Goal: Task Accomplishment & Management: Complete application form

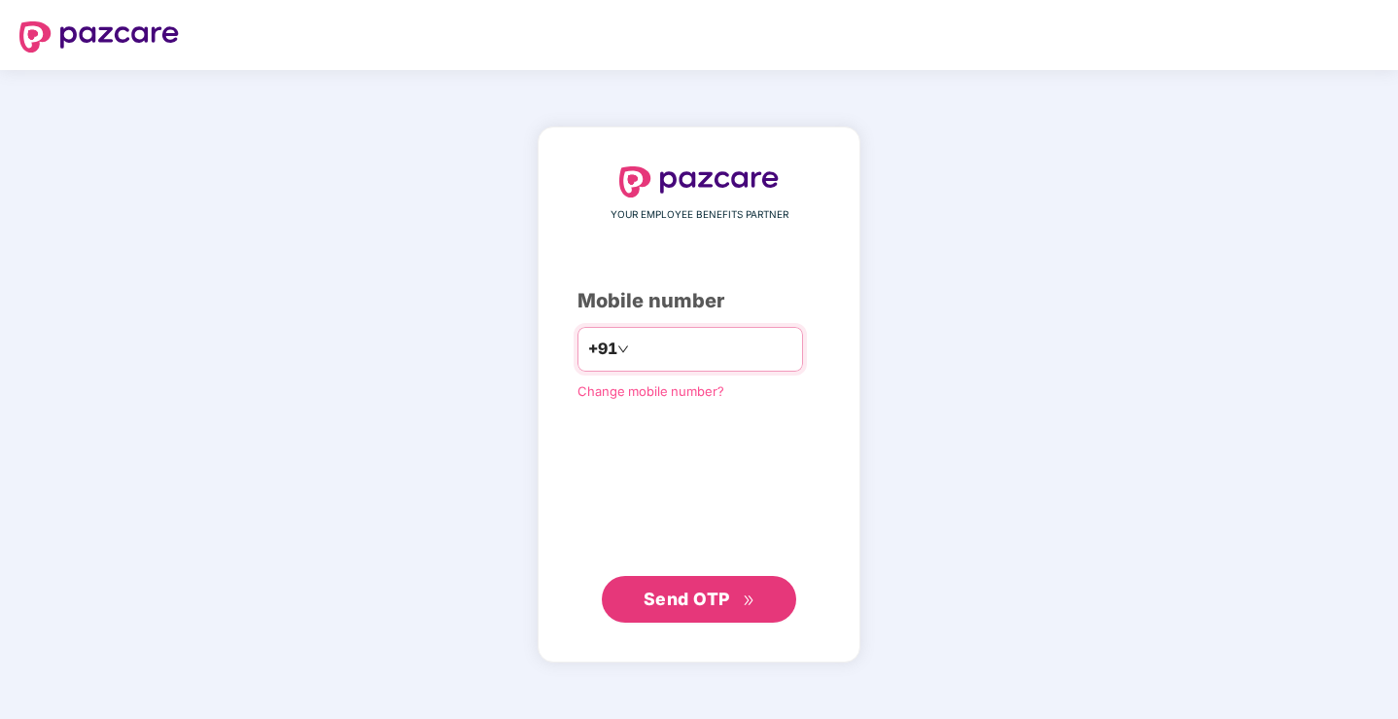
click at [744, 357] on input "number" at bounding box center [712, 348] width 159 height 31
type input "**********"
click at [714, 606] on span "Send OTP" at bounding box center [687, 598] width 87 height 20
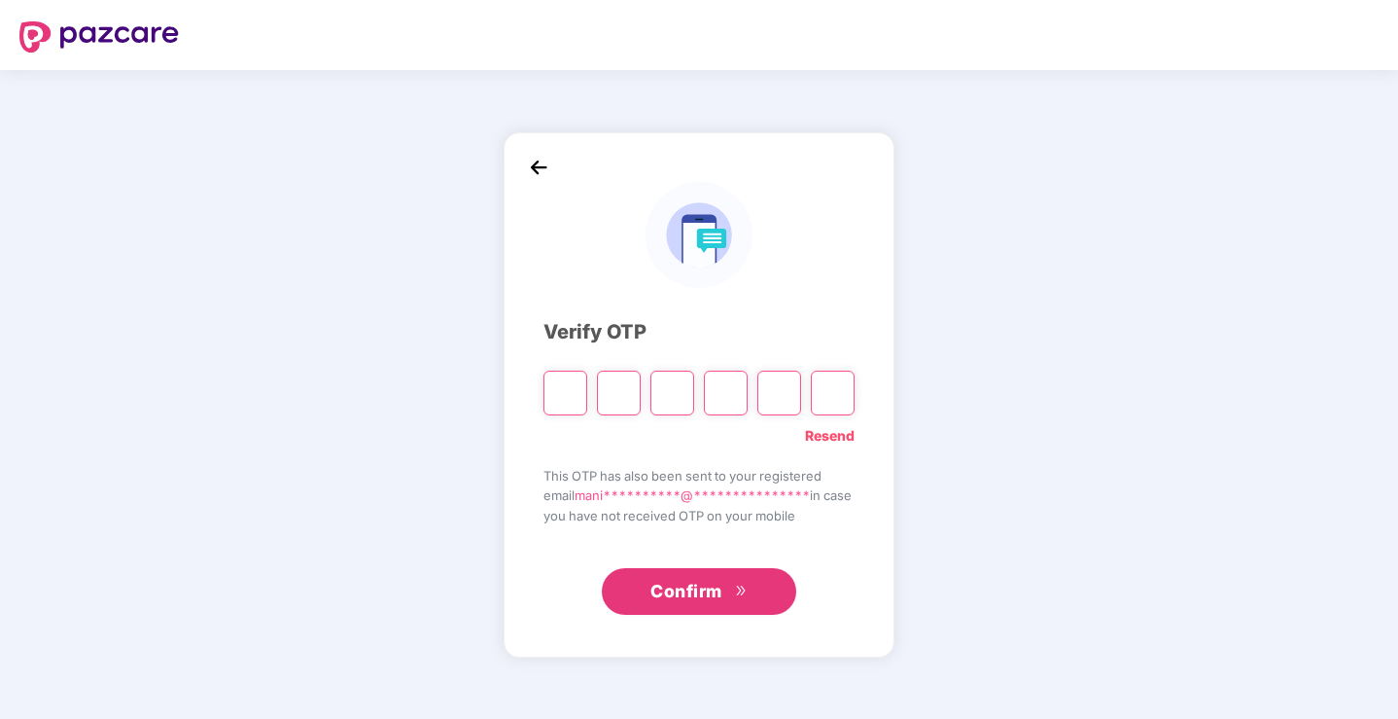
type input "*"
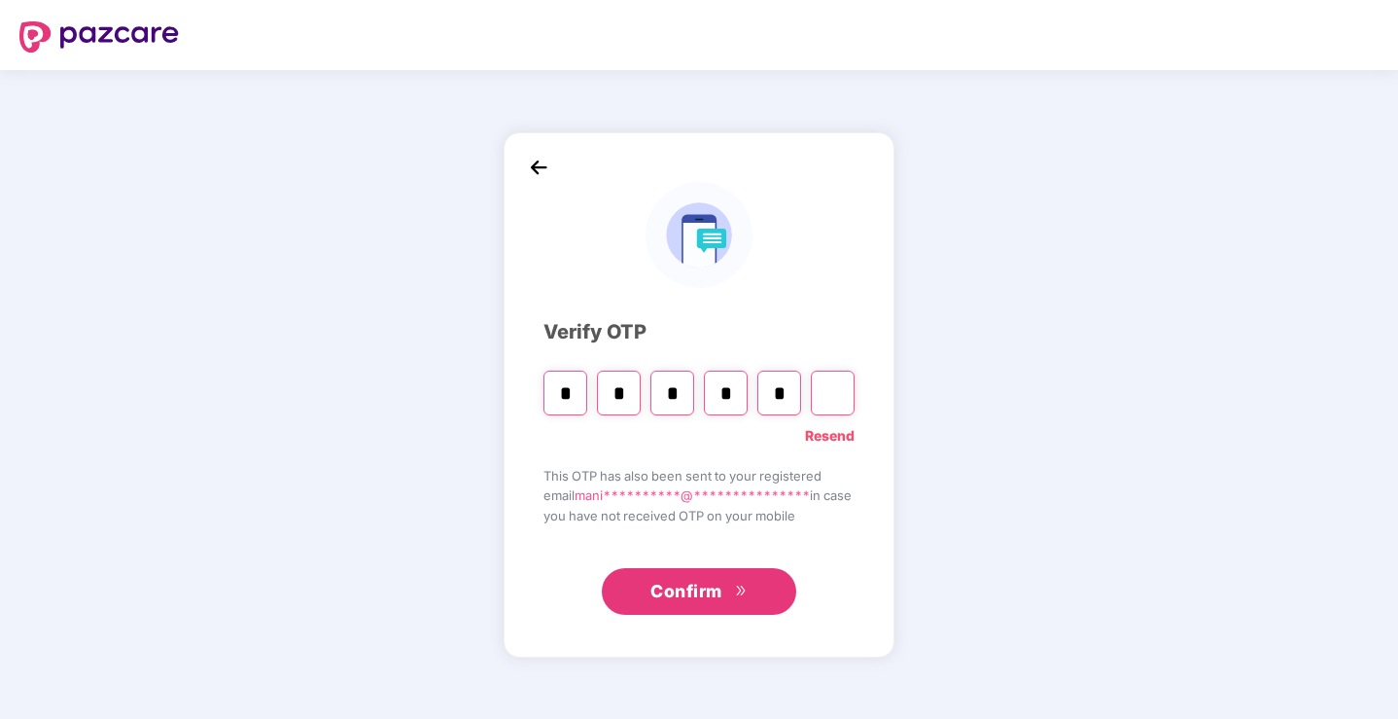
type input "*"
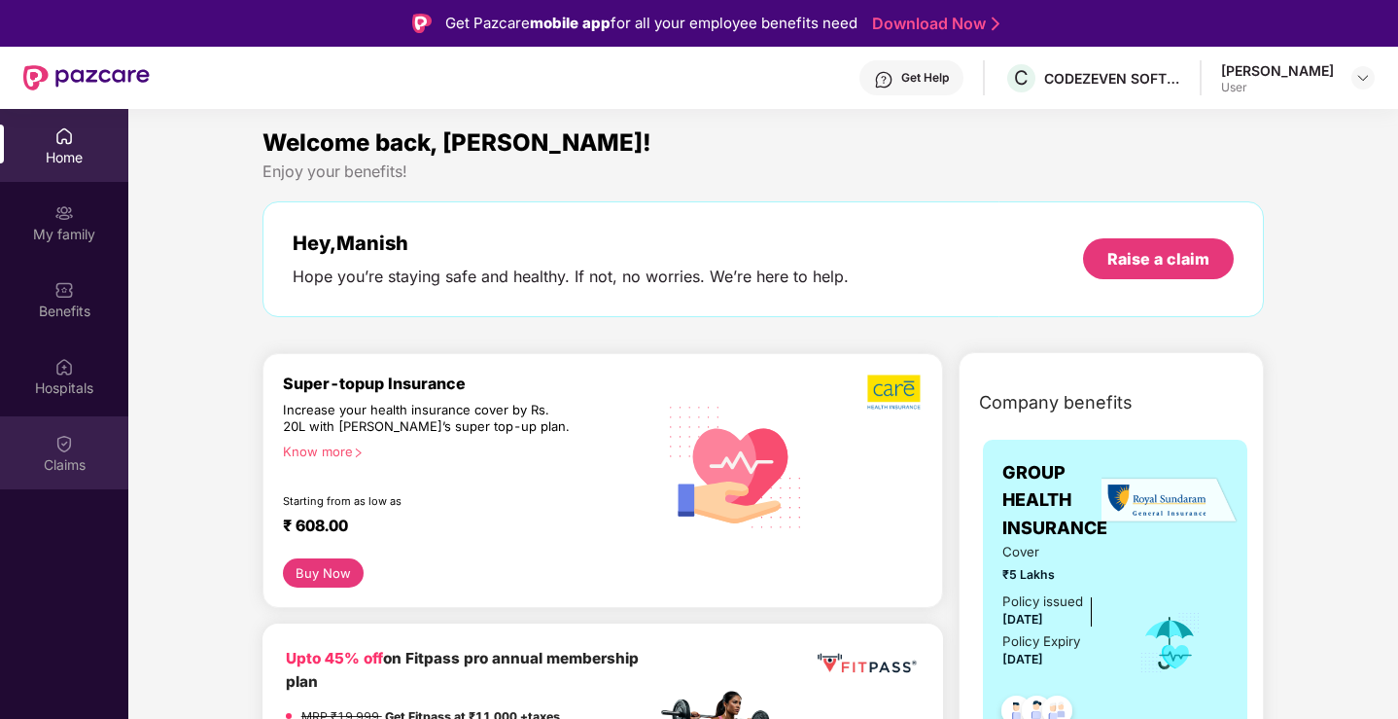
click at [86, 439] on div "Claims" at bounding box center [64, 452] width 128 height 73
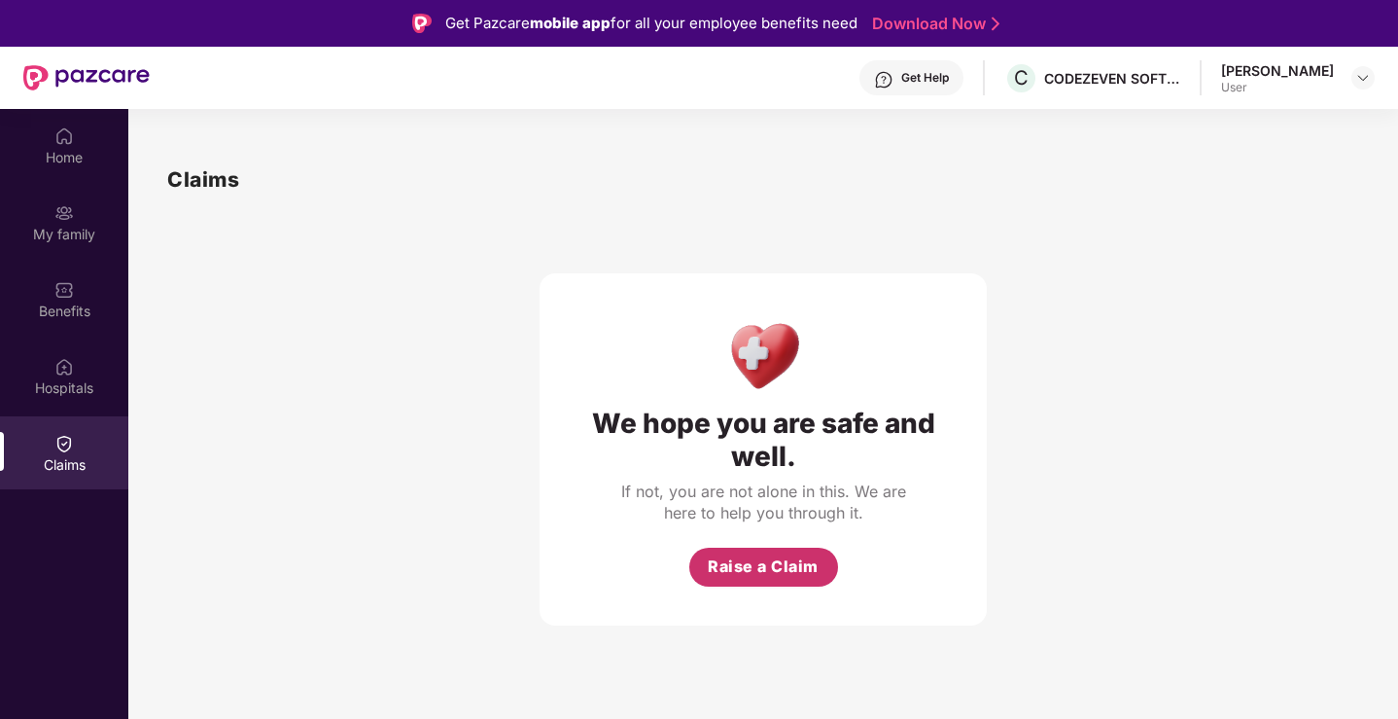
click at [818, 547] on button "Raise a Claim" at bounding box center [763, 566] width 149 height 39
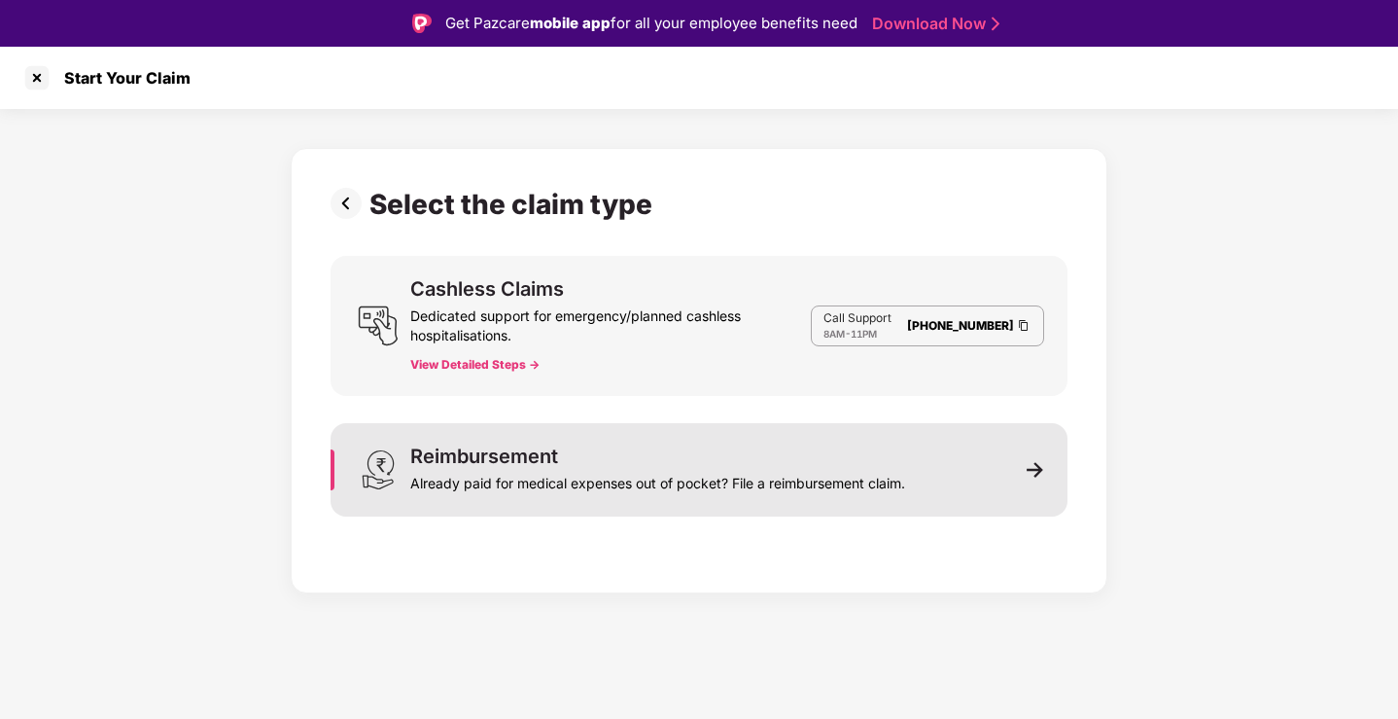
click at [581, 494] on div "Reimbursement Already paid for medical expenses out of pocket? File a reimburse…" at bounding box center [699, 469] width 737 height 93
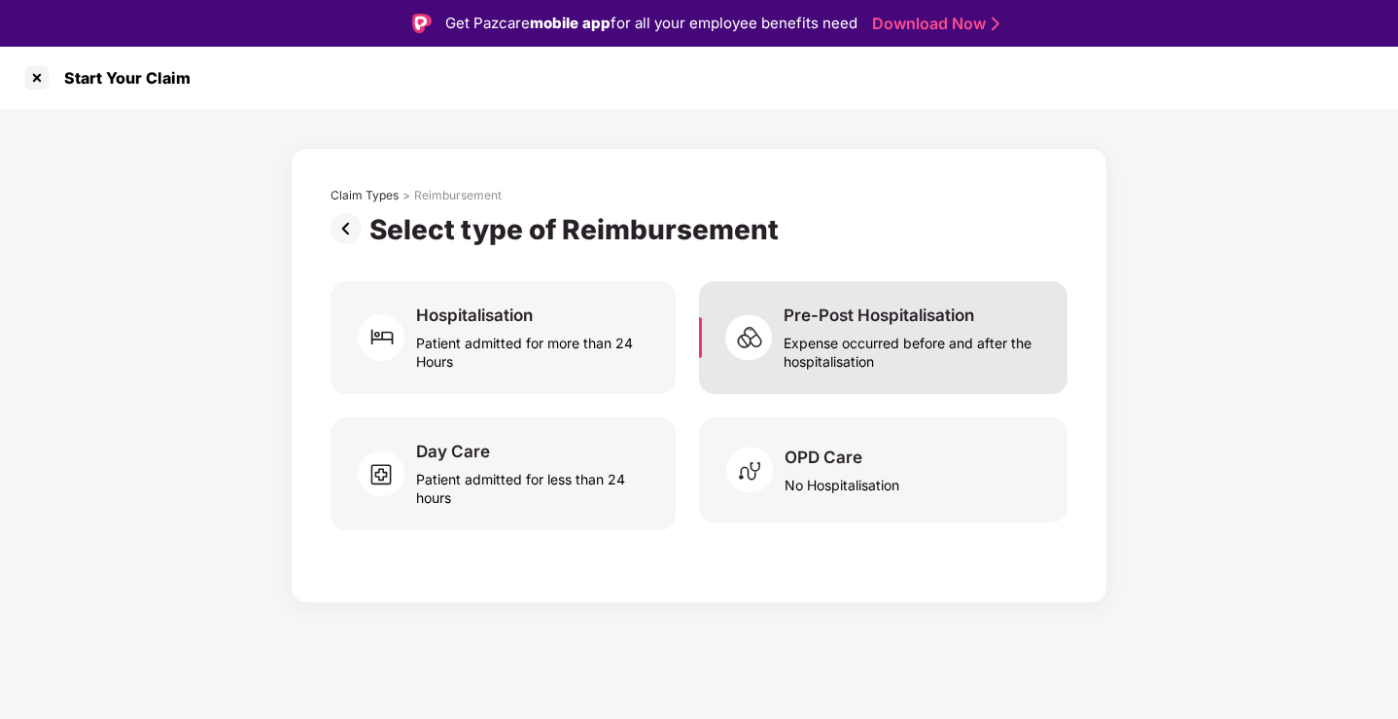
click at [794, 318] on div "Pre-Post Hospitalisation" at bounding box center [879, 314] width 191 height 21
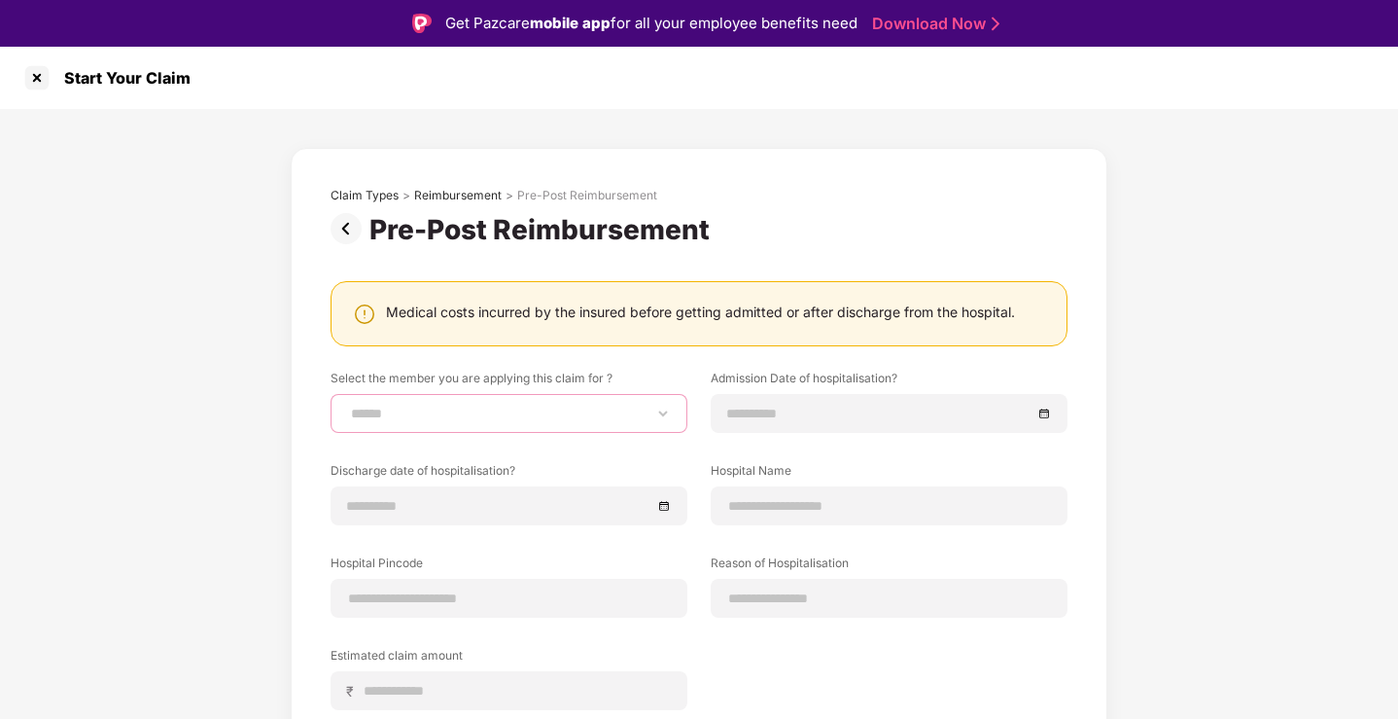
click at [451, 412] on select "**********" at bounding box center [509, 413] width 324 height 16
select select "**********"
click at [347, 405] on select "**********" at bounding box center [509, 413] width 324 height 16
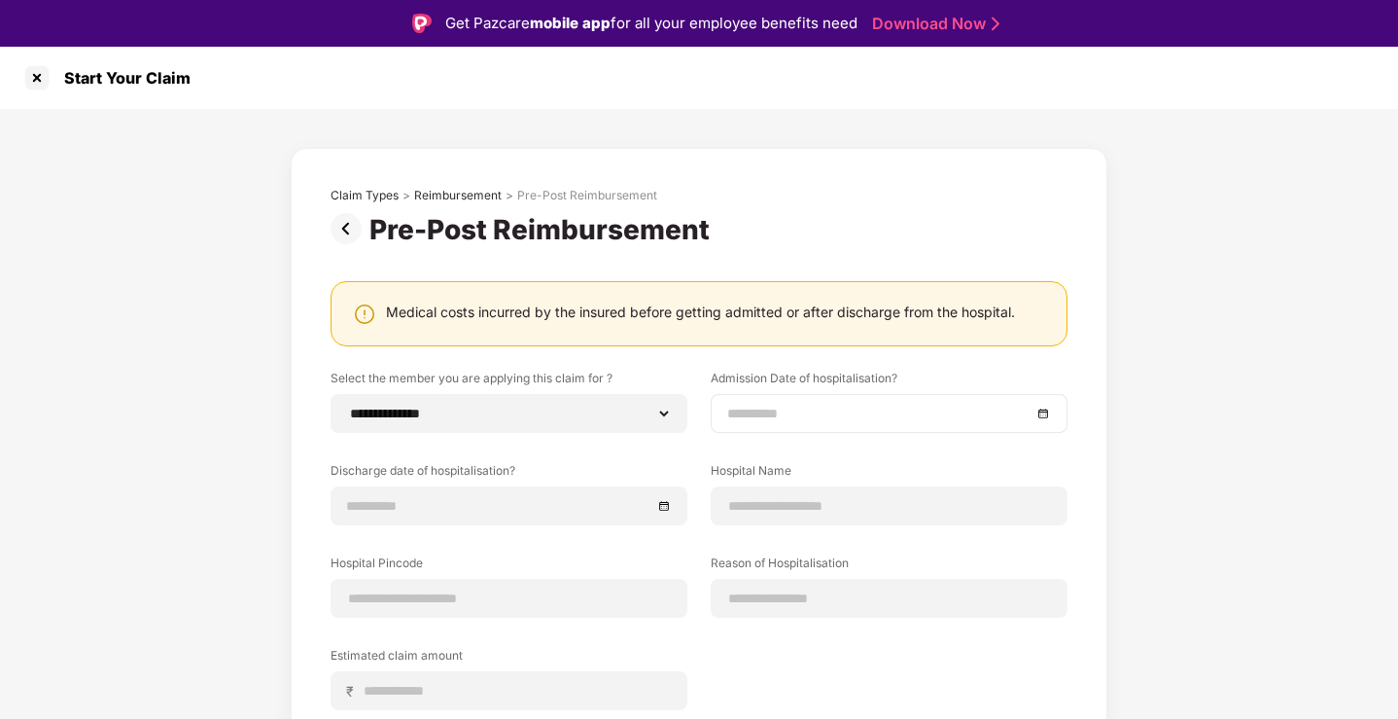
click at [879, 426] on div at bounding box center [889, 413] width 357 height 39
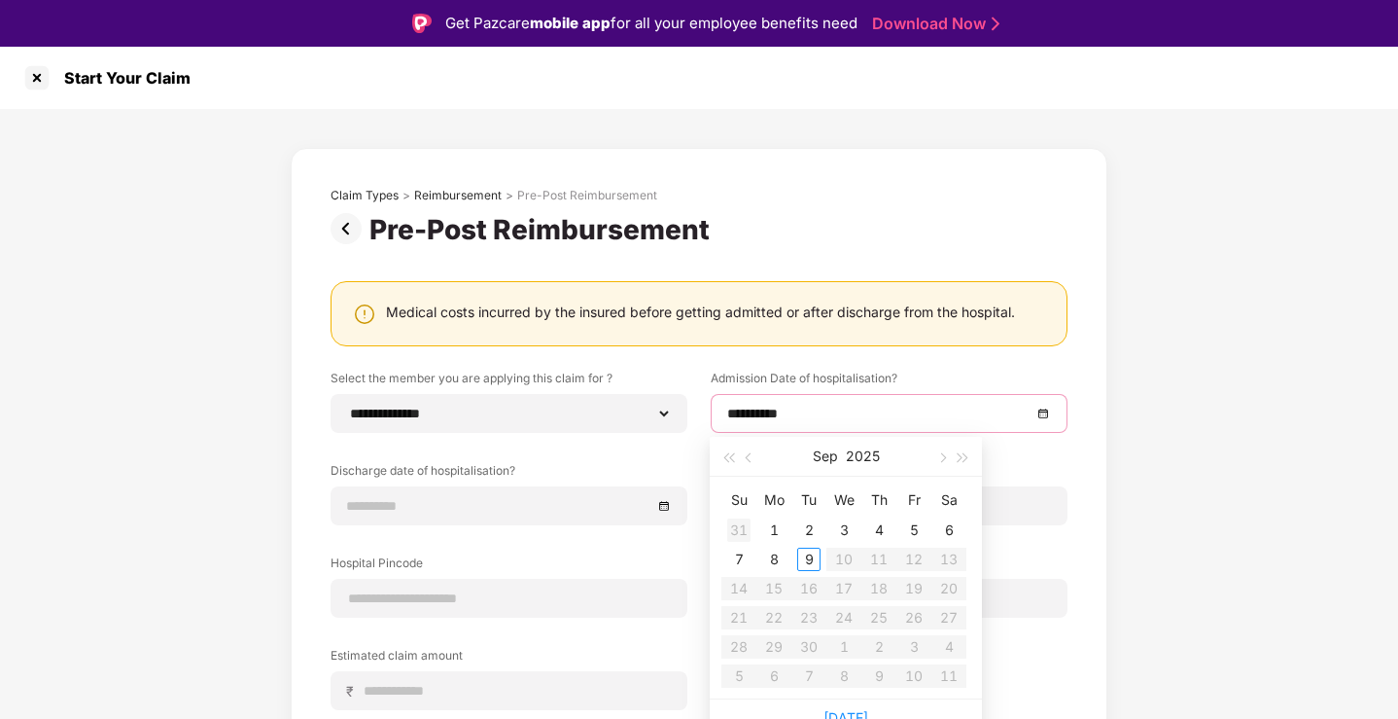
type input "**********"
click at [743, 458] on button "button" at bounding box center [749, 456] width 21 height 39
click at [746, 458] on span "button" at bounding box center [751, 458] width 10 height 10
type input "**********"
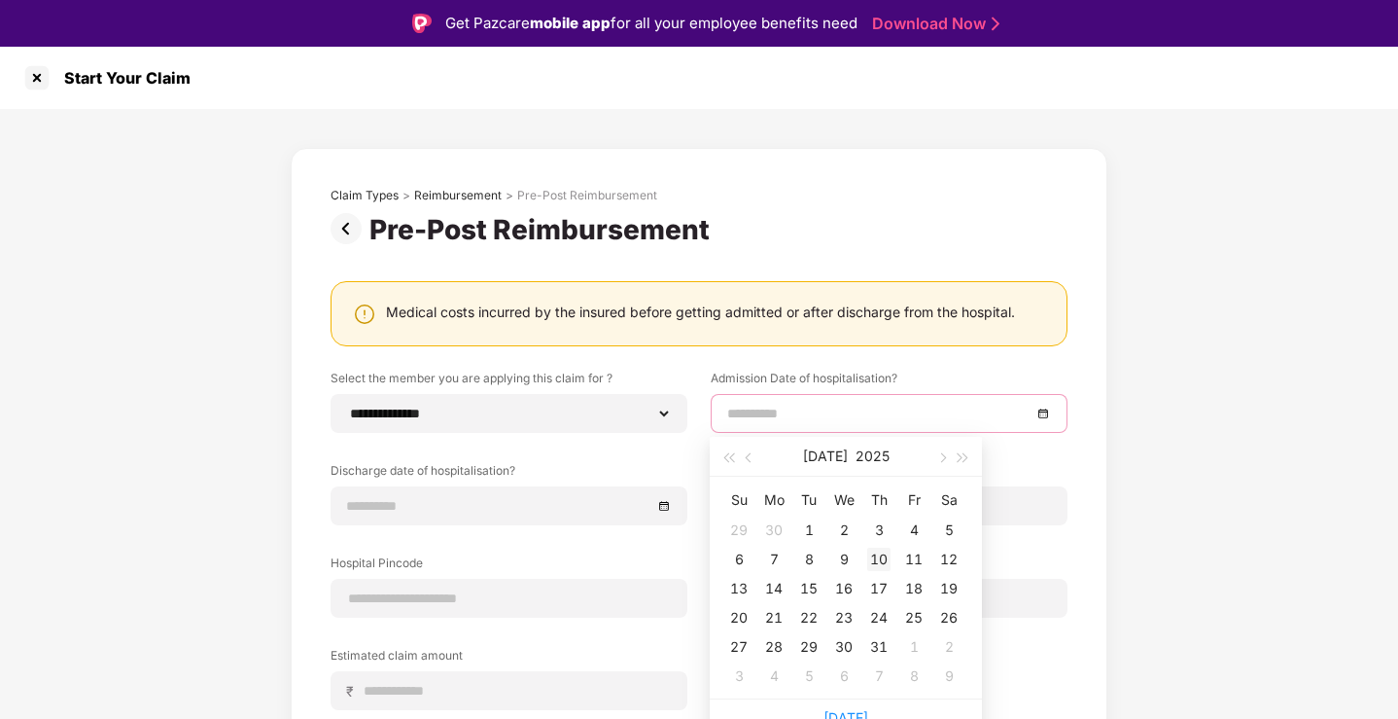
click at [871, 556] on div "10" at bounding box center [878, 558] width 23 height 23
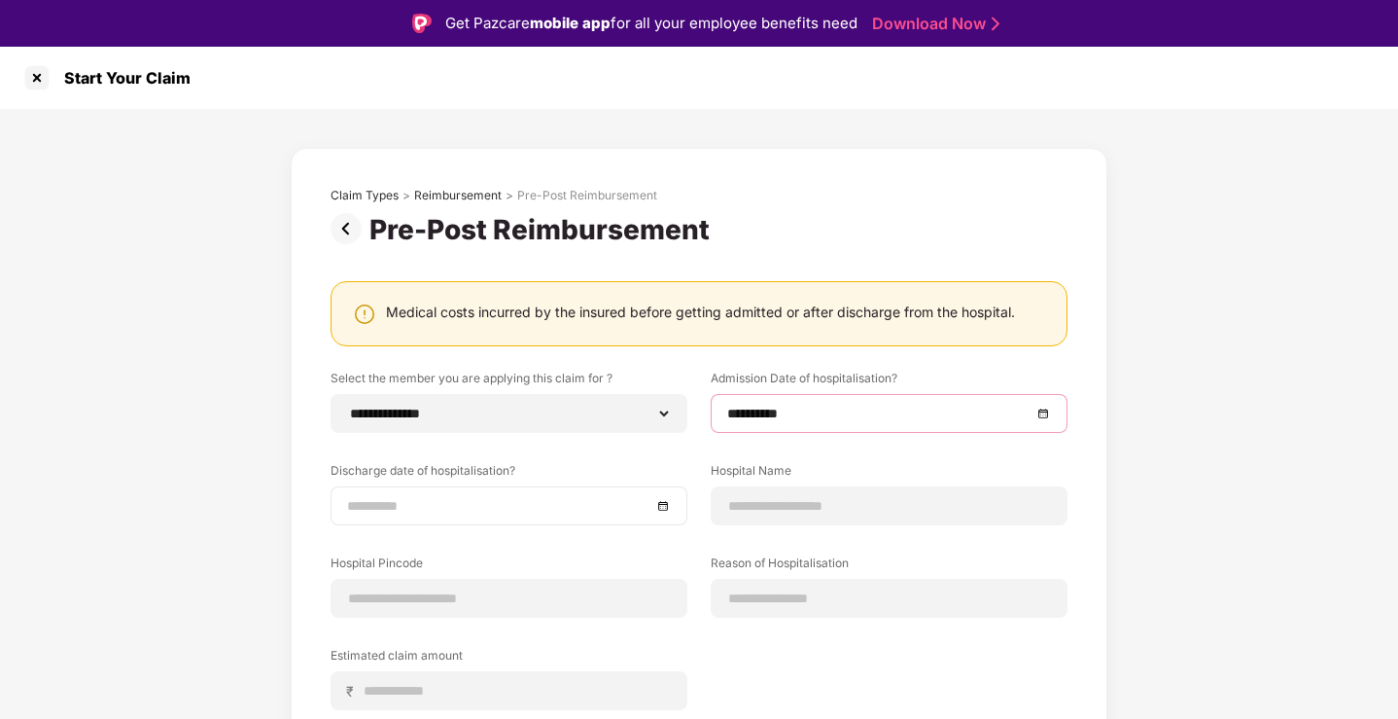
click at [662, 498] on div at bounding box center [509, 505] width 324 height 21
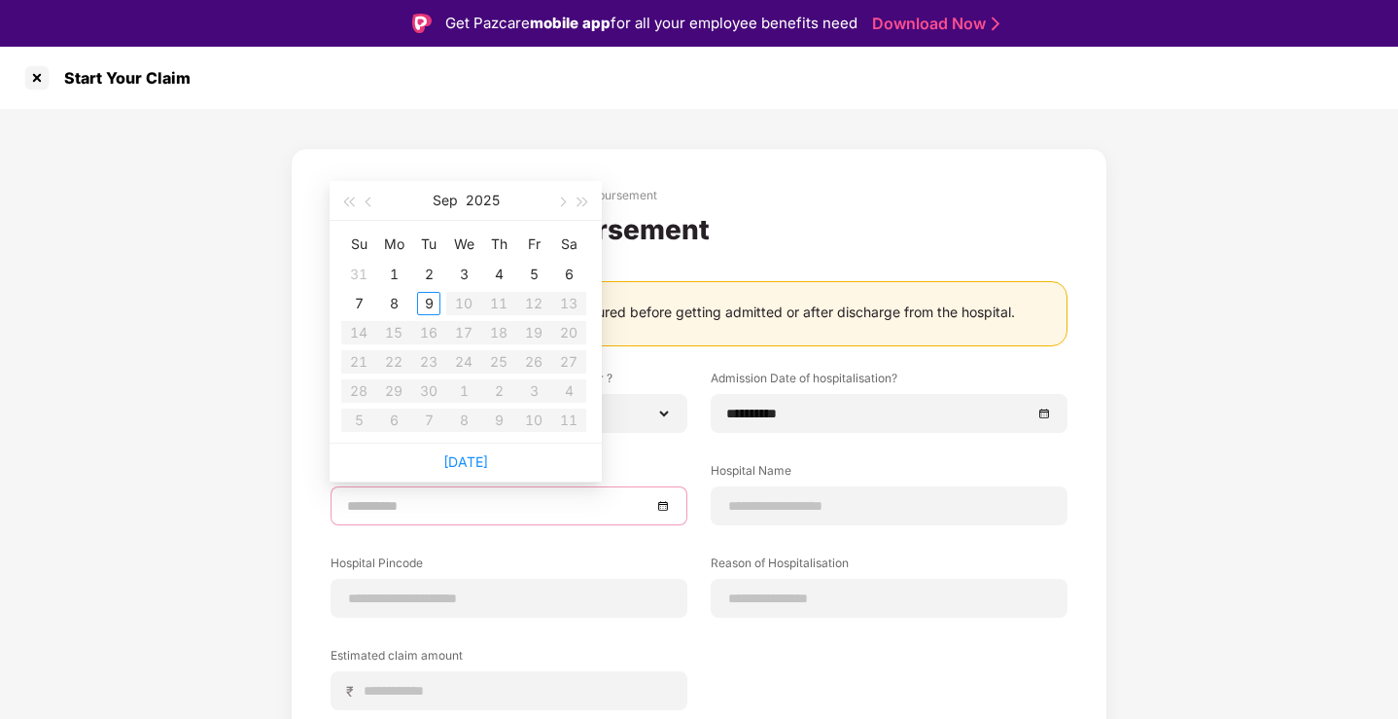
type input "**********"
click at [370, 199] on span "button" at bounding box center [371, 202] width 10 height 10
type input "**********"
click at [397, 334] on div "14" at bounding box center [393, 332] width 23 height 23
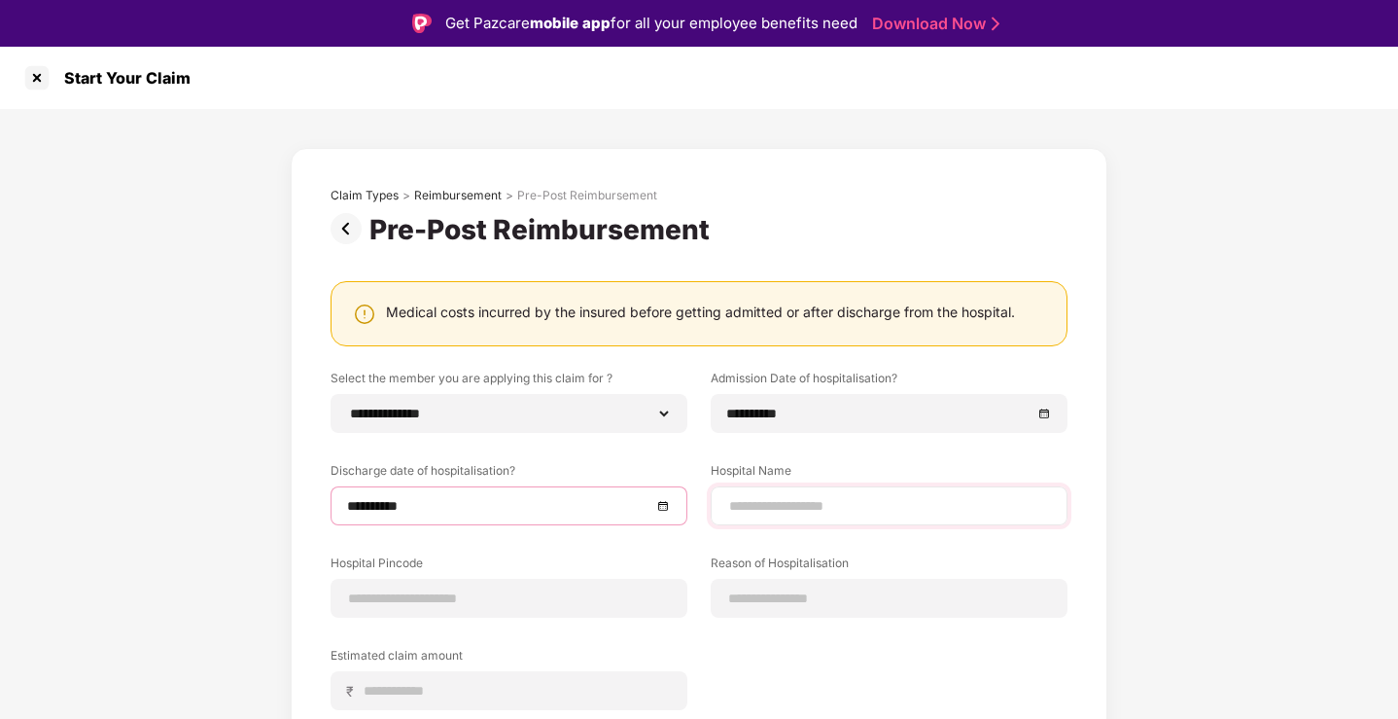
click at [787, 520] on div at bounding box center [889, 505] width 357 height 39
click at [796, 510] on input at bounding box center [889, 506] width 324 height 20
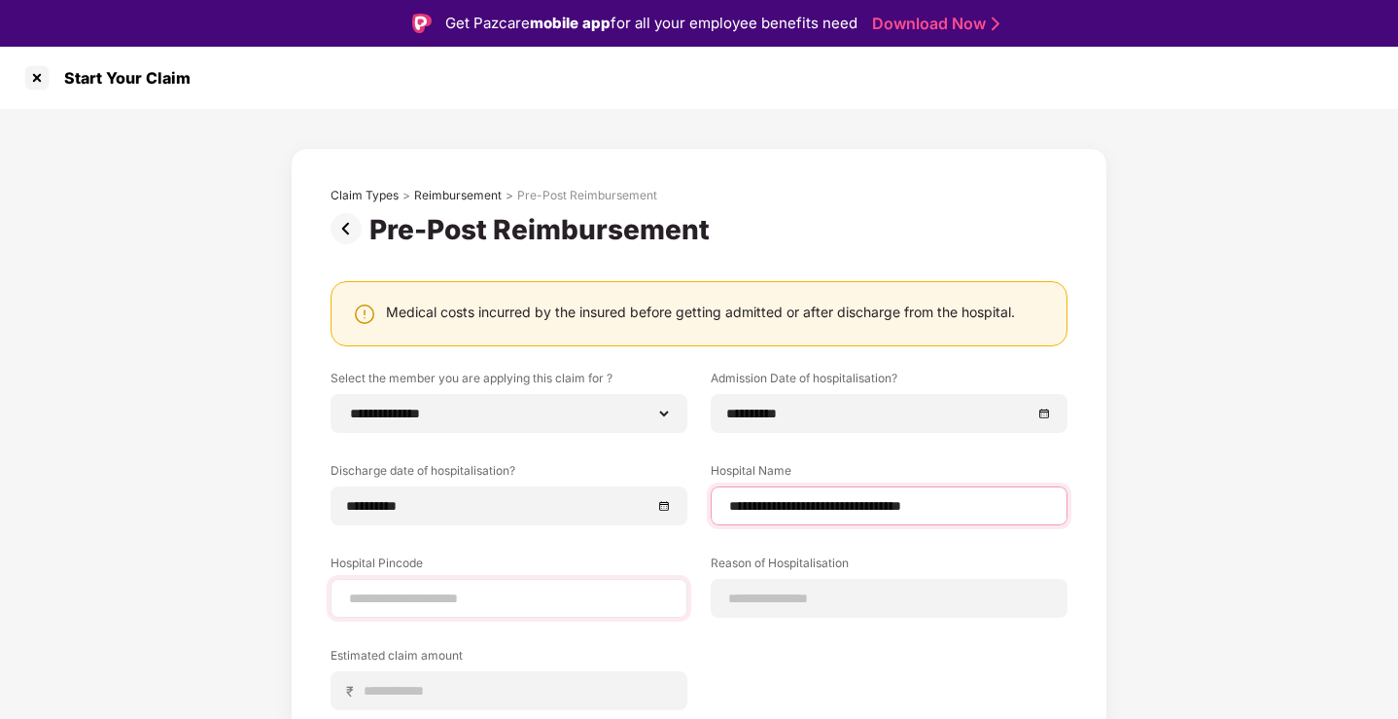
type input "**********"
click at [667, 607] on input at bounding box center [509, 598] width 324 height 20
type input "******"
select select "******"
select select "**********"
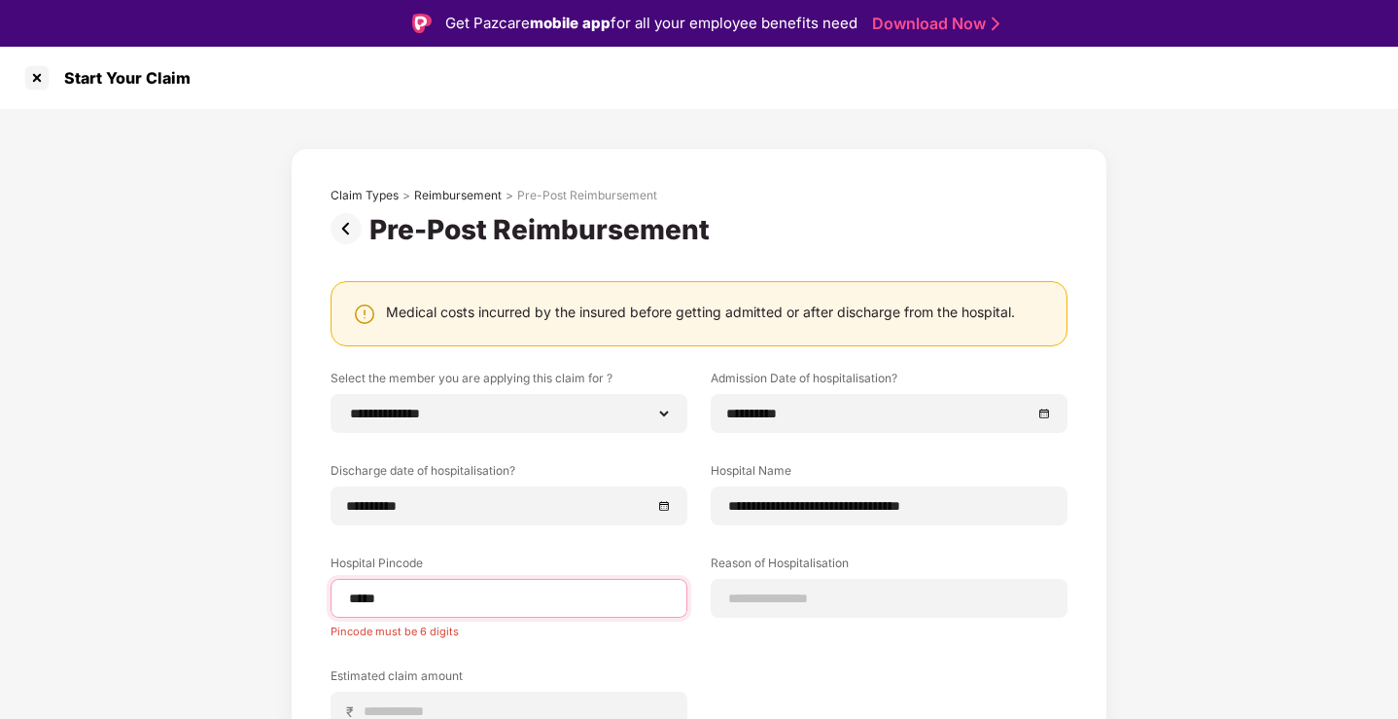
type input "******"
select select "******"
select select "**********"
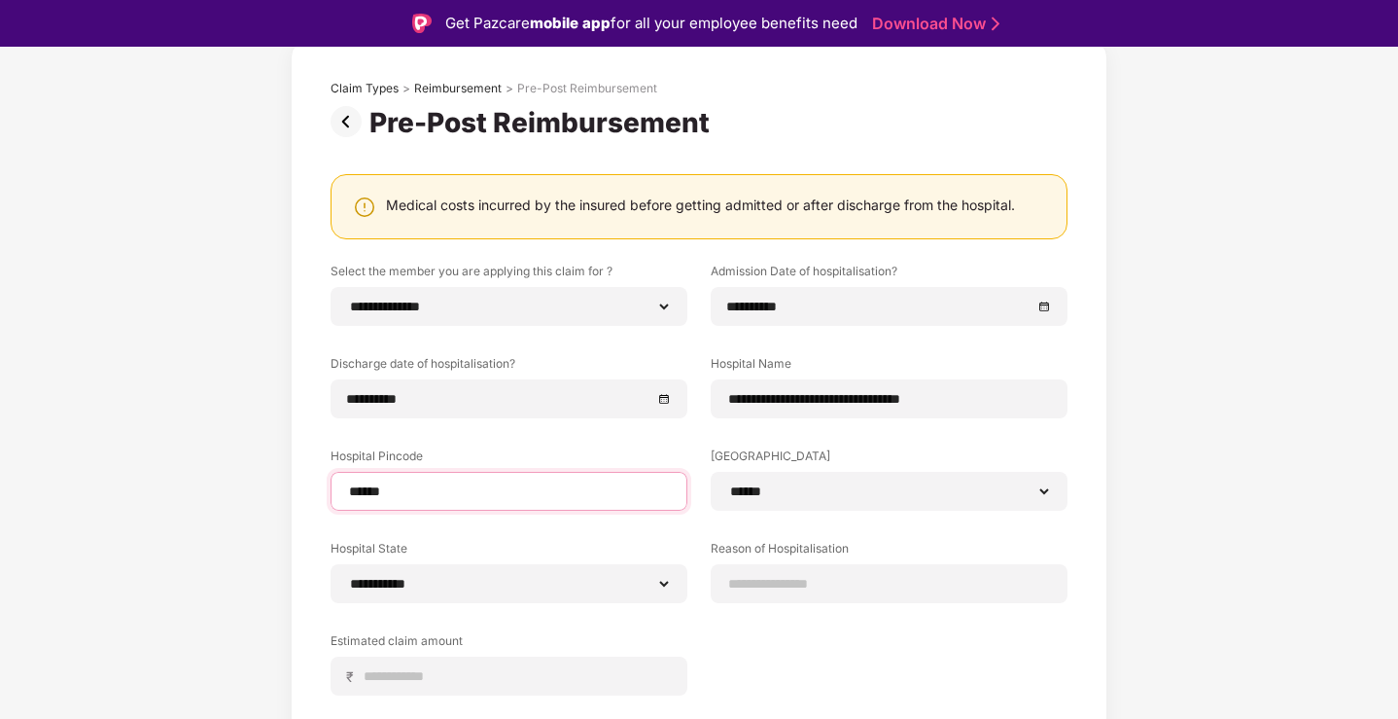
scroll to position [121, 0]
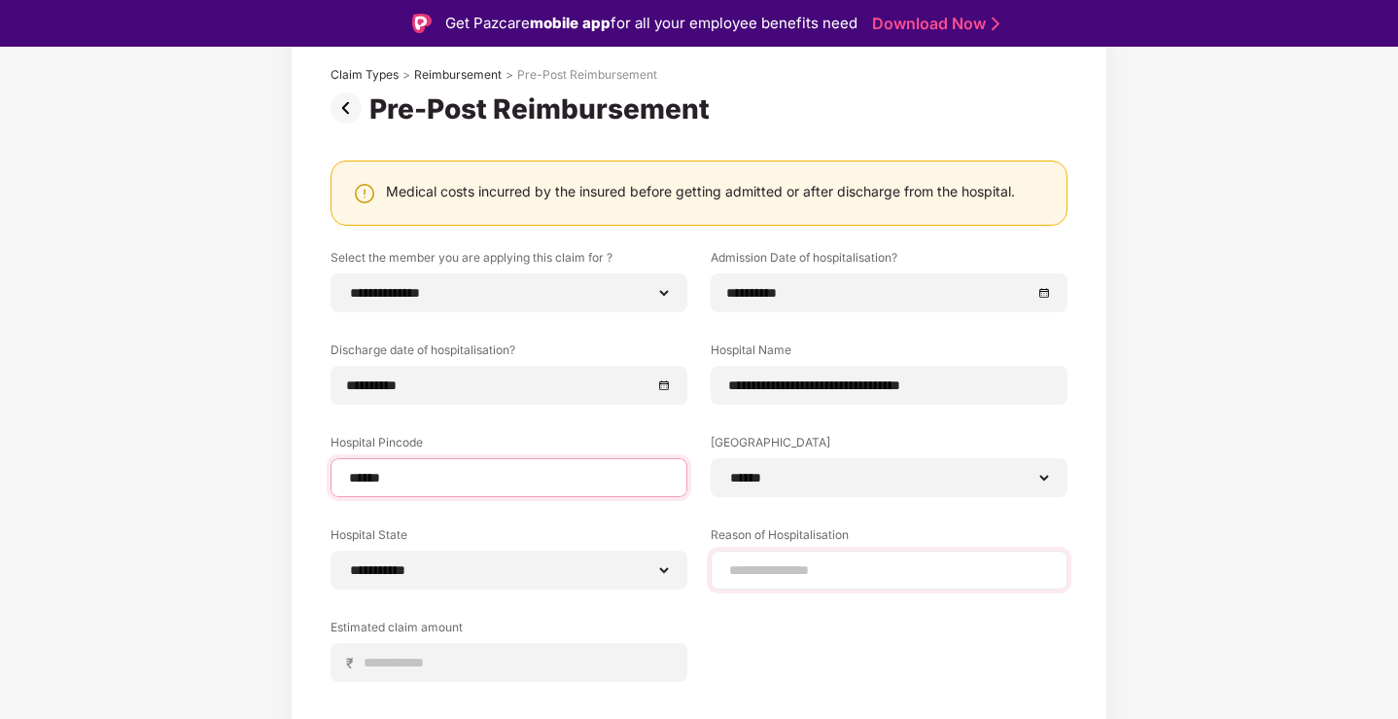
type input "******"
click at [801, 582] on div at bounding box center [889, 569] width 357 height 39
click at [824, 579] on input at bounding box center [889, 570] width 324 height 20
paste input "**********"
type input "**********"
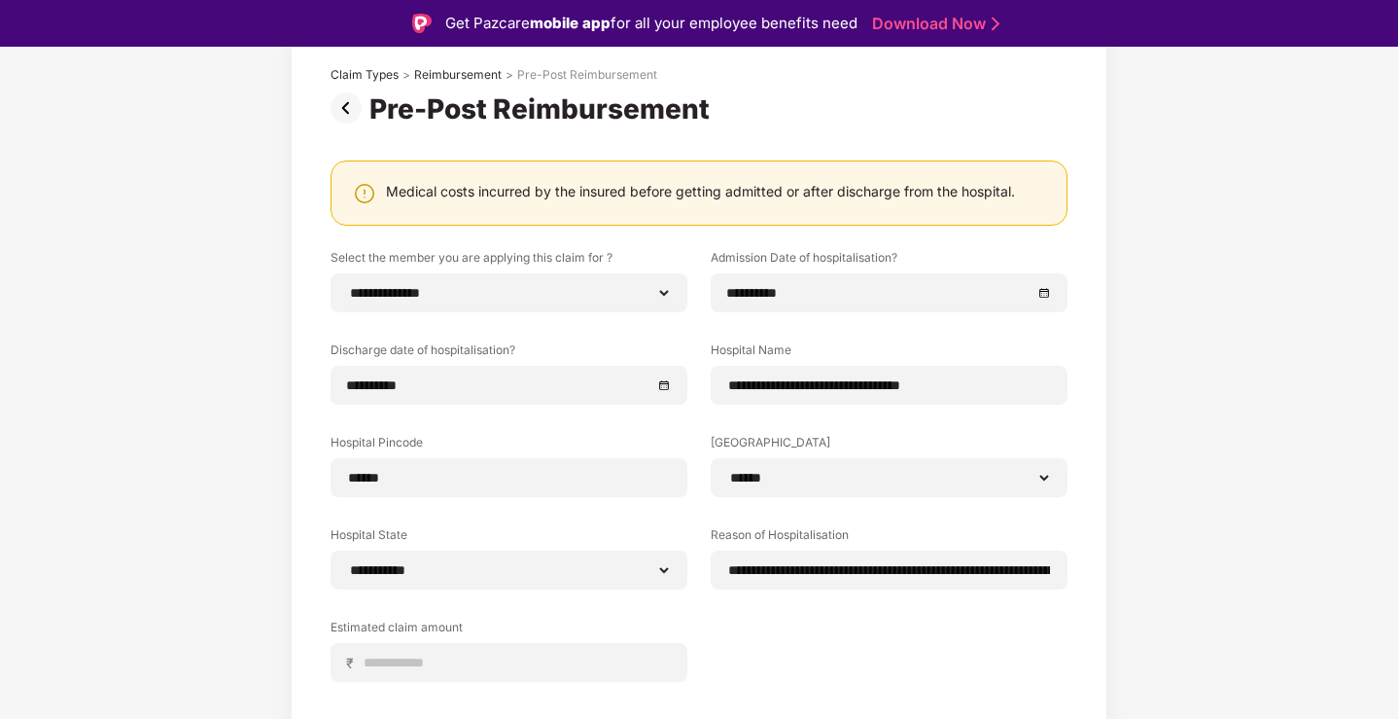
click at [843, 610] on div "**********" at bounding box center [699, 480] width 737 height 462
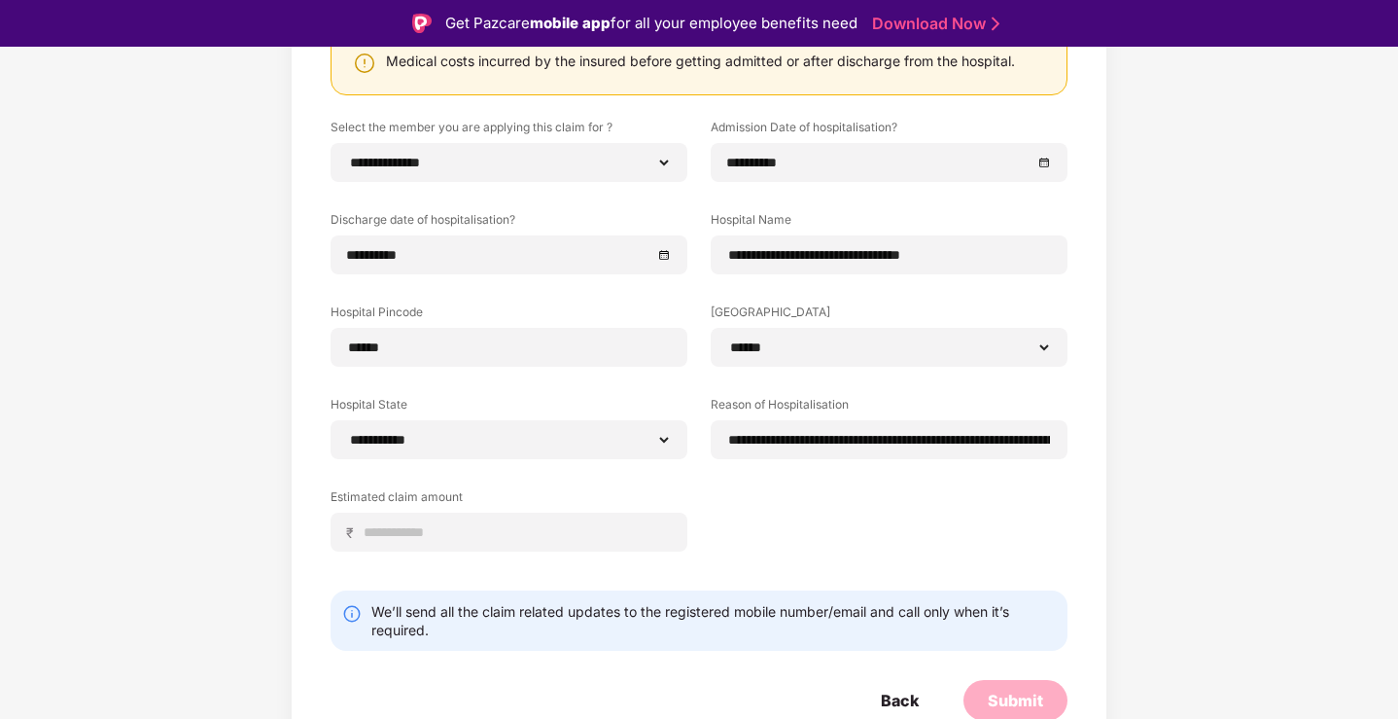
scroll to position [256, 0]
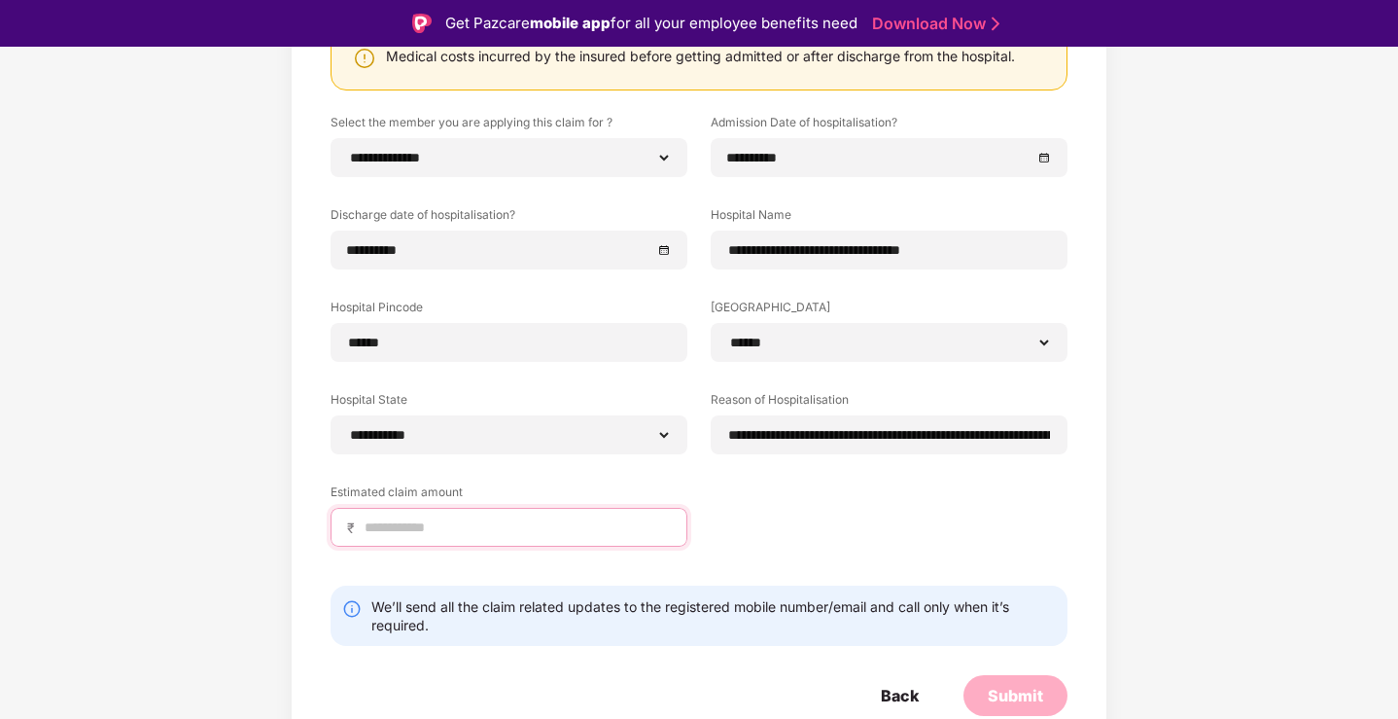
click at [488, 523] on input at bounding box center [517, 527] width 308 height 20
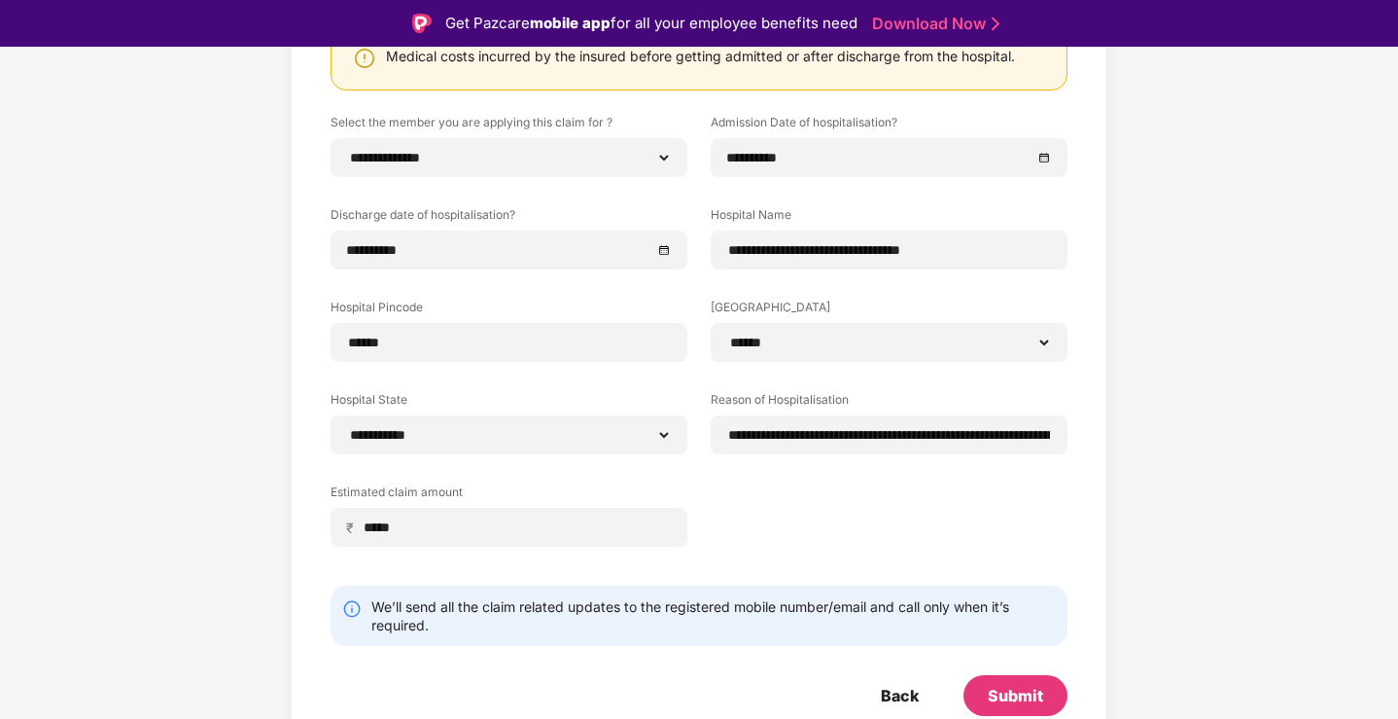
click at [679, 584] on form "**********" at bounding box center [699, 415] width 737 height 602
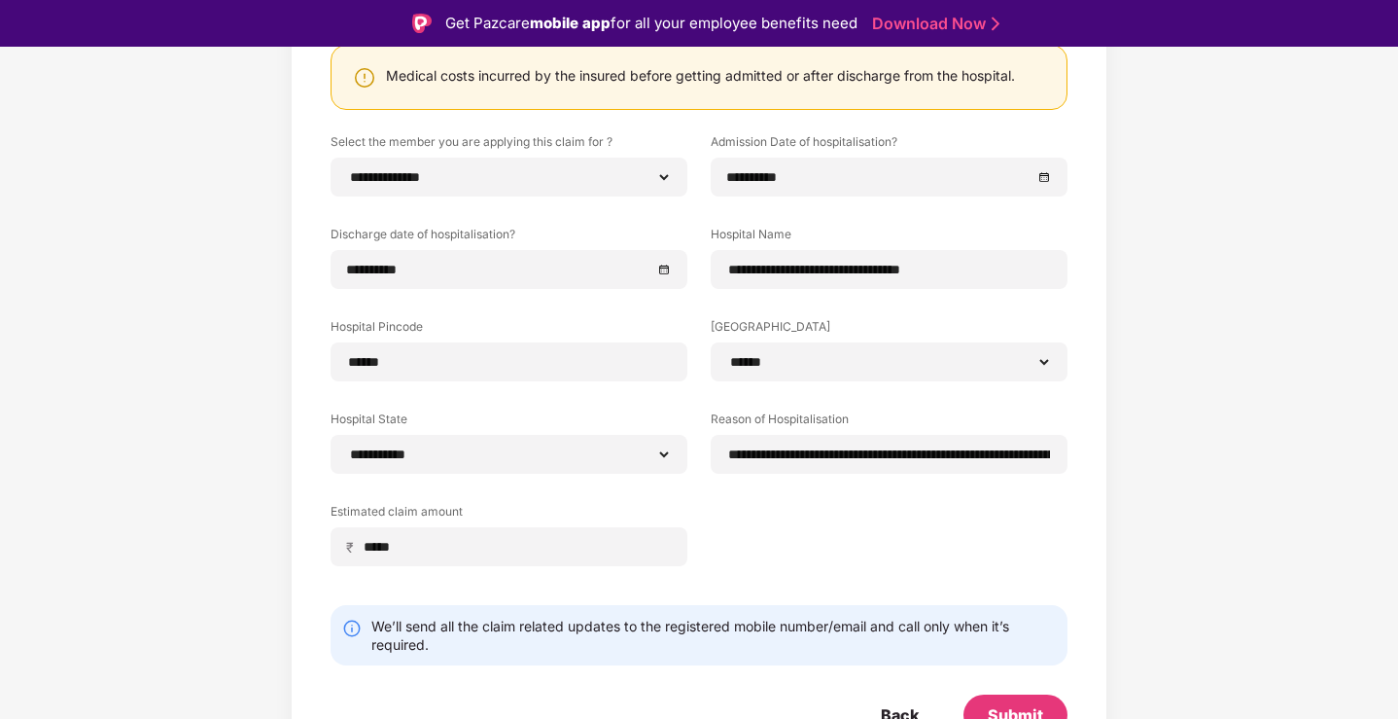
scroll to position [238, 0]
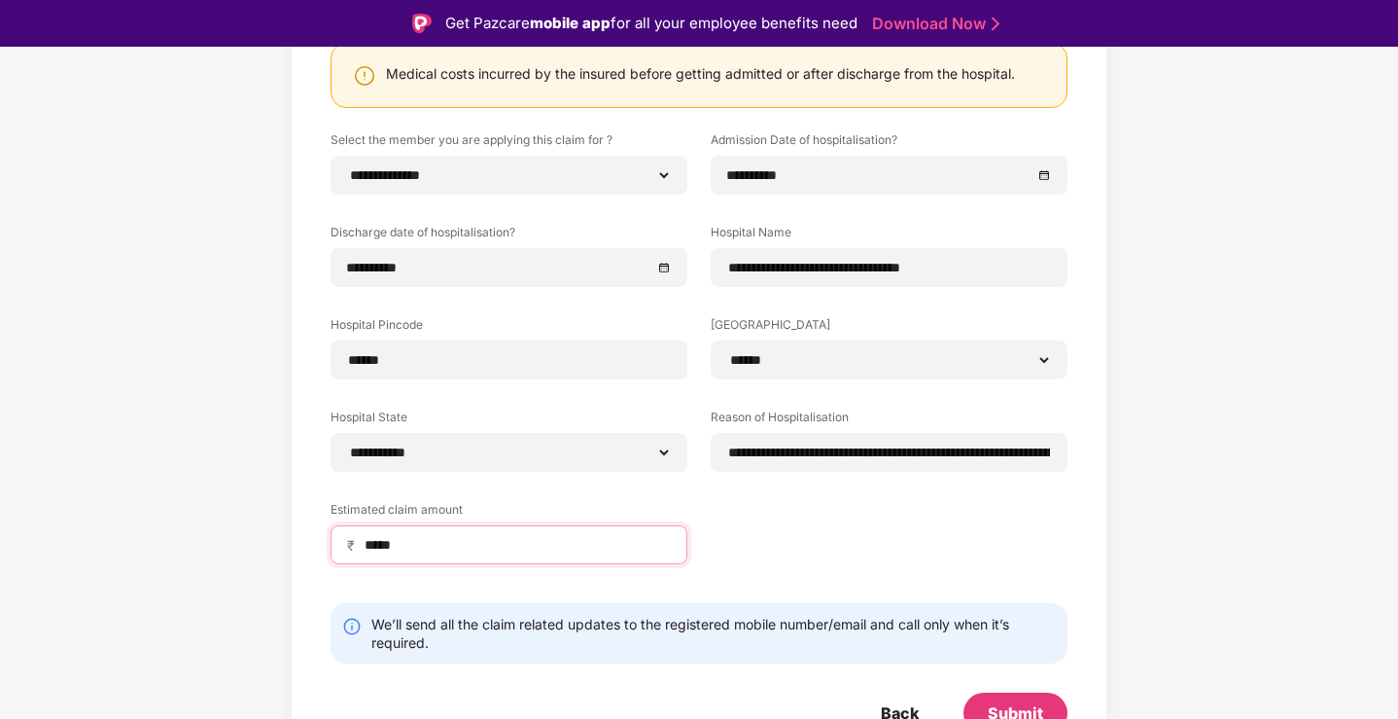
drag, startPoint x: 372, startPoint y: 543, endPoint x: 480, endPoint y: 542, distance: 107.9
click at [478, 545] on input "*****" at bounding box center [517, 545] width 308 height 20
type input "*****"
click at [756, 586] on div "**********" at bounding box center [699, 362] width 737 height 462
click at [1007, 696] on div "Submit" at bounding box center [1016, 712] width 104 height 41
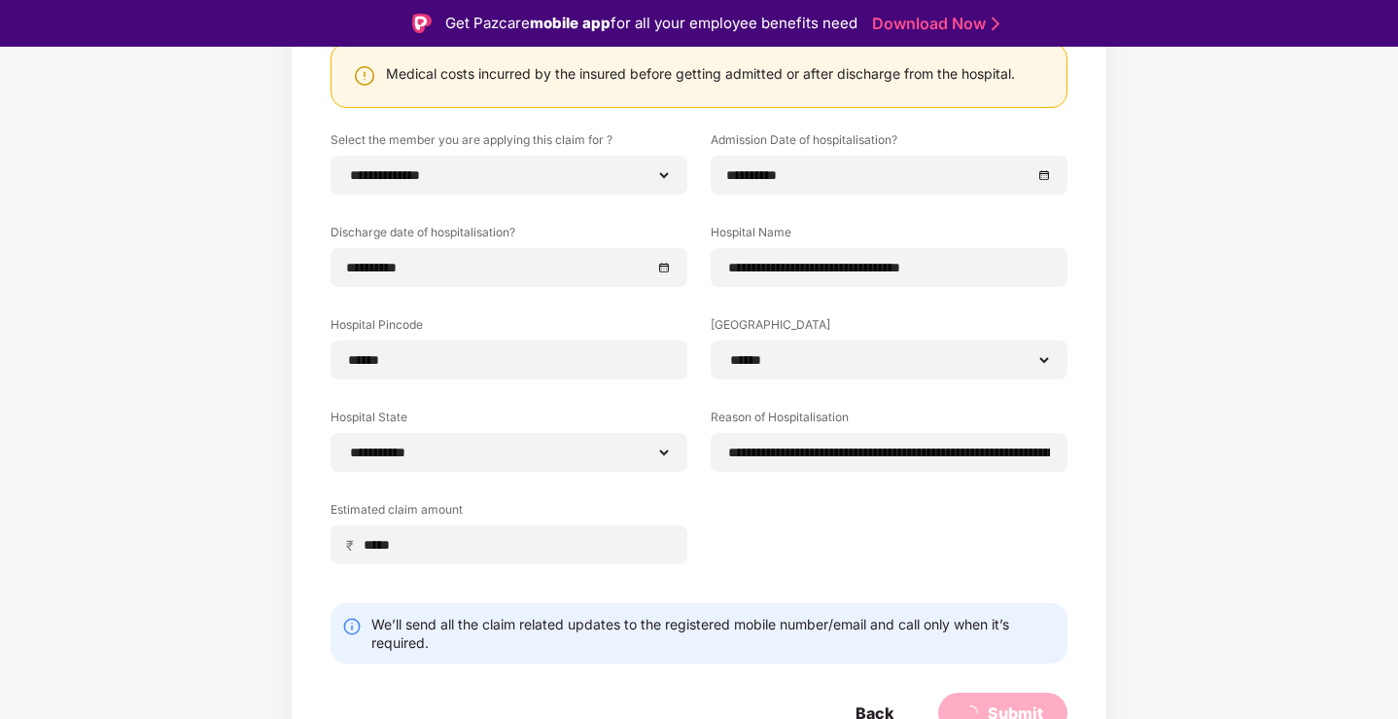
scroll to position [256, 0]
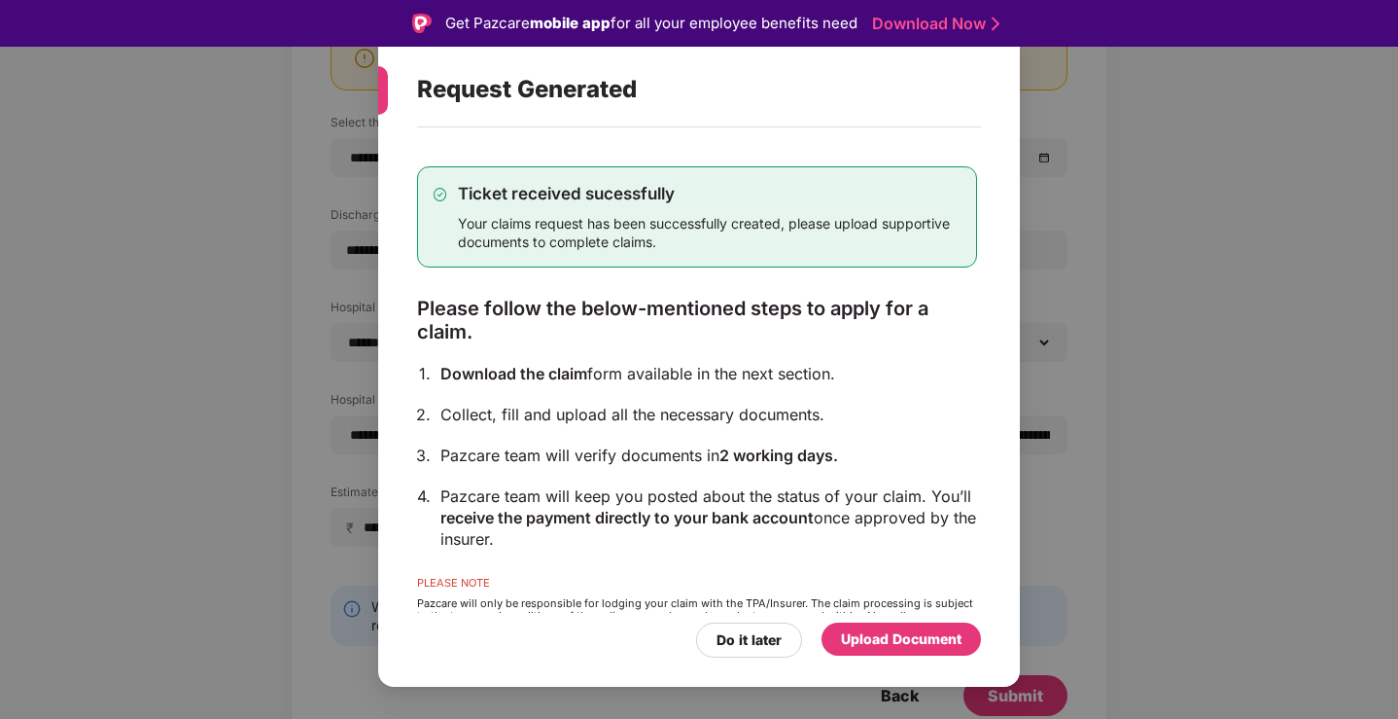
click at [877, 642] on div "Upload Document" at bounding box center [901, 638] width 121 height 21
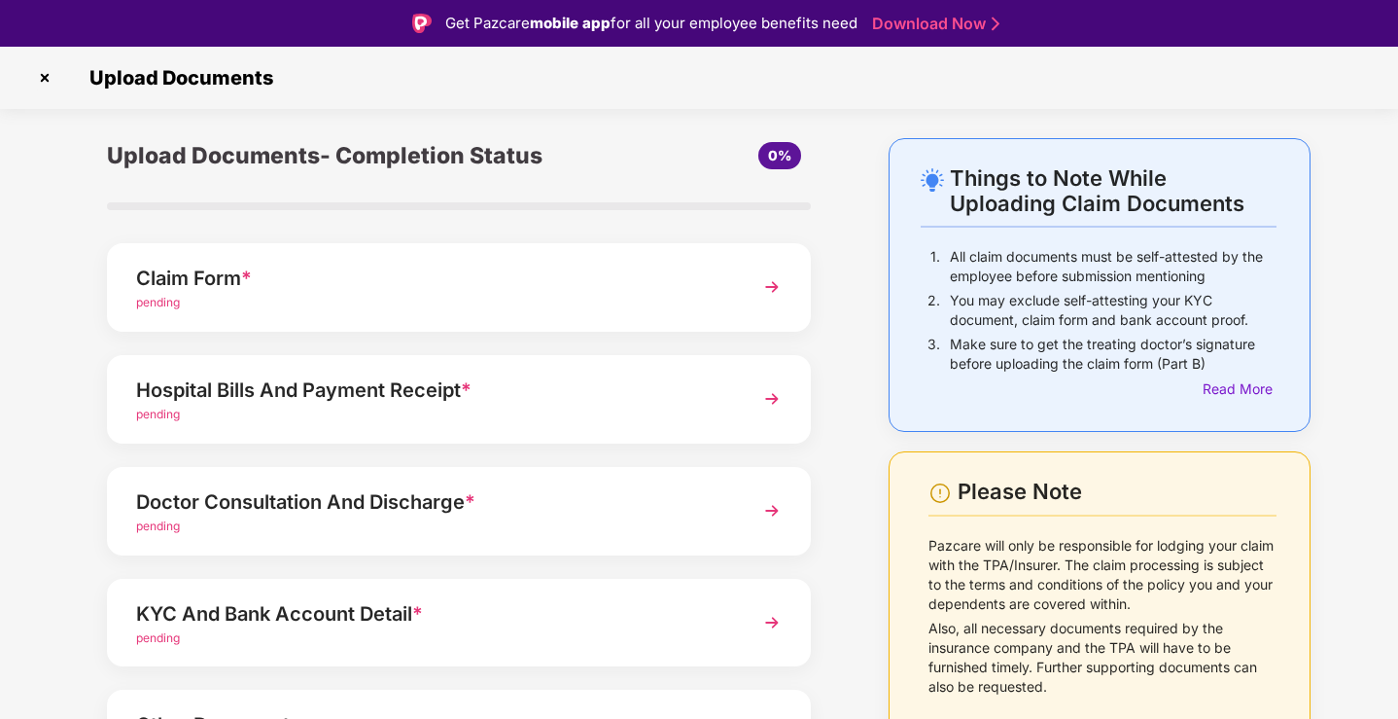
click at [641, 305] on div "pending" at bounding box center [431, 303] width 591 height 18
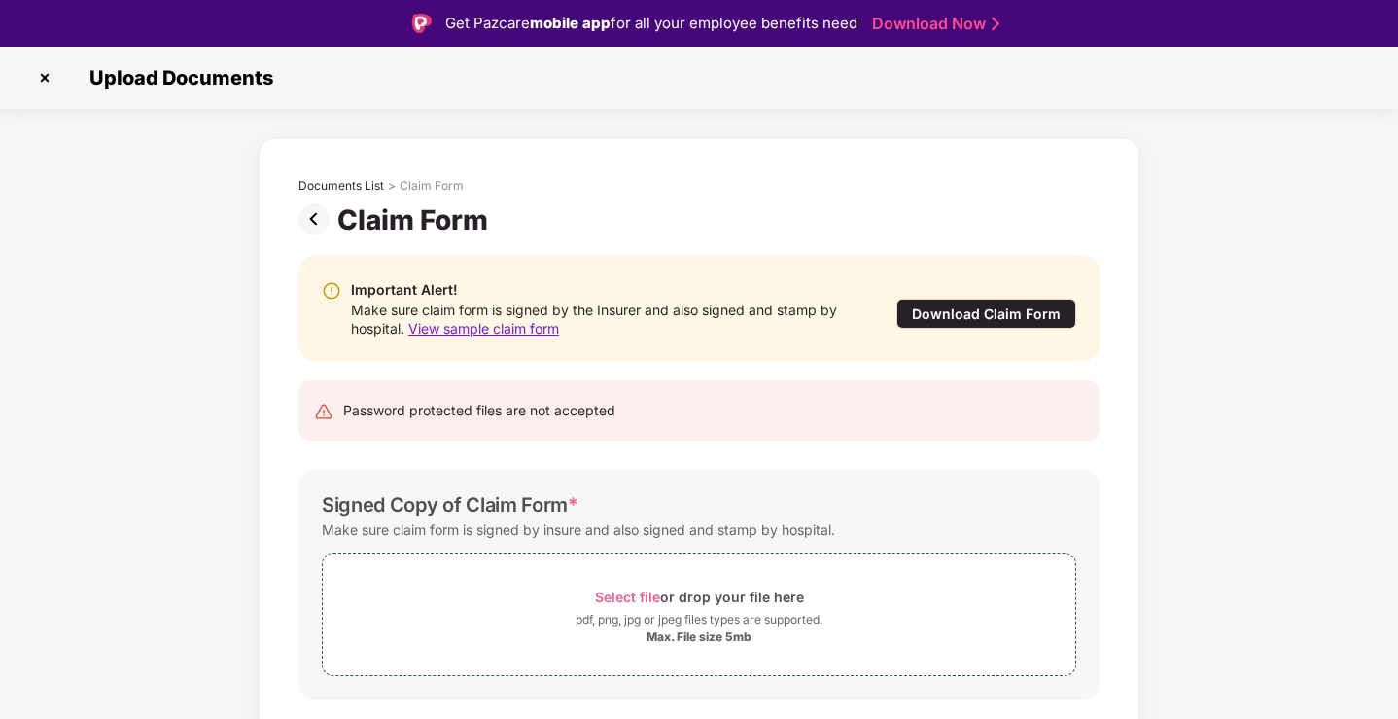
scroll to position [52, 0]
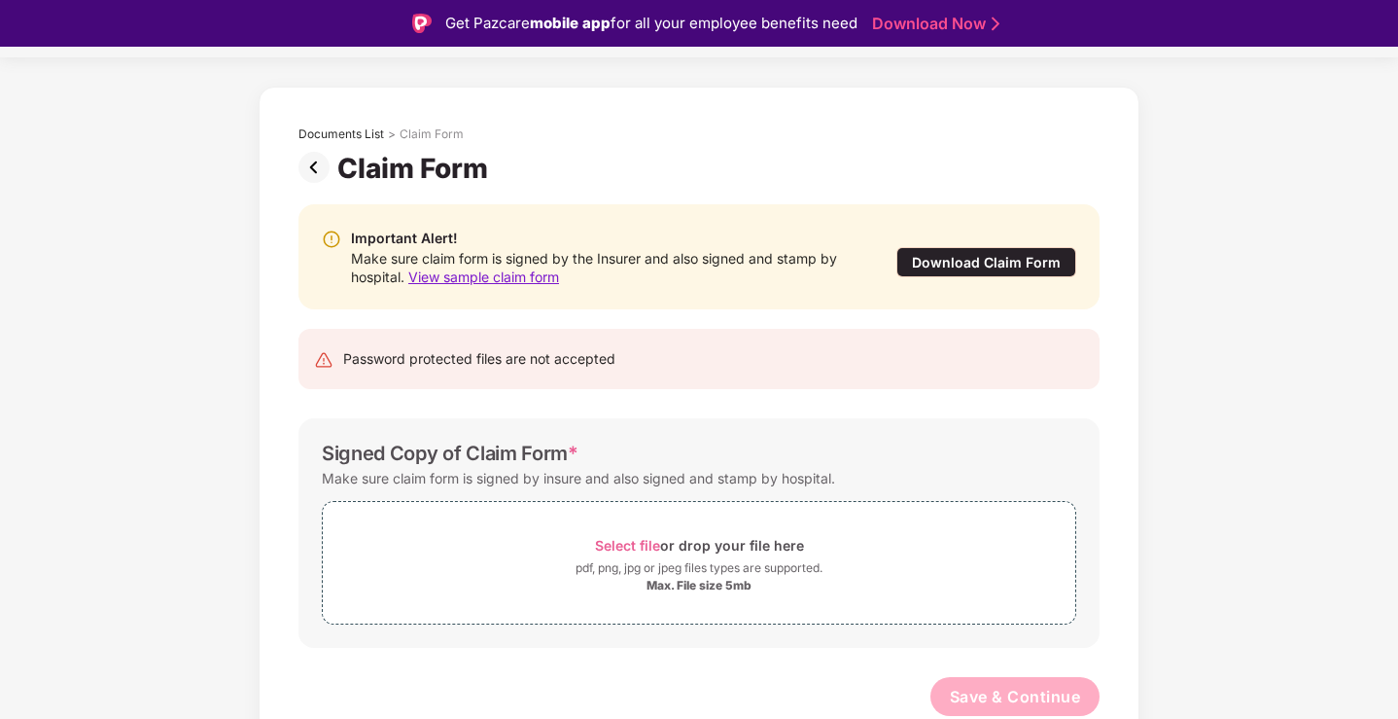
click at [992, 268] on div "Download Claim Form" at bounding box center [986, 262] width 180 height 30
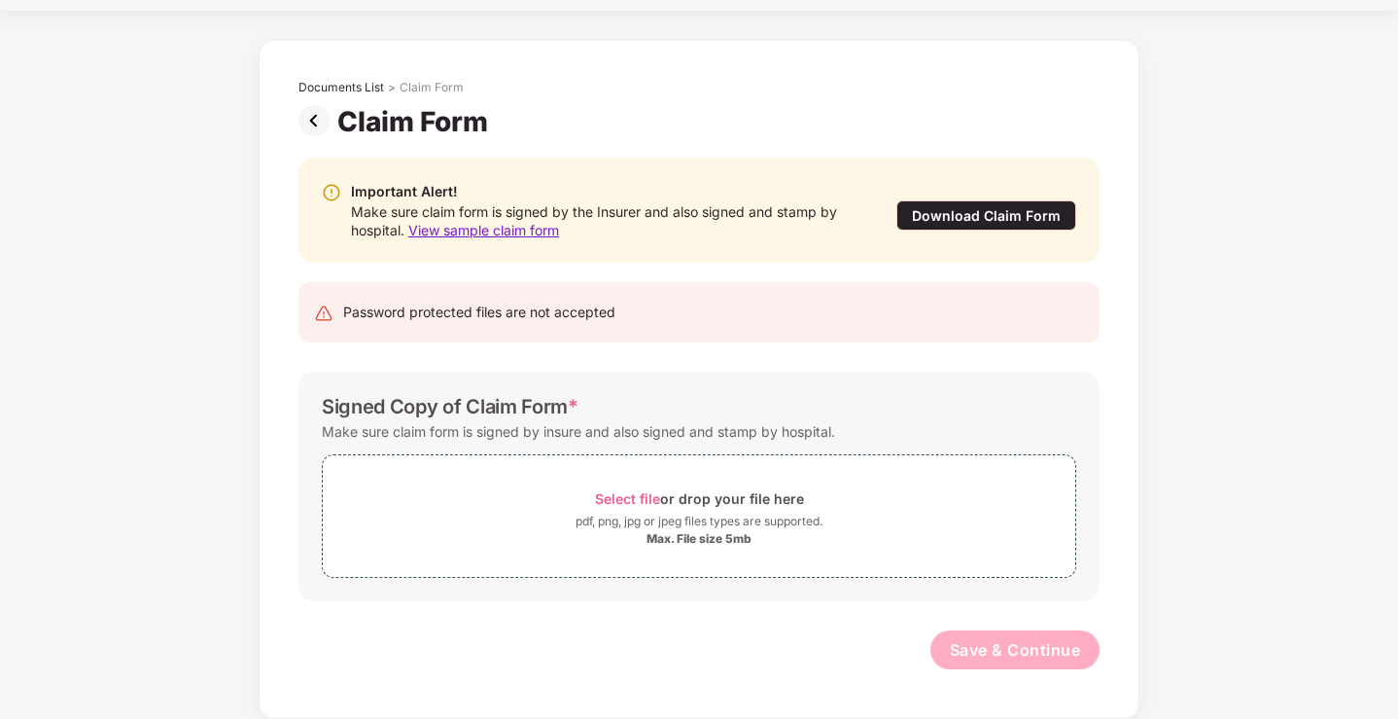
click at [318, 119] on img at bounding box center [317, 120] width 39 height 31
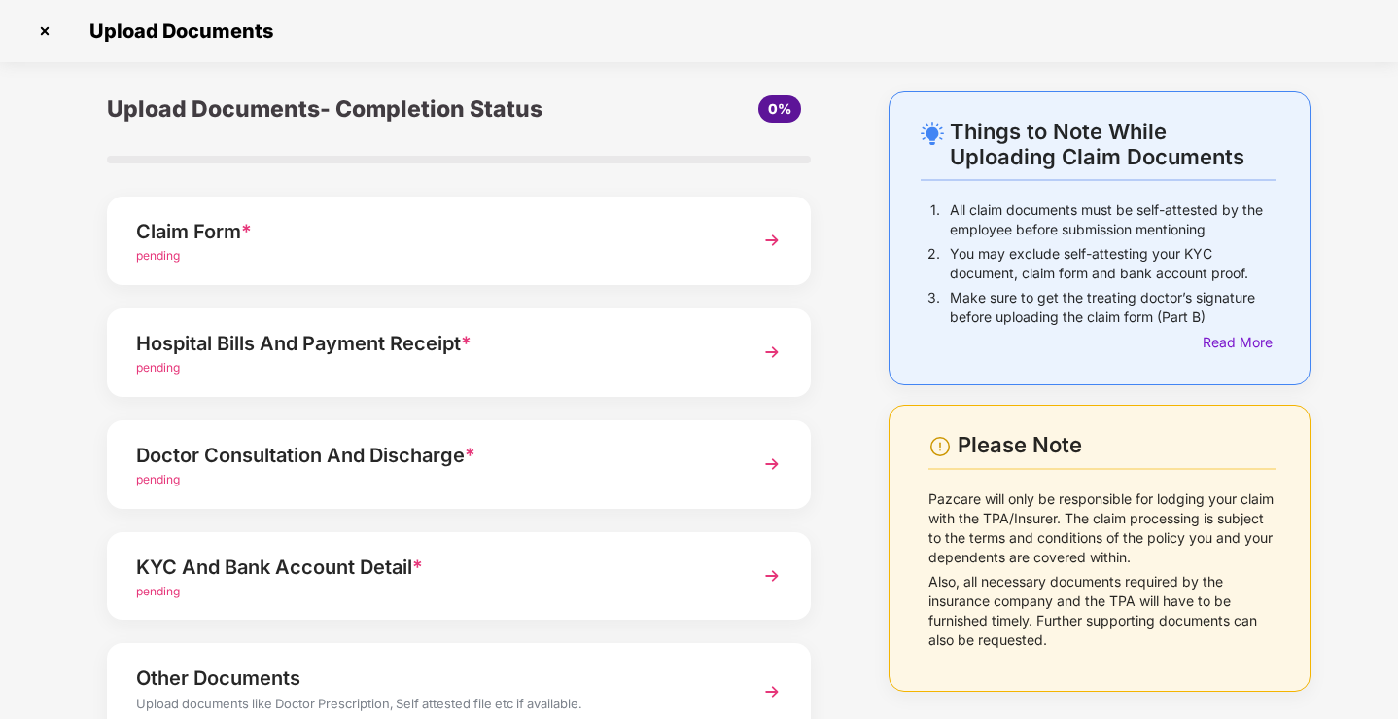
scroll to position [141, 0]
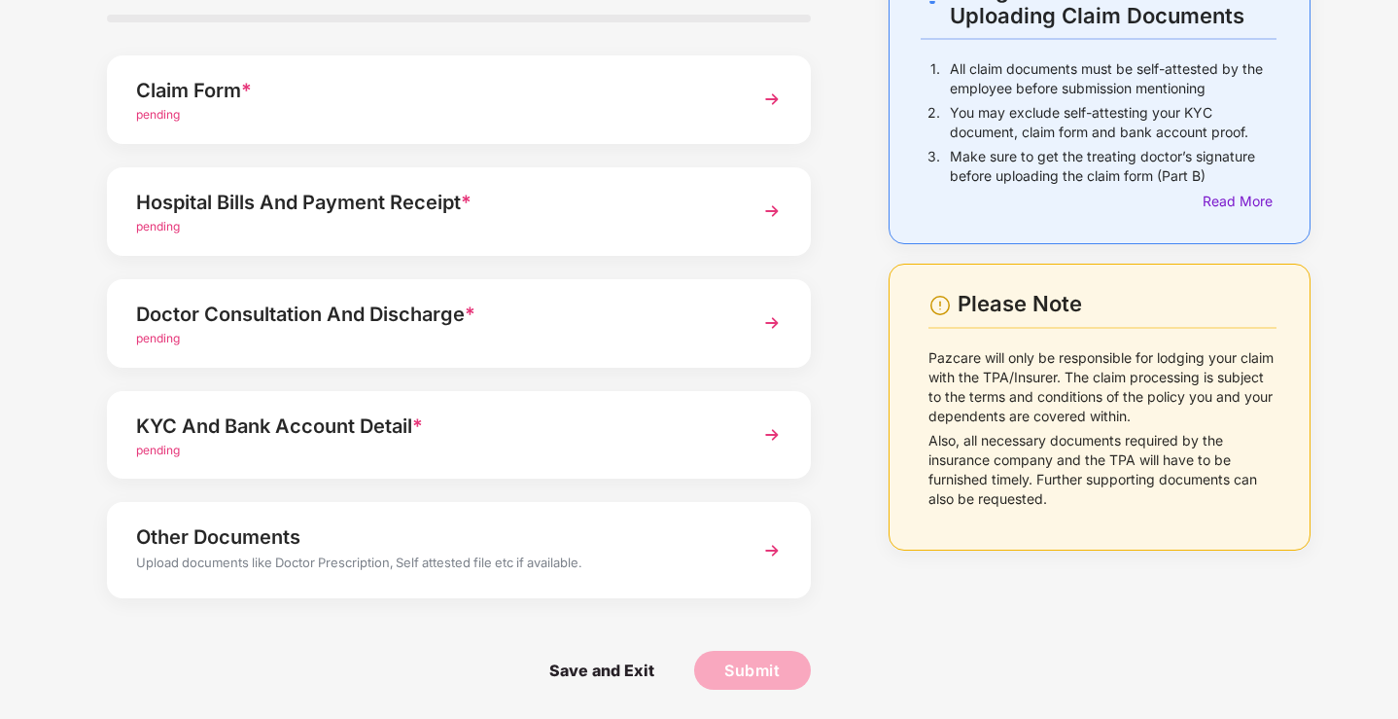
click at [537, 212] on div "Hospital Bills And Payment Receipt *" at bounding box center [431, 202] width 591 height 31
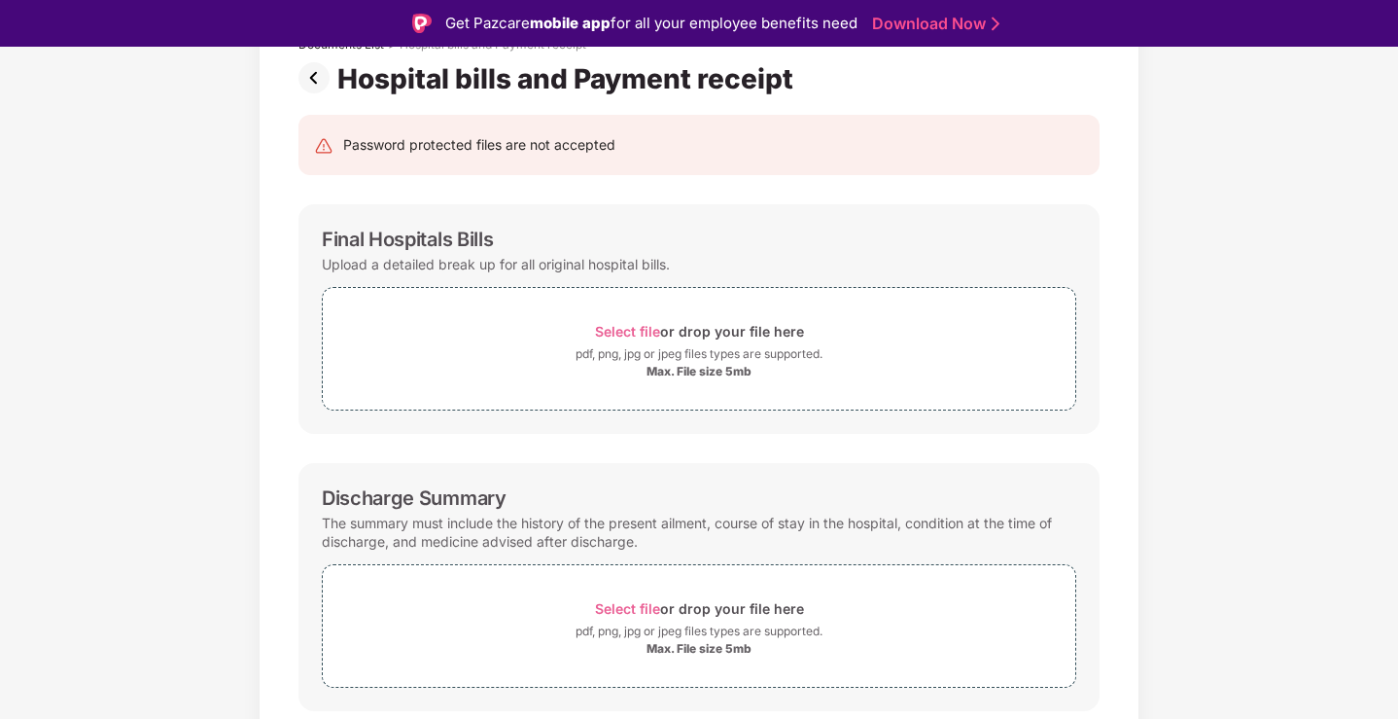
click at [469, 261] on div "Upload a detailed break up for all original hospital bills." at bounding box center [496, 264] width 348 height 26
click at [319, 77] on img at bounding box center [317, 77] width 39 height 31
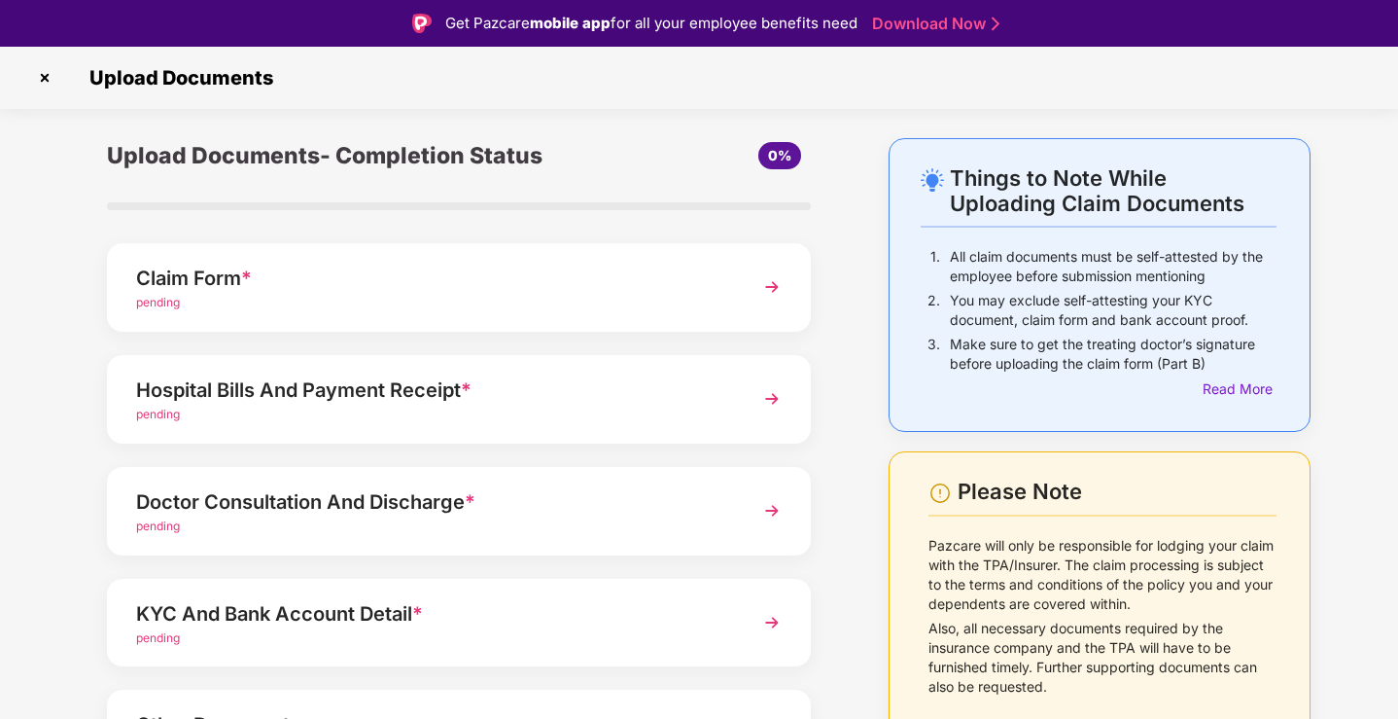
click at [1215, 251] on p "All claim documents must be self-attested by the employee before submission men…" at bounding box center [1113, 266] width 327 height 39
click at [1099, 327] on p "You may exclude self-attesting your KYC document, claim form and bank account p…" at bounding box center [1113, 310] width 327 height 39
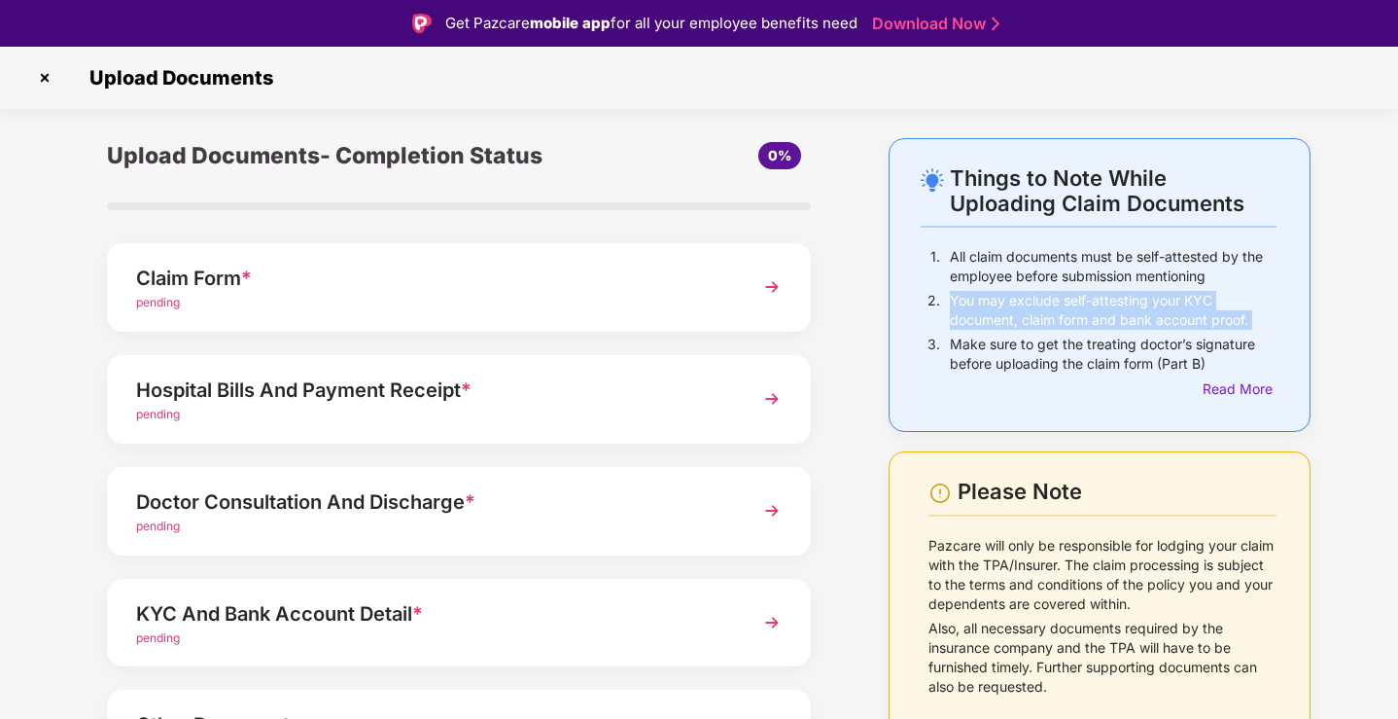
scroll to position [141, 0]
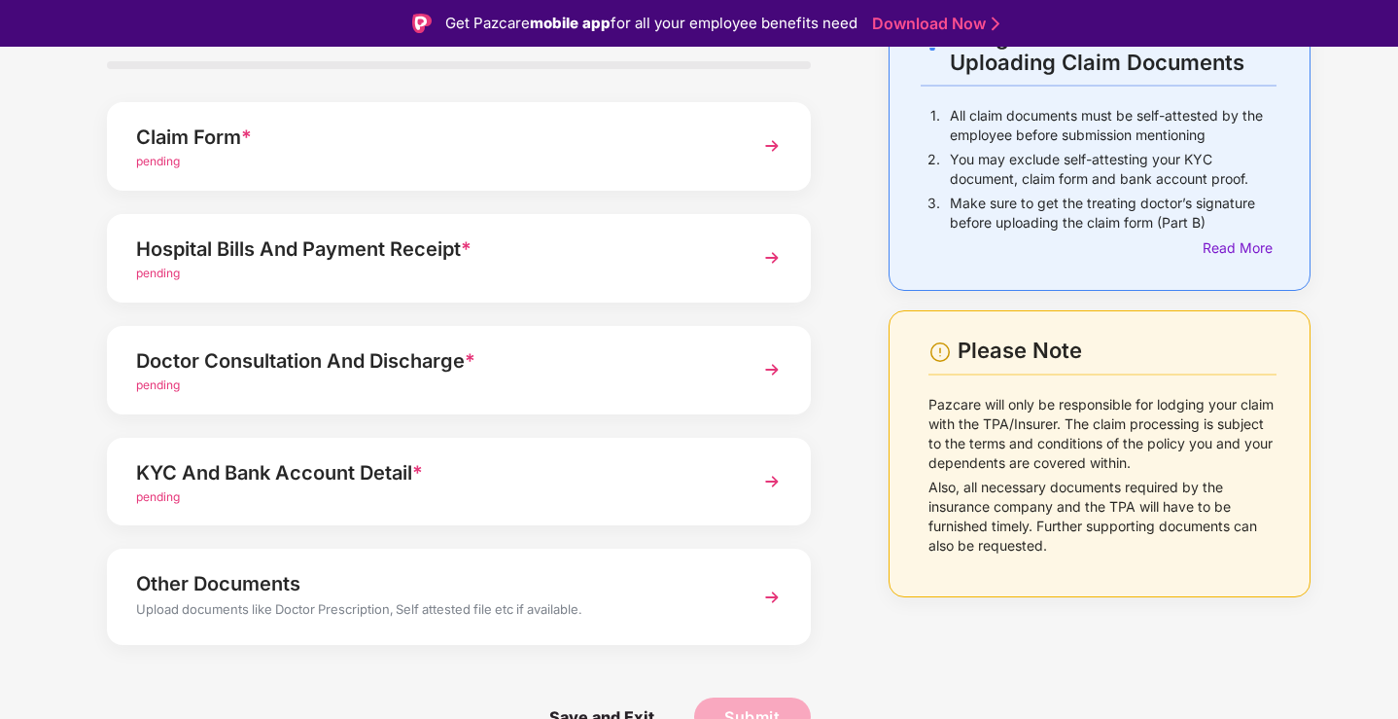
click at [1097, 428] on p "Pazcare will only be responsible for lodging your claim with the TPA/Insurer. T…" at bounding box center [1103, 434] width 348 height 78
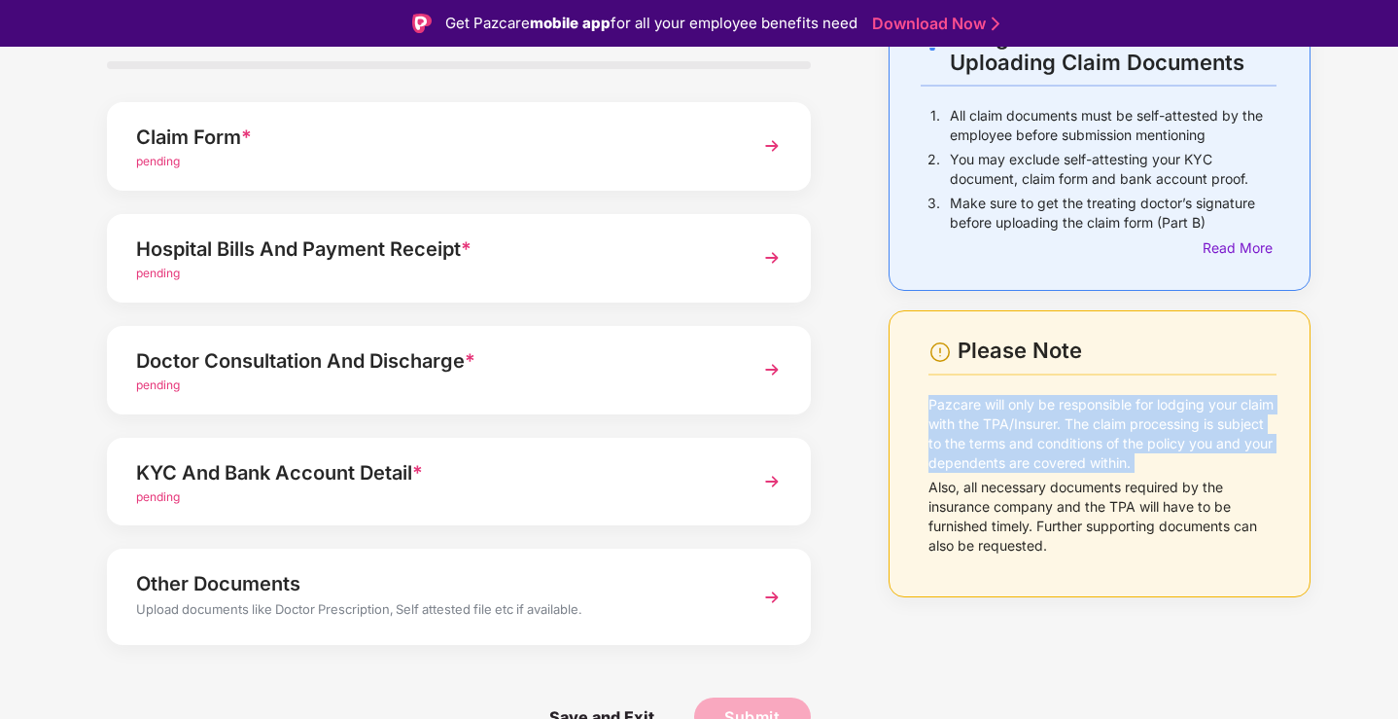
click at [1125, 499] on p "Also, all necessary documents required by the insurance company and the TPA wil…" at bounding box center [1103, 516] width 348 height 78
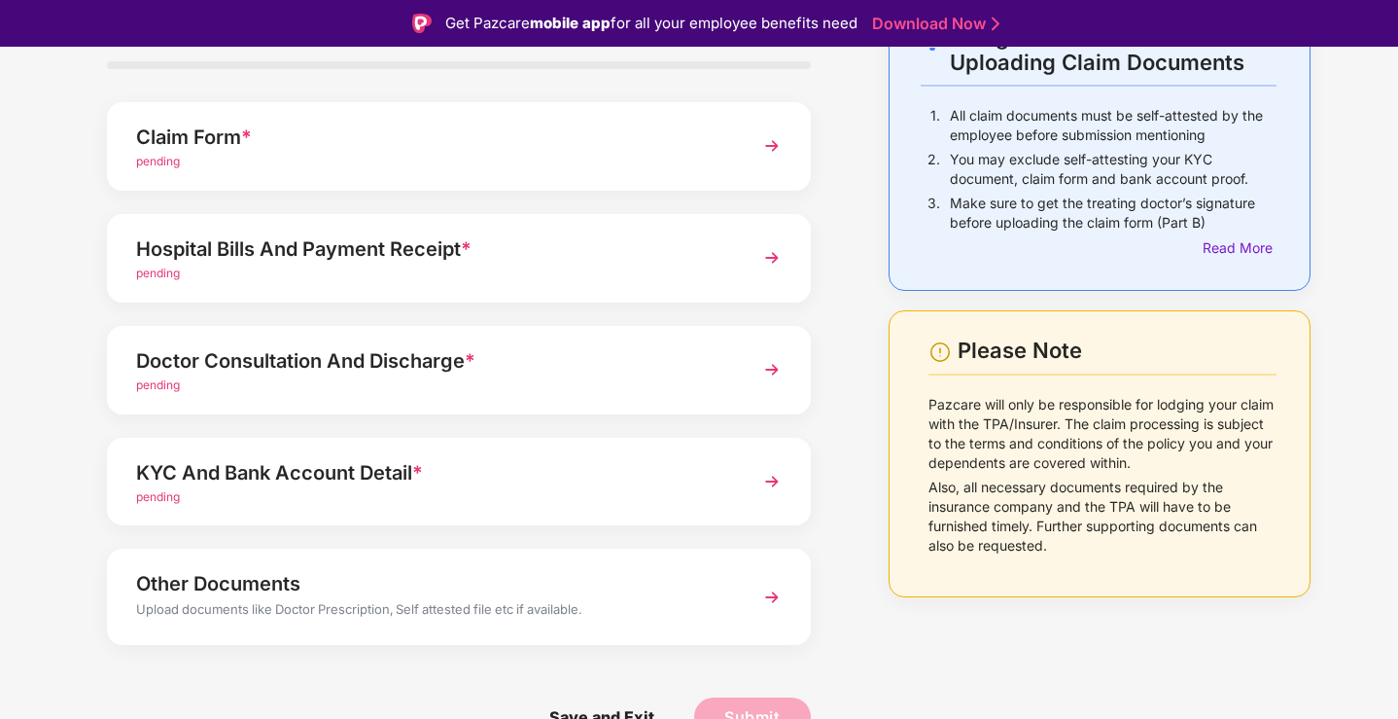
click at [1125, 499] on p "Also, all necessary documents required by the insurance company and the TPA wil…" at bounding box center [1103, 516] width 348 height 78
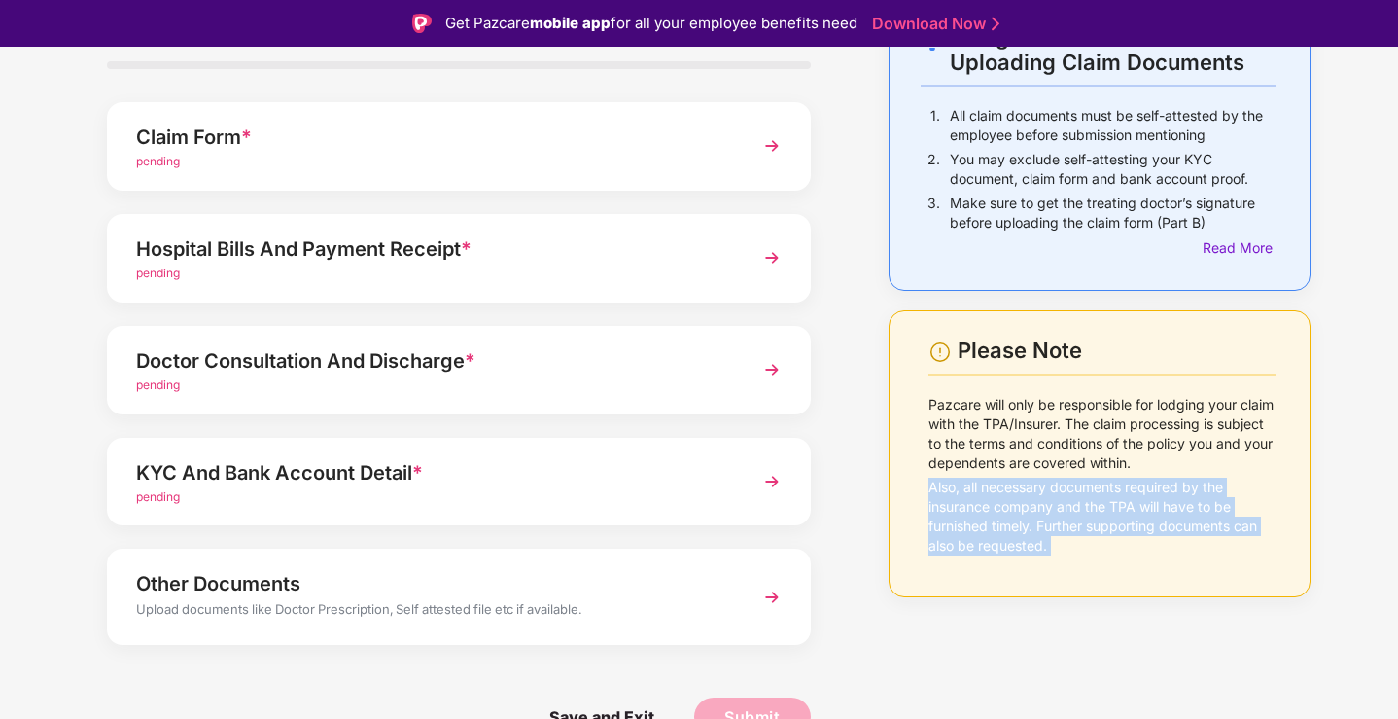
scroll to position [47, 0]
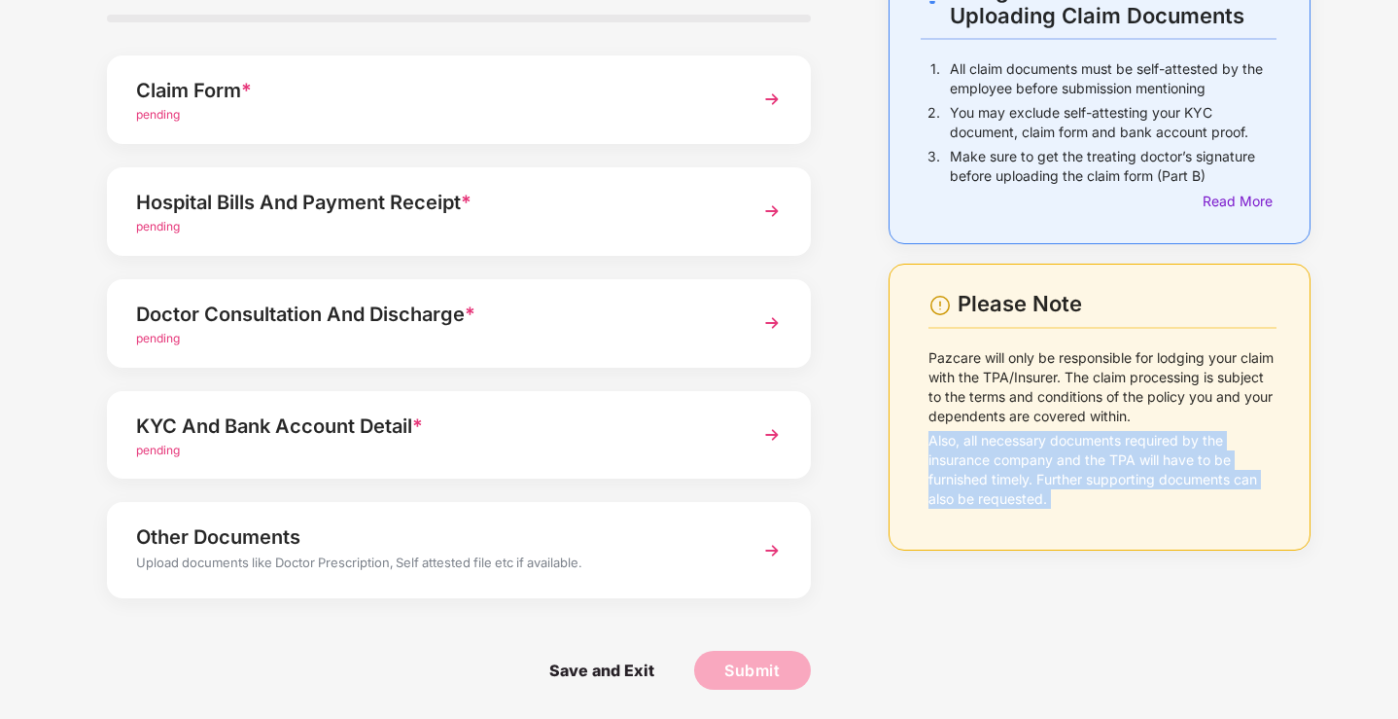
click at [562, 331] on div "pending" at bounding box center [431, 339] width 591 height 18
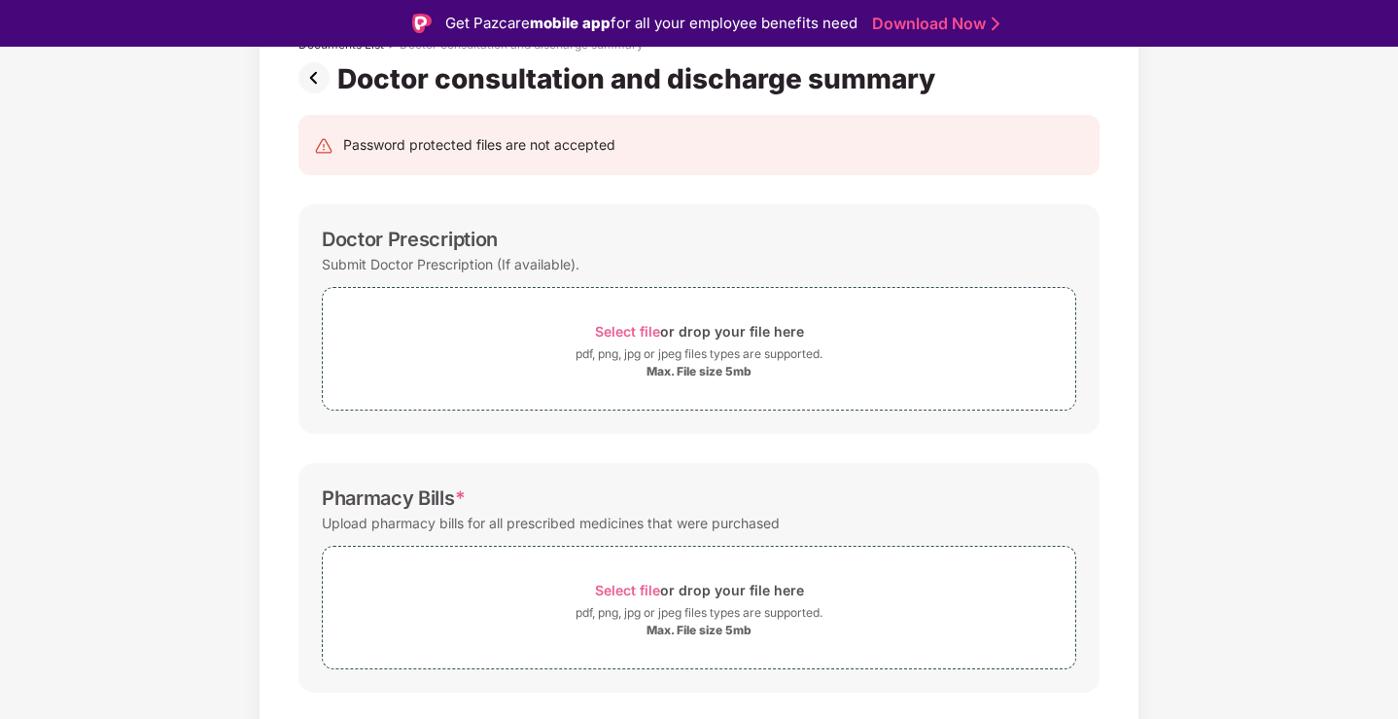
click at [318, 74] on img at bounding box center [317, 77] width 39 height 31
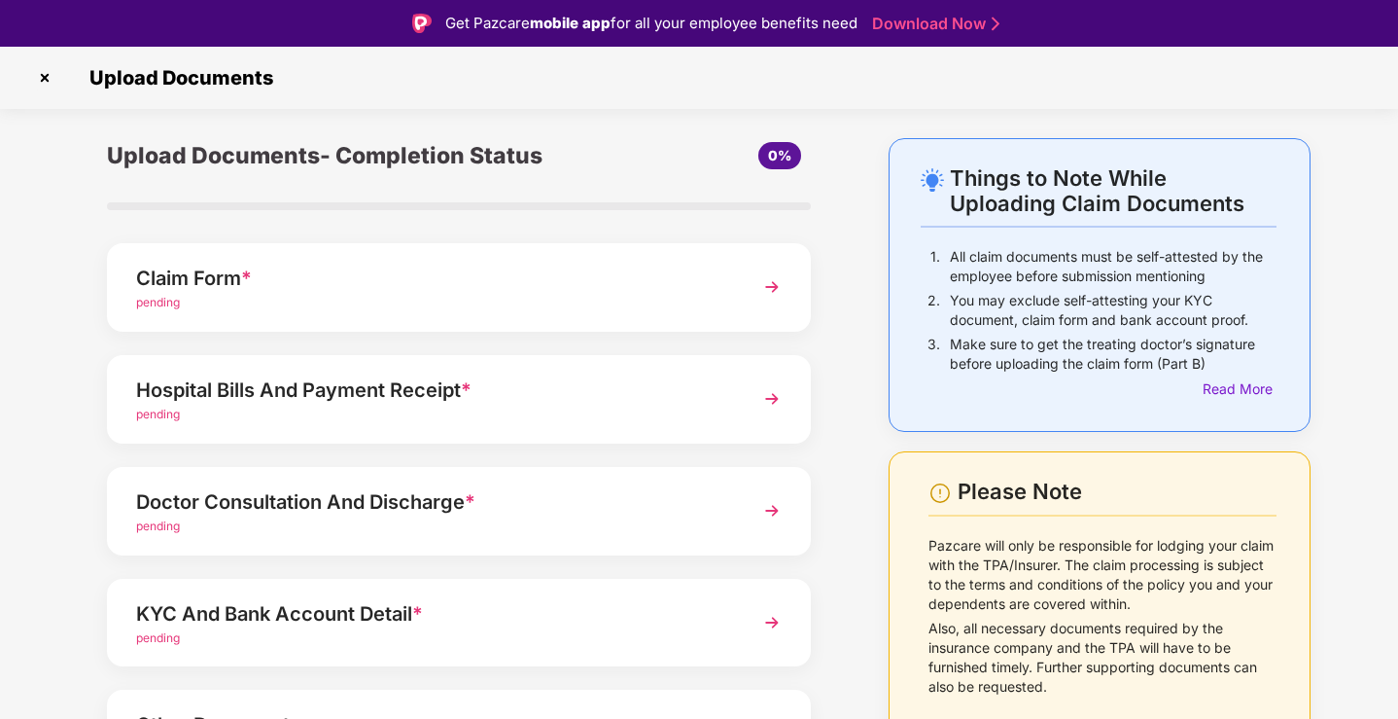
click at [42, 73] on img at bounding box center [44, 77] width 31 height 31
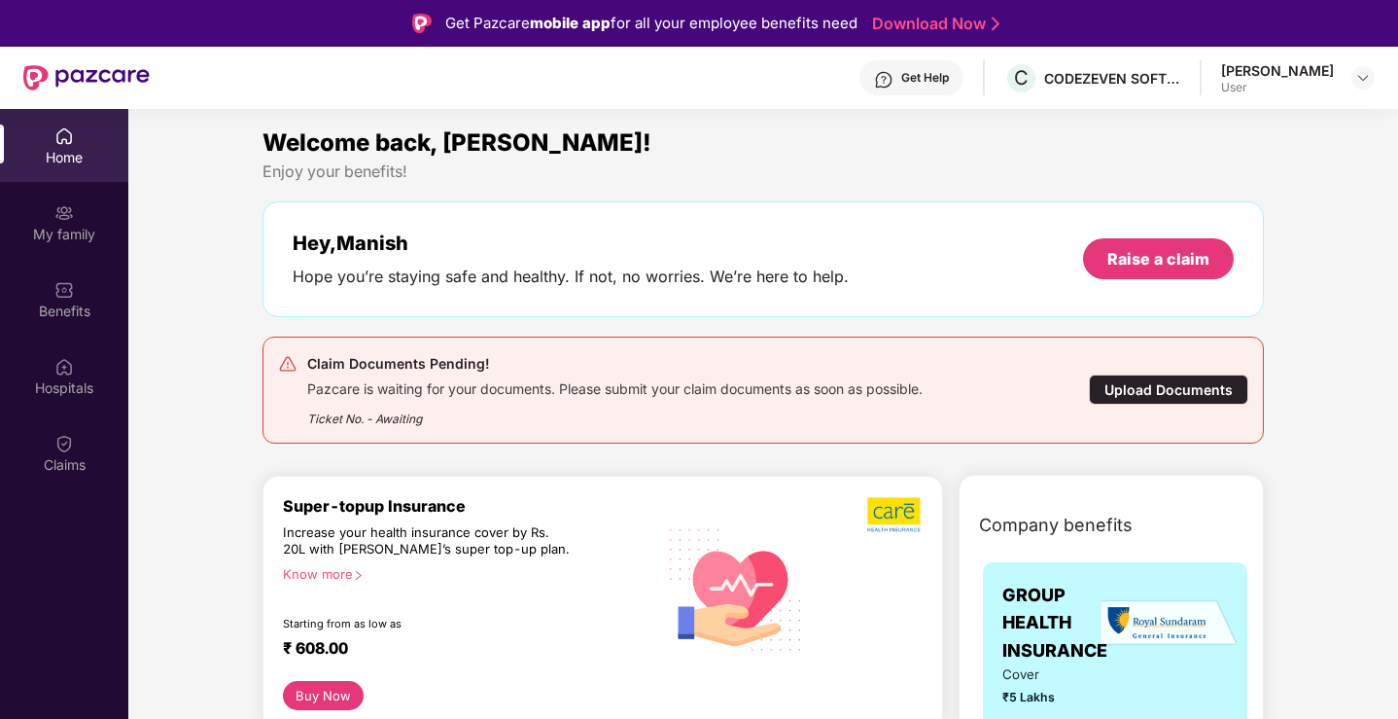
click at [408, 394] on div "Pazcare is waiting for your documents. Please submit your claim documents as so…" at bounding box center [614, 386] width 615 height 22
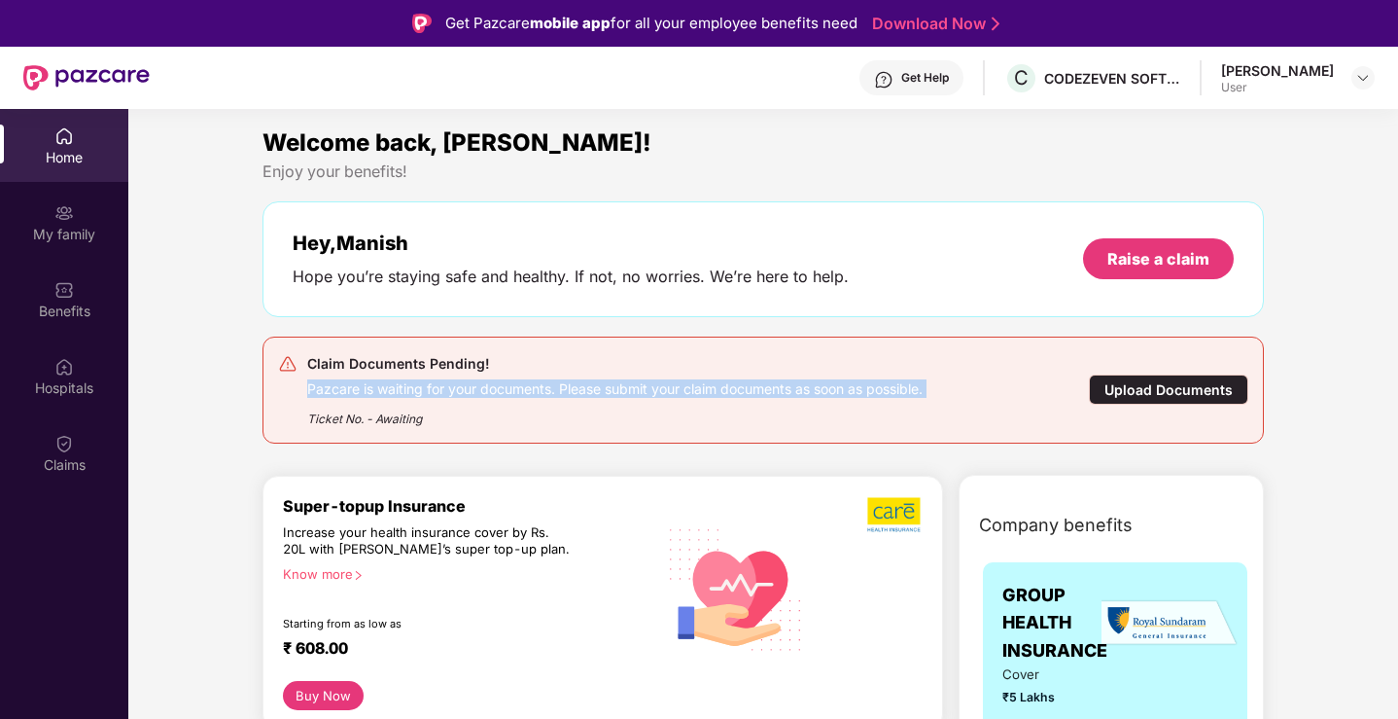
scroll to position [55, 0]
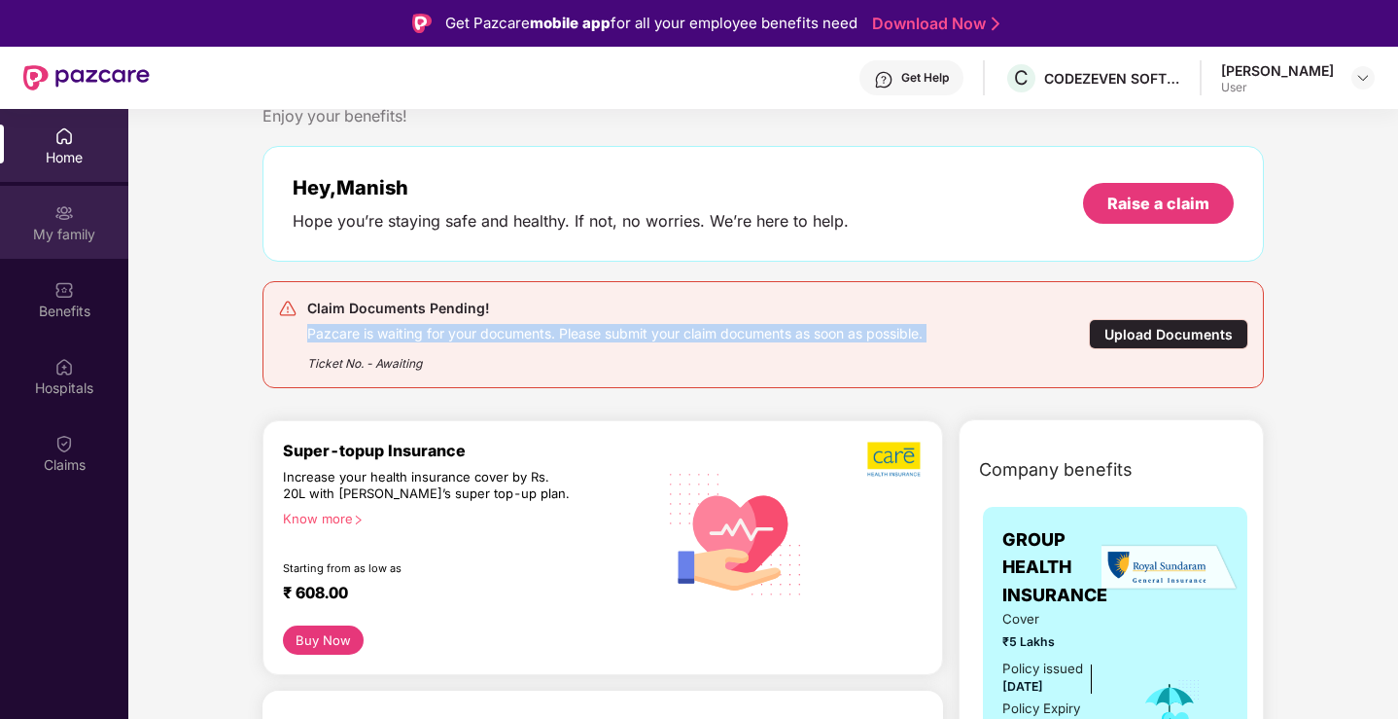
click at [82, 236] on div "My family" at bounding box center [64, 234] width 128 height 19
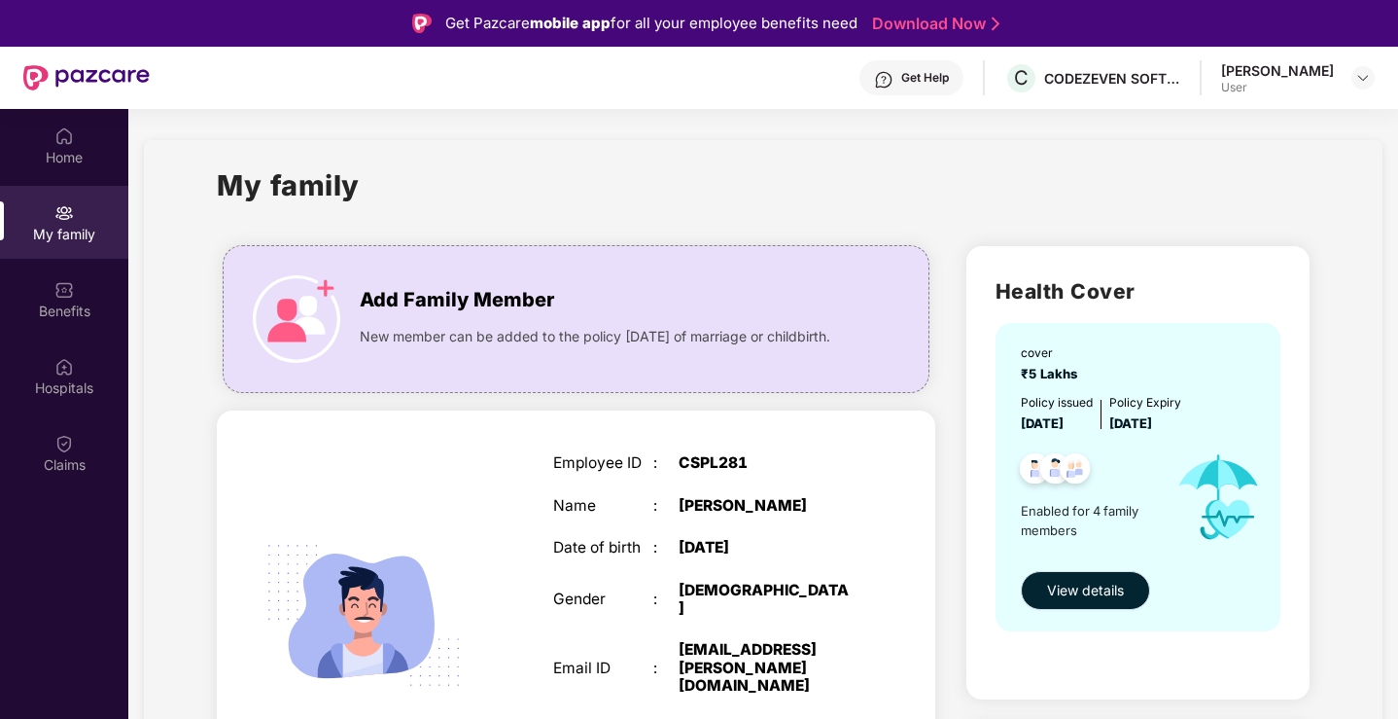
click at [1125, 586] on button "View details" at bounding box center [1085, 590] width 129 height 39
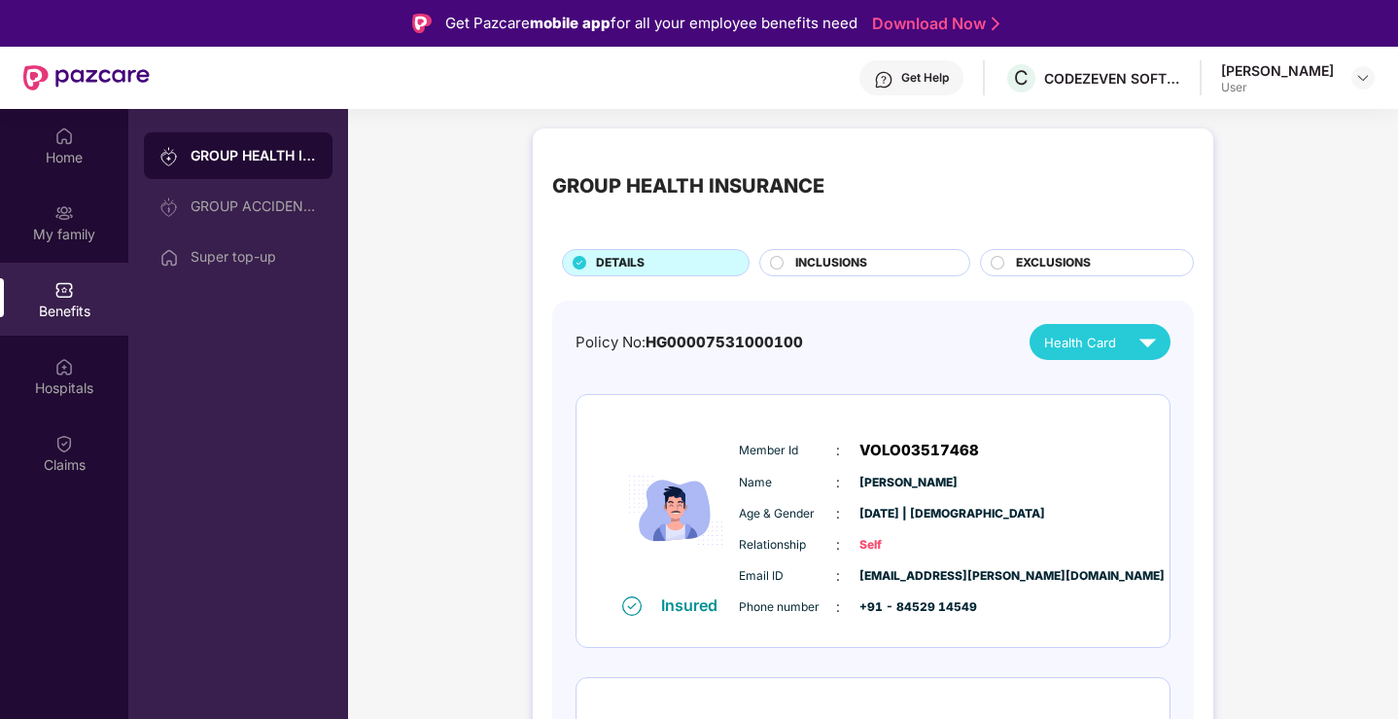
click at [1105, 339] on span "Health Card" at bounding box center [1080, 342] width 72 height 19
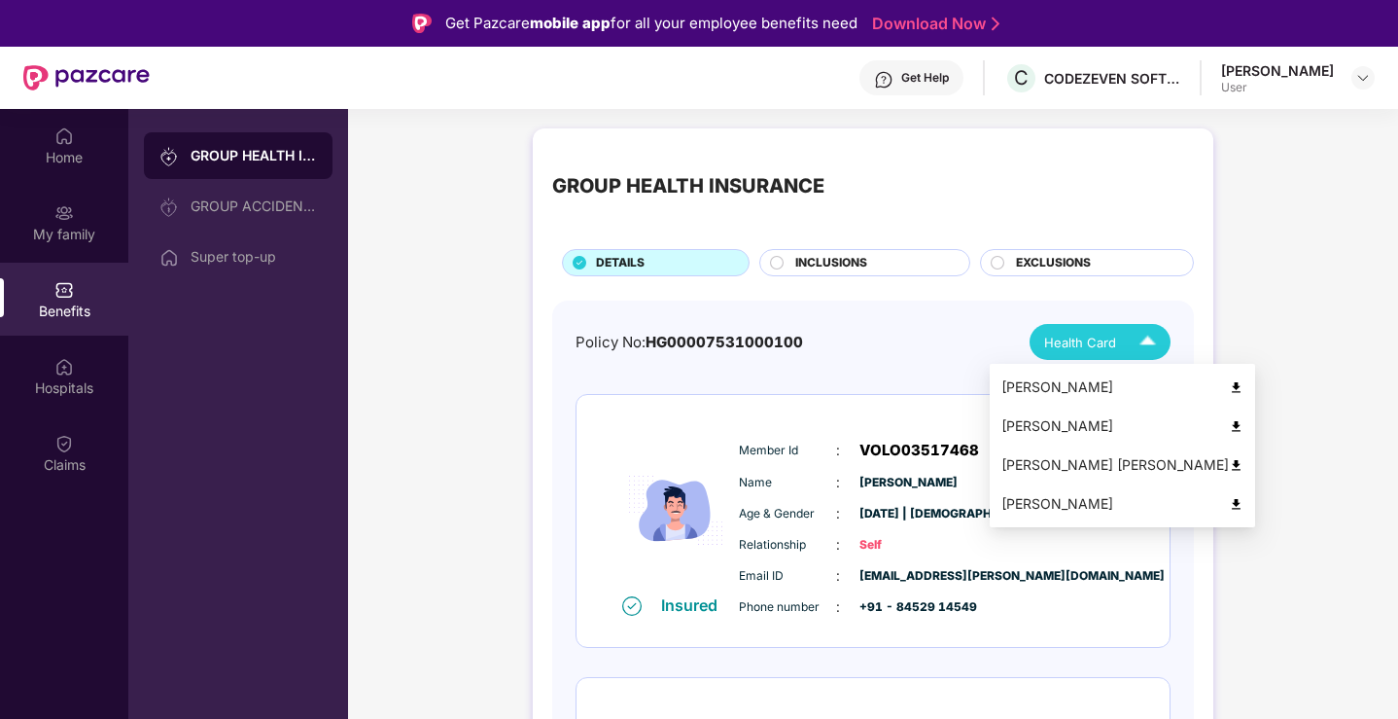
click at [1103, 376] on div "[PERSON_NAME]" at bounding box center [1122, 386] width 242 height 21
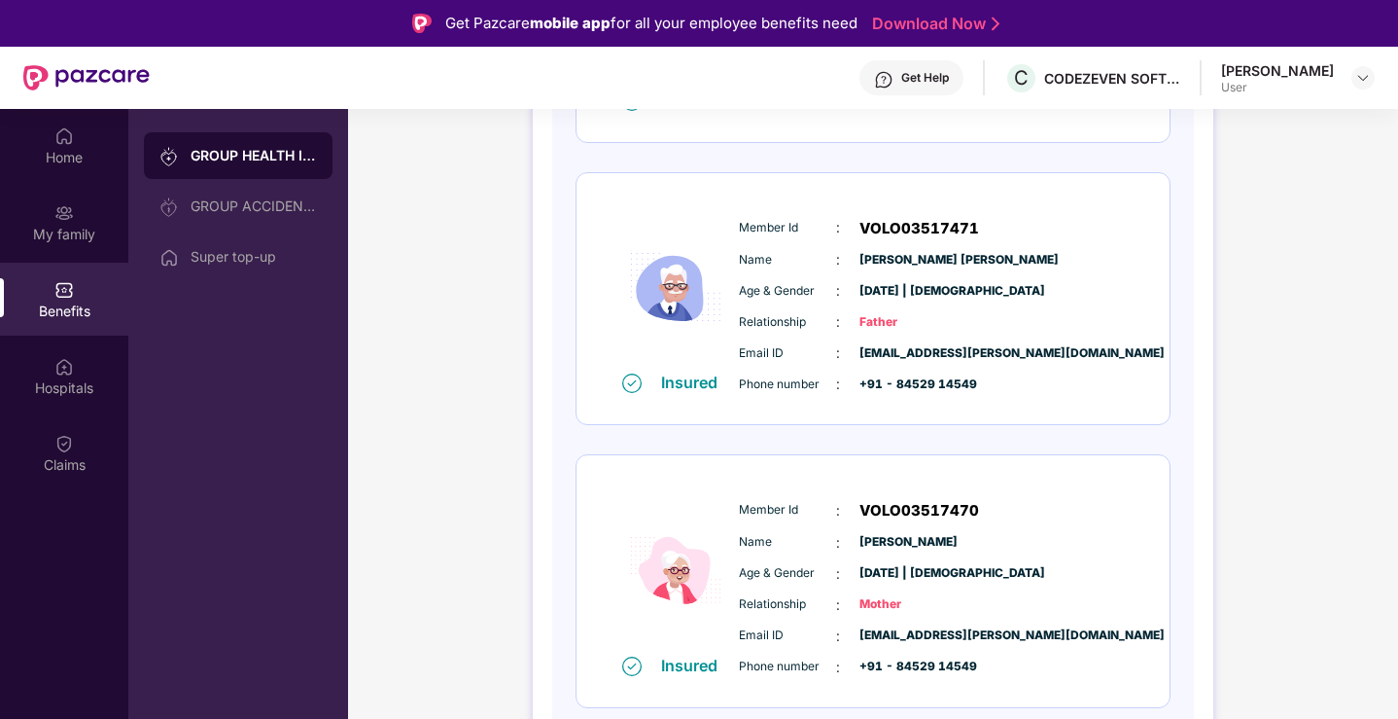
scroll to position [7, 0]
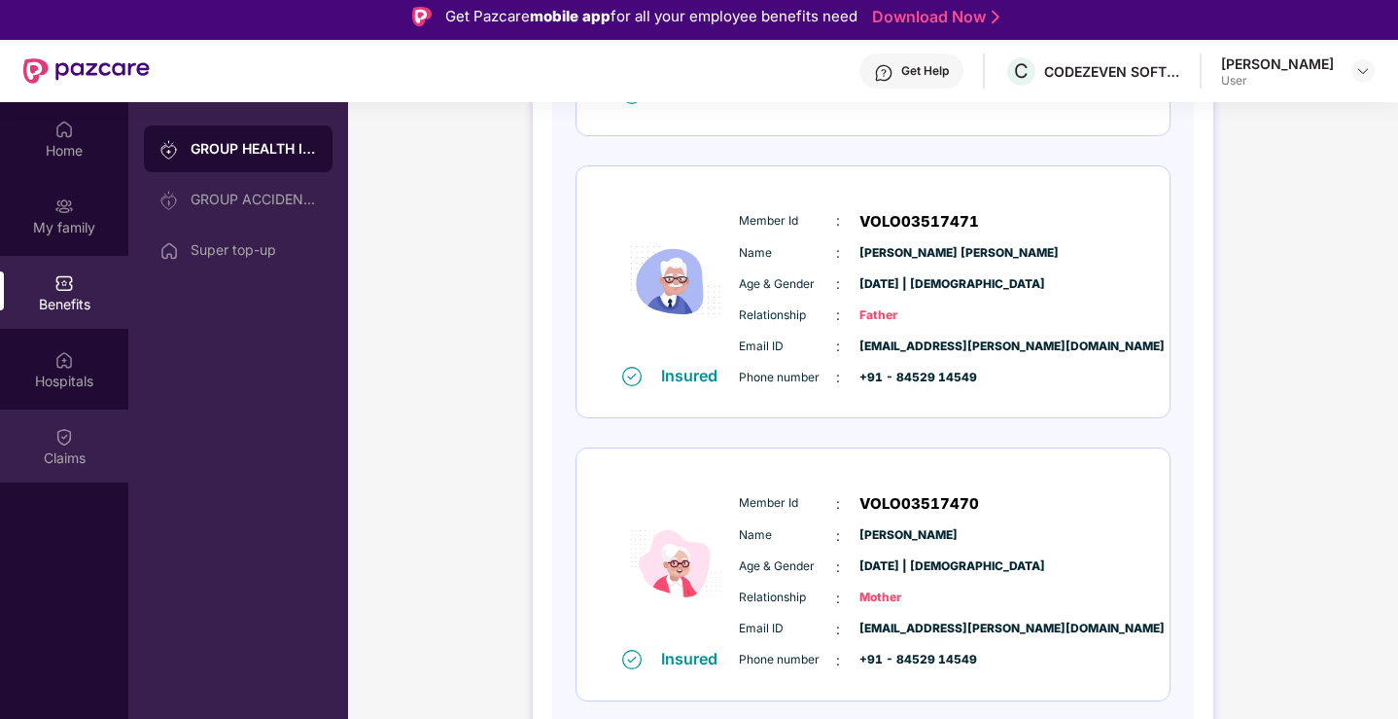
click at [67, 425] on div at bounding box center [63, 434] width 19 height 19
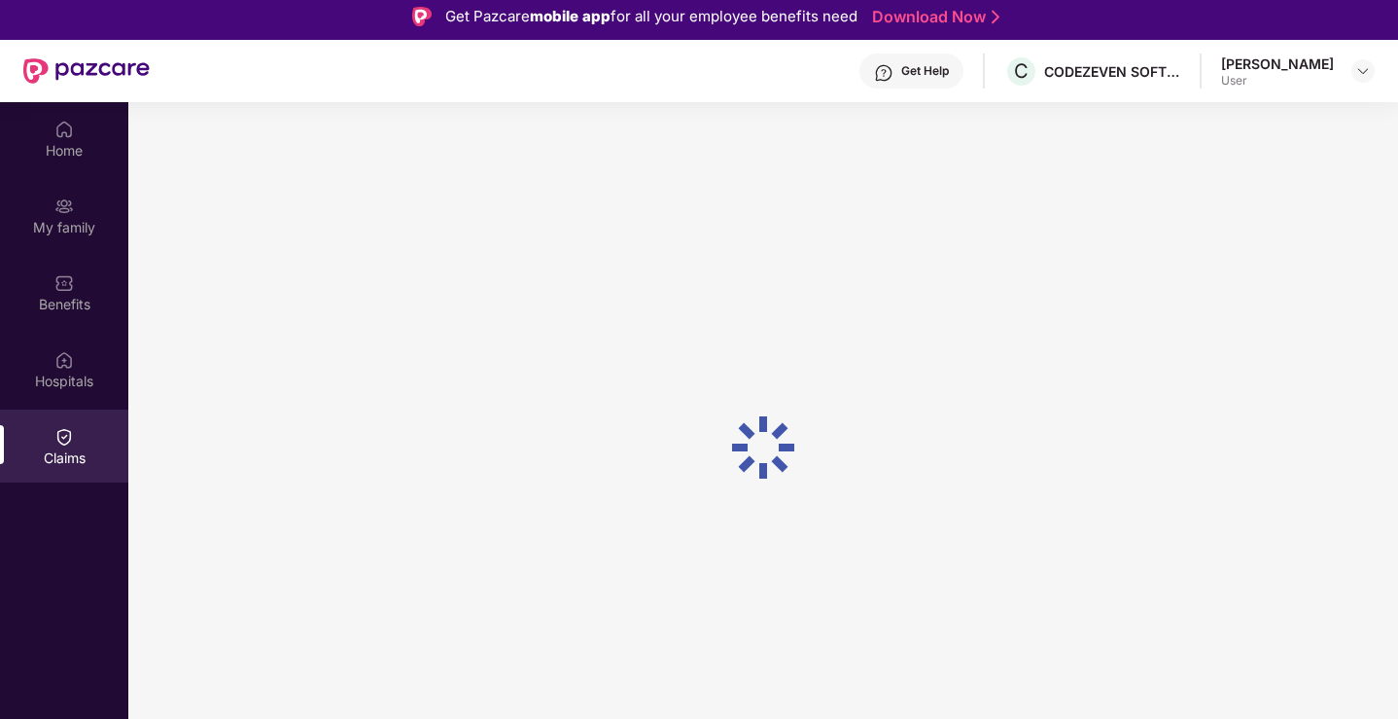
scroll to position [0, 0]
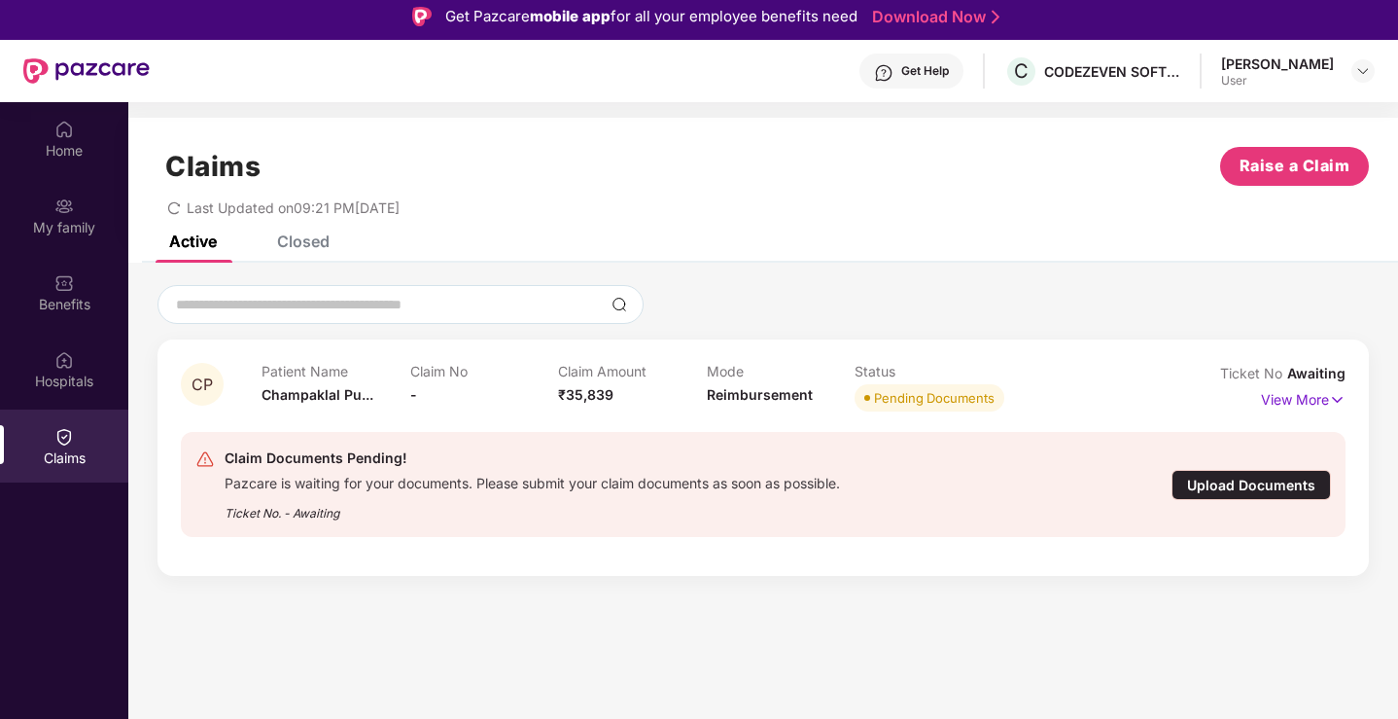
click at [1263, 489] on div "Upload Documents" at bounding box center [1251, 485] width 159 height 30
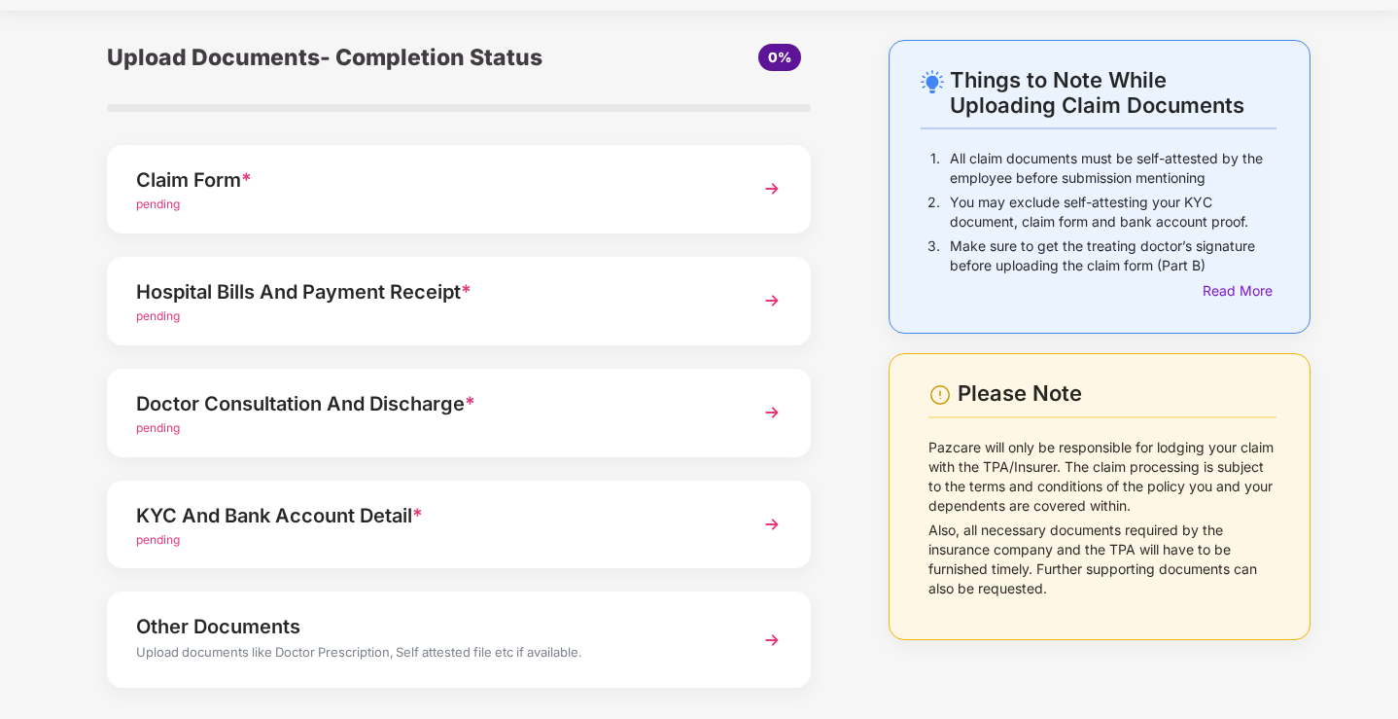
scroll to position [45, 0]
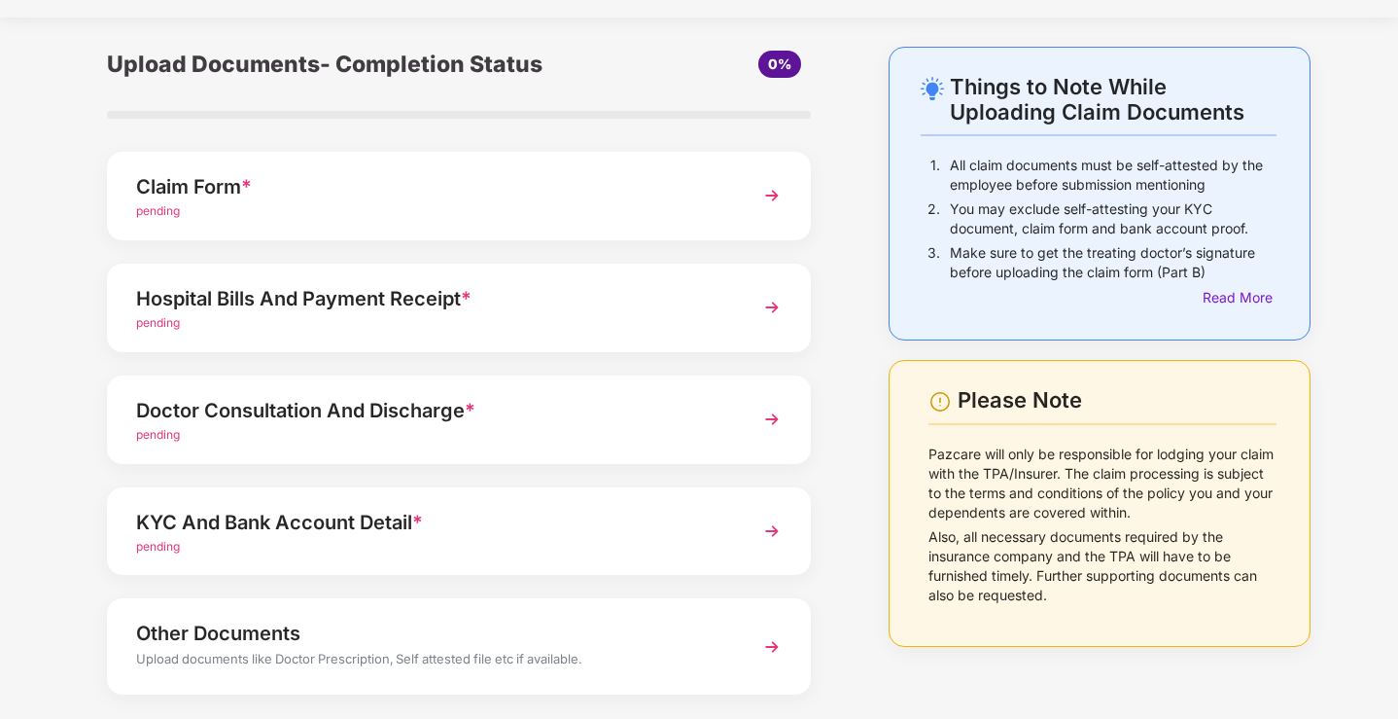
click at [667, 193] on div "Claim Form *" at bounding box center [431, 186] width 591 height 31
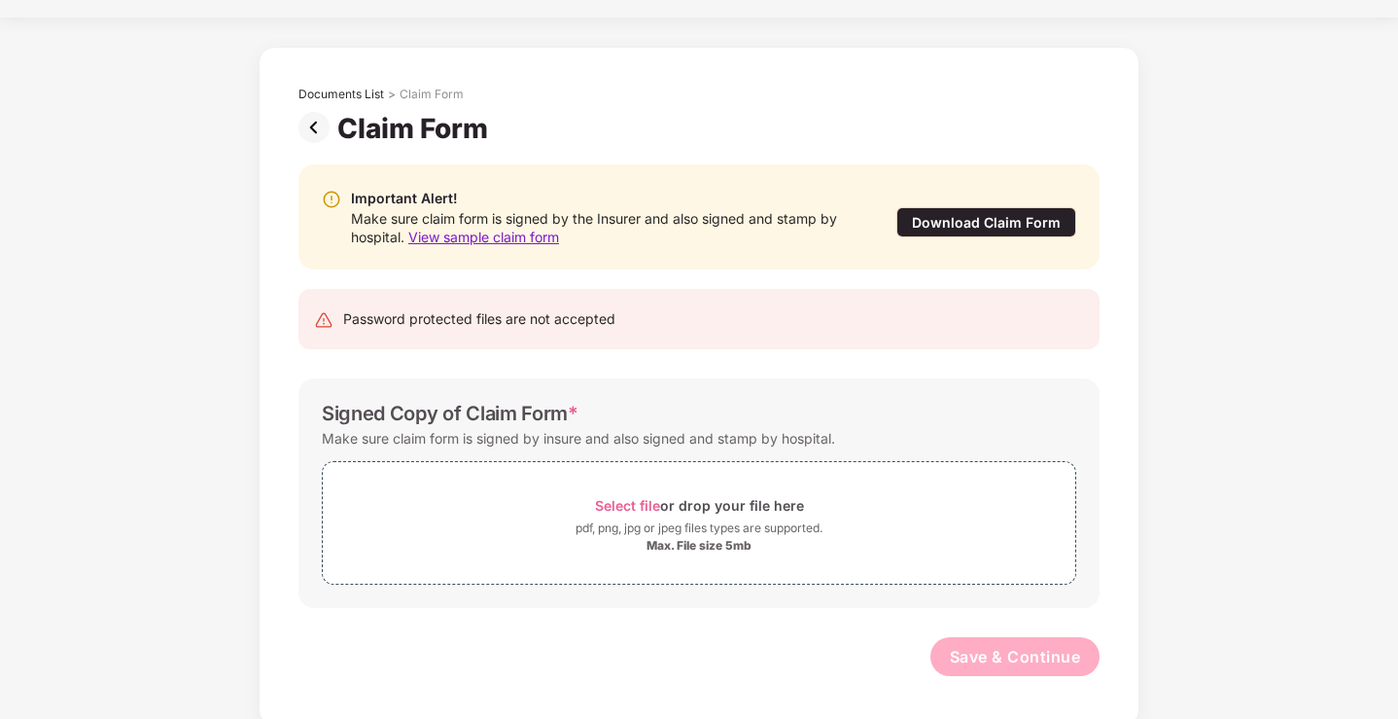
scroll to position [0, 0]
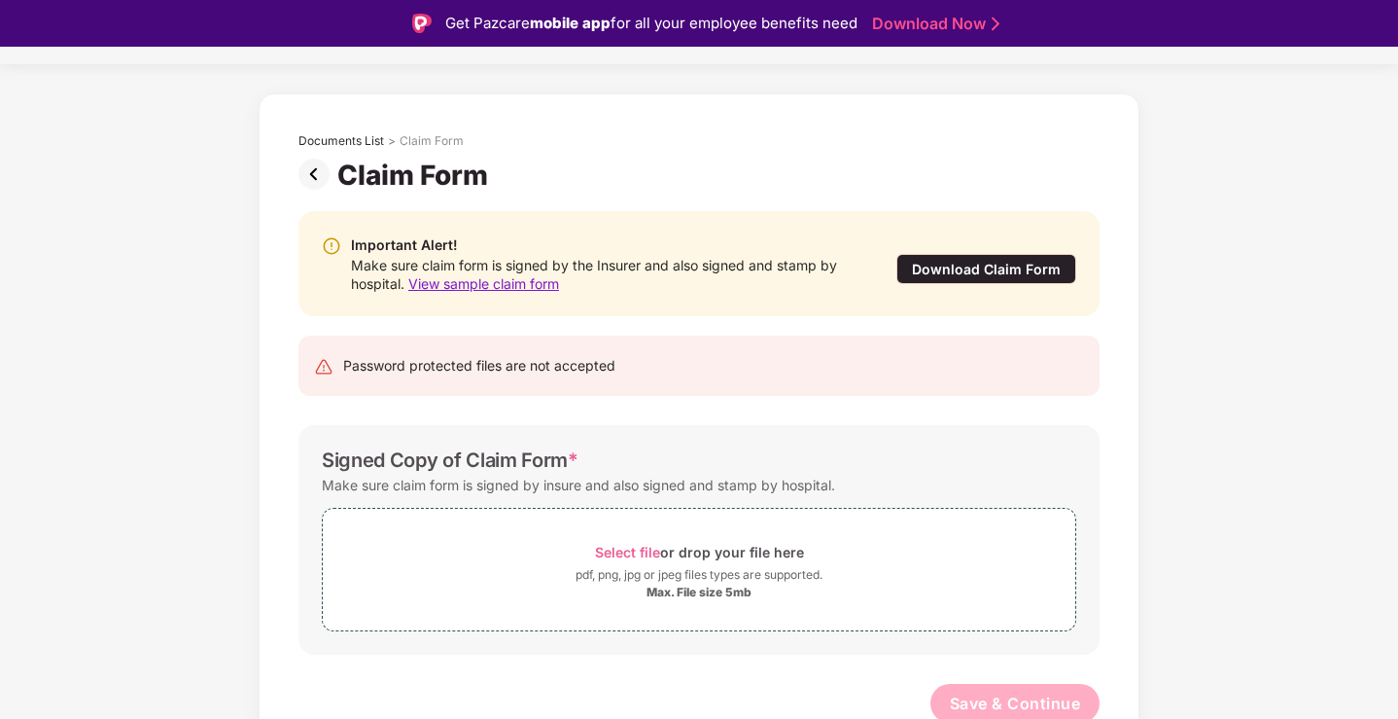
click at [790, 280] on div "Make sure claim form is signed by the Insurer and also signed and stamp by hosp…" at bounding box center [604, 274] width 506 height 37
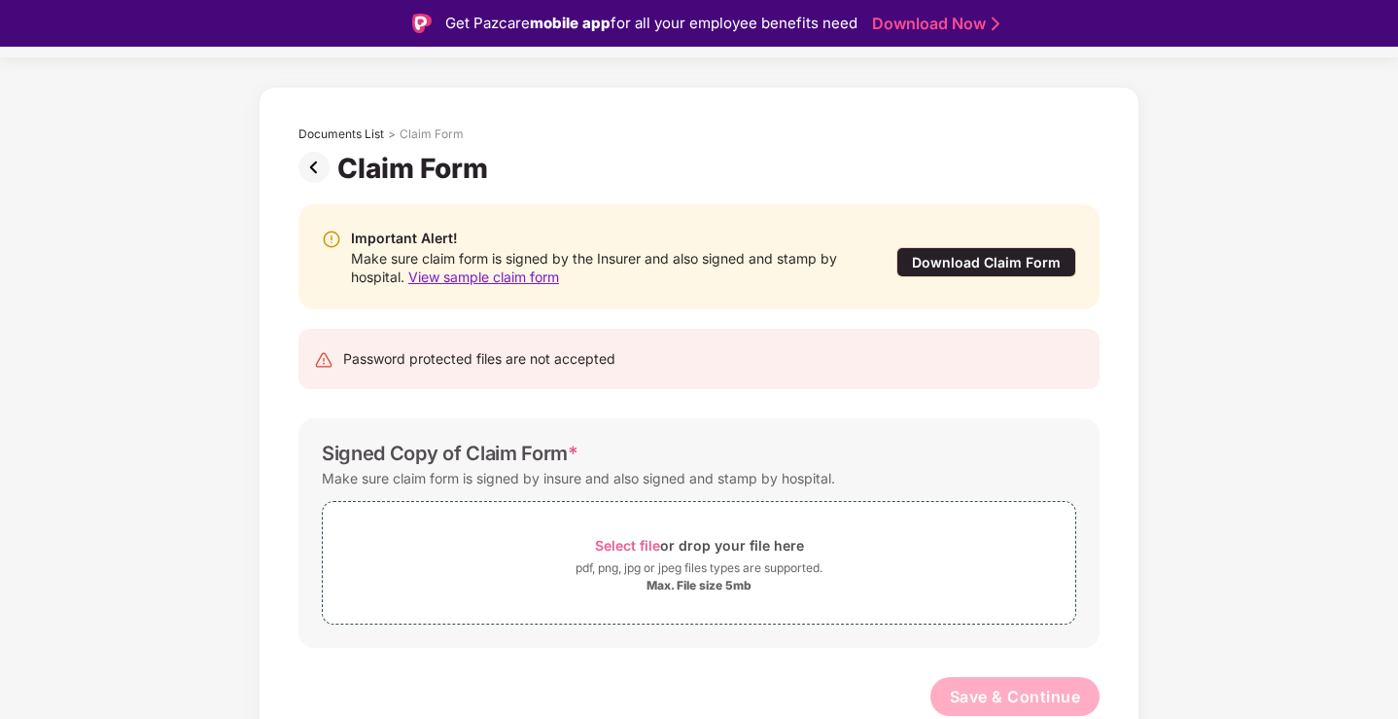
scroll to position [25, 0]
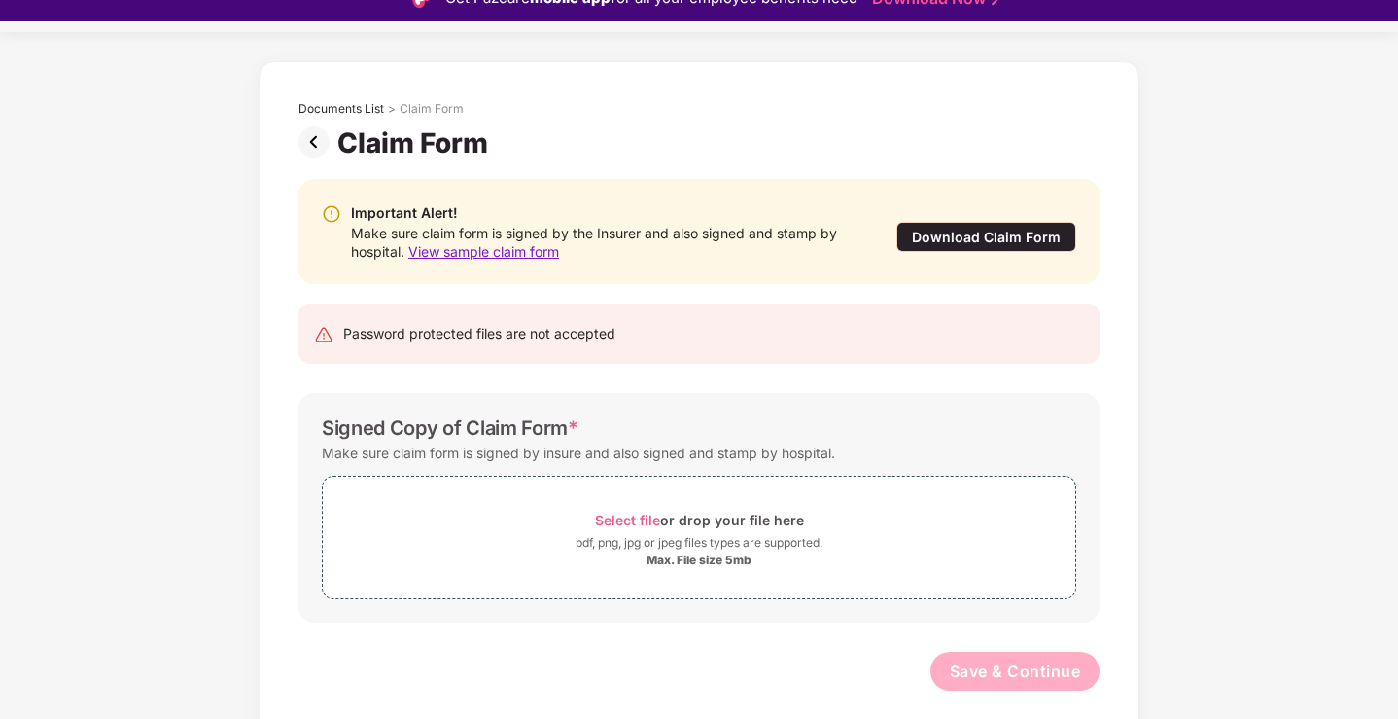
click at [316, 145] on img at bounding box center [317, 141] width 39 height 31
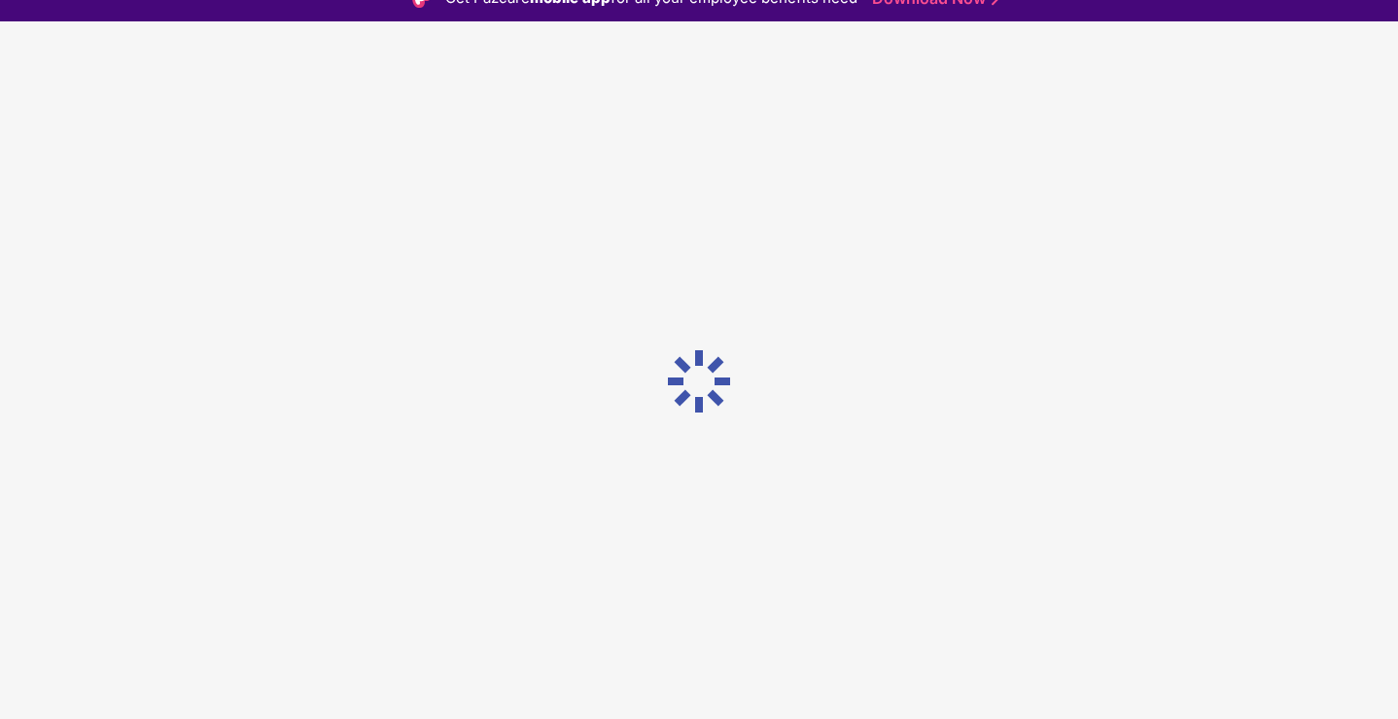
scroll to position [0, 0]
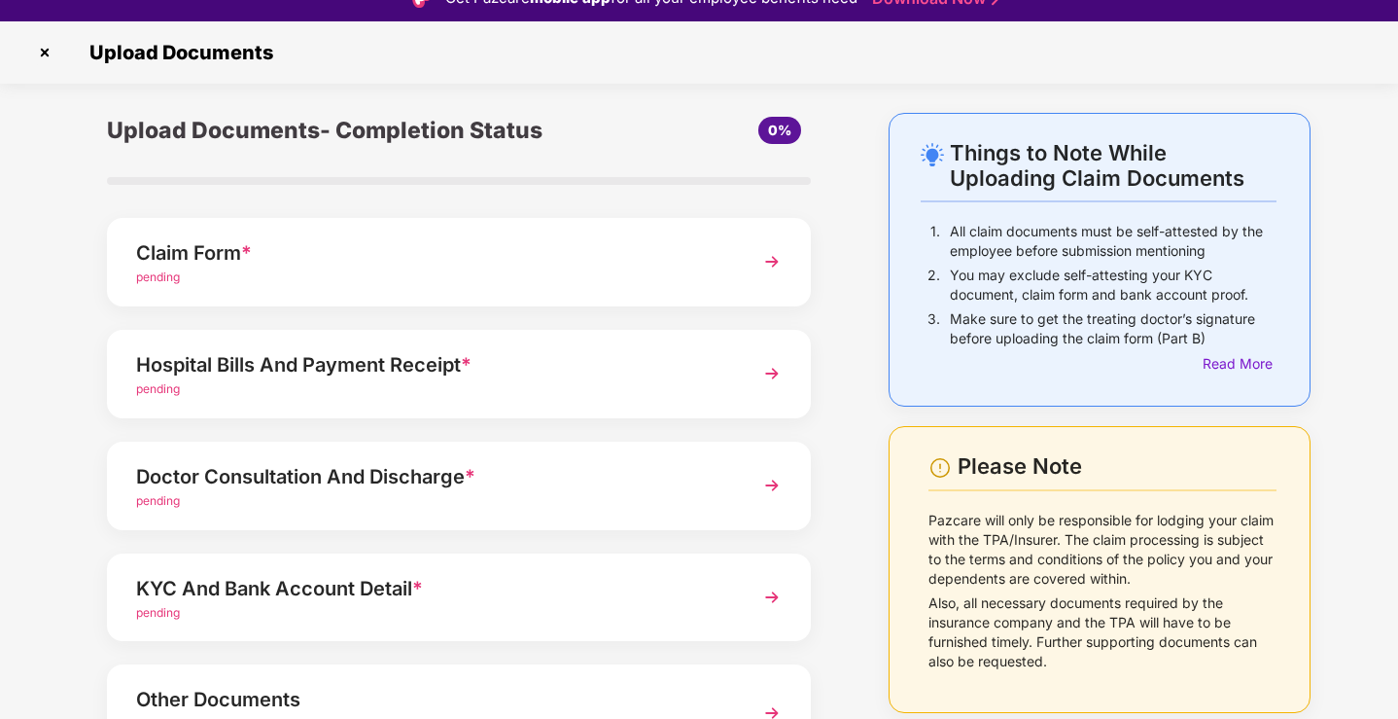
click at [43, 53] on img at bounding box center [44, 52] width 31 height 31
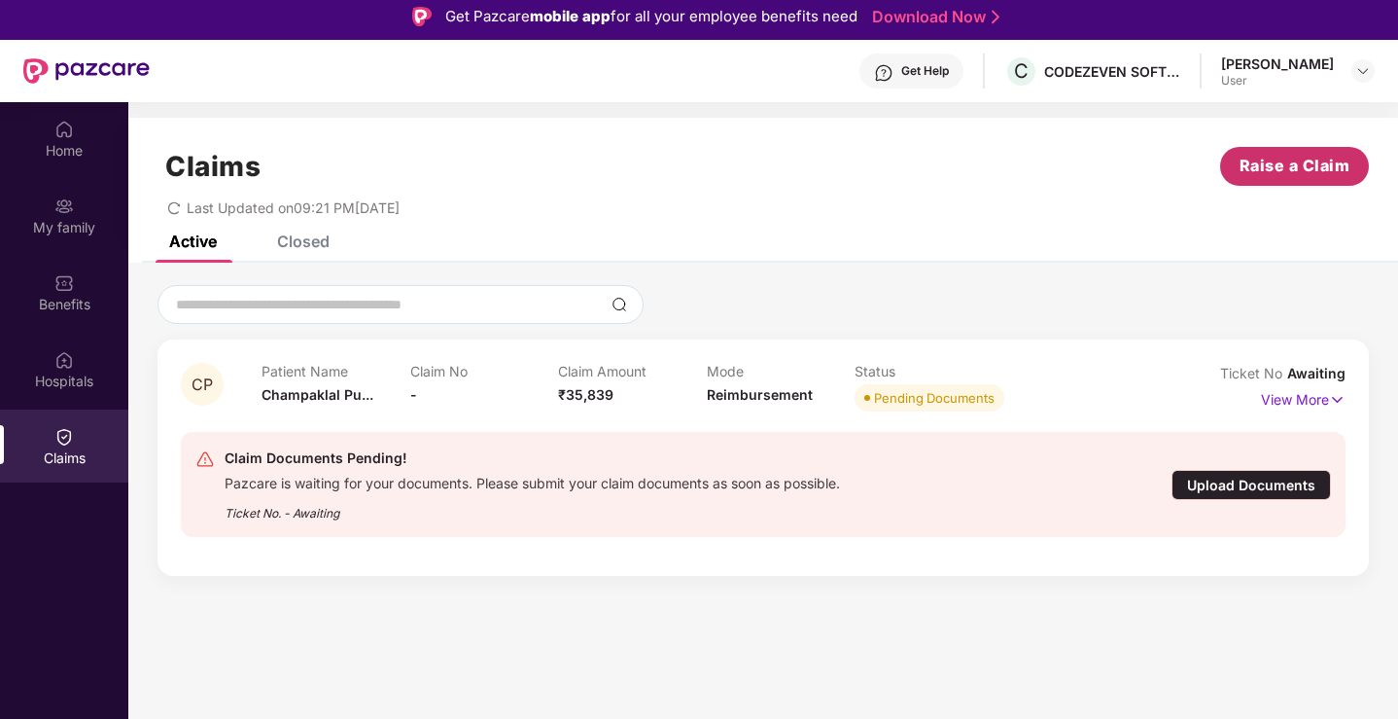
click at [1310, 169] on span "Raise a Claim" at bounding box center [1295, 166] width 111 height 24
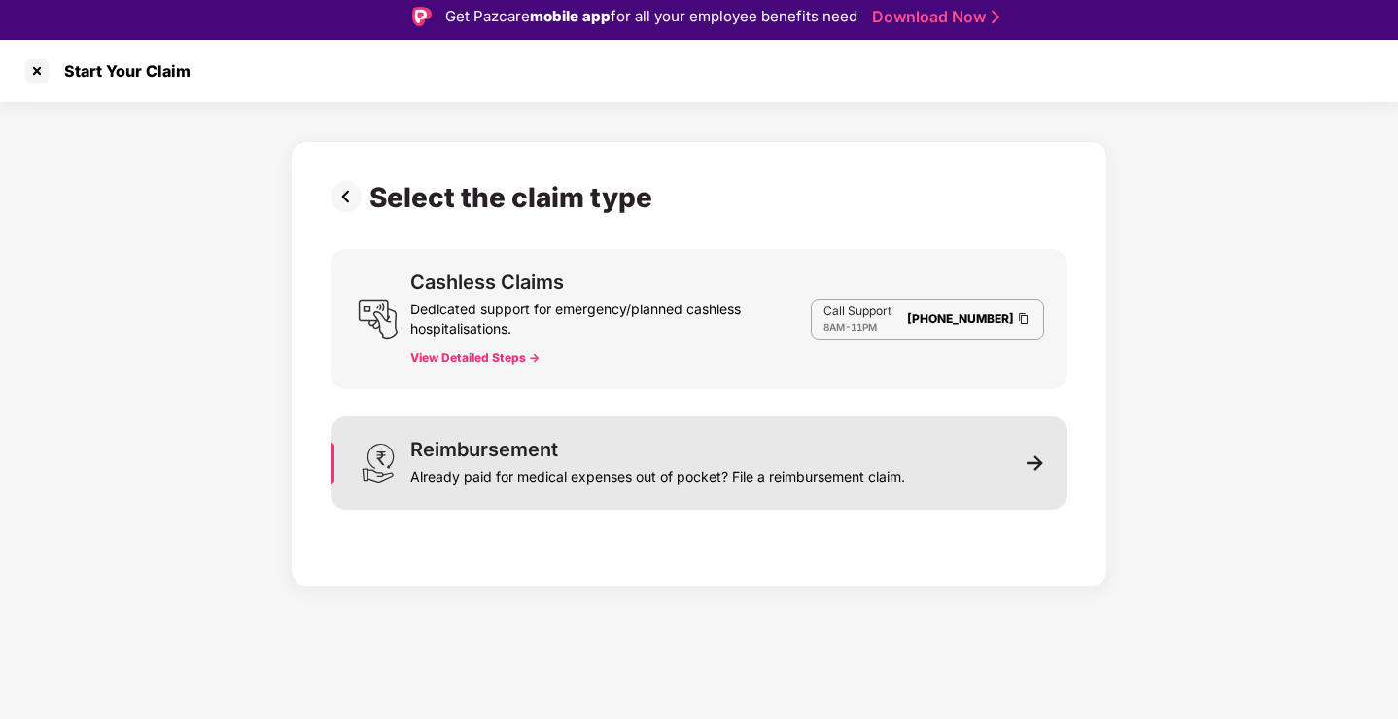
click at [625, 488] on div "Reimbursement Already paid for medical expenses out of pocket? File a reimburse…" at bounding box center [699, 462] width 737 height 93
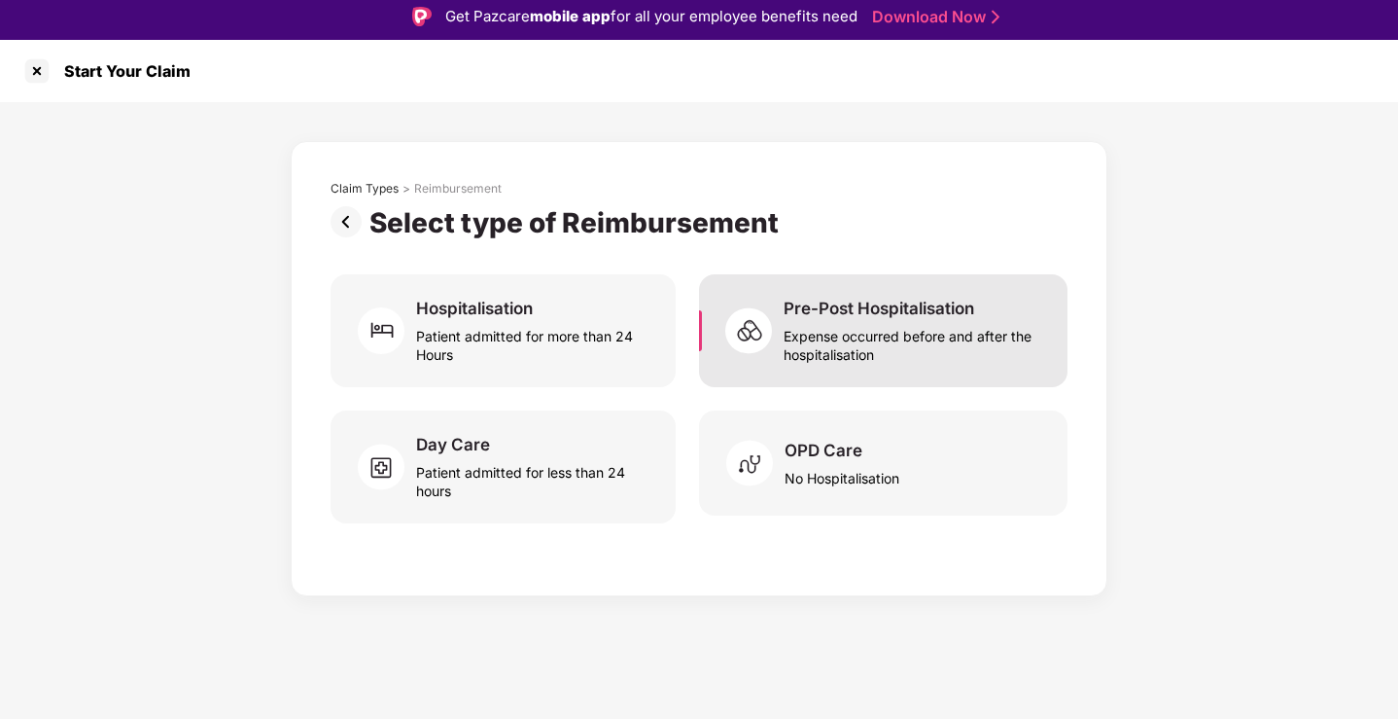
click at [926, 364] on div "Pre-Post Hospitalisation Expense occurred before and after the hospitalisation" at bounding box center [883, 330] width 368 height 113
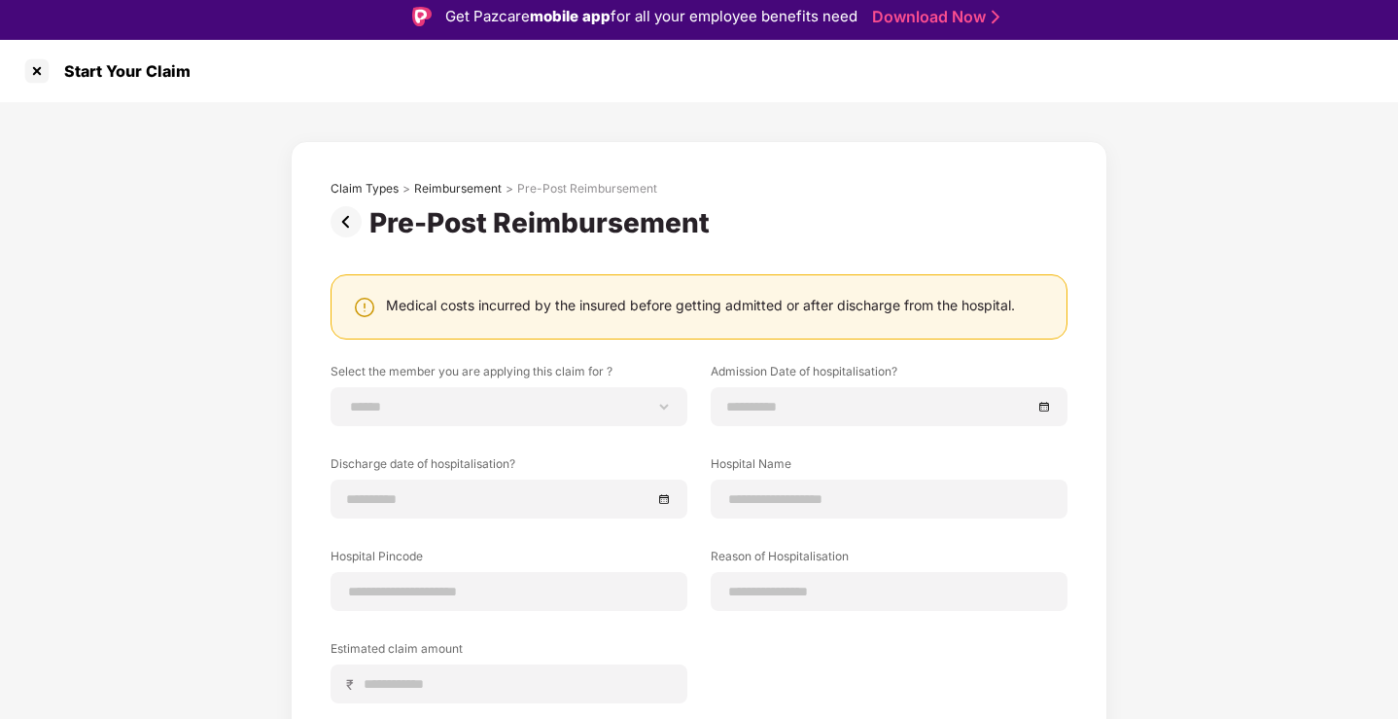
scroll to position [68, 0]
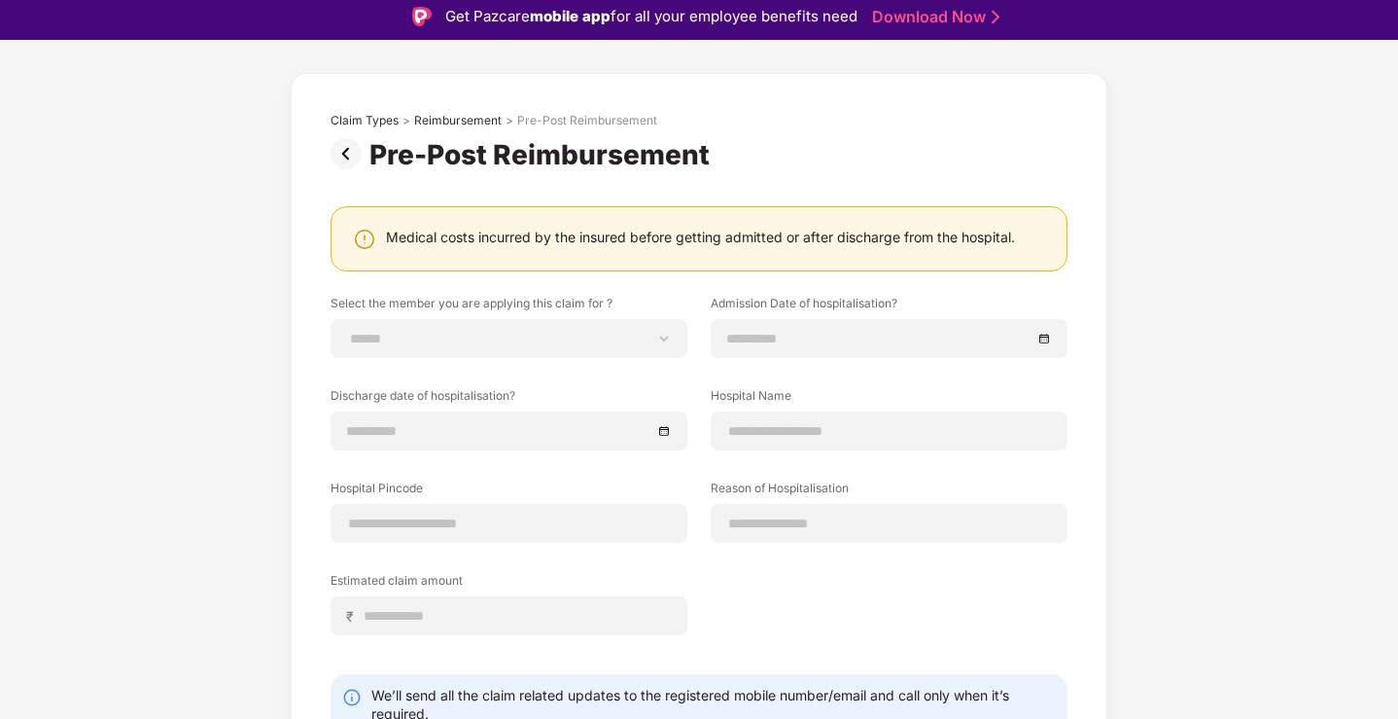
click at [351, 157] on img at bounding box center [350, 153] width 39 height 31
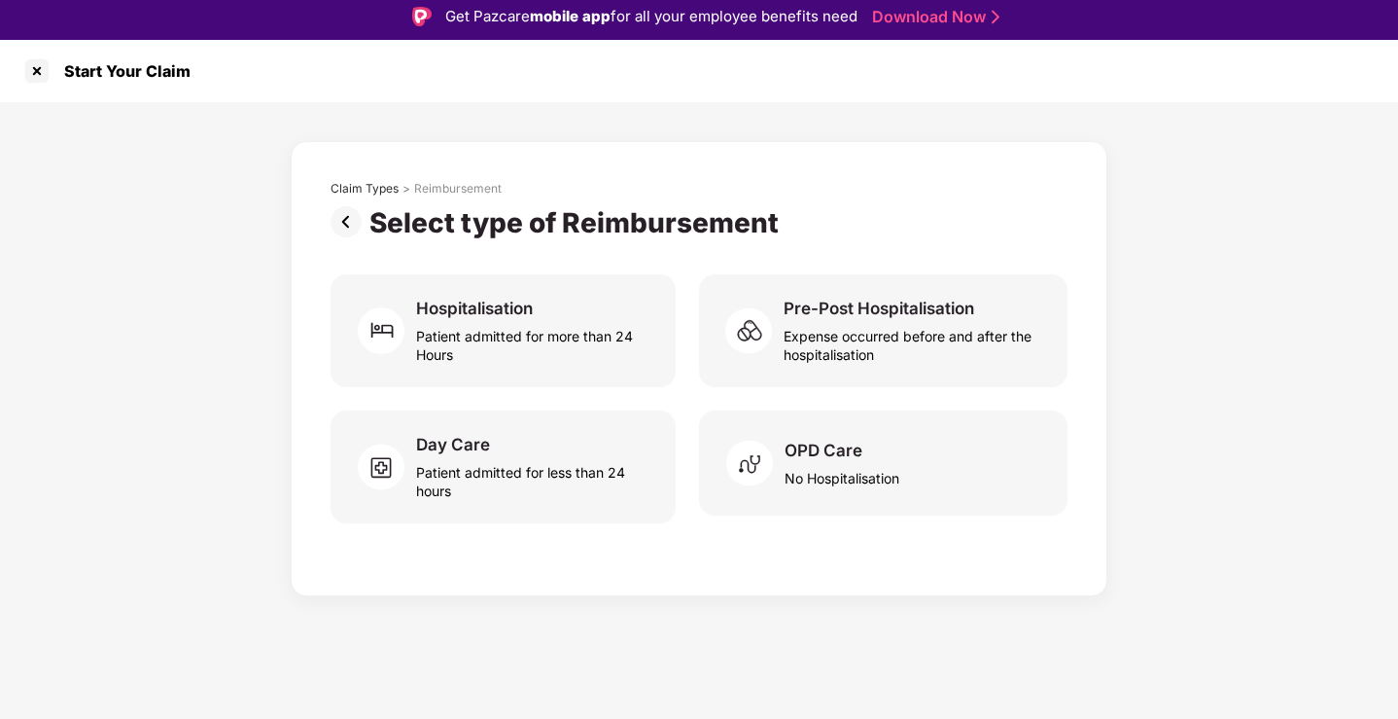
scroll to position [0, 0]
click at [346, 211] on img at bounding box center [350, 221] width 39 height 31
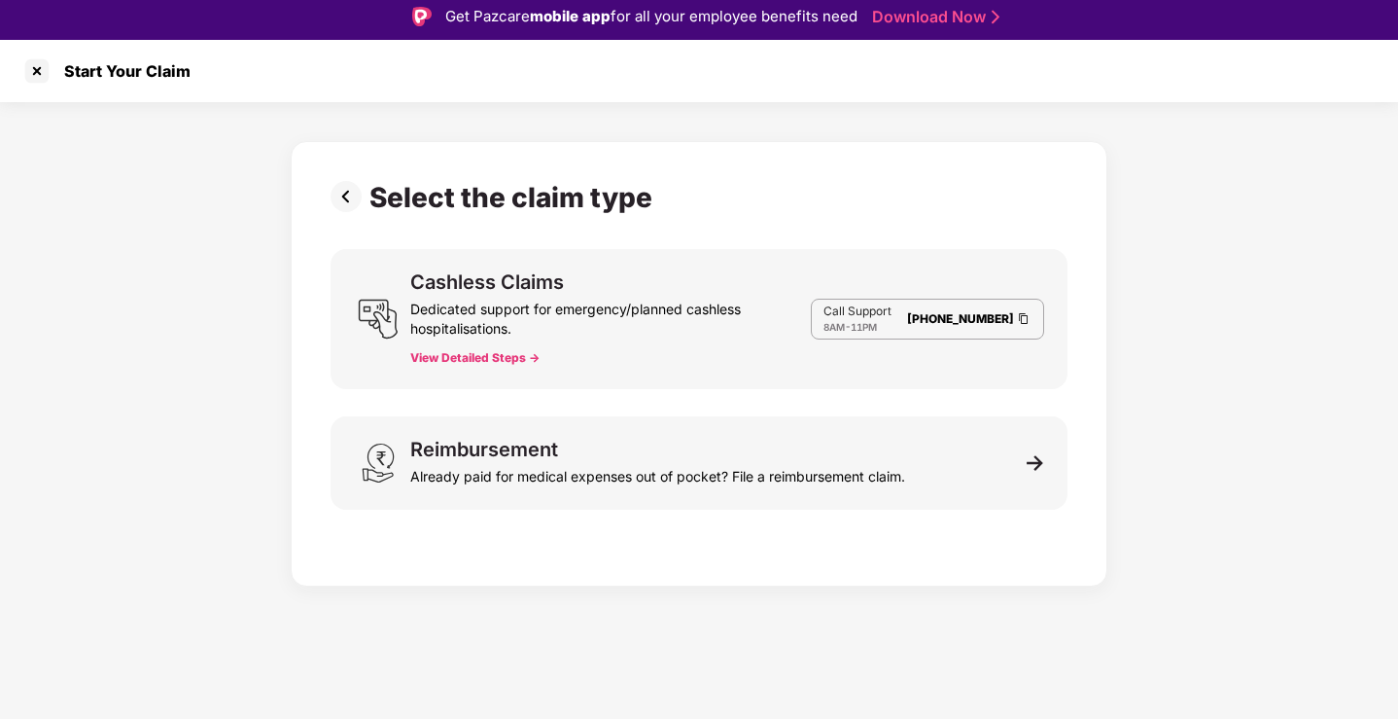
click at [351, 201] on img at bounding box center [350, 196] width 39 height 31
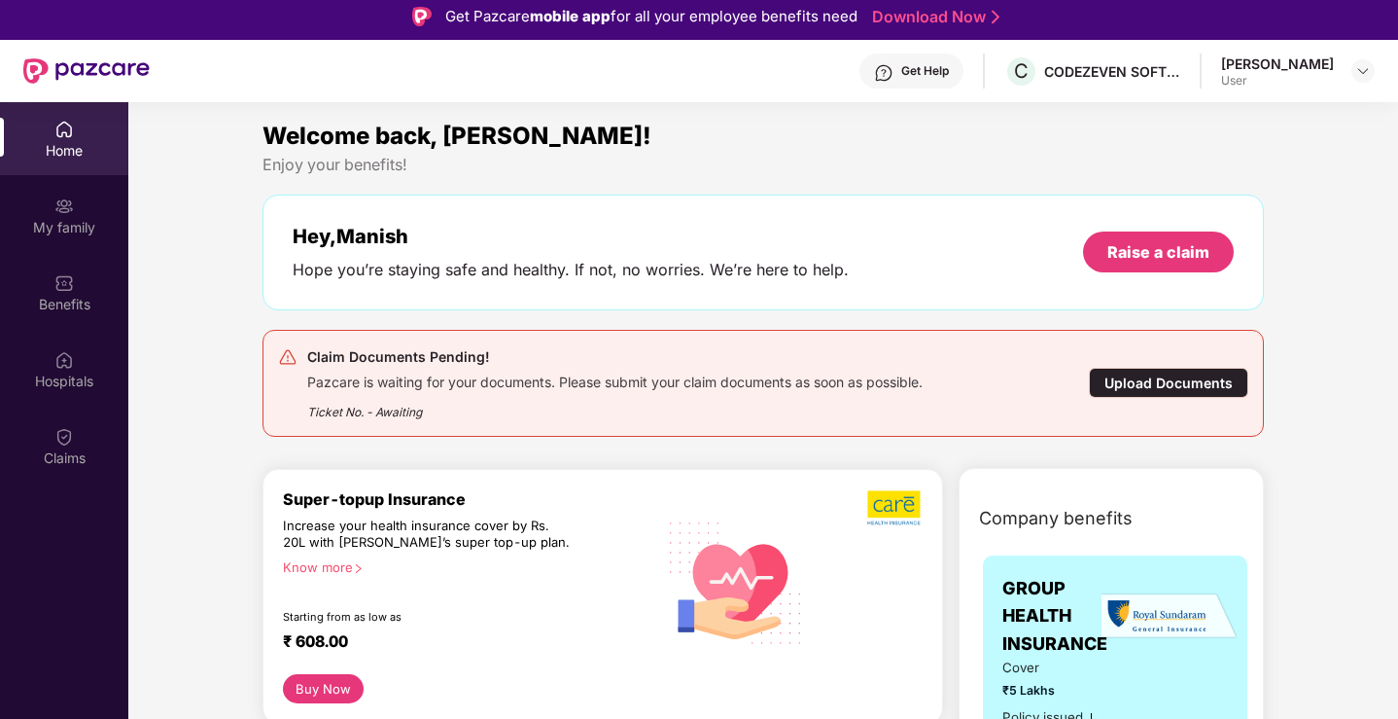
click at [1202, 380] on div "Upload Documents" at bounding box center [1168, 383] width 159 height 30
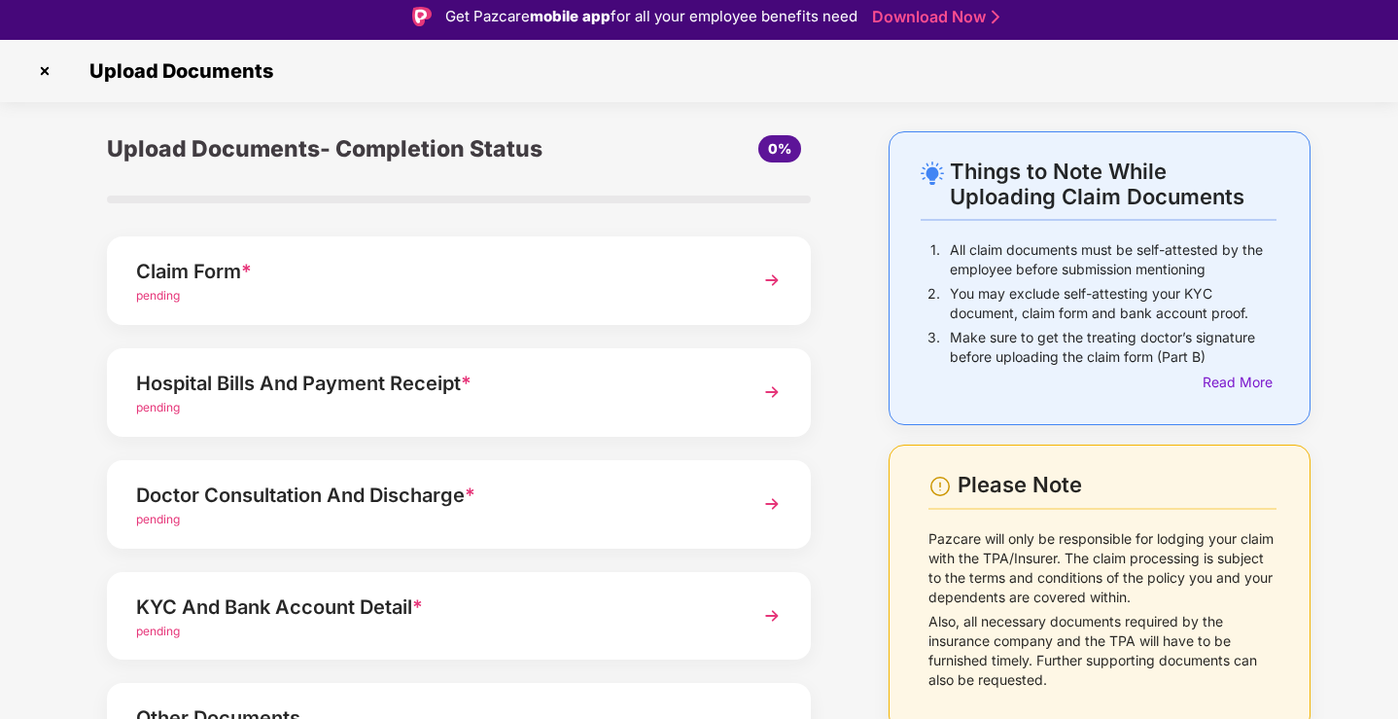
scroll to position [141, 0]
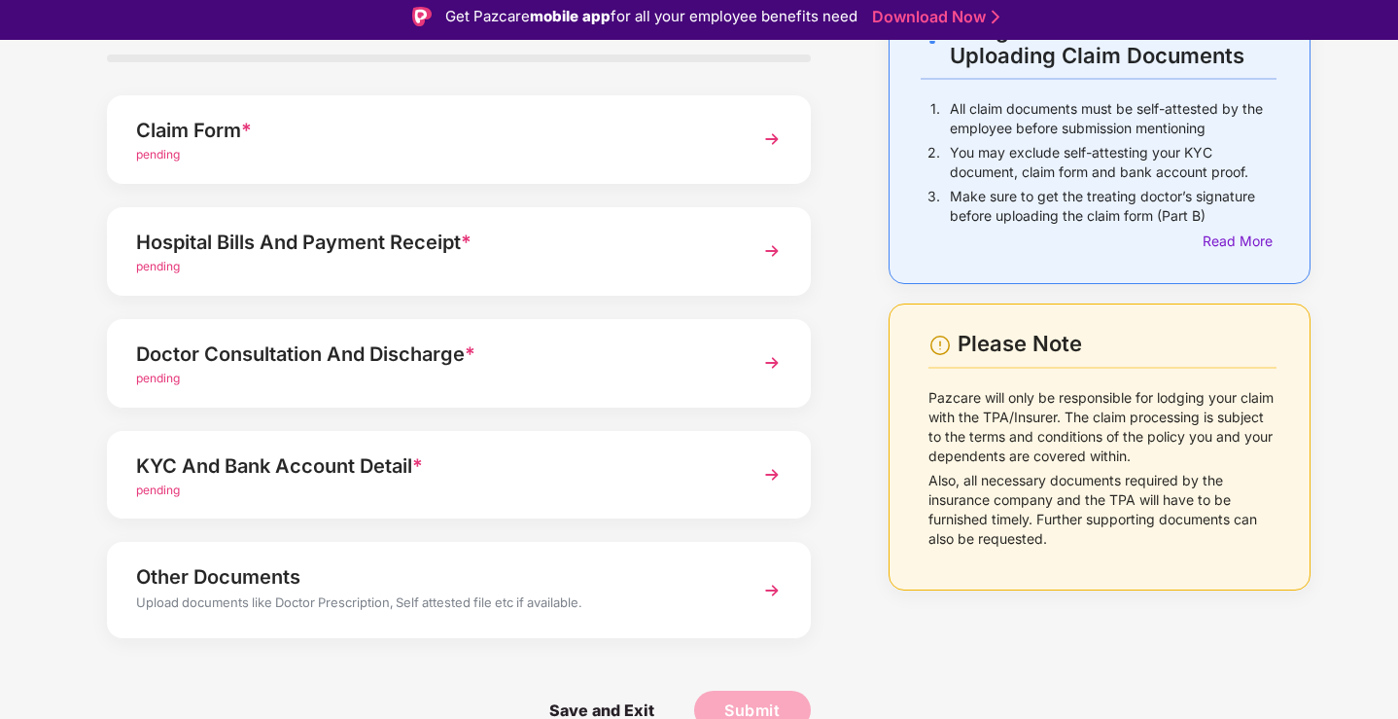
click at [692, 503] on div "KYC And Bank Account Detail * pending" at bounding box center [459, 475] width 704 height 88
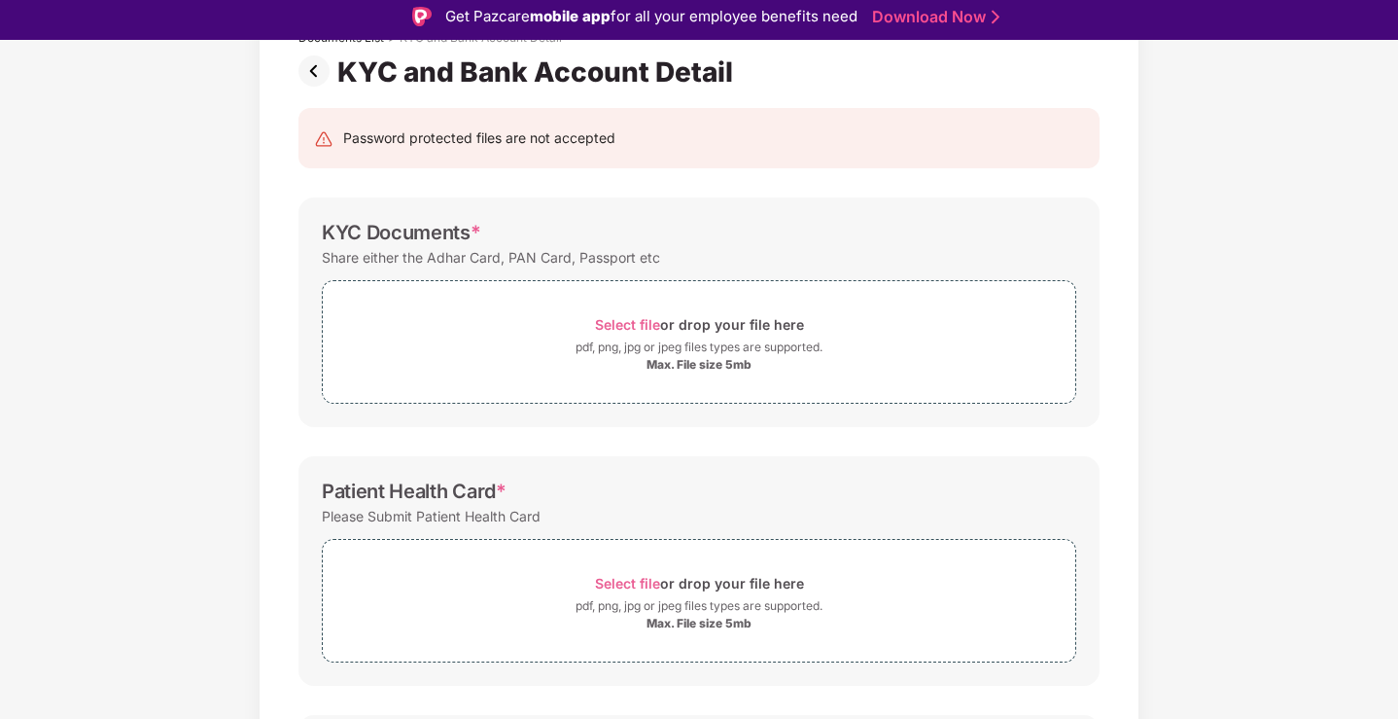
scroll to position [0, 0]
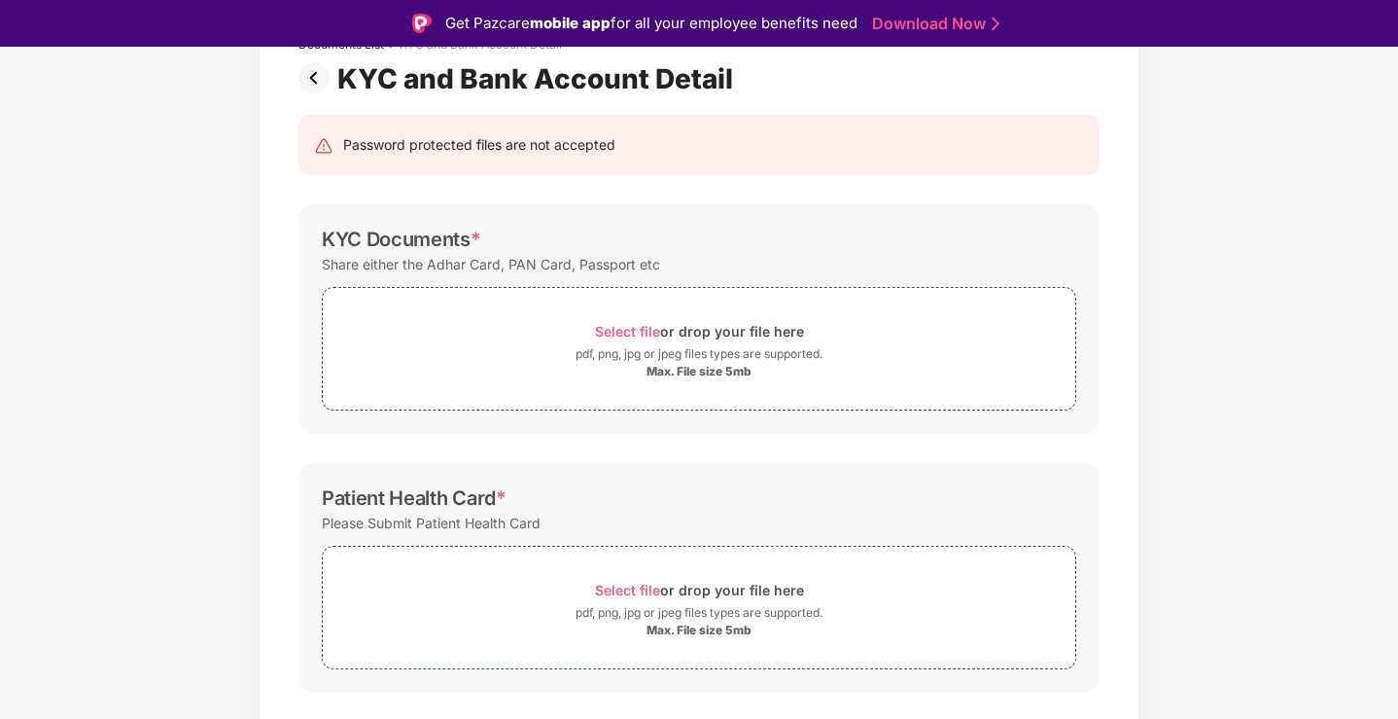
click at [616, 263] on div "Share either the Adhar Card, PAN Card, Passport etc" at bounding box center [491, 264] width 338 height 26
click at [630, 332] on span "Select file" at bounding box center [627, 331] width 65 height 17
click at [618, 323] on span "Select file" at bounding box center [627, 331] width 65 height 17
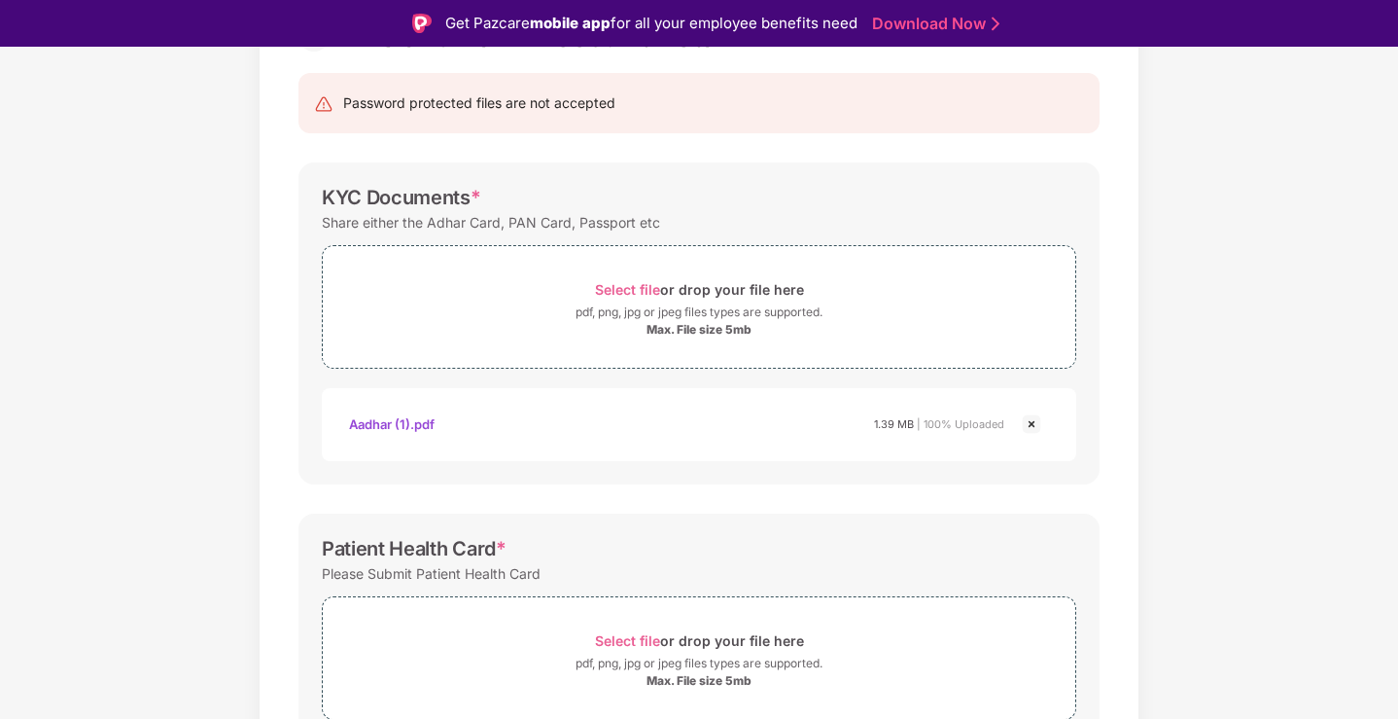
scroll to position [153, 0]
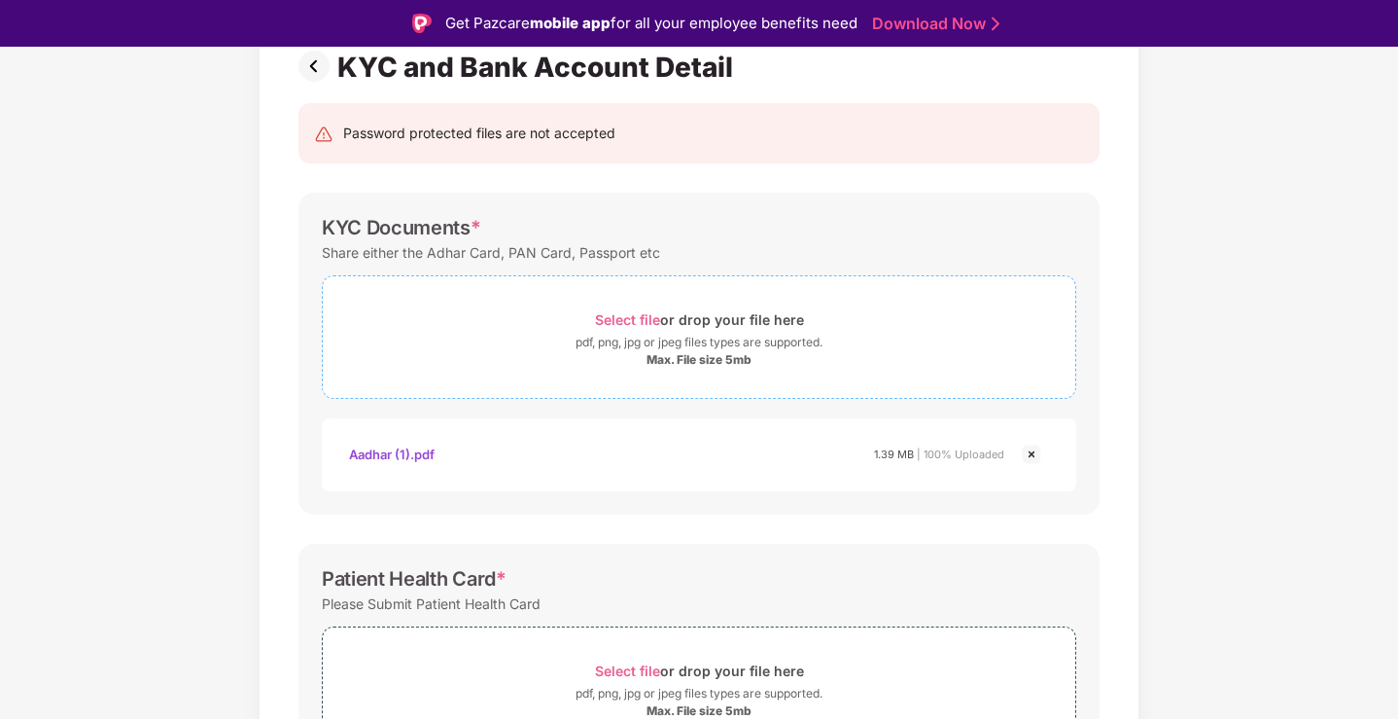
click at [647, 320] on span "Select file" at bounding box center [627, 319] width 65 height 17
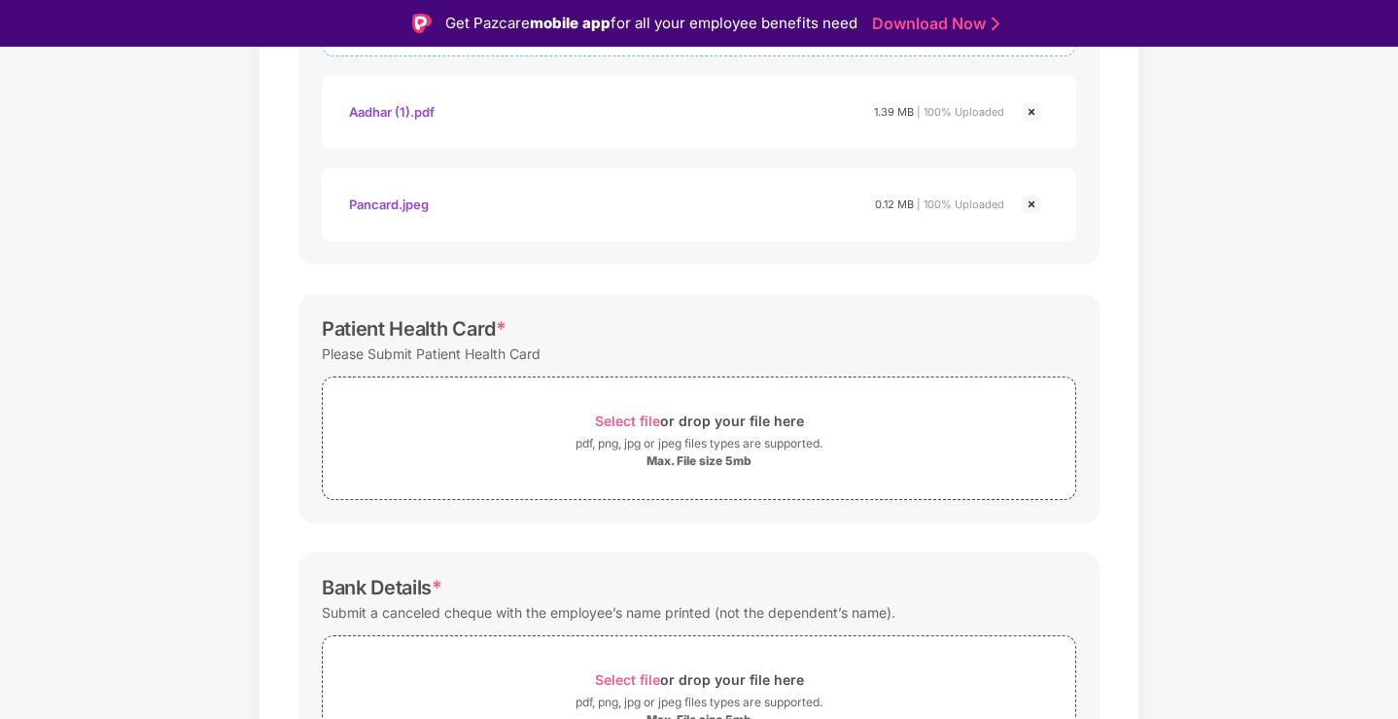
scroll to position [629, 0]
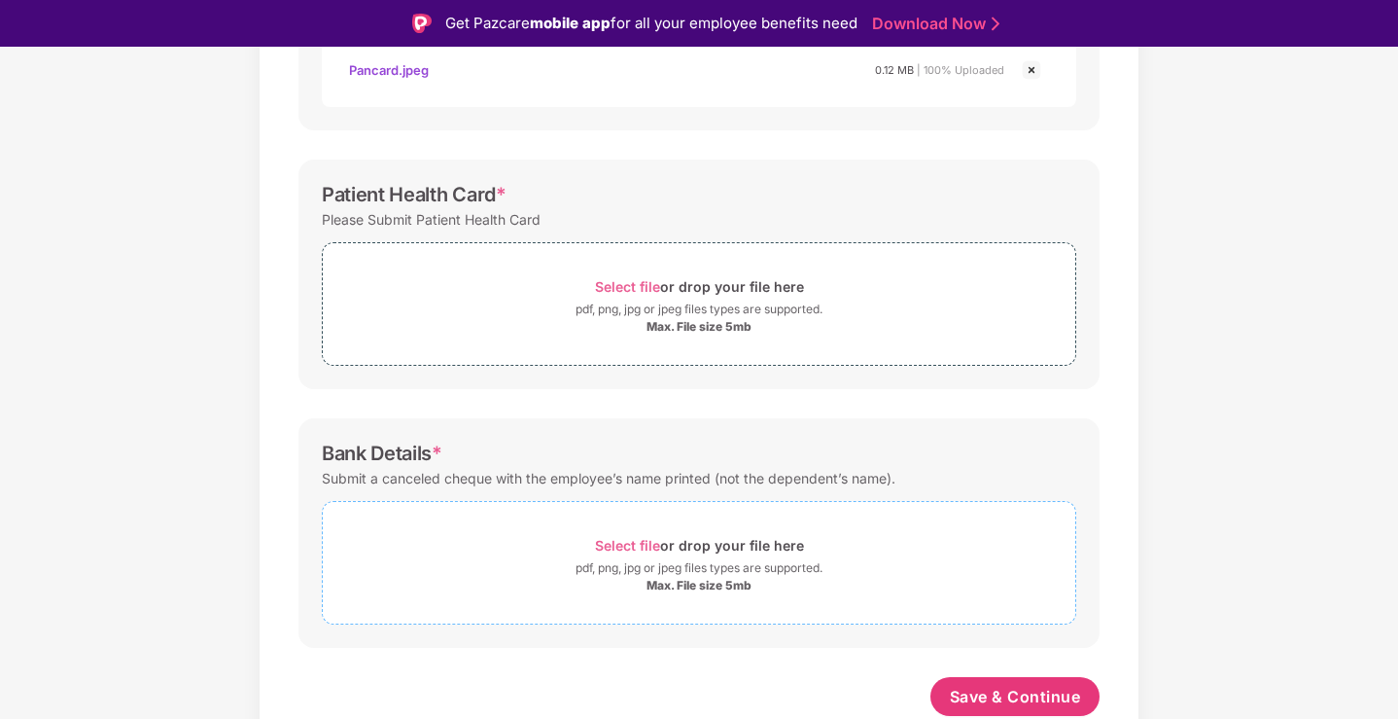
click at [634, 538] on span "Select file" at bounding box center [627, 545] width 65 height 17
click at [704, 591] on div "Max. File size 5mb" at bounding box center [699, 586] width 105 height 16
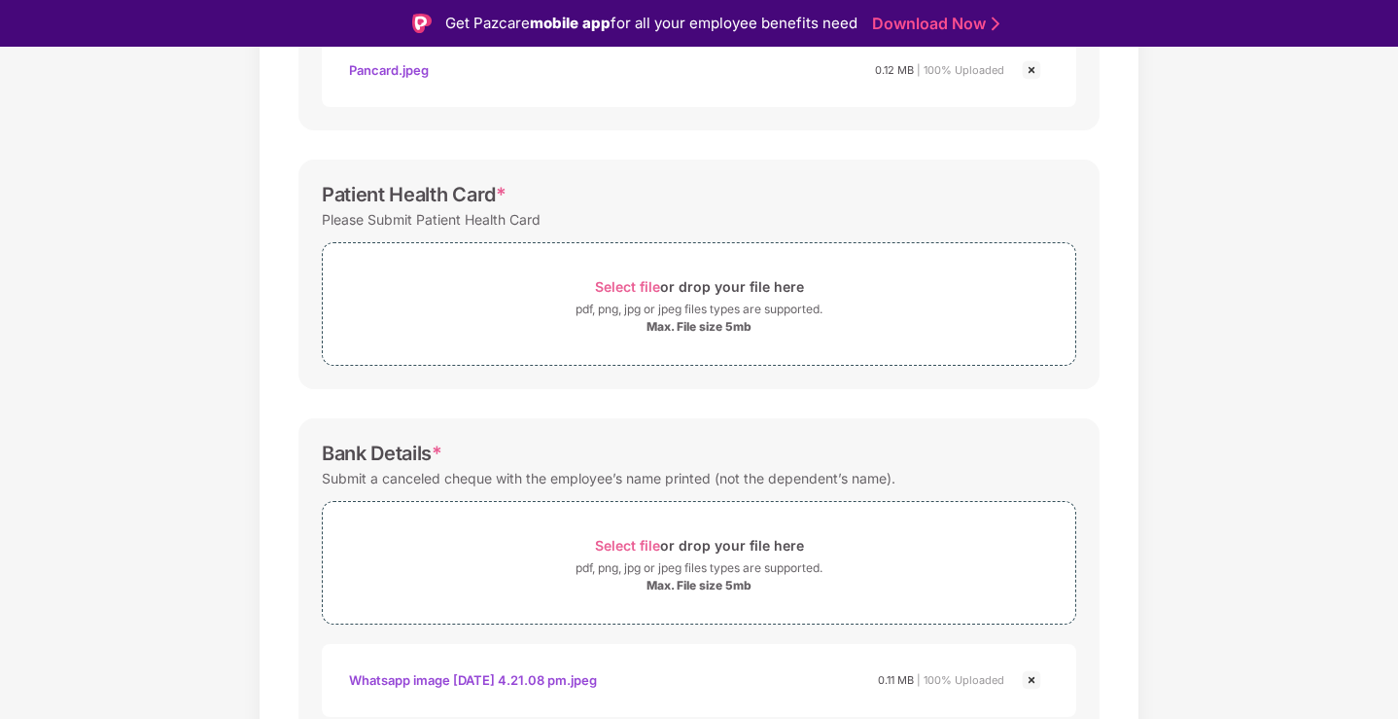
scroll to position [721, 0]
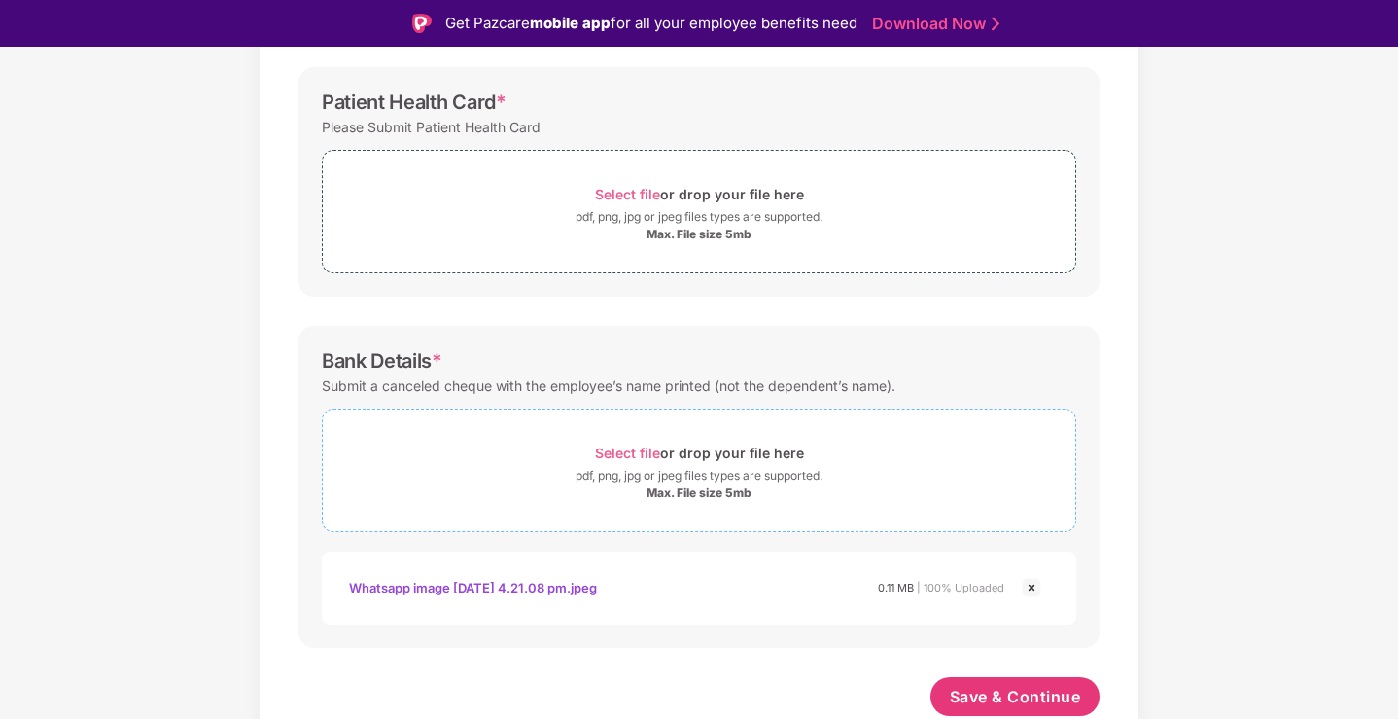
click at [646, 458] on span "Select file" at bounding box center [627, 452] width 65 height 17
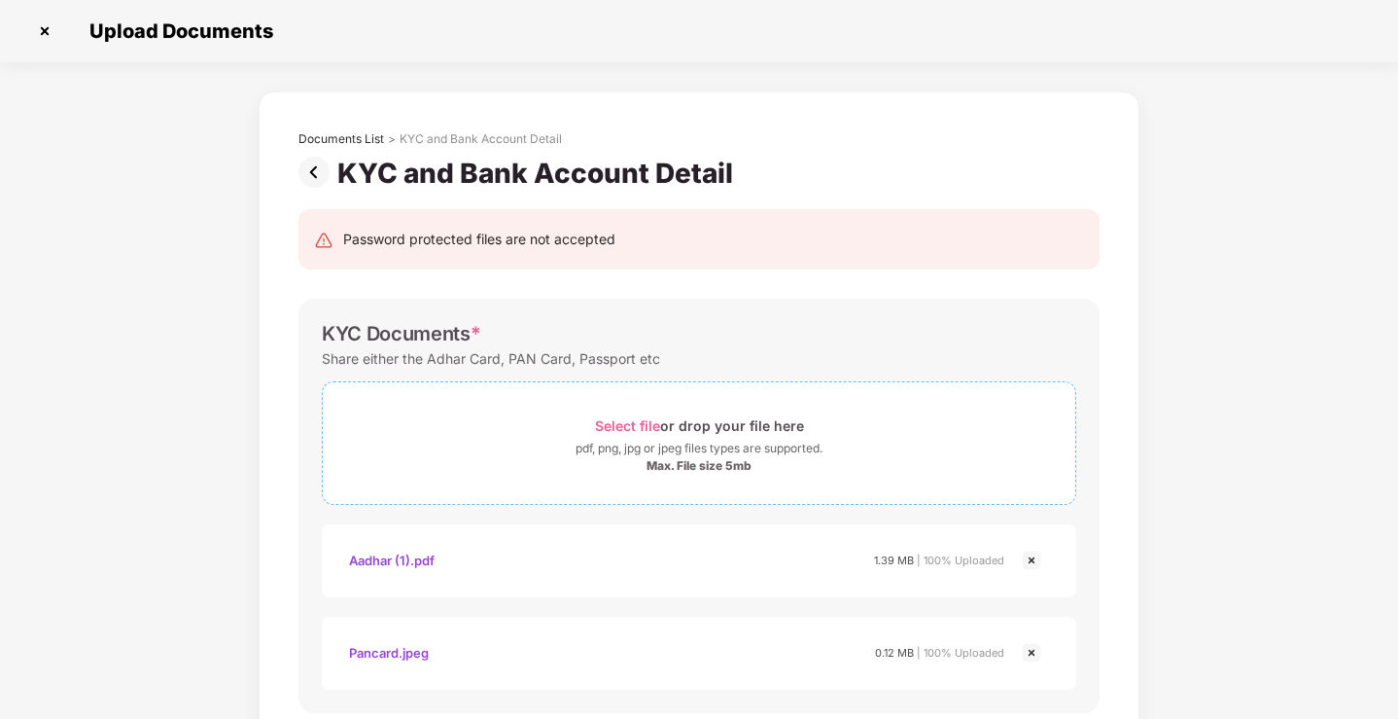
scroll to position [814, 0]
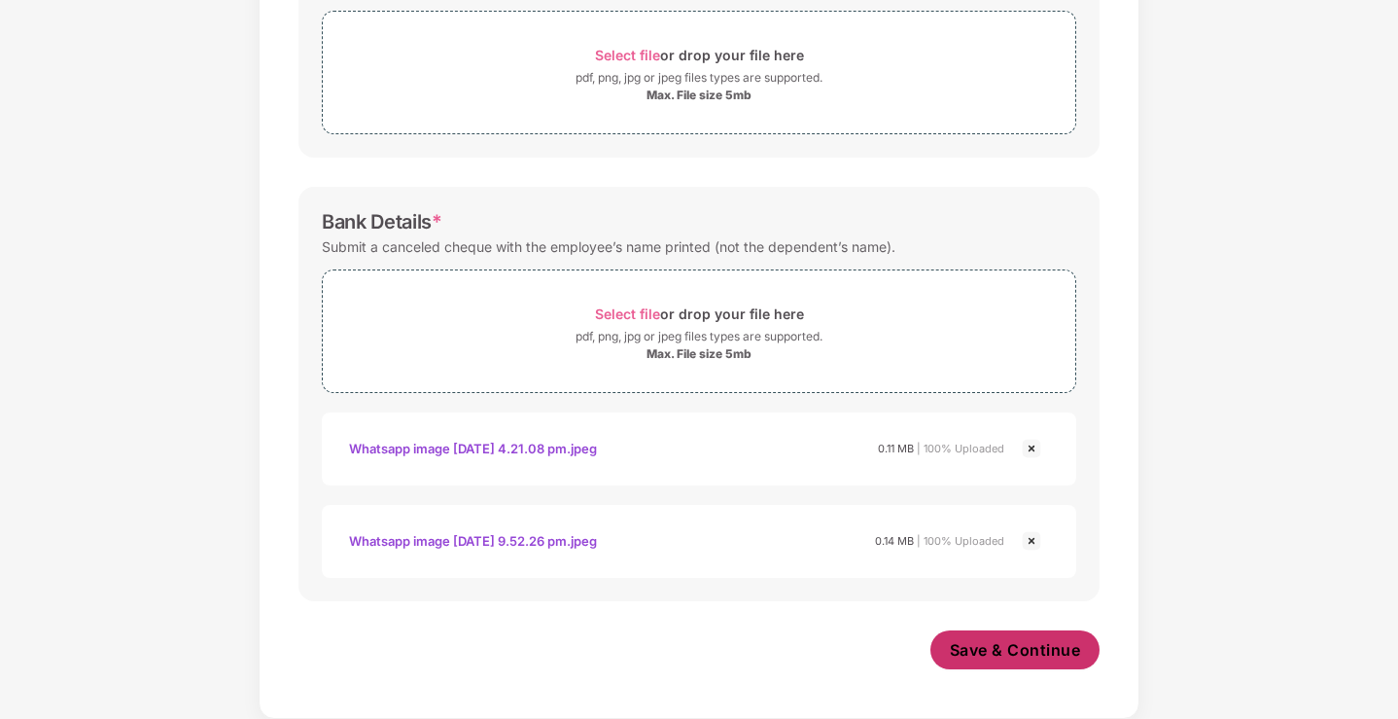
click at [1062, 649] on span "Save & Continue" at bounding box center [1015, 649] width 131 height 21
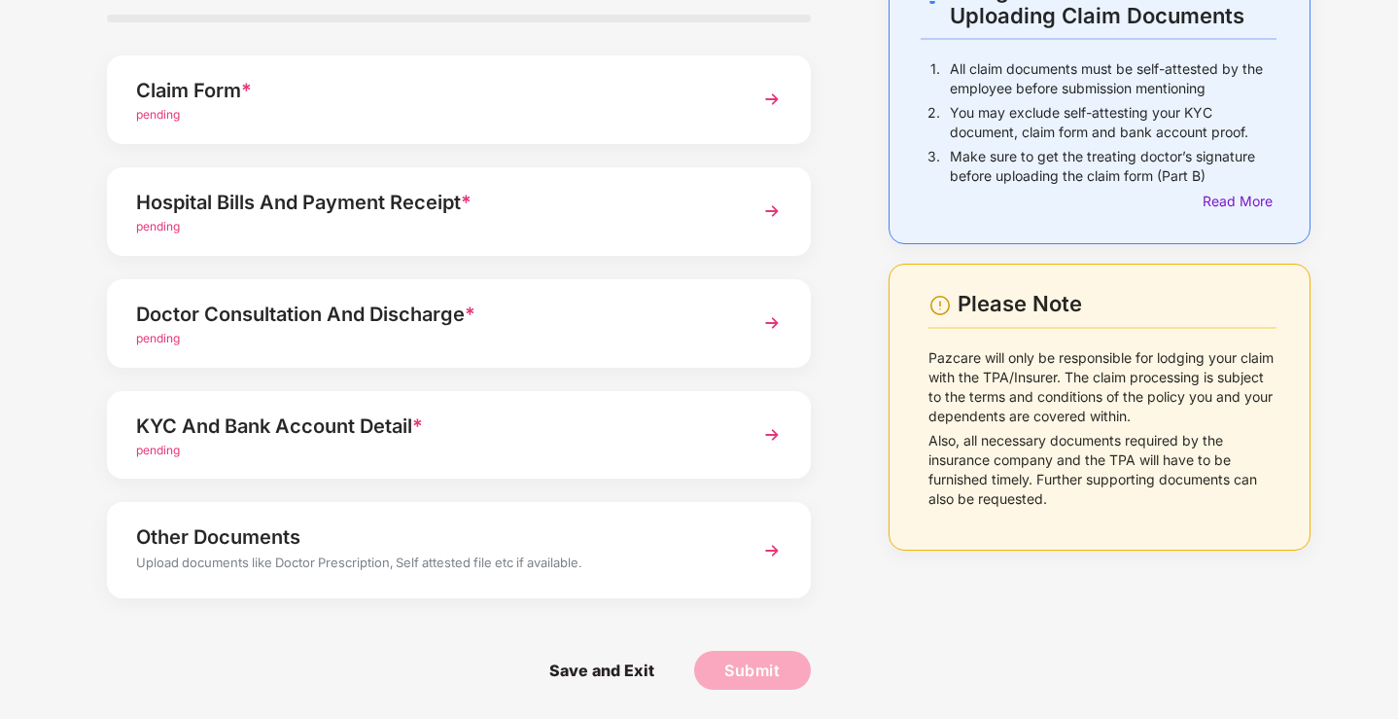
scroll to position [0, 0]
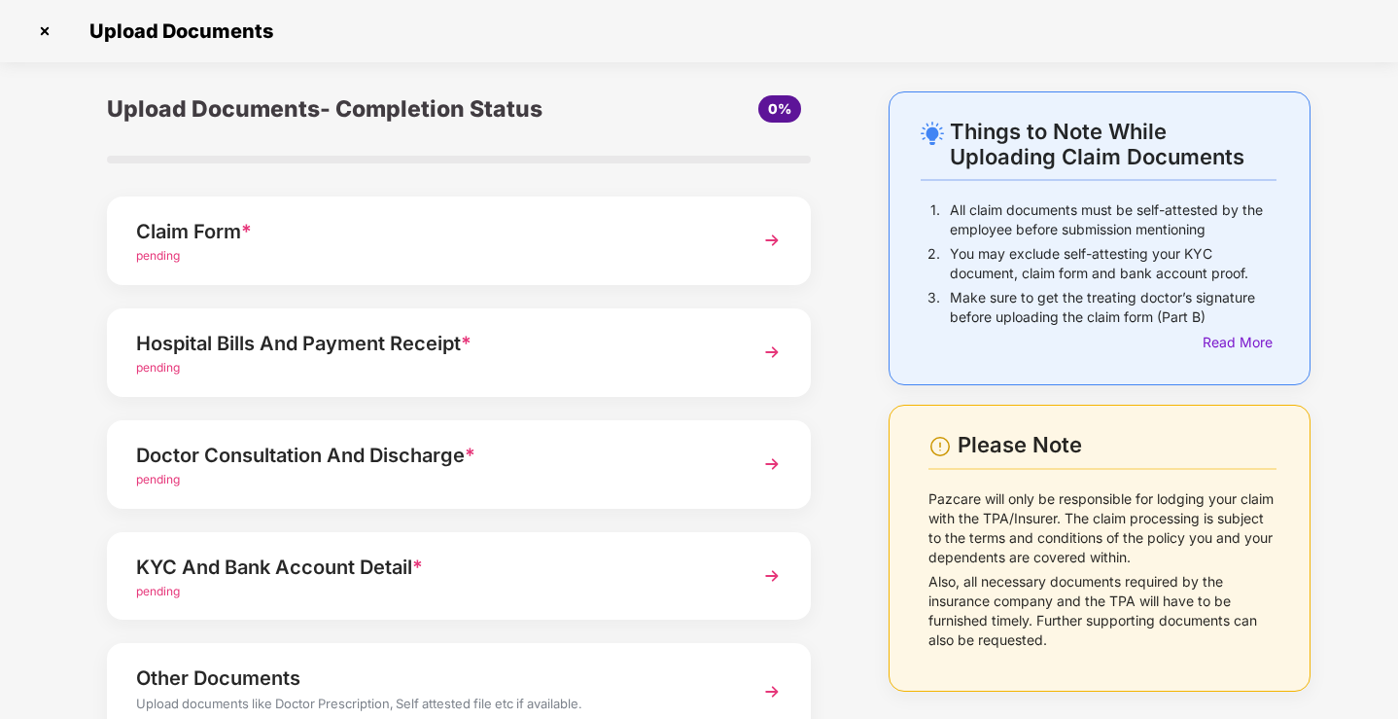
click at [47, 25] on img at bounding box center [44, 31] width 31 height 31
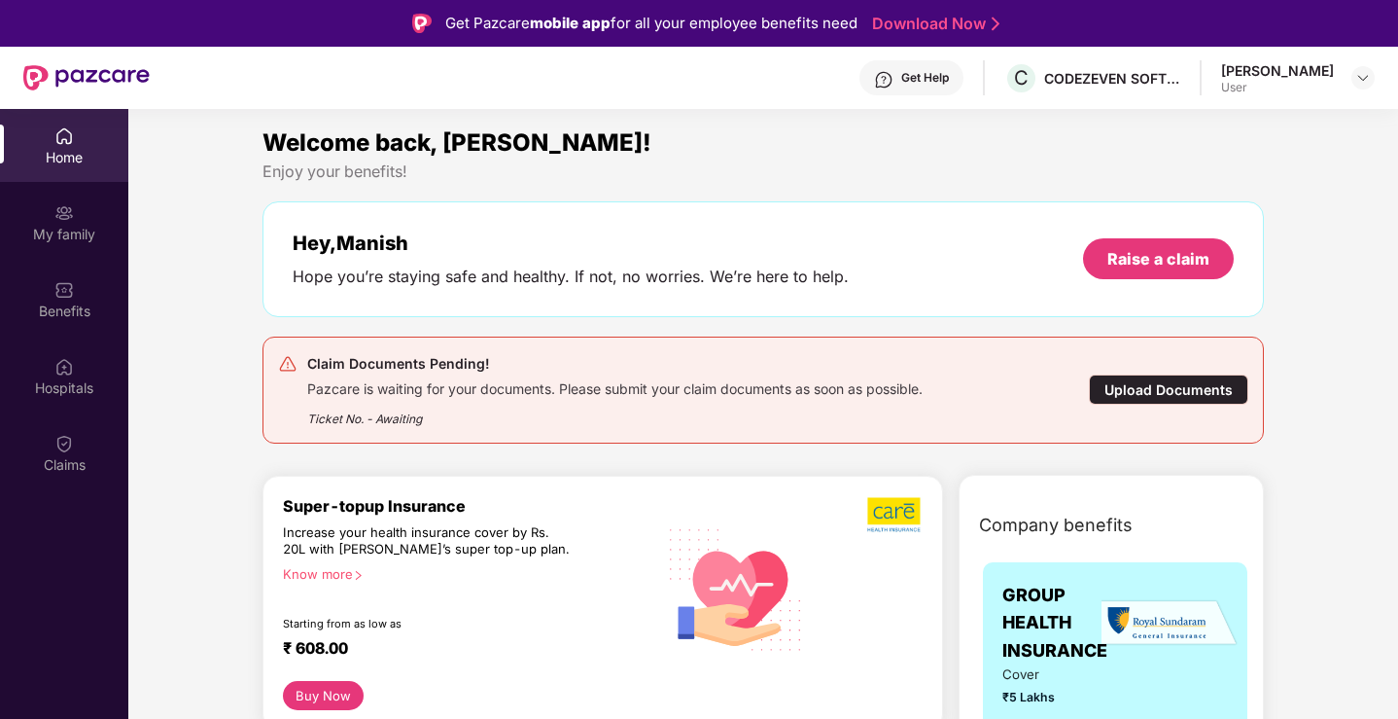
click at [1290, 82] on div "User" at bounding box center [1277, 88] width 113 height 16
click at [1375, 81] on header "Get Help C CODEZEVEN SOFTWARE PRIVATE LIMITED [PERSON_NAME] User" at bounding box center [699, 78] width 1398 height 62
click at [1355, 78] on img at bounding box center [1363, 78] width 16 height 16
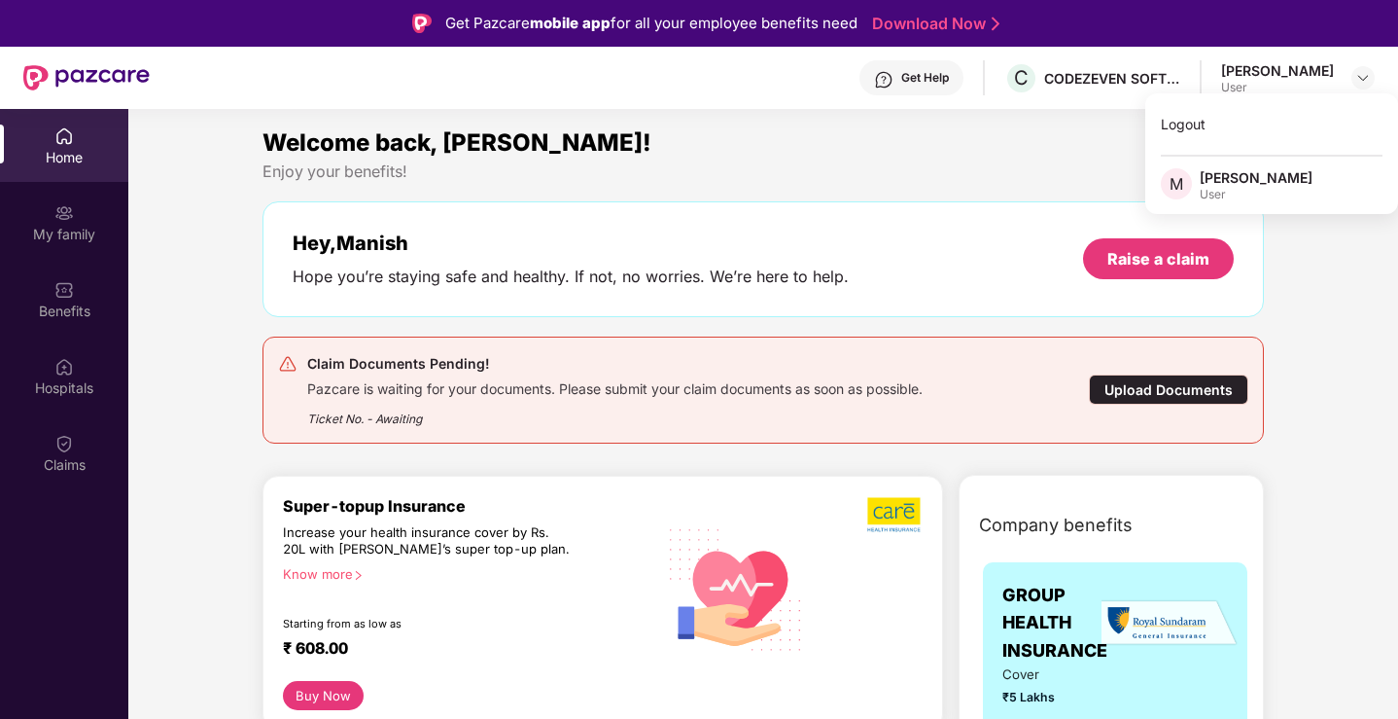
click at [1073, 91] on div "C CODEZEVEN SOFTWARE PRIVATE LIMITED" at bounding box center [1092, 78] width 176 height 34
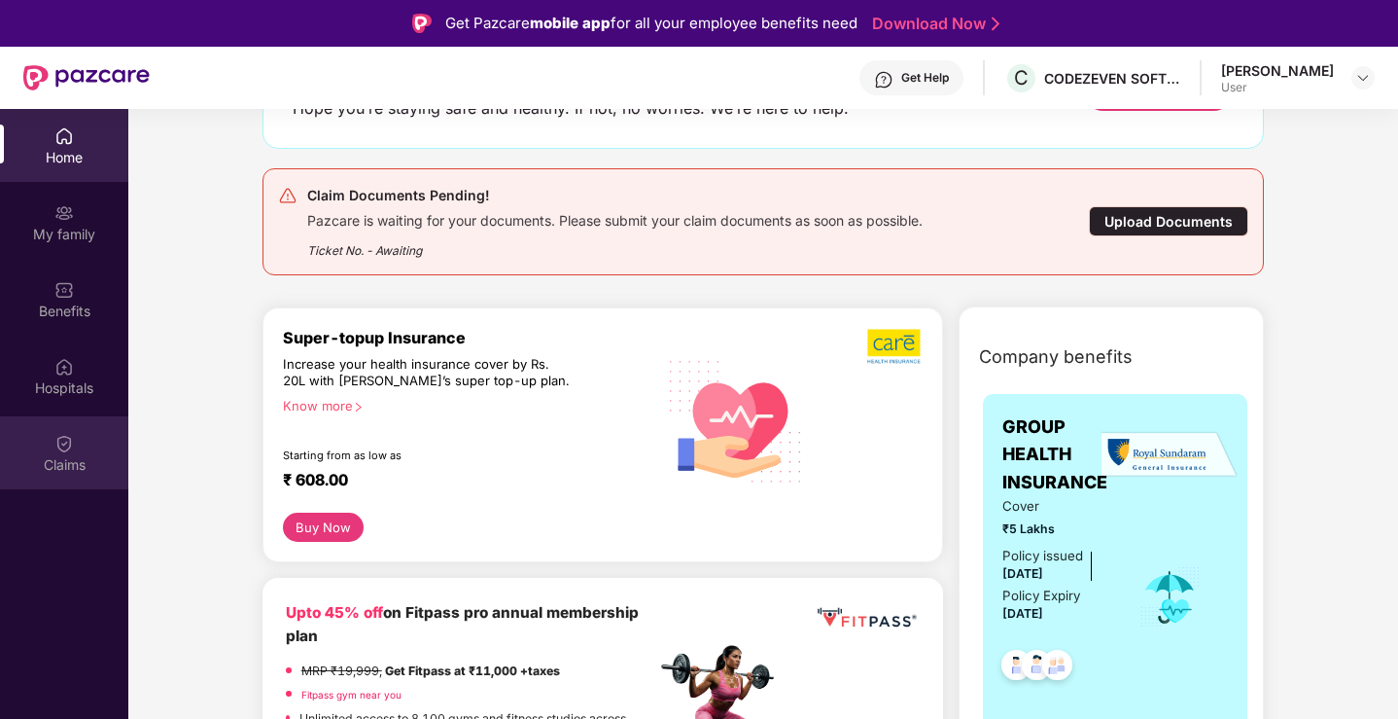
scroll to position [182, 0]
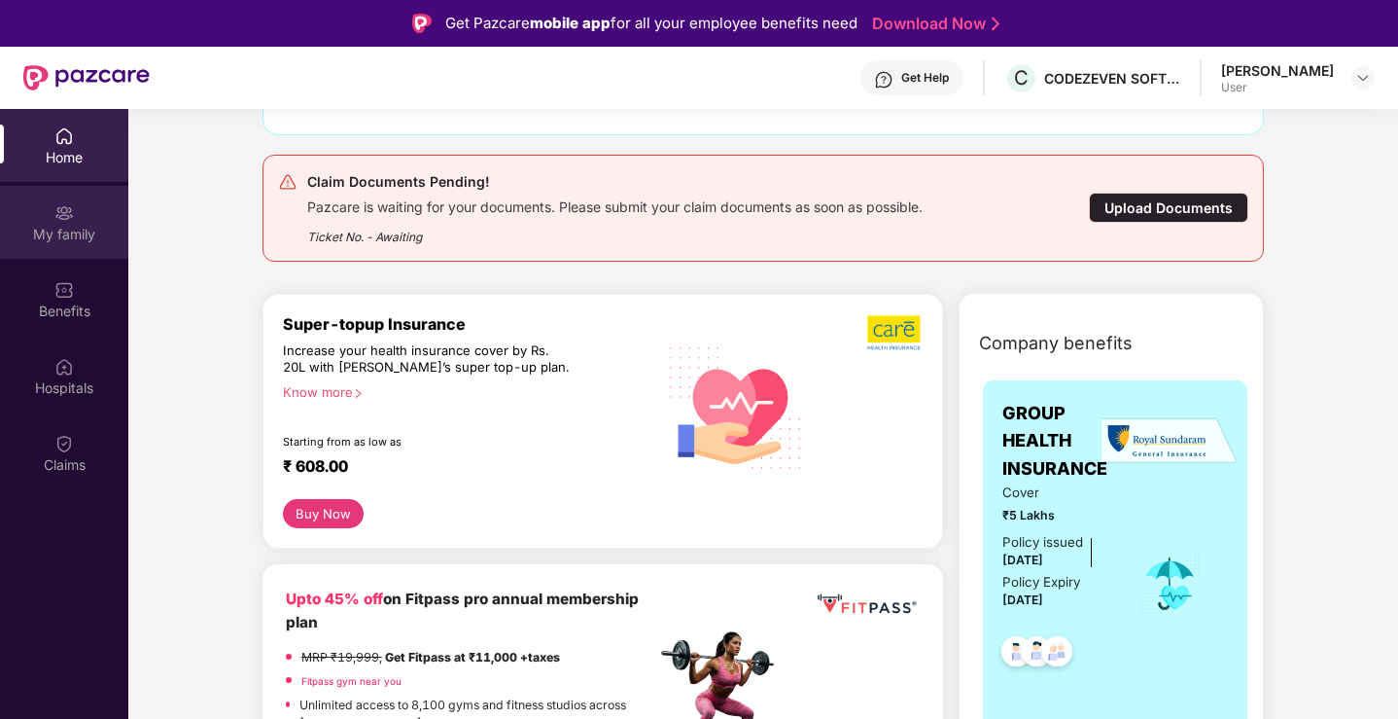
click at [69, 209] on img at bounding box center [63, 212] width 19 height 19
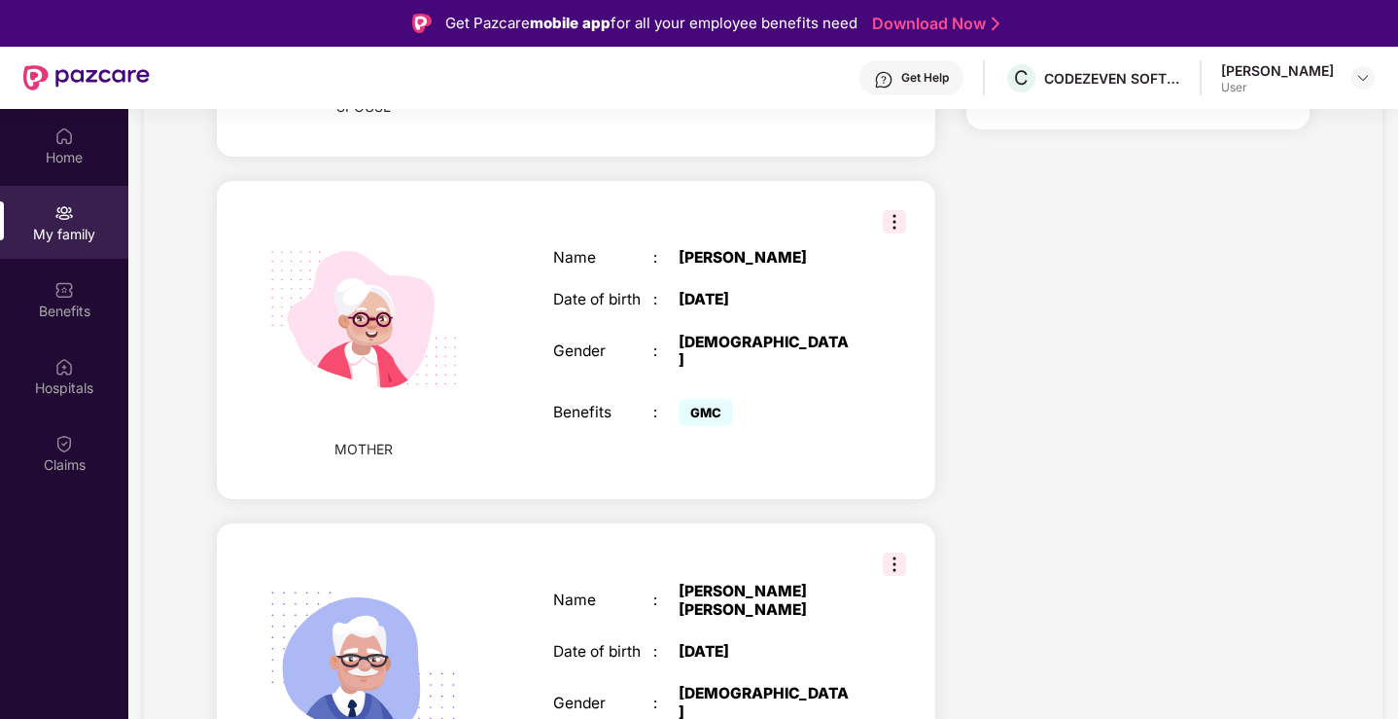
scroll to position [1048, 0]
click at [889, 551] on img at bounding box center [894, 562] width 23 height 23
click at [696, 589] on div "Champaklal Pukhraj Malviya" at bounding box center [766, 599] width 175 height 36
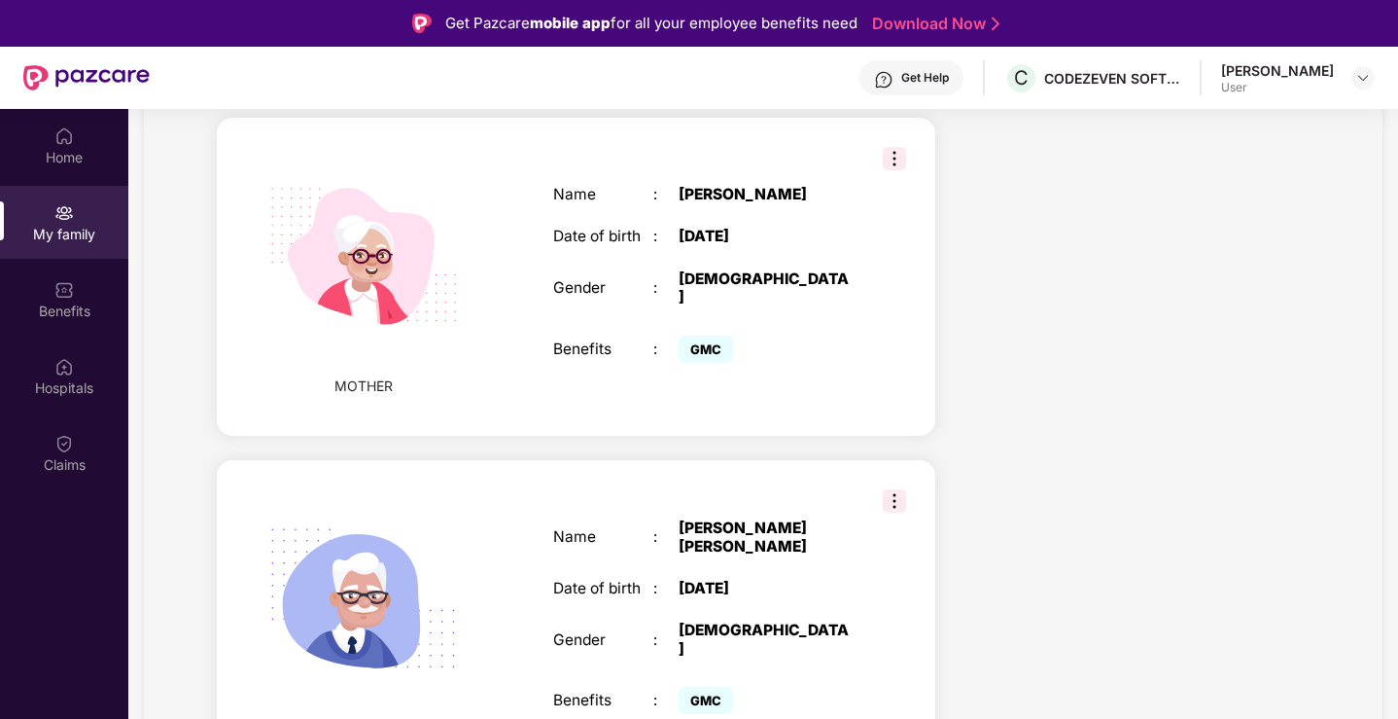
scroll to position [109, 0]
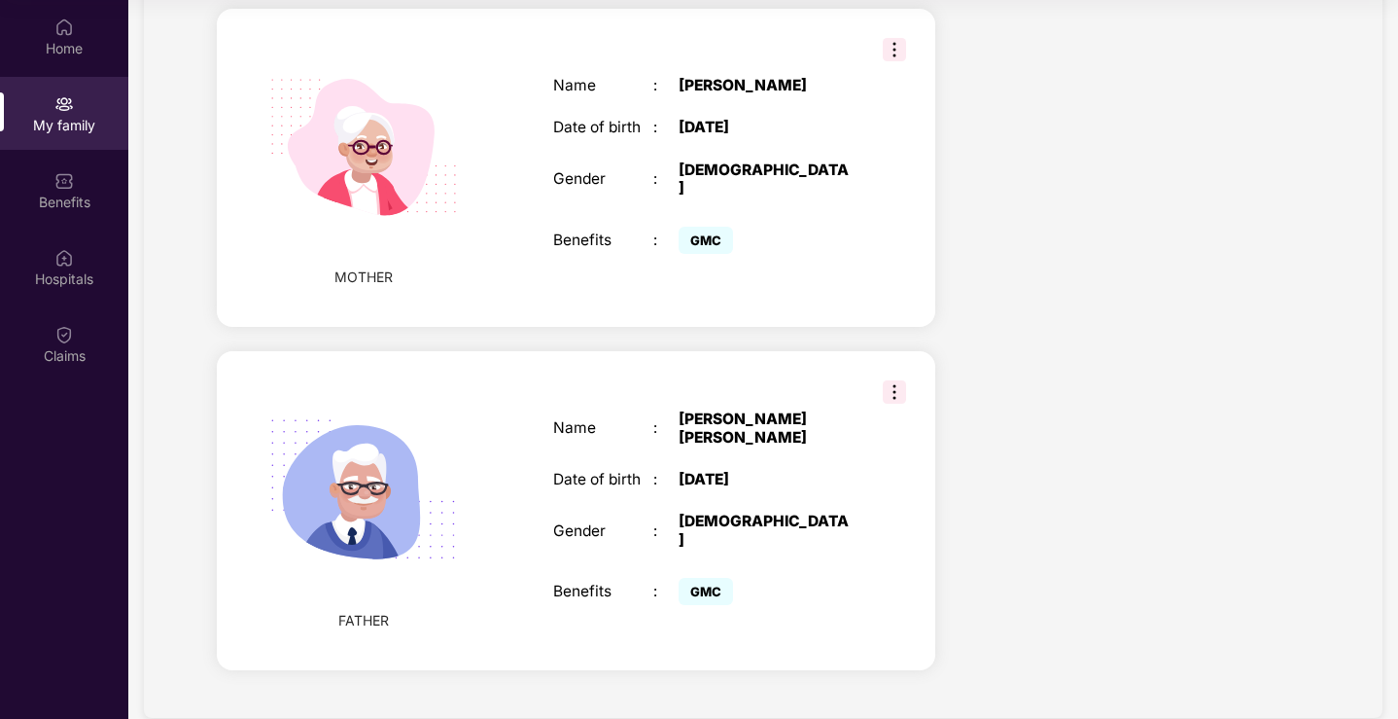
click at [664, 386] on div "Name : Champaklal Pukhraj Malviya Date of birth : 02 May 1964 Gender : MALE Ben…" at bounding box center [703, 510] width 339 height 249
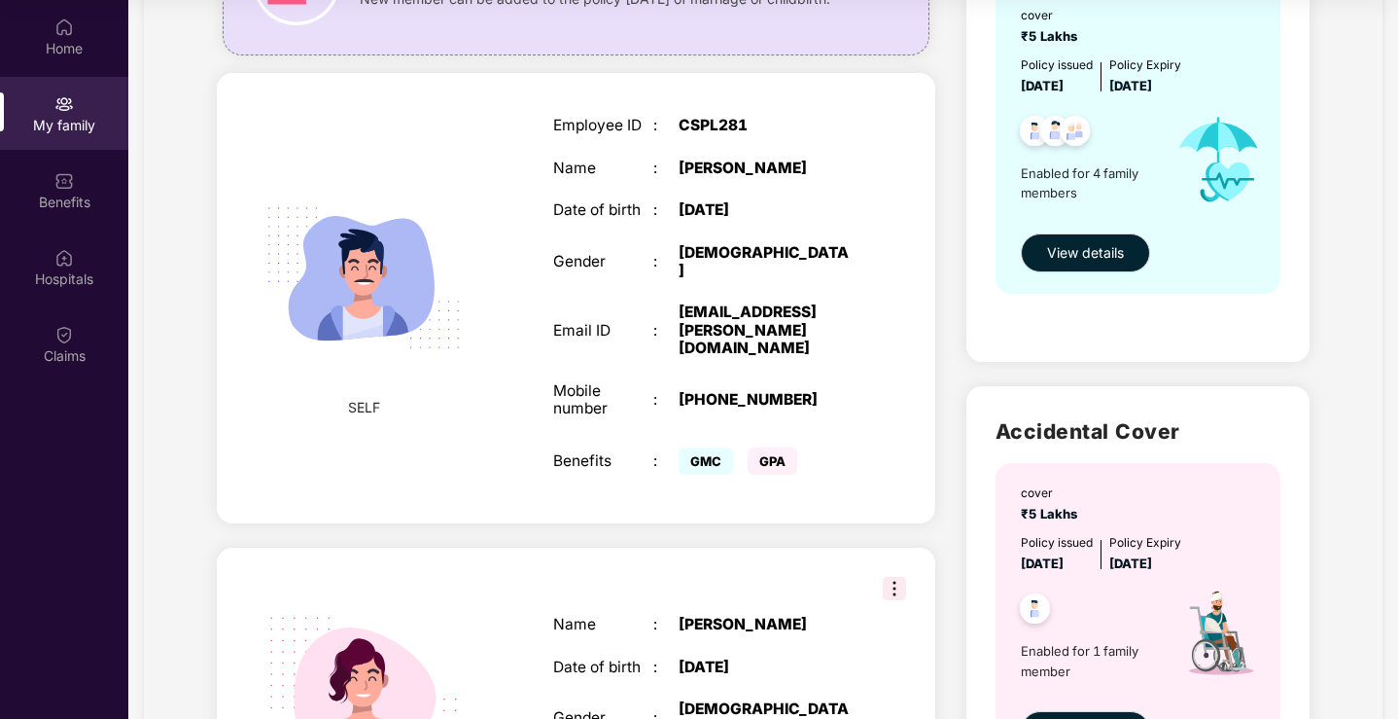
scroll to position [0, 0]
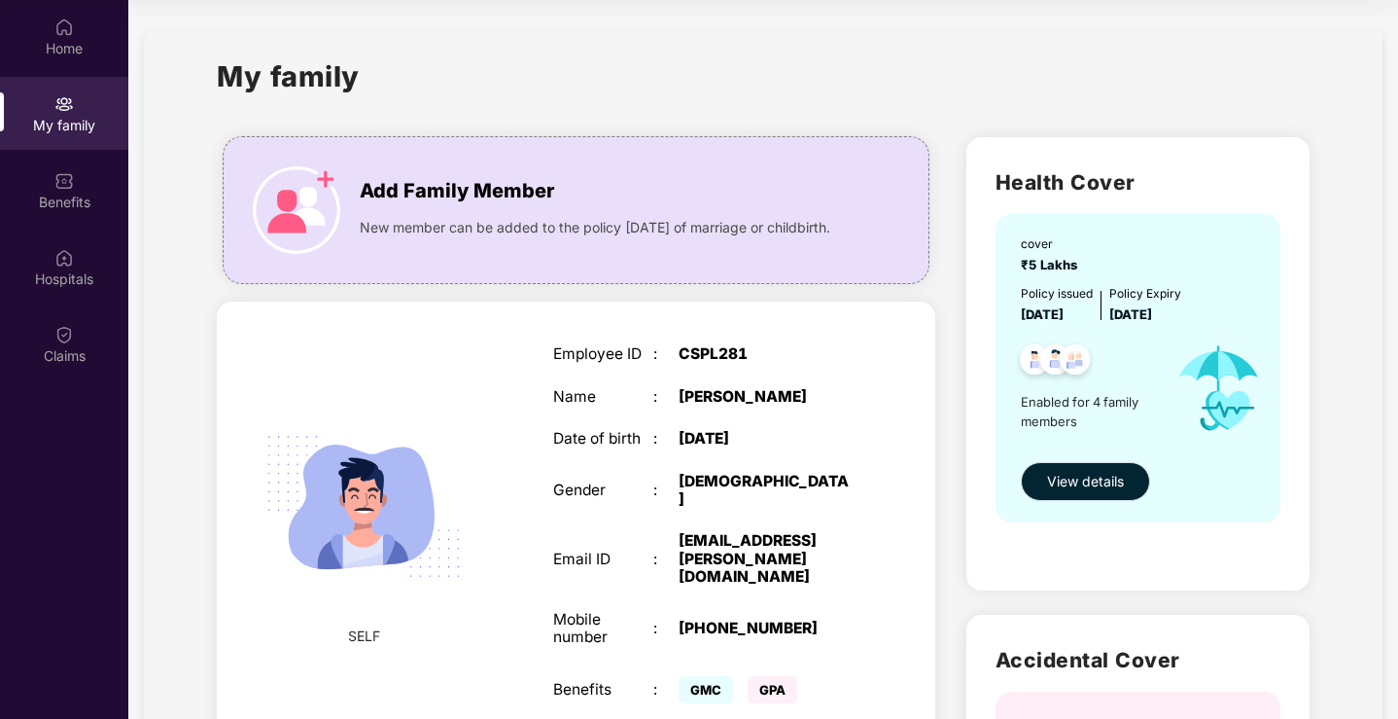
click at [1097, 487] on span "View details" at bounding box center [1085, 481] width 77 height 21
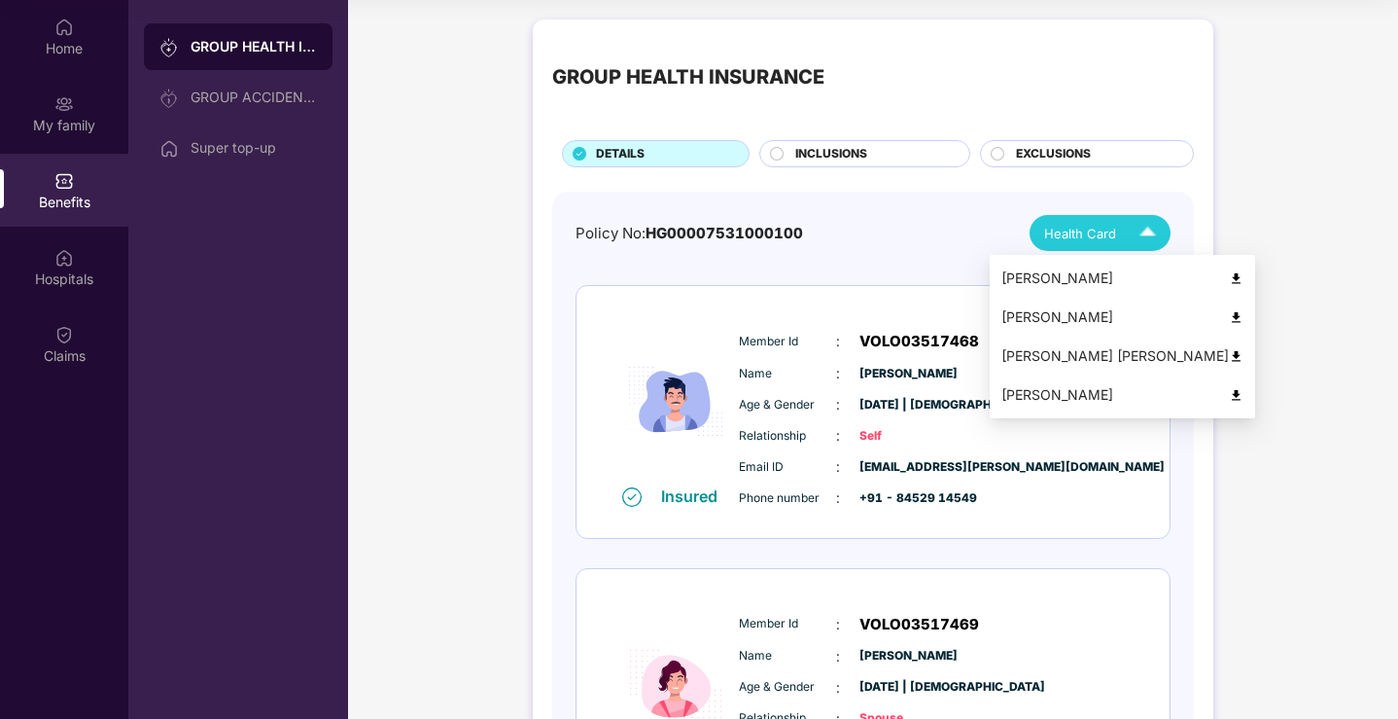
click at [1229, 353] on img at bounding box center [1236, 356] width 15 height 15
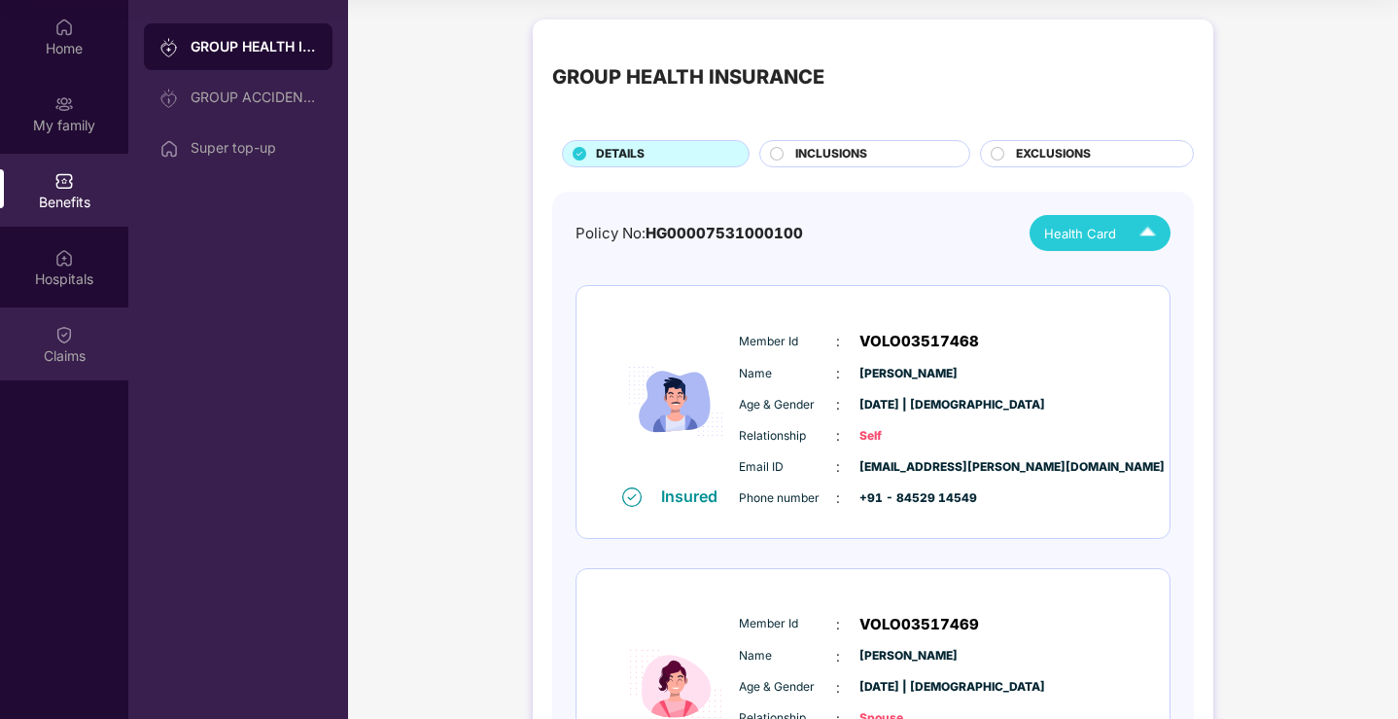
click at [67, 349] on div "Claims" at bounding box center [64, 355] width 128 height 19
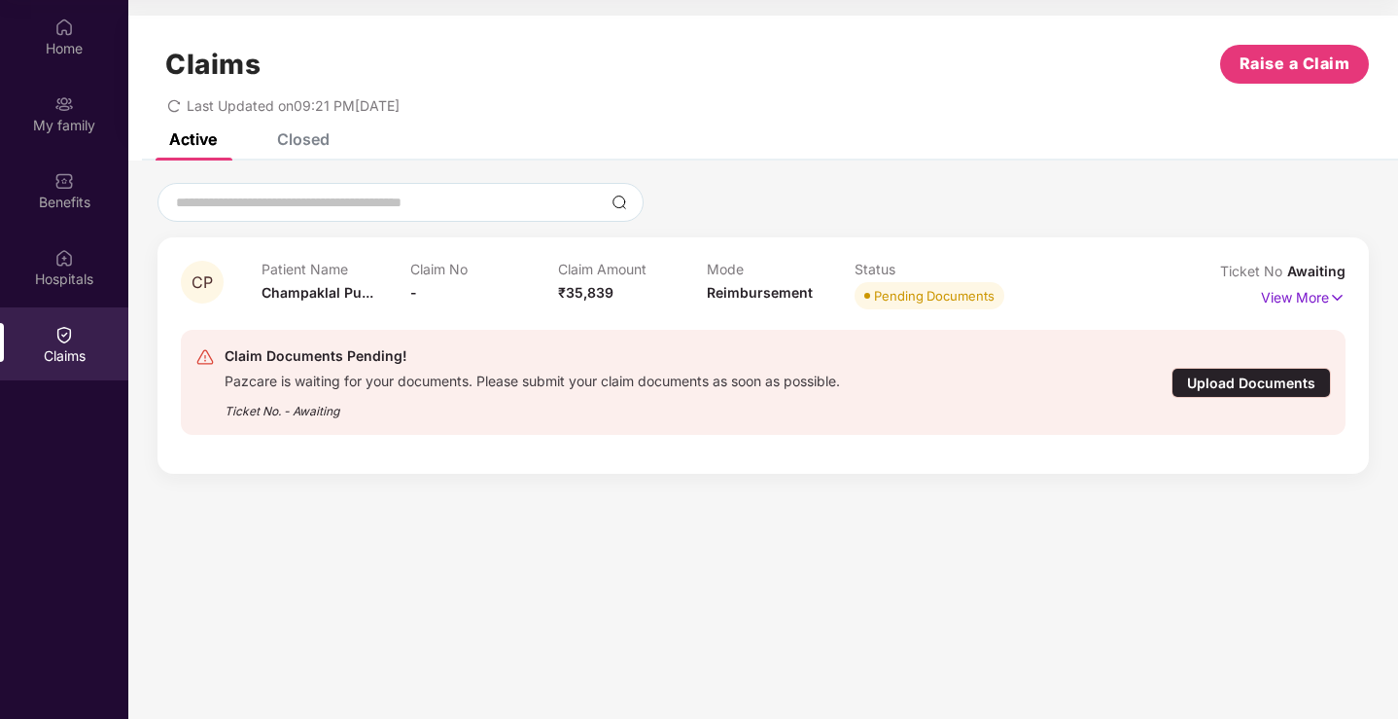
click at [1277, 388] on div "Upload Documents" at bounding box center [1251, 383] width 159 height 30
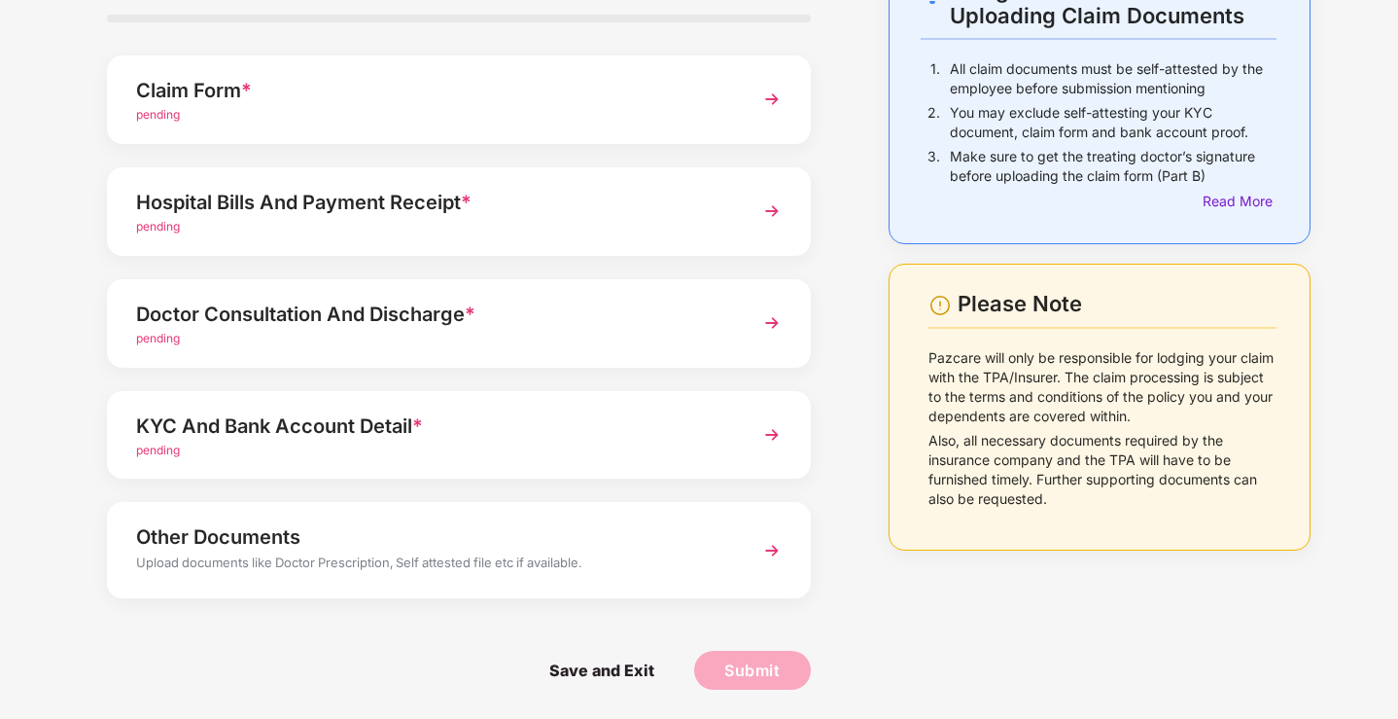
scroll to position [140, 0]
click at [691, 584] on div "Other Documents Upload documents like Doctor Prescription, Self attested file e…" at bounding box center [459, 550] width 704 height 95
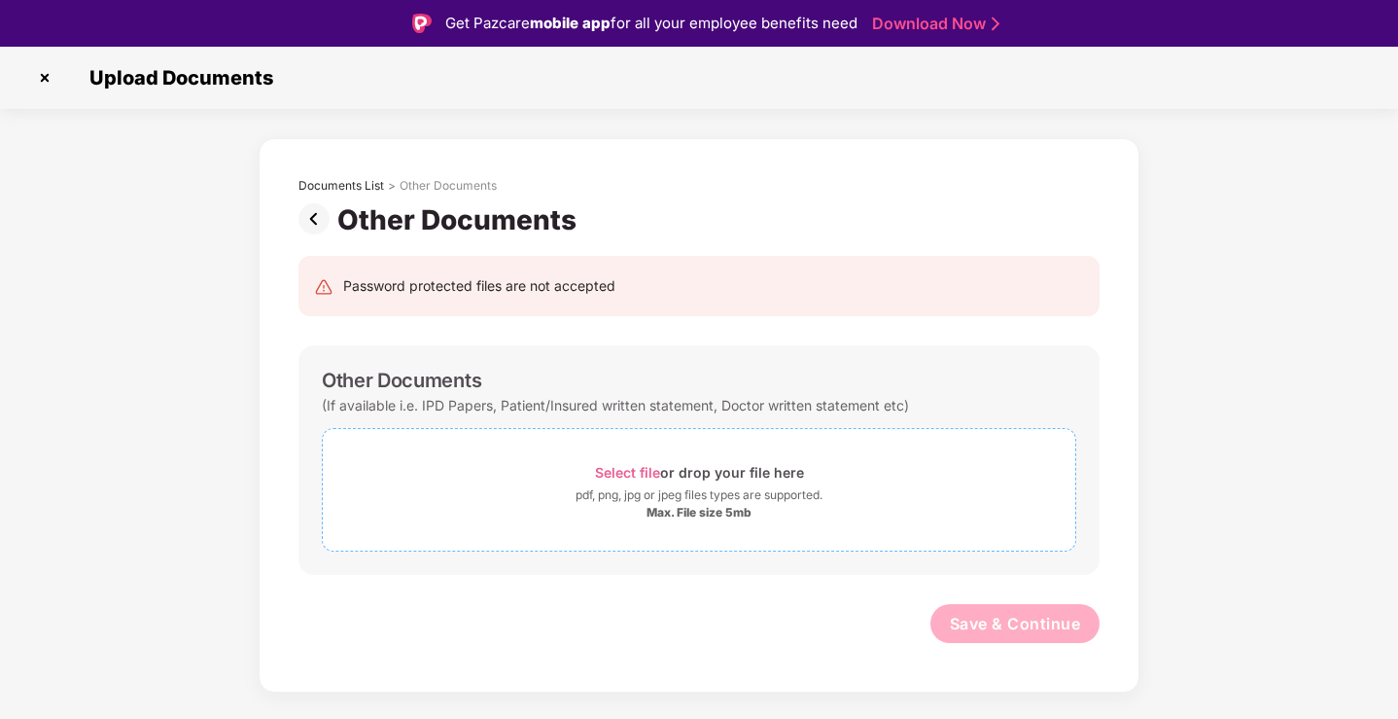
scroll to position [47, 0]
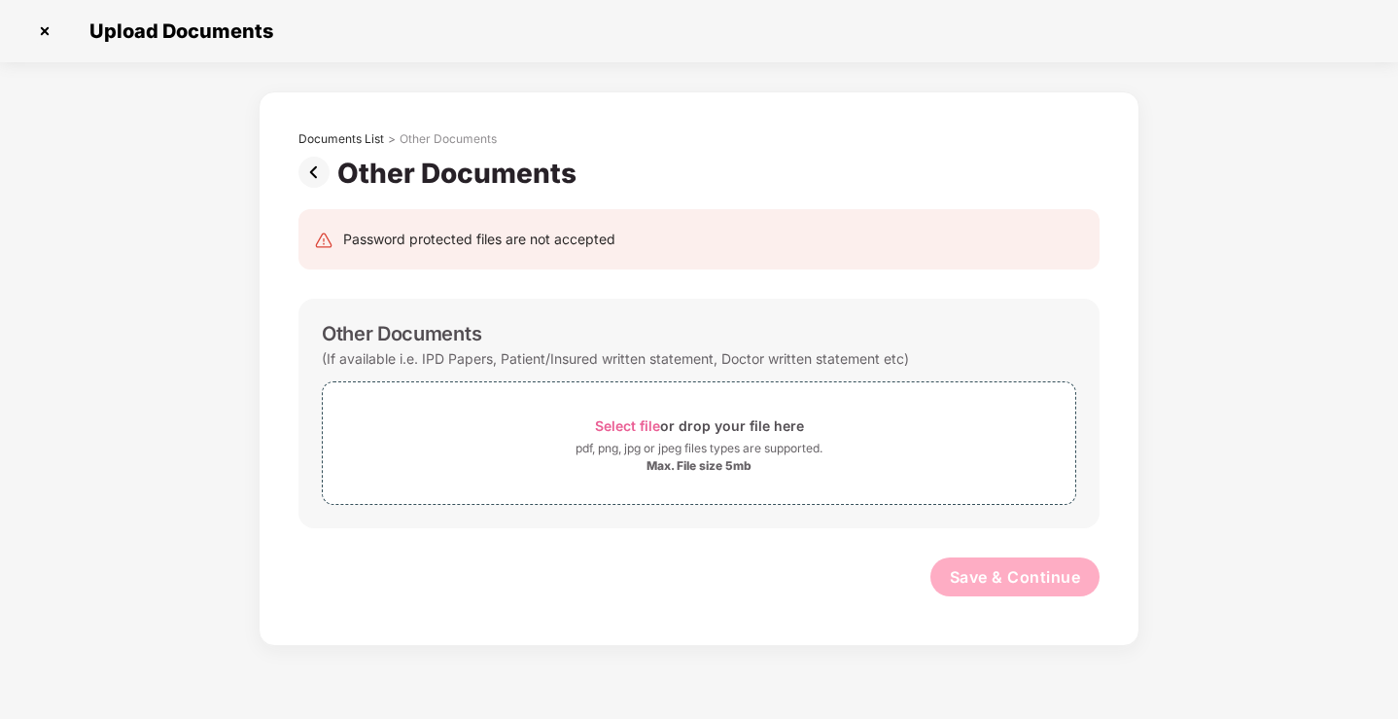
click at [324, 160] on img at bounding box center [317, 172] width 39 height 31
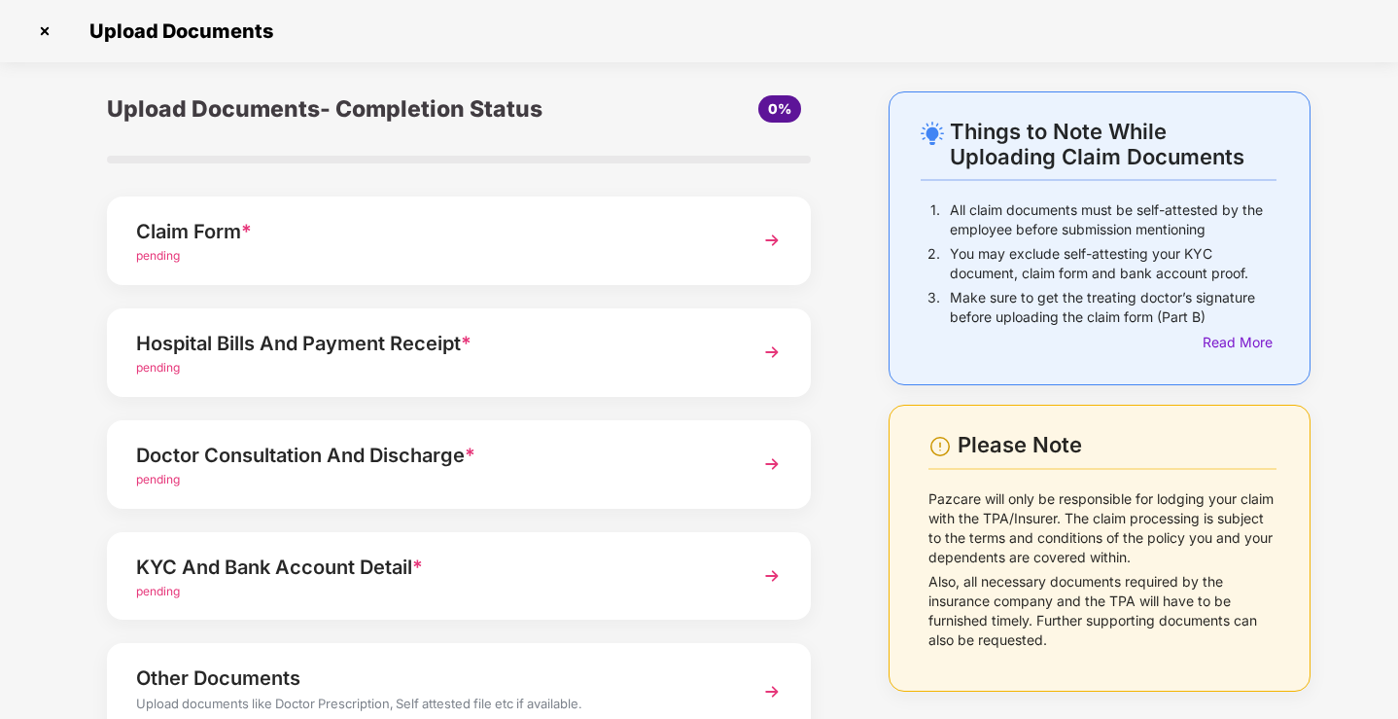
scroll to position [141, 0]
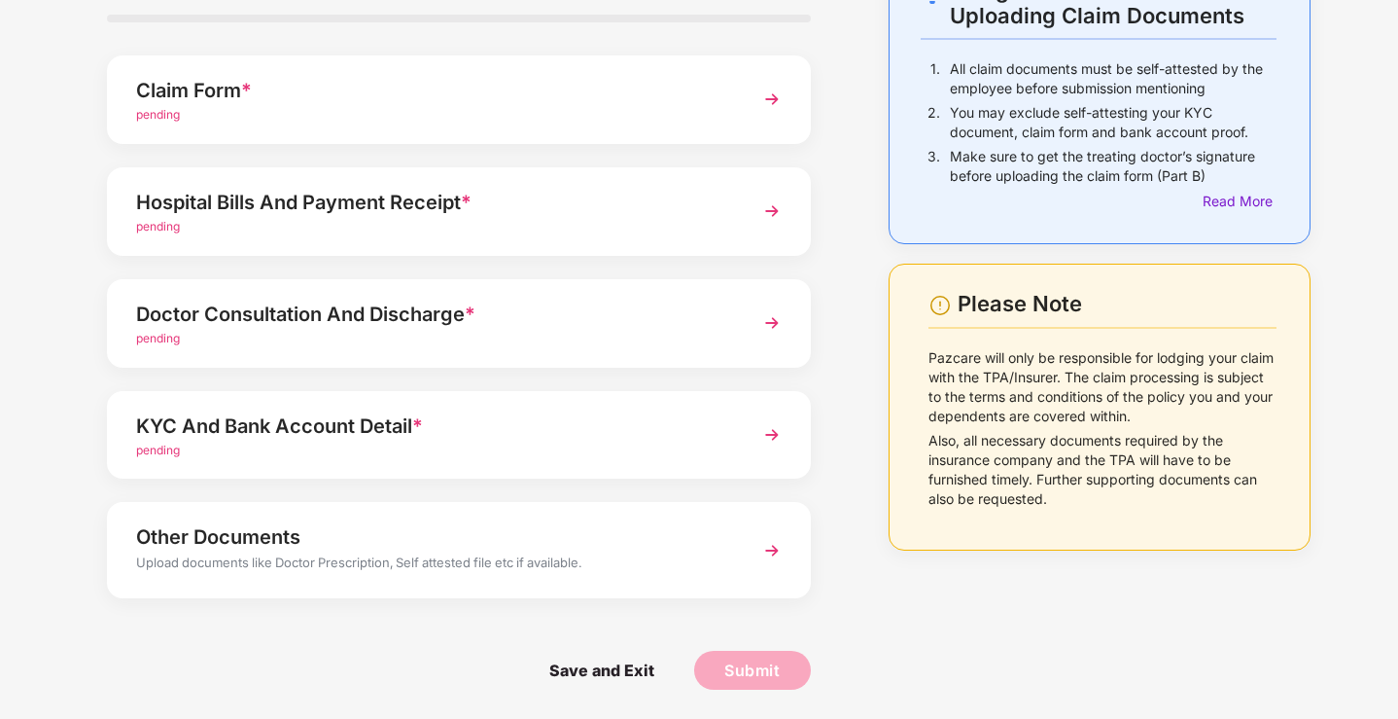
click at [543, 438] on div "KYC And Bank Account Detail *" at bounding box center [431, 425] width 591 height 31
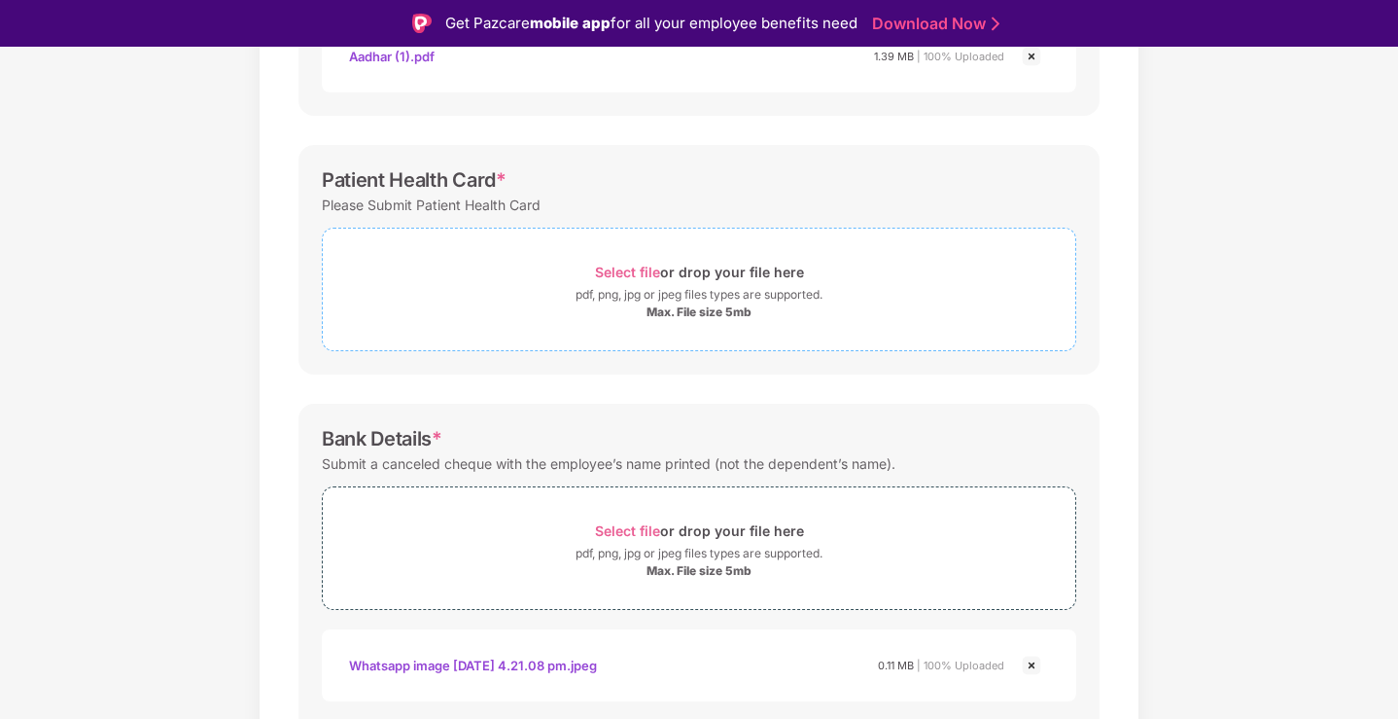
scroll to position [621, 0]
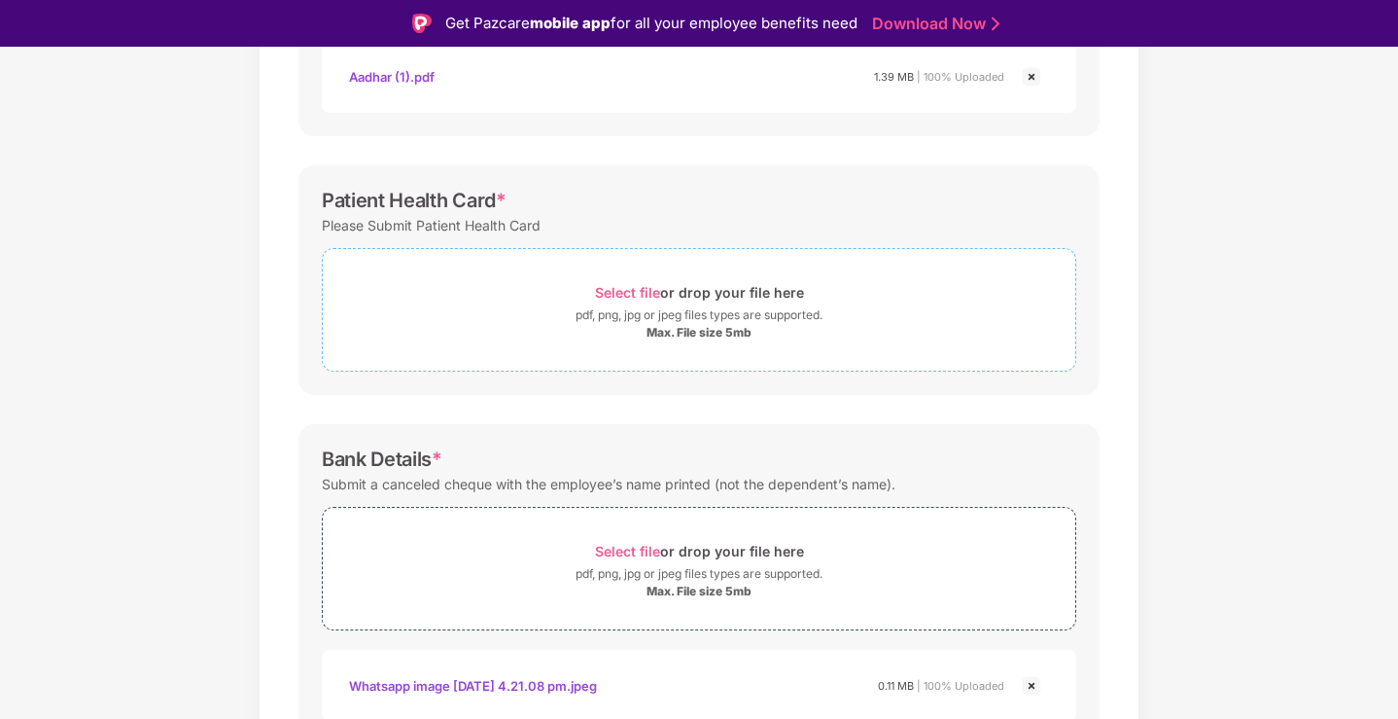
click at [640, 288] on span "Select file" at bounding box center [627, 292] width 65 height 17
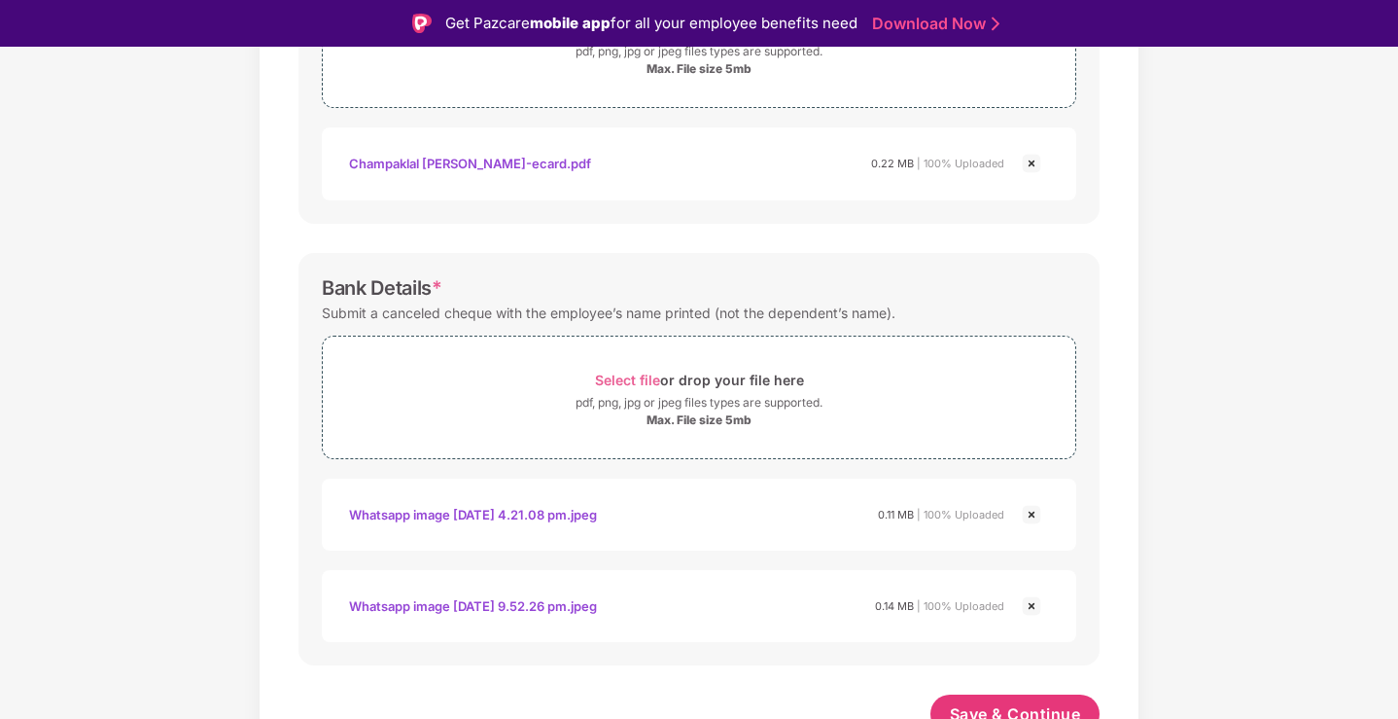
scroll to position [902, 0]
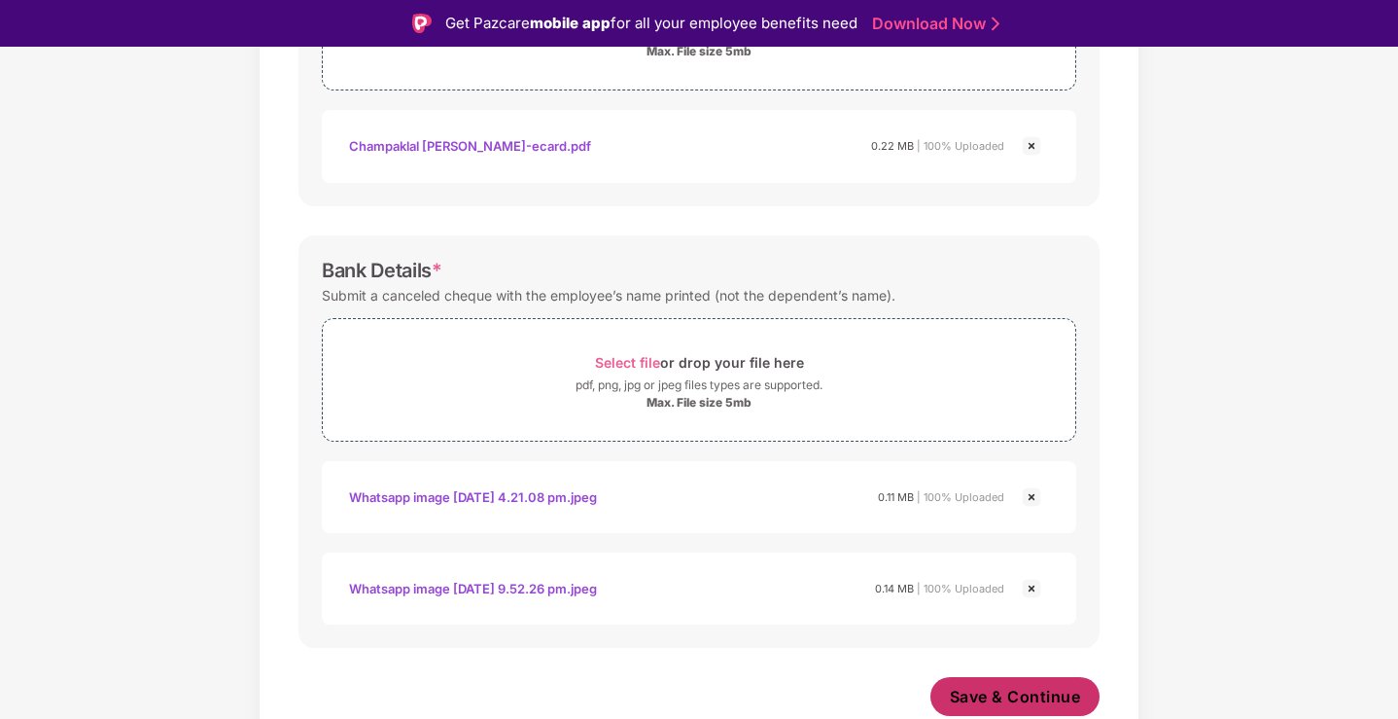
click at [1045, 677] on button "Save & Continue" at bounding box center [1015, 696] width 170 height 39
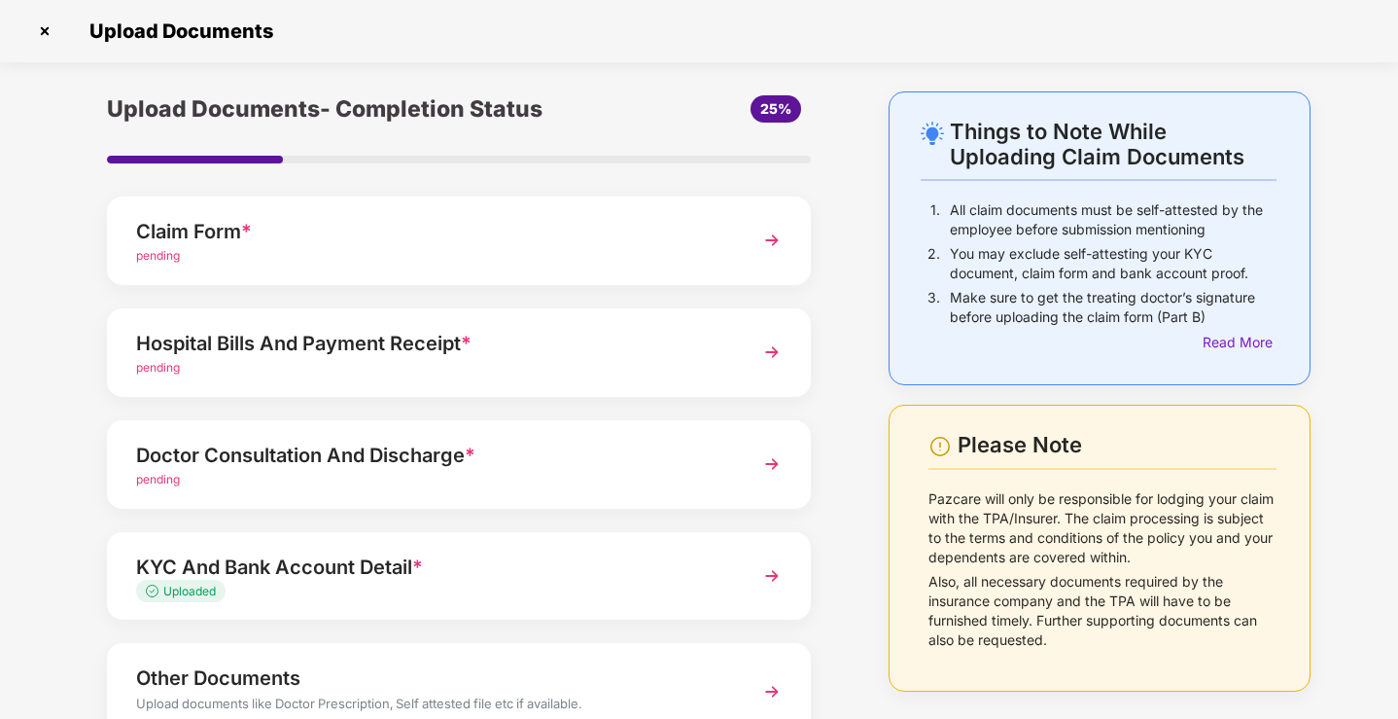
scroll to position [141, 0]
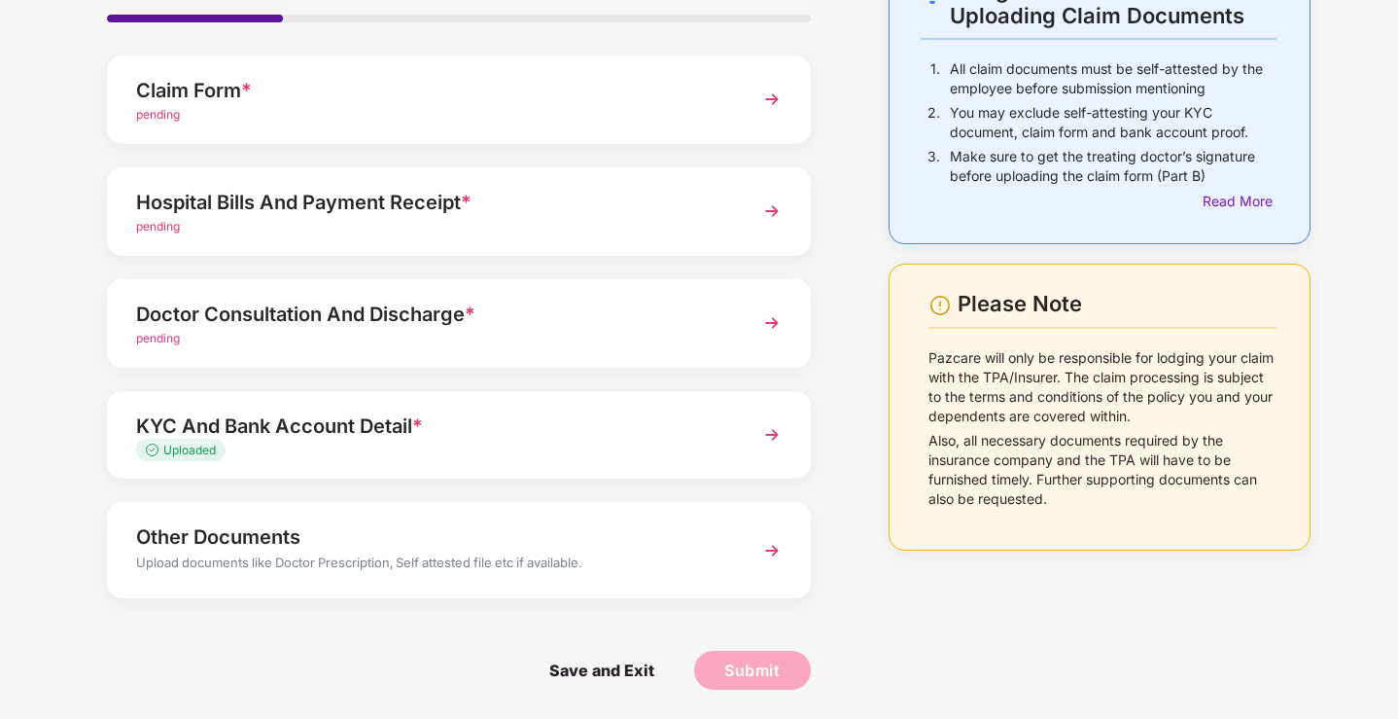
click at [646, 321] on div "Doctor Consultation And Discharge *" at bounding box center [431, 313] width 591 height 31
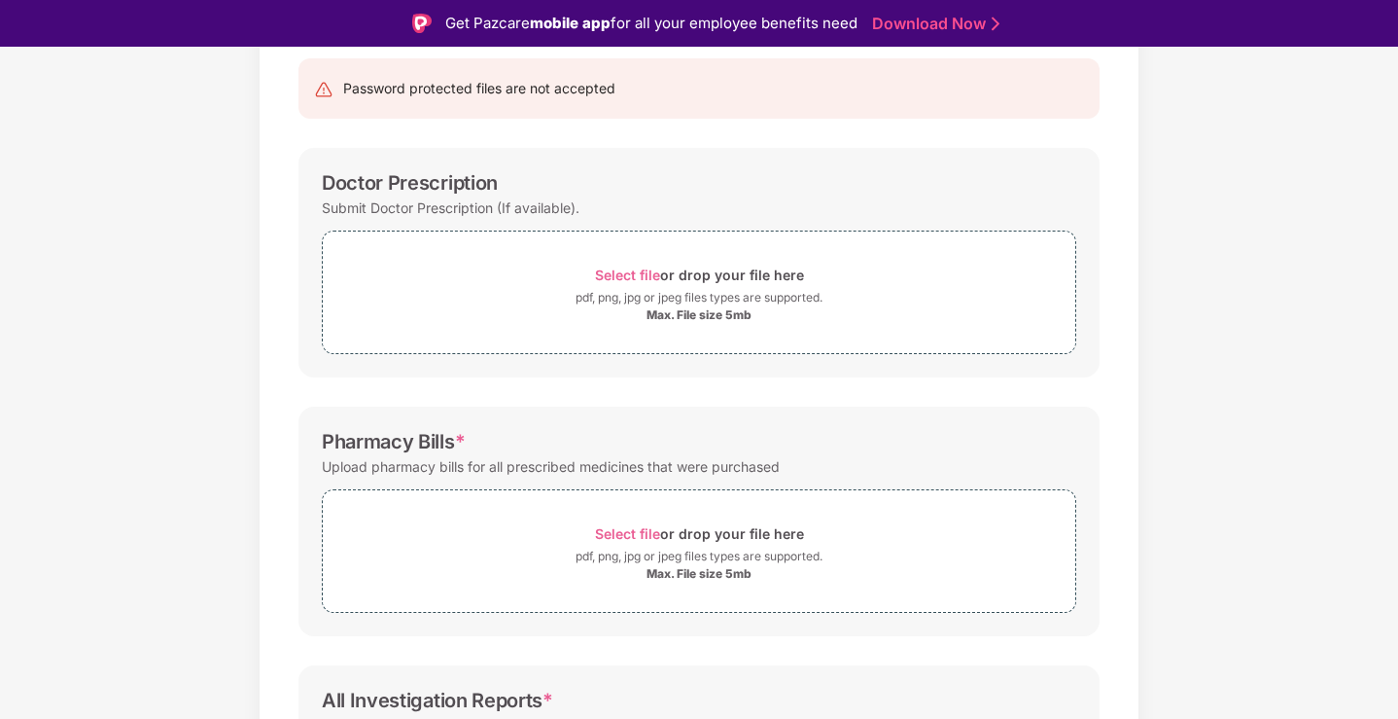
scroll to position [207, 0]
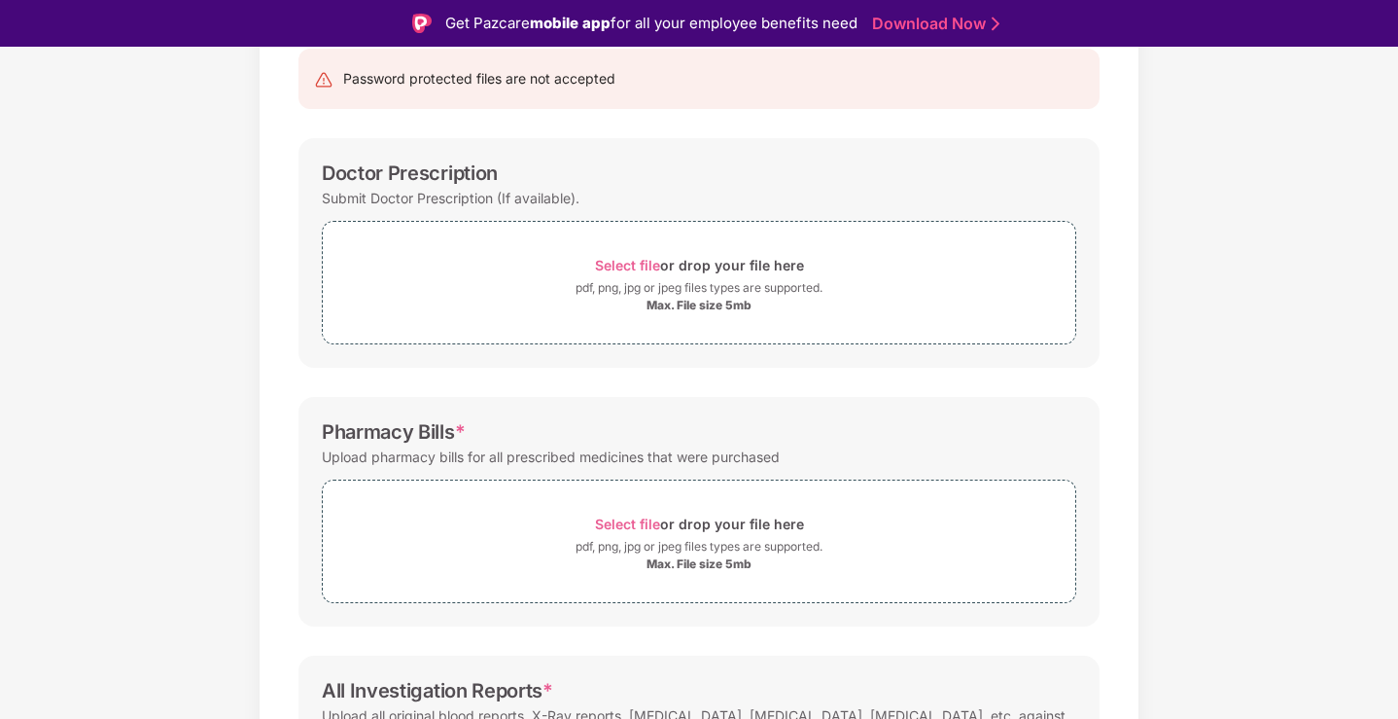
click at [601, 453] on div "Upload pharmacy bills for all prescribed medicines that were purchased" at bounding box center [551, 456] width 458 height 26
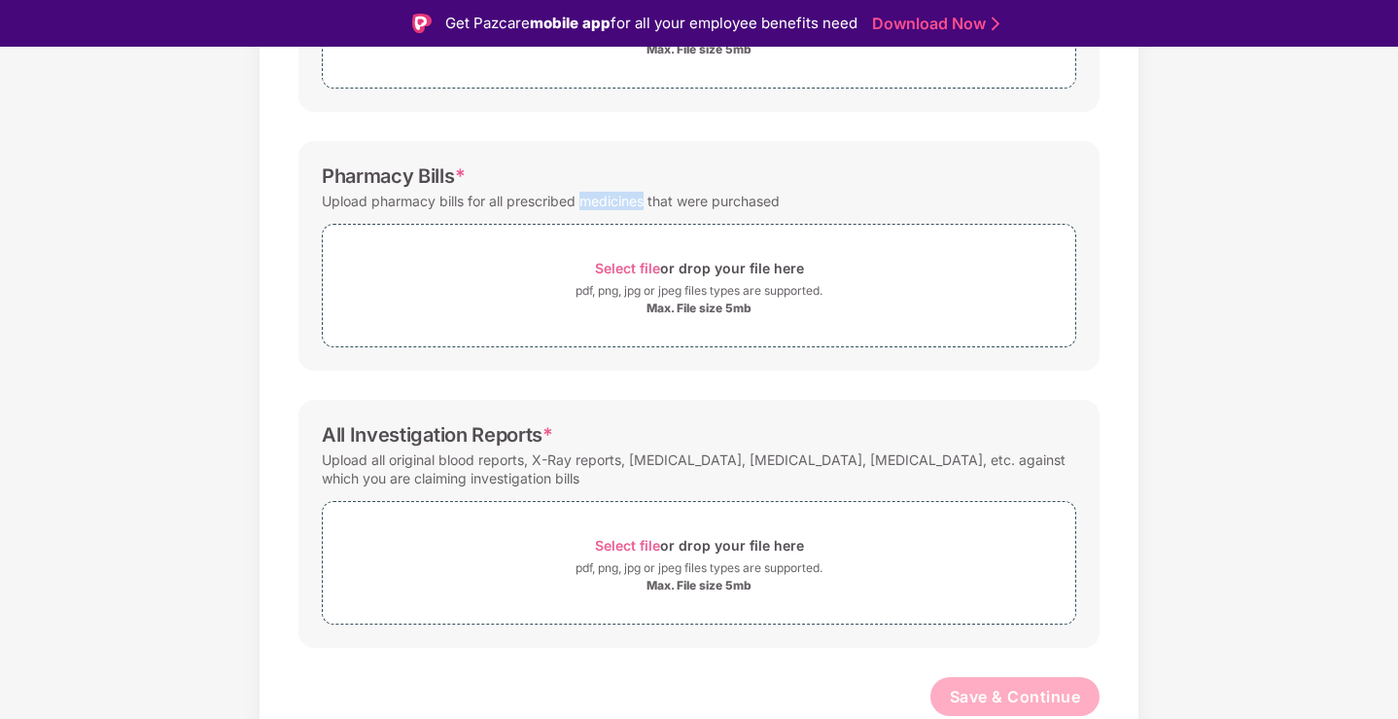
click at [508, 473] on div "Upload all original blood reports, X-Ray reports, sonography, CT scan, MRI, etc…" at bounding box center [699, 468] width 754 height 45
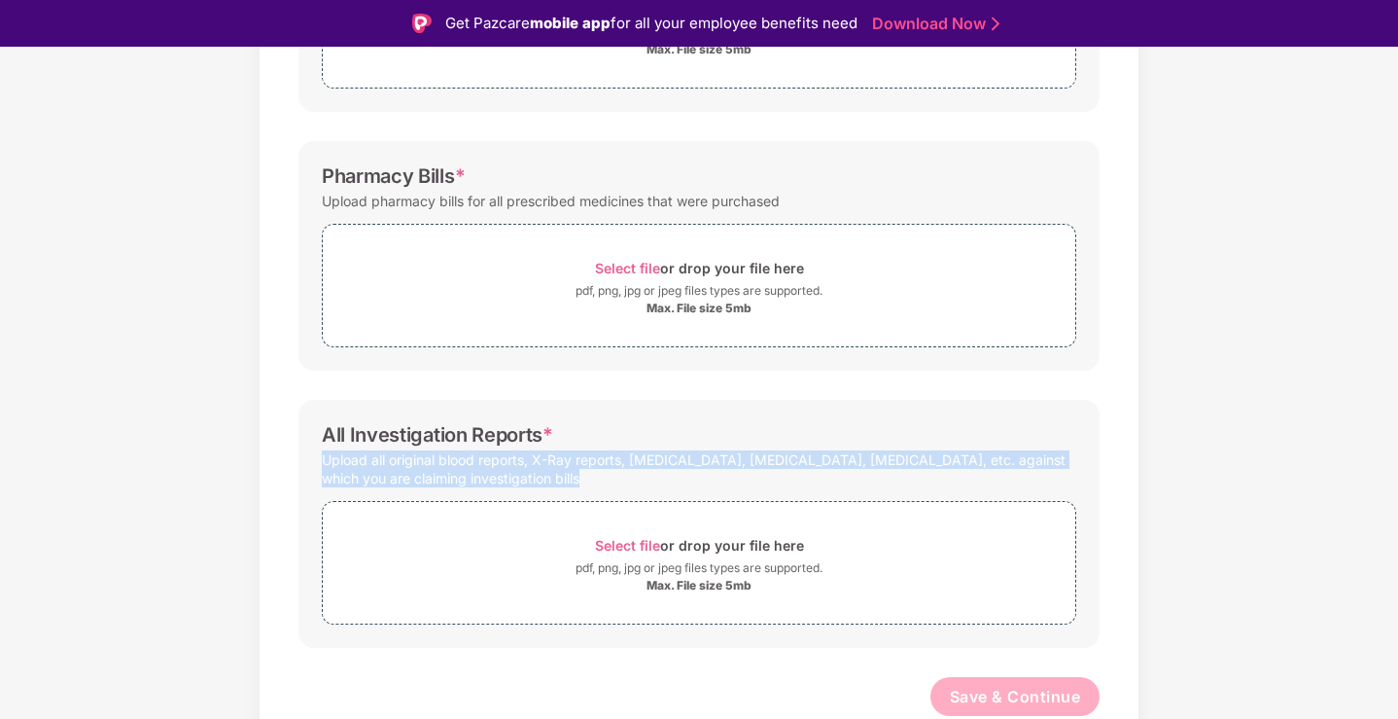
click at [508, 473] on div "Upload all original blood reports, X-Ray reports, sonography, CT scan, MRI, etc…" at bounding box center [699, 468] width 754 height 45
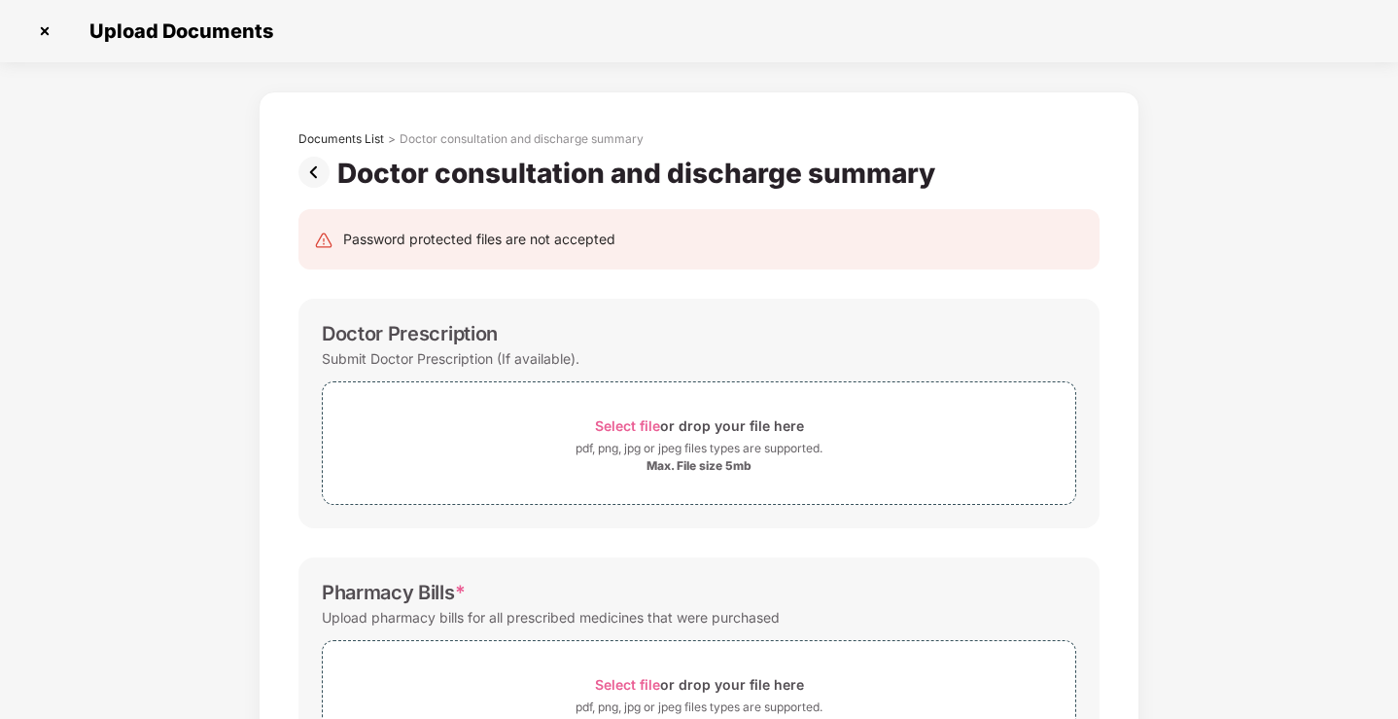
scroll to position [0, 0]
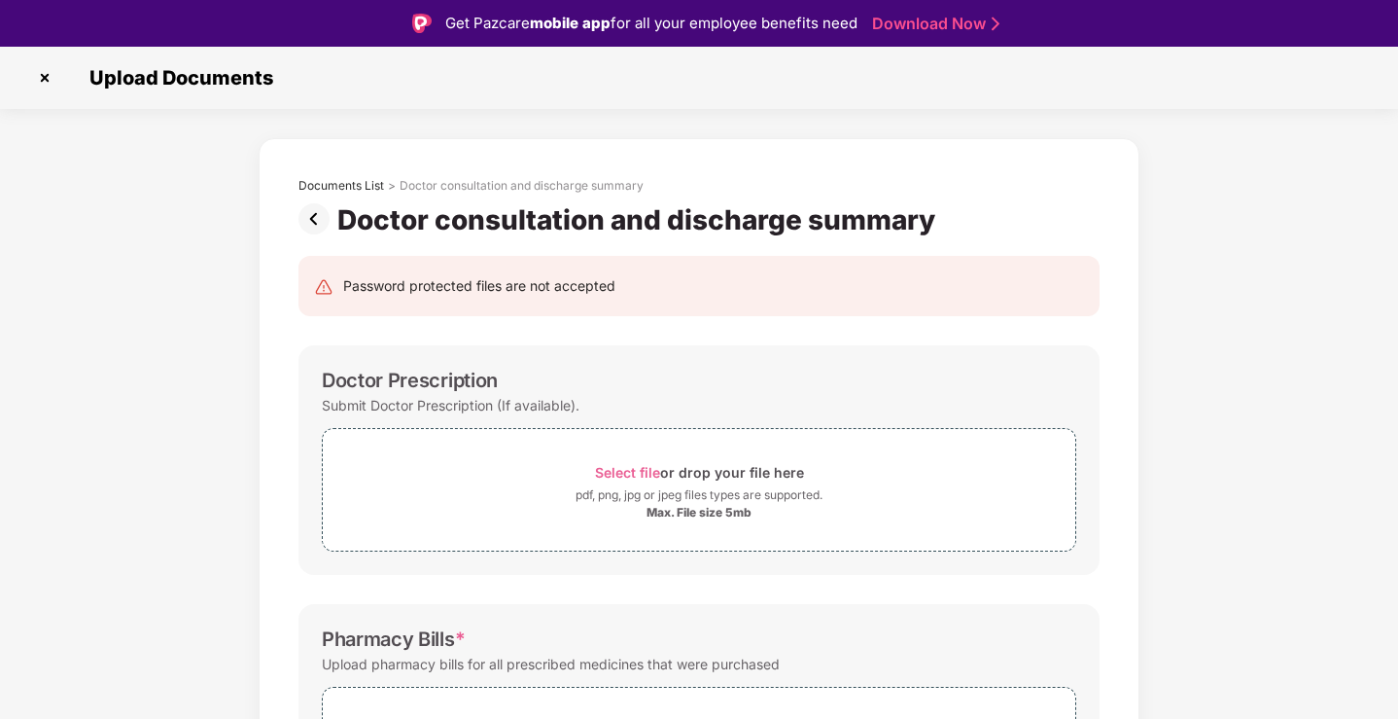
click at [837, 565] on div "Doctor Prescription Submit Doctor Prescription (If available). Select file or d…" at bounding box center [698, 459] width 801 height 229
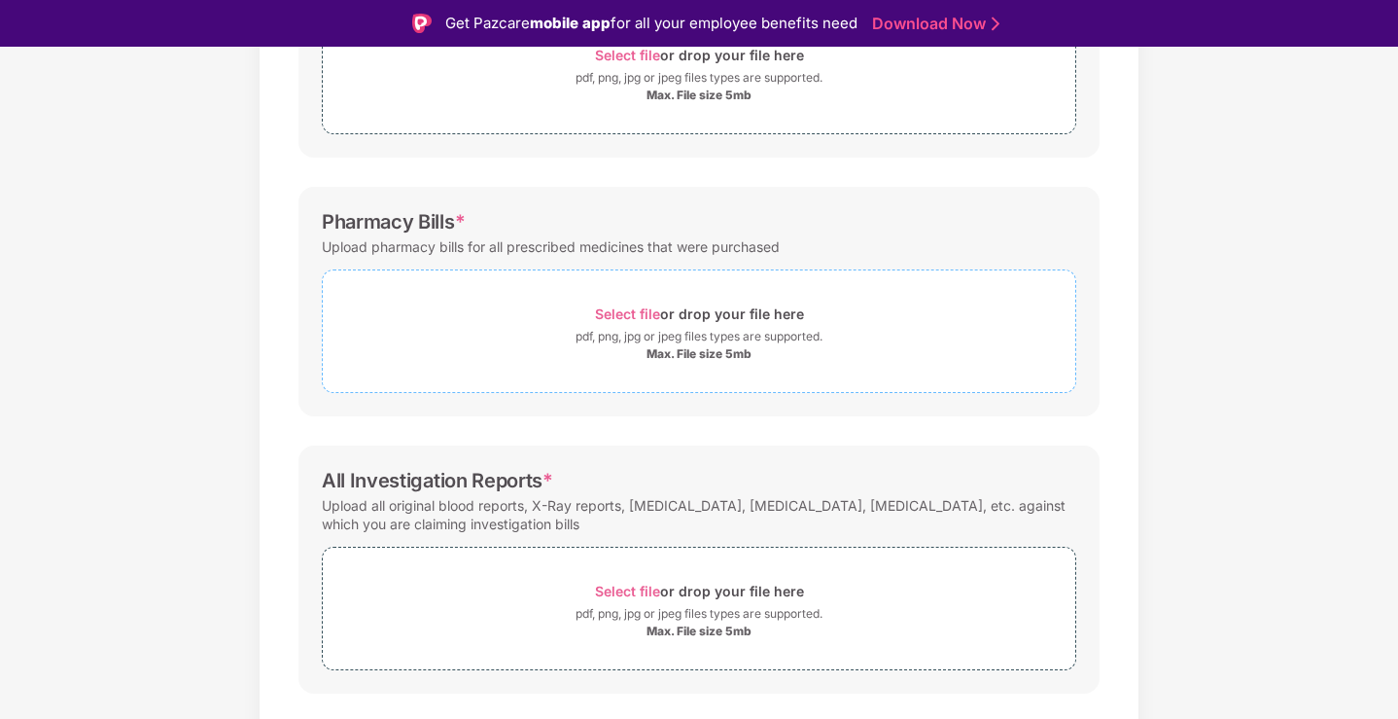
scroll to position [463, 0]
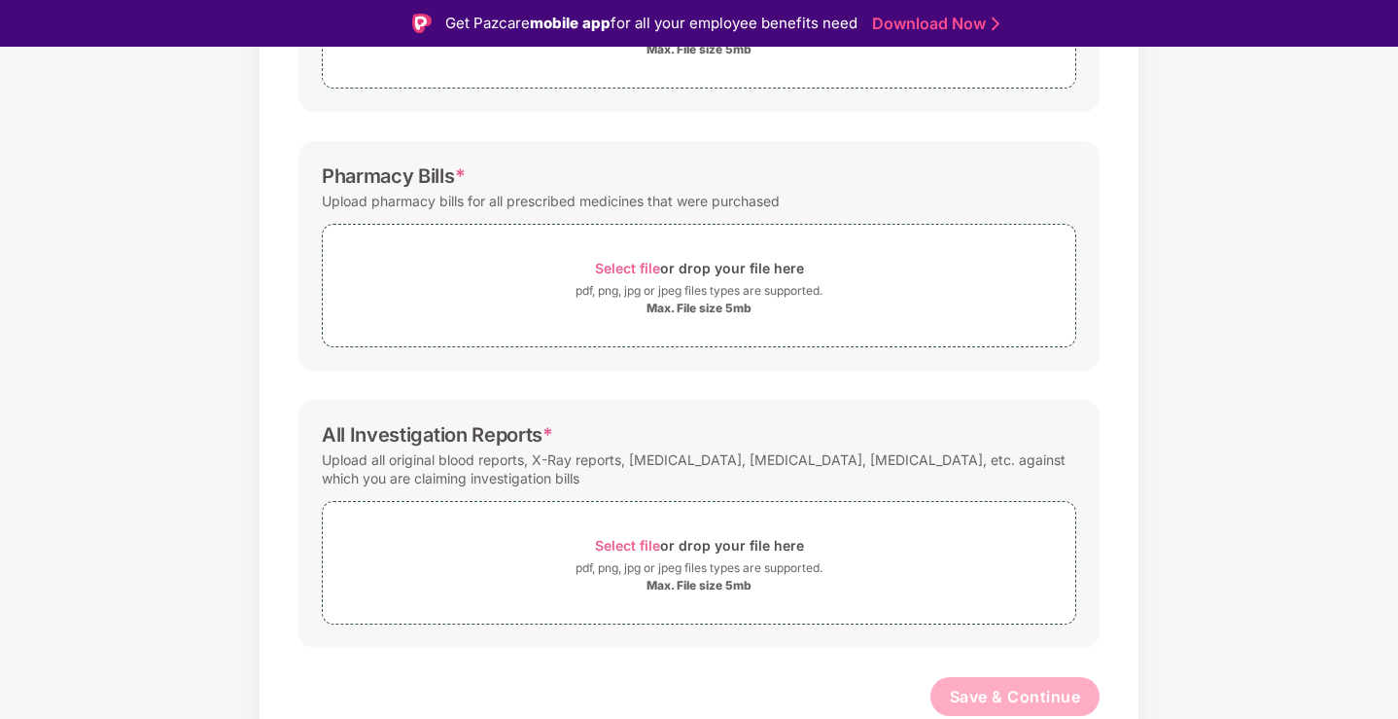
click at [626, 466] on div "Upload all original blood reports, X-Ray reports, sonography, CT scan, MRI, etc…" at bounding box center [699, 468] width 754 height 45
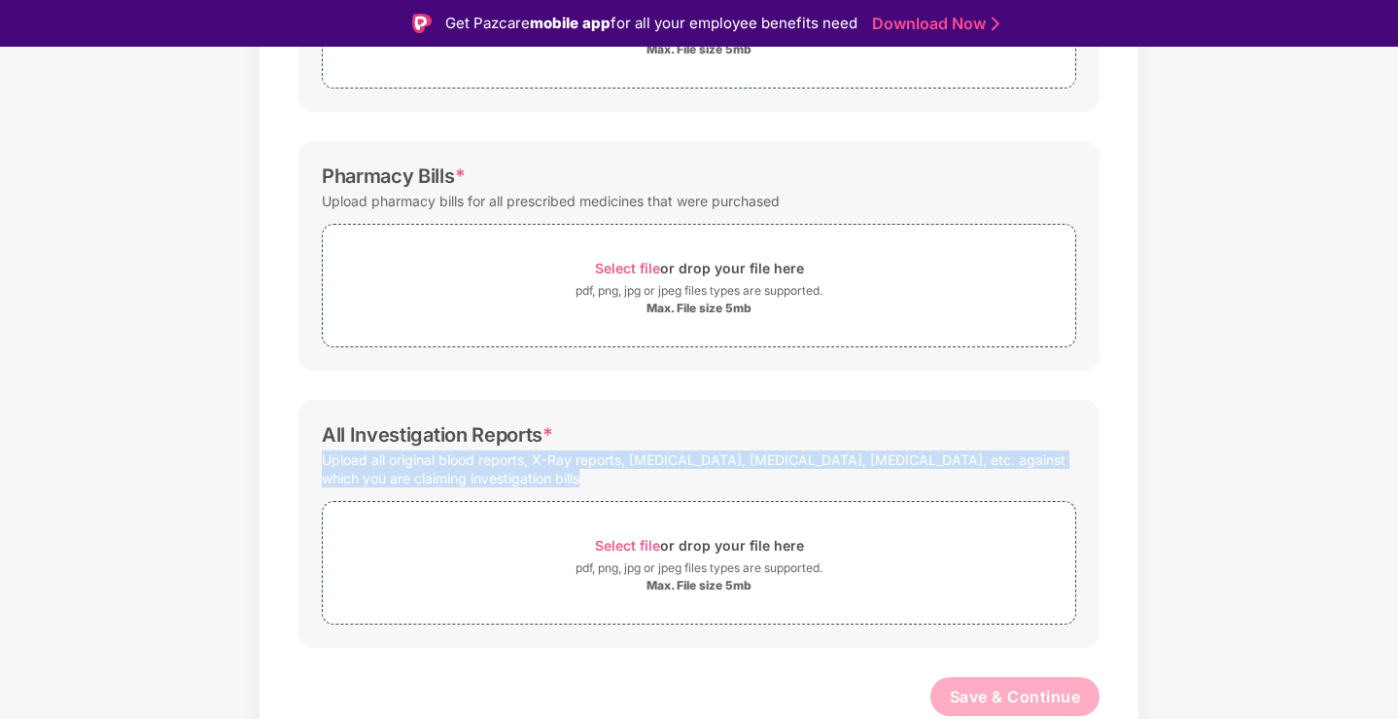
click at [626, 466] on div "Upload all original blood reports, X-Ray reports, sonography, CT scan, MRI, etc…" at bounding box center [699, 468] width 754 height 45
click at [666, 472] on div "Upload all original blood reports, X-Ray reports, sonography, CT scan, MRI, etc…" at bounding box center [699, 468] width 754 height 45
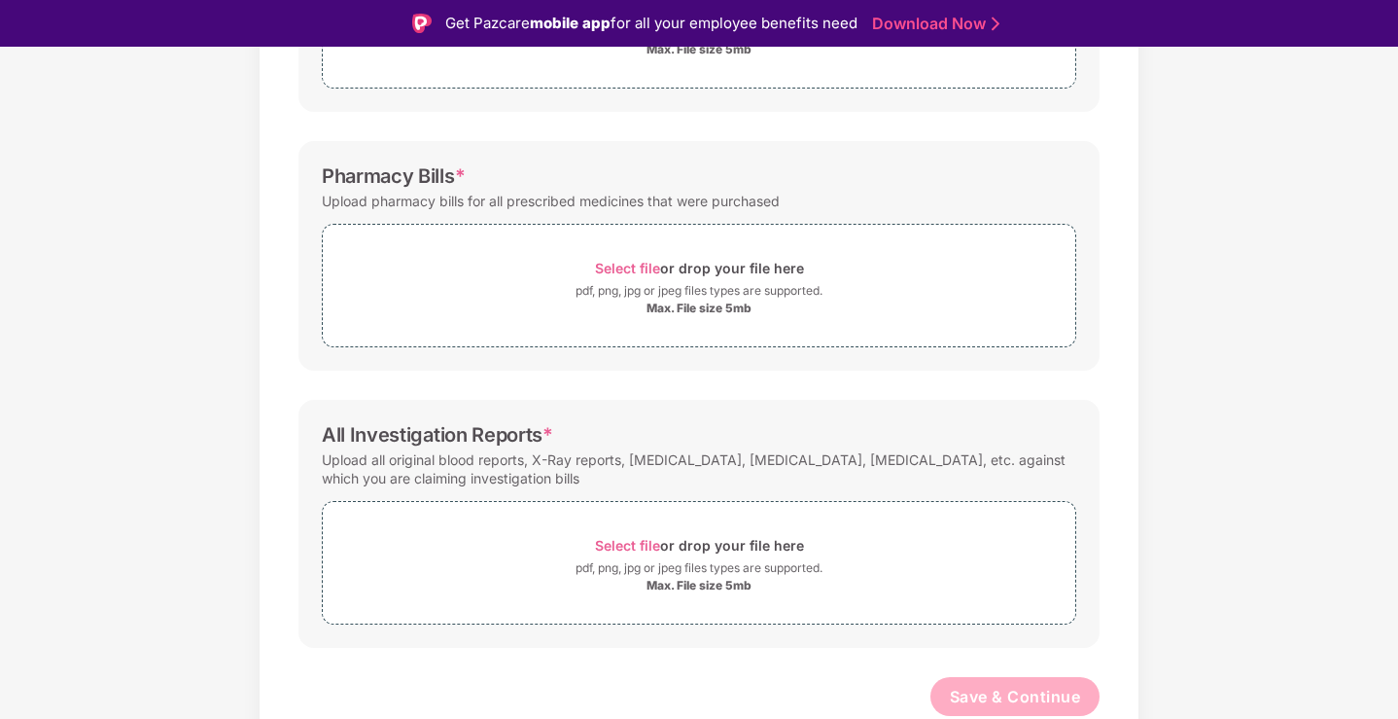
click at [666, 472] on div "Upload all original blood reports, X-Ray reports, sonography, CT scan, MRI, etc…" at bounding box center [699, 468] width 754 height 45
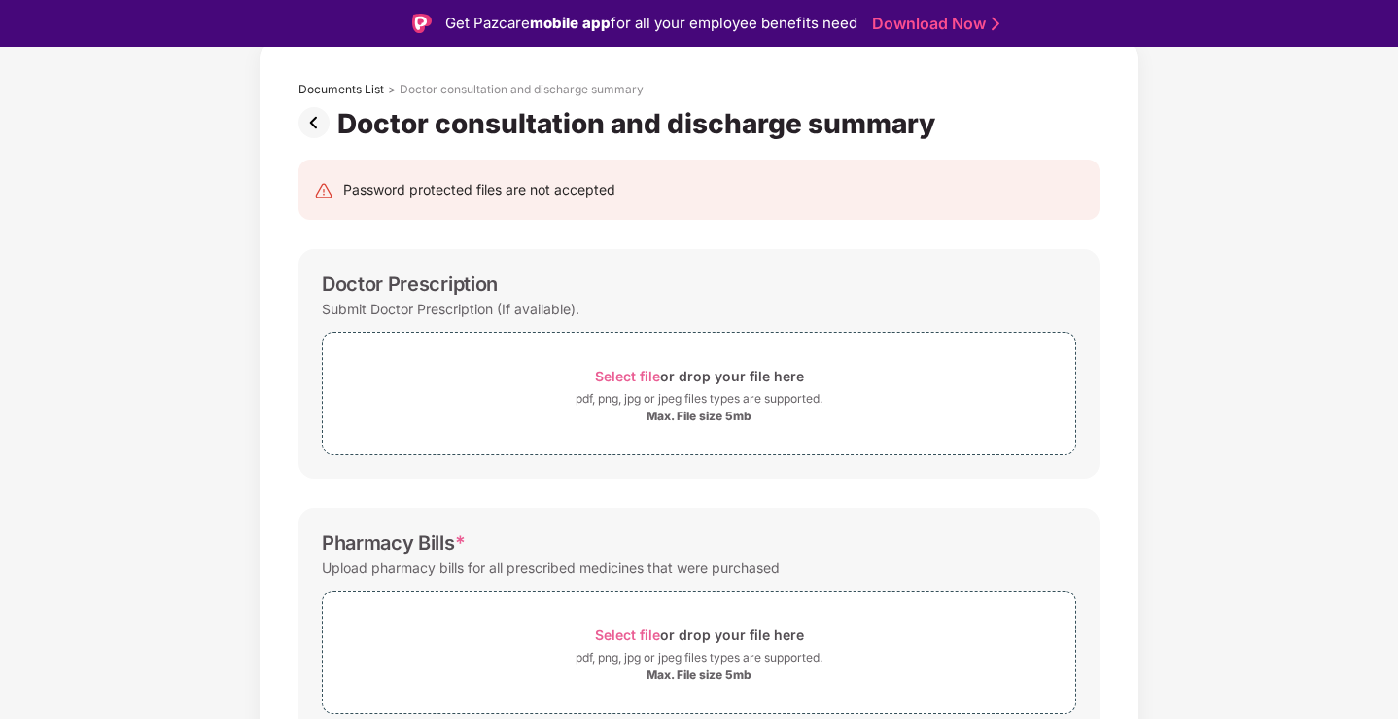
scroll to position [0, 0]
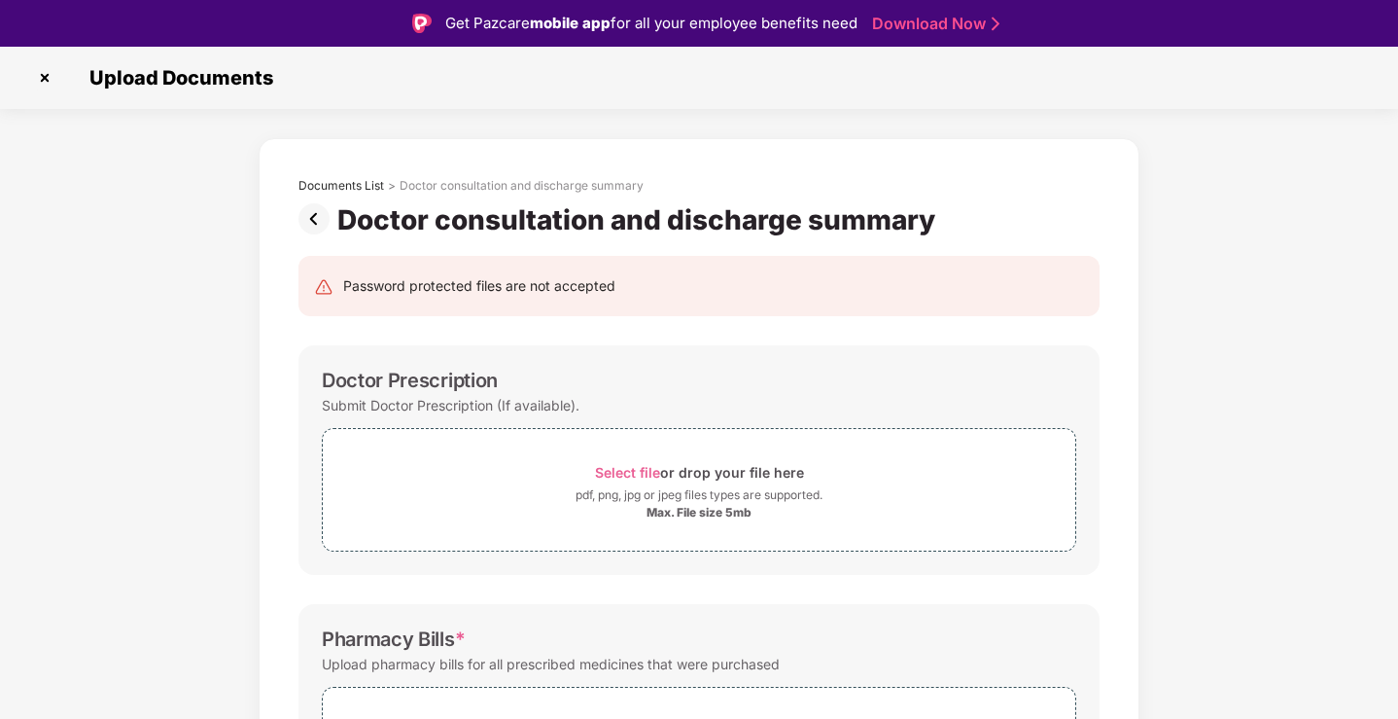
click at [740, 25] on div "Get Pazcare mobile app for all your employee benefits need" at bounding box center [651, 23] width 412 height 23
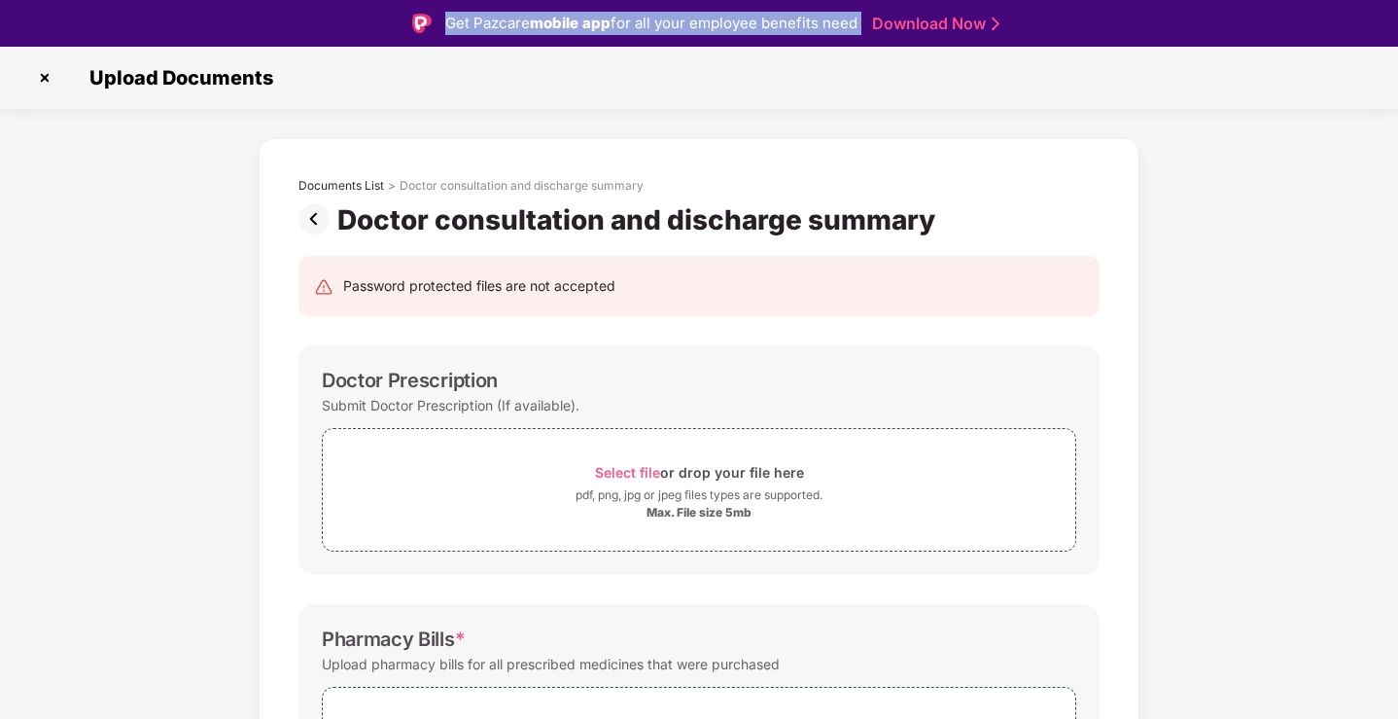
click at [312, 217] on img at bounding box center [317, 218] width 39 height 31
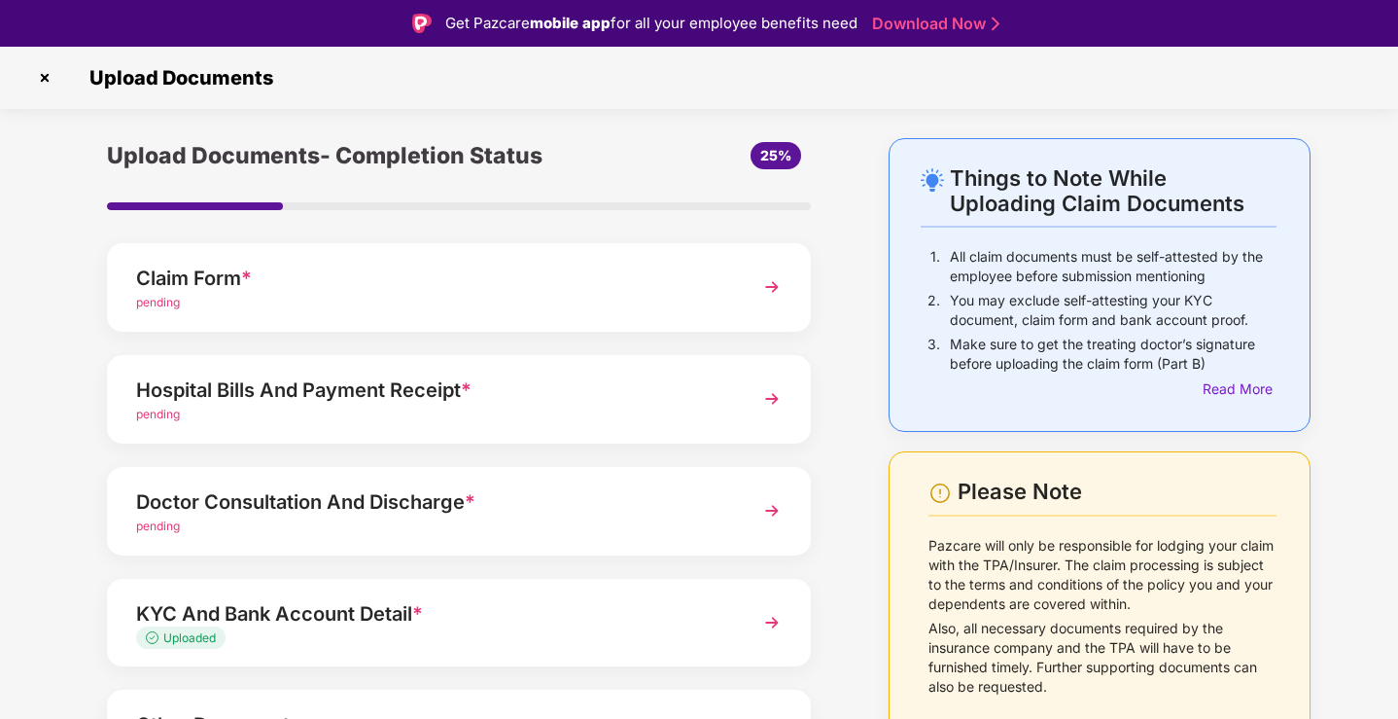
click at [581, 513] on div "Doctor Consultation And Discharge *" at bounding box center [431, 501] width 591 height 31
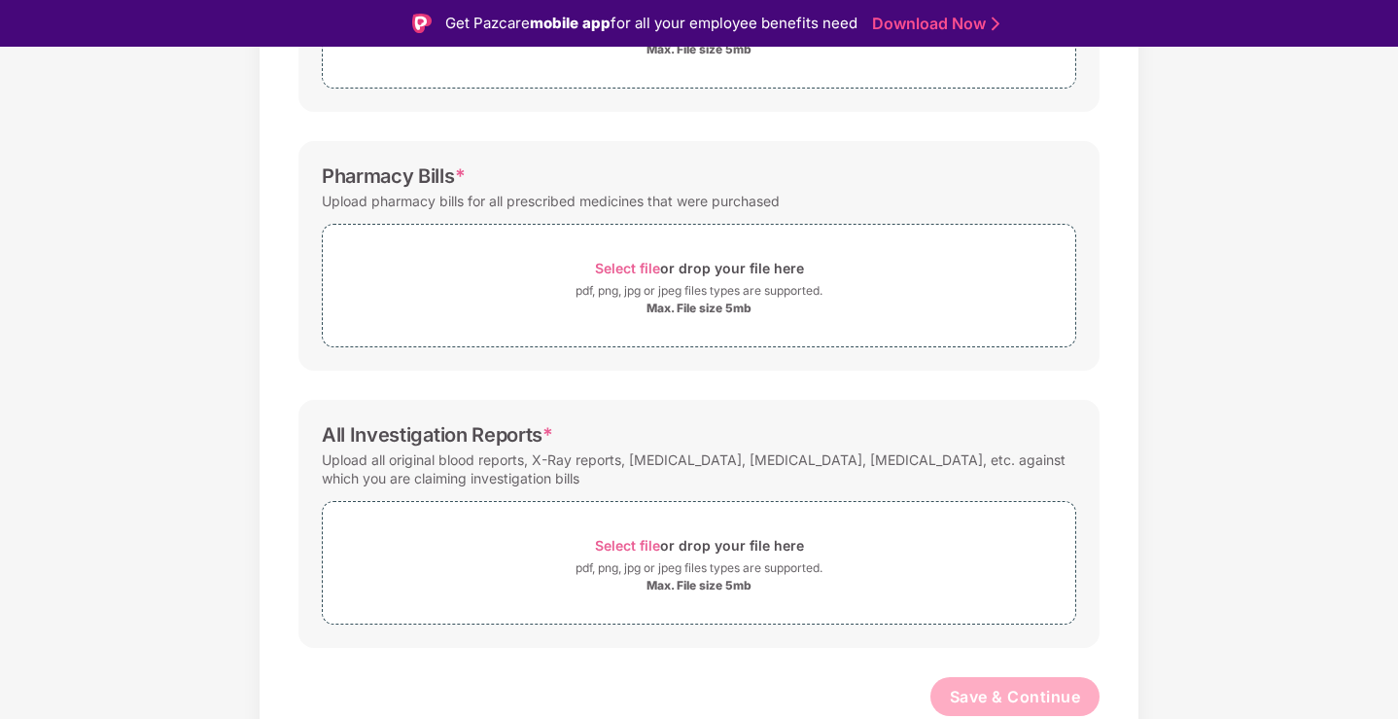
scroll to position [47, 0]
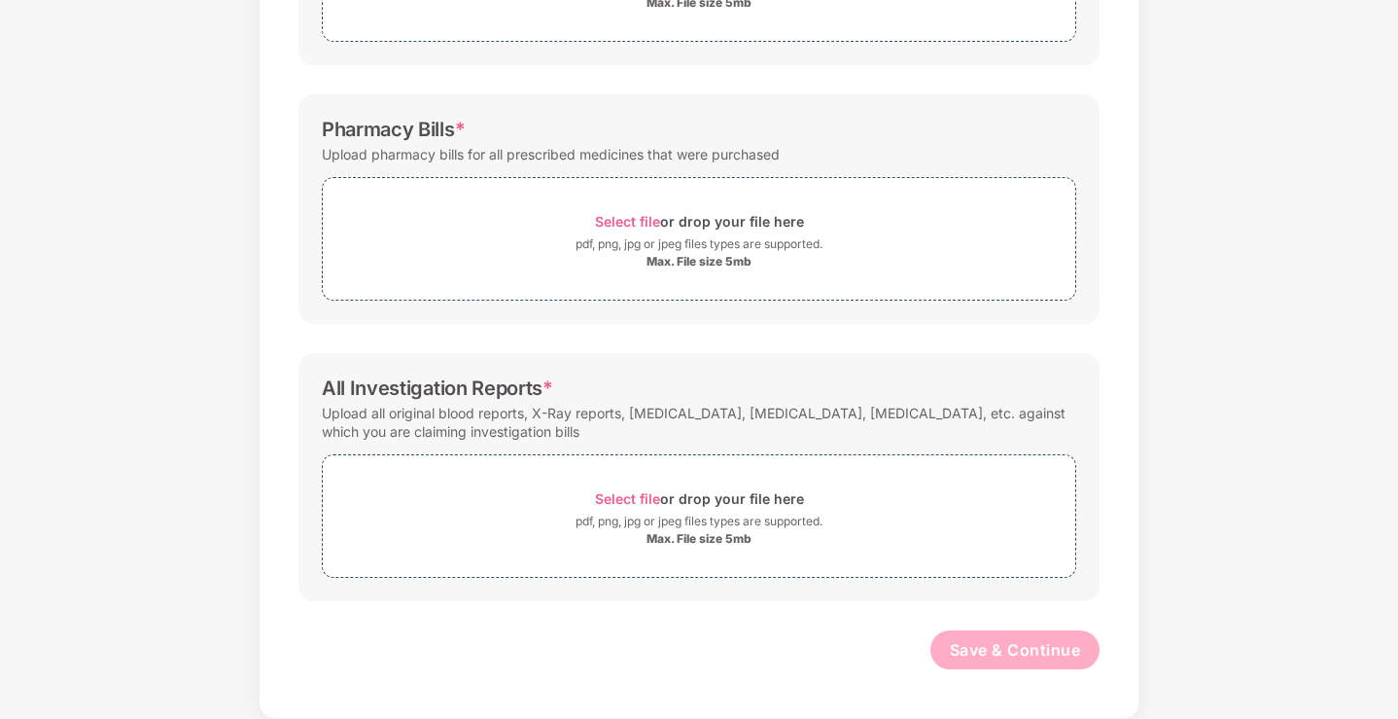
click at [1158, 486] on div "Documents List > Doctor consultation and discharge summary Doctor consultation …" at bounding box center [699, 174] width 1398 height 1090
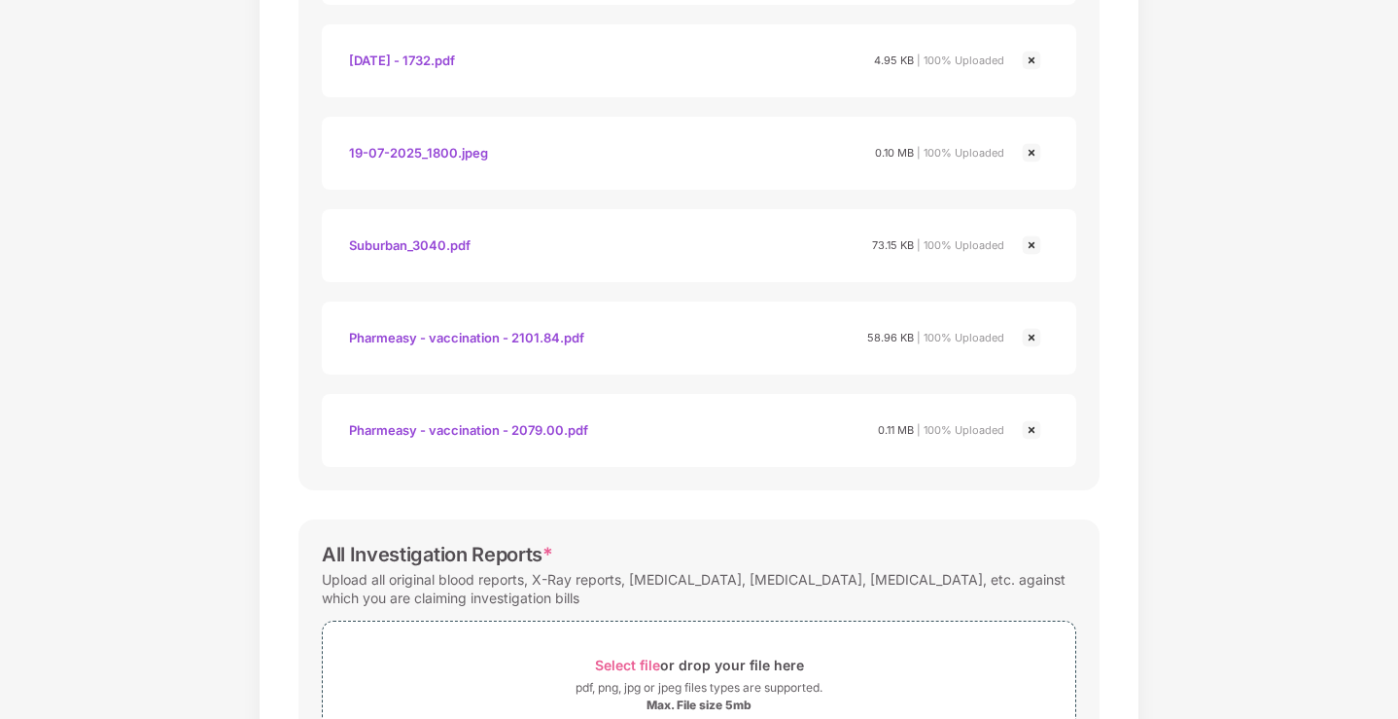
scroll to position [1848, 0]
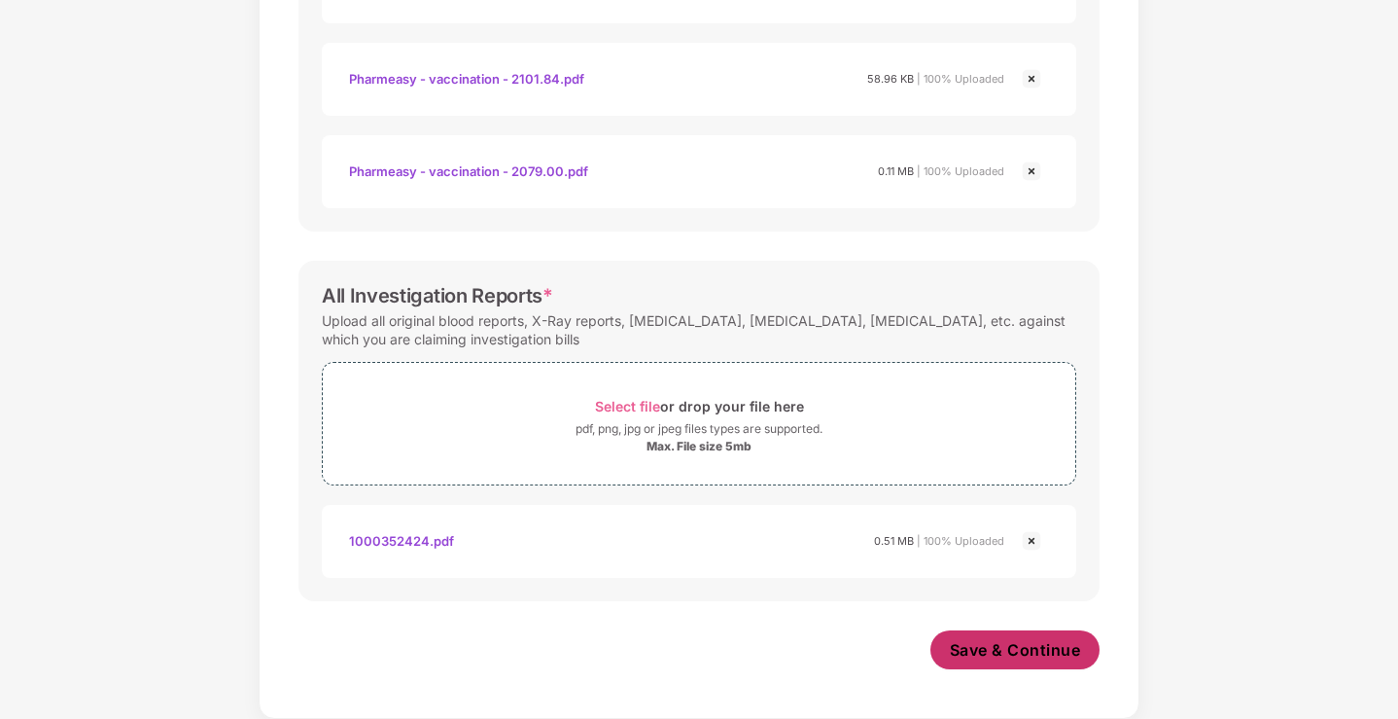
click at [1013, 657] on span "Save & Continue" at bounding box center [1015, 649] width 131 height 21
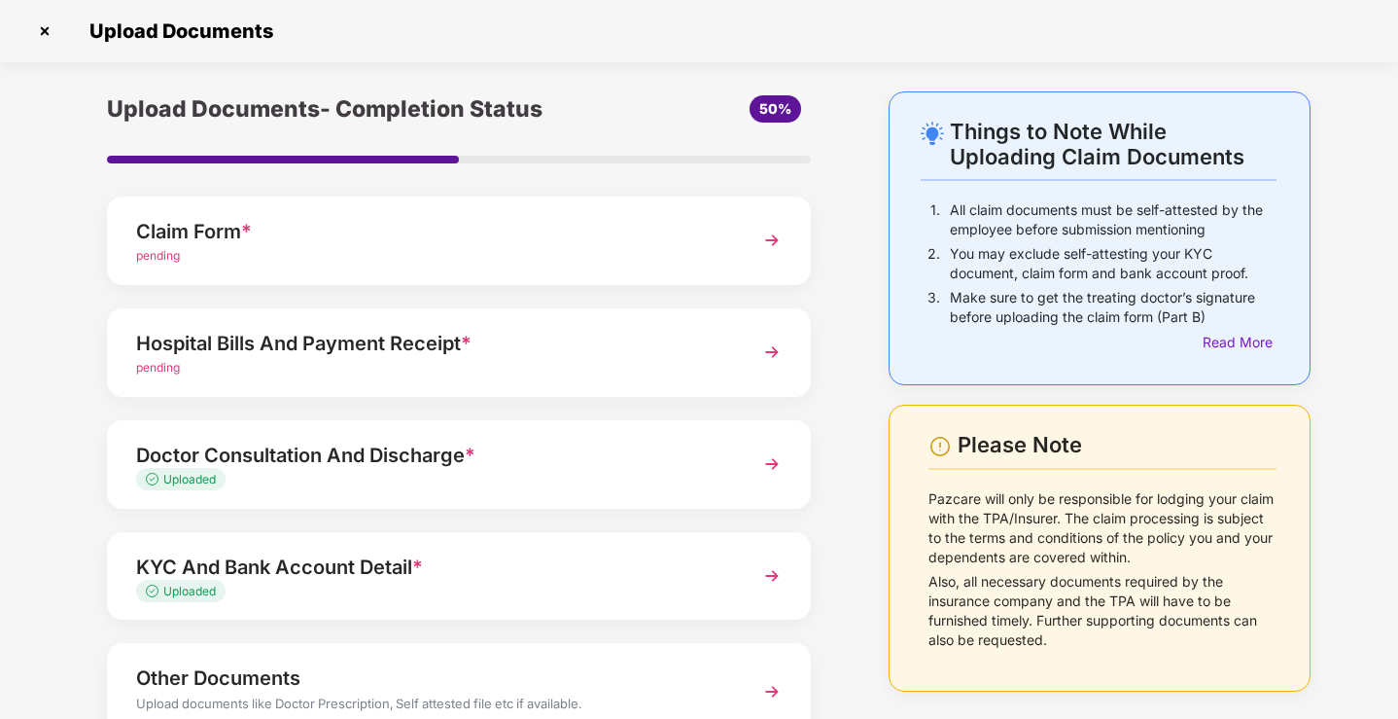
scroll to position [22, 0]
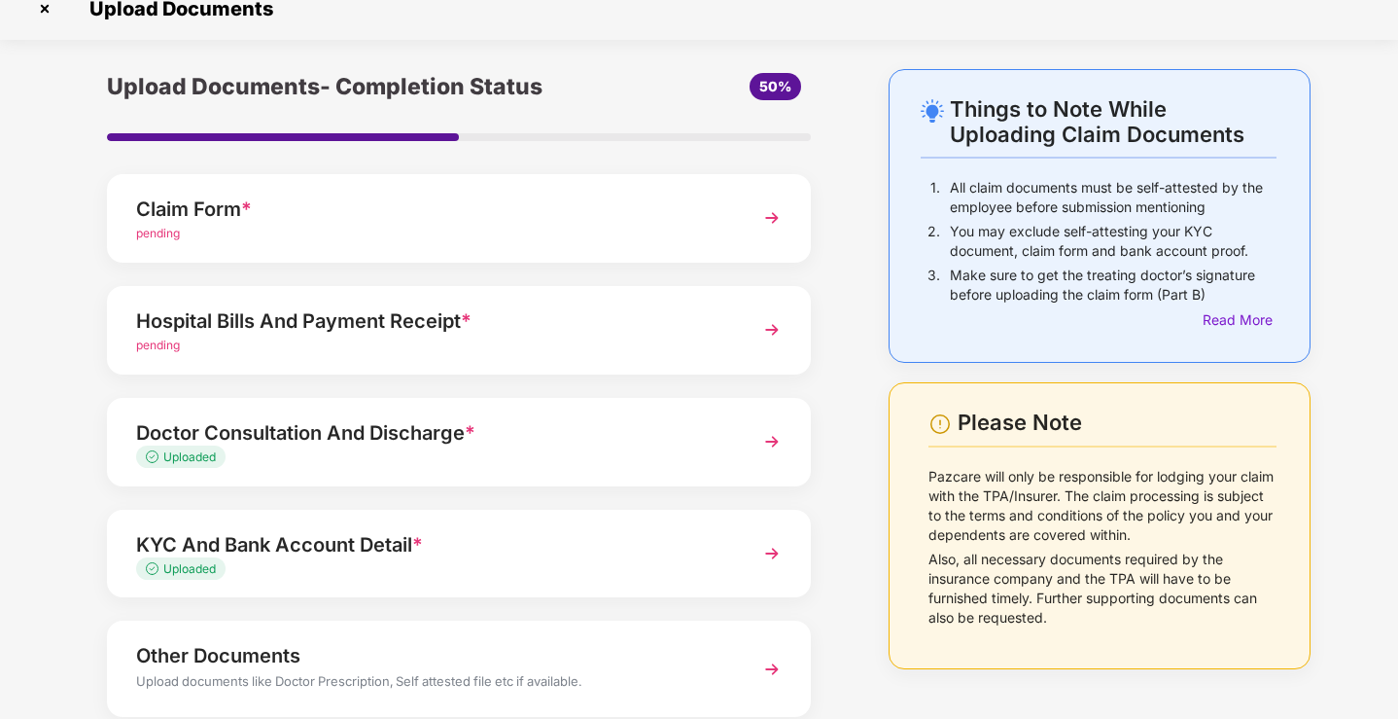
click at [573, 351] on div "pending" at bounding box center [431, 345] width 591 height 18
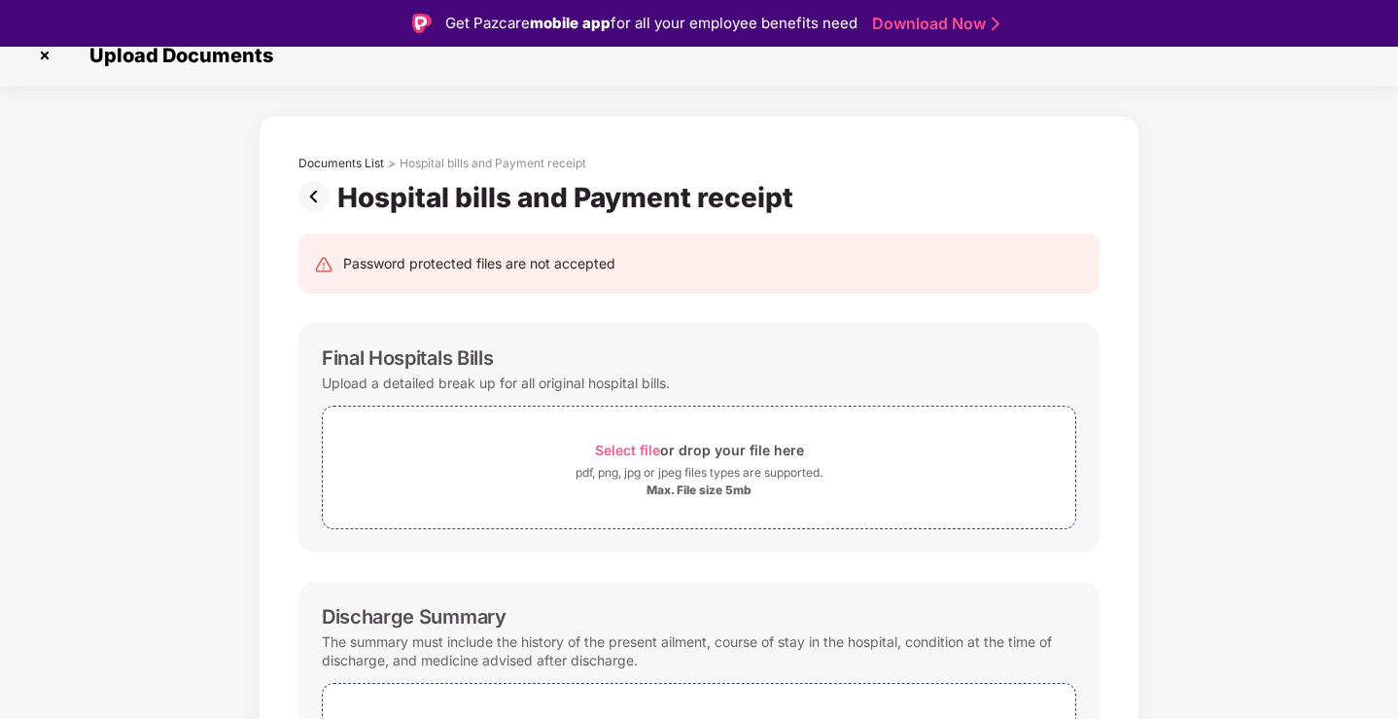
click at [491, 387] on div "Upload a detailed break up for all original hospital bills." at bounding box center [496, 382] width 348 height 26
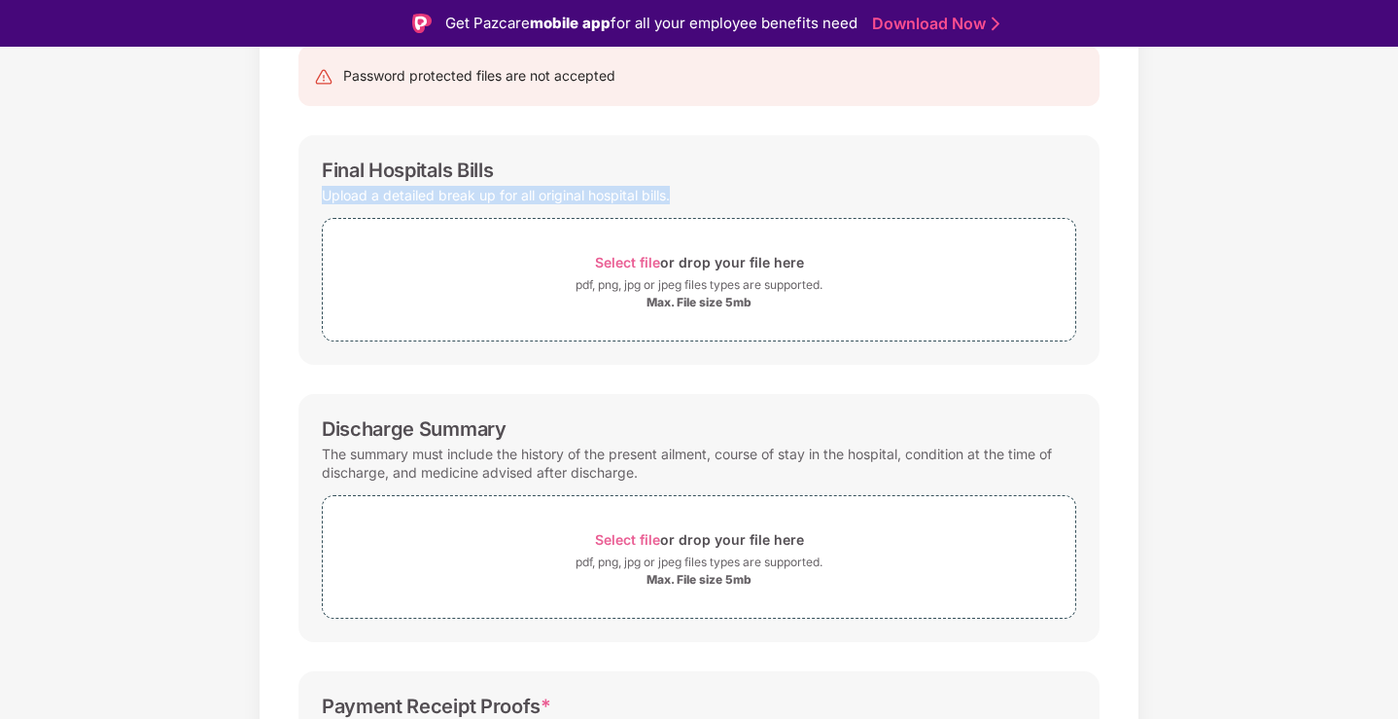
click at [585, 463] on div "The summary must include the history of the present ailment, course of stay in …" at bounding box center [699, 462] width 754 height 45
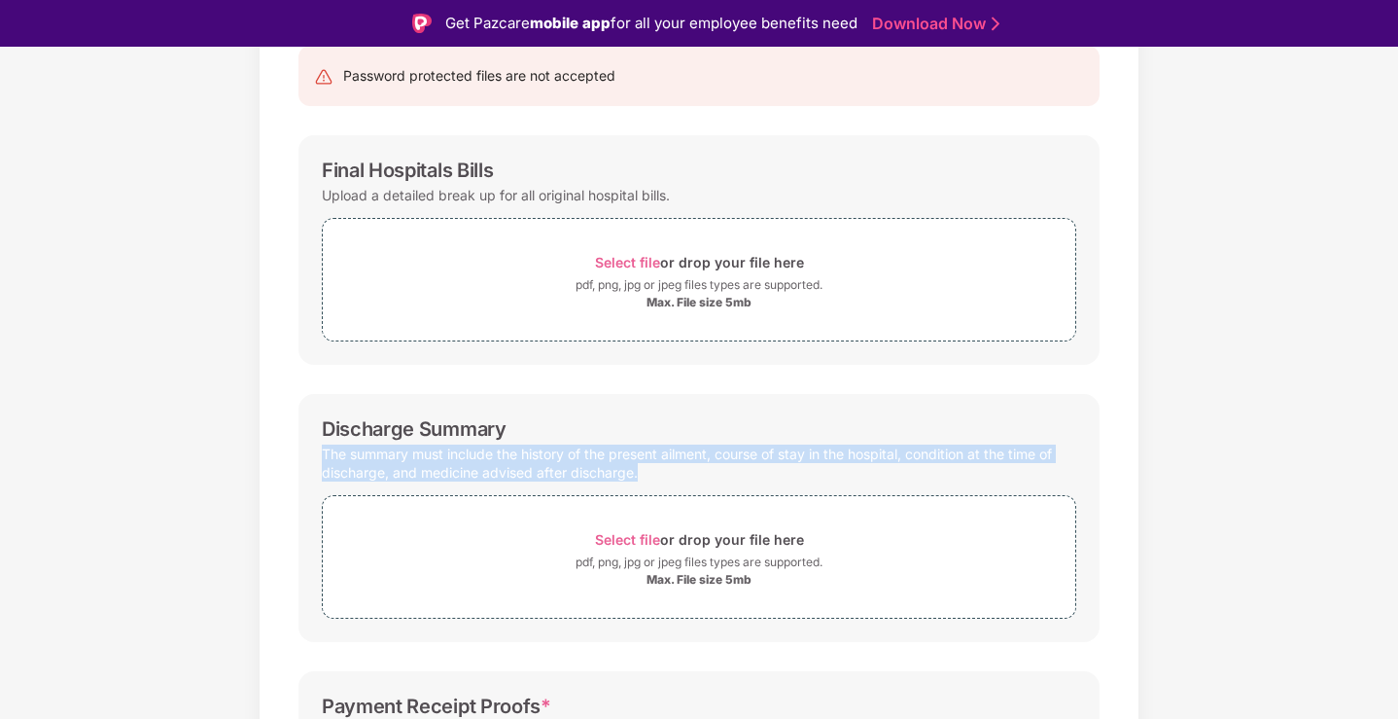
click at [655, 463] on div "The summary must include the history of the present ailment, course of stay in …" at bounding box center [699, 462] width 754 height 45
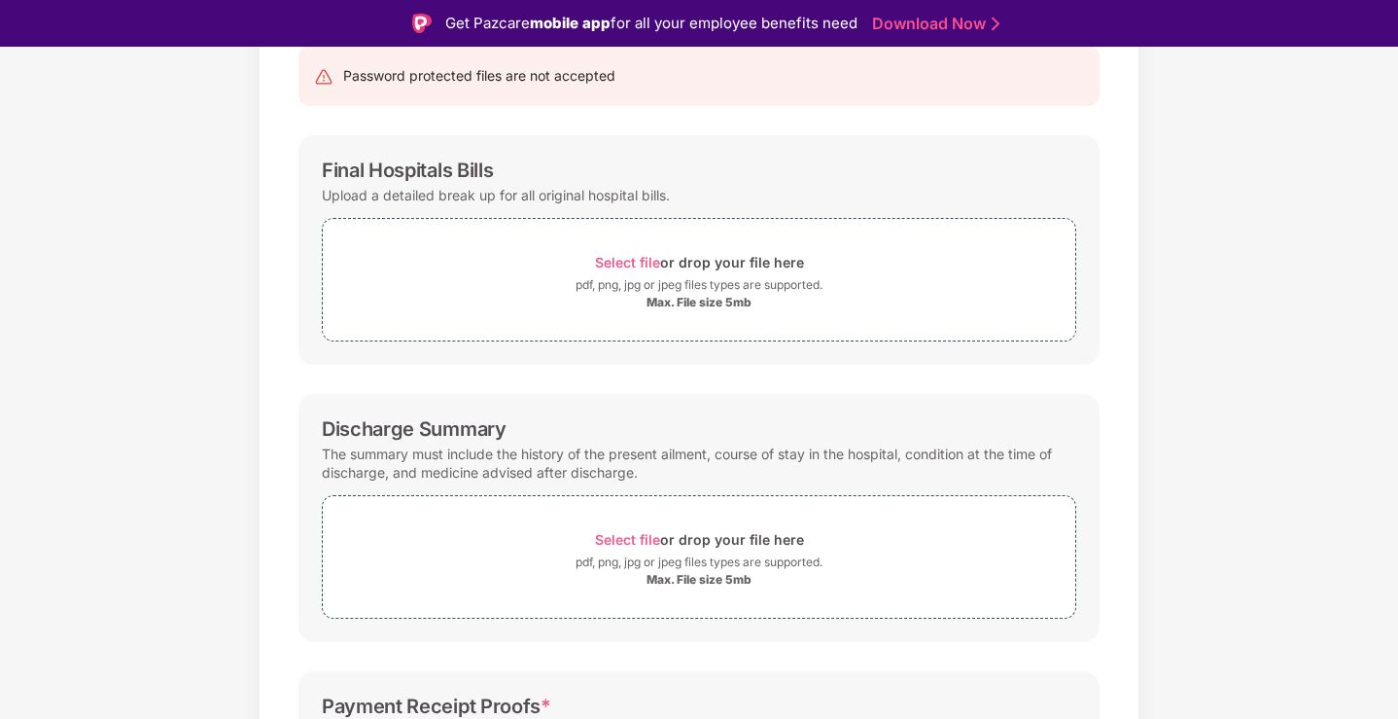
click at [655, 463] on div "The summary must include the history of the present ailment, course of stay in …" at bounding box center [699, 462] width 754 height 45
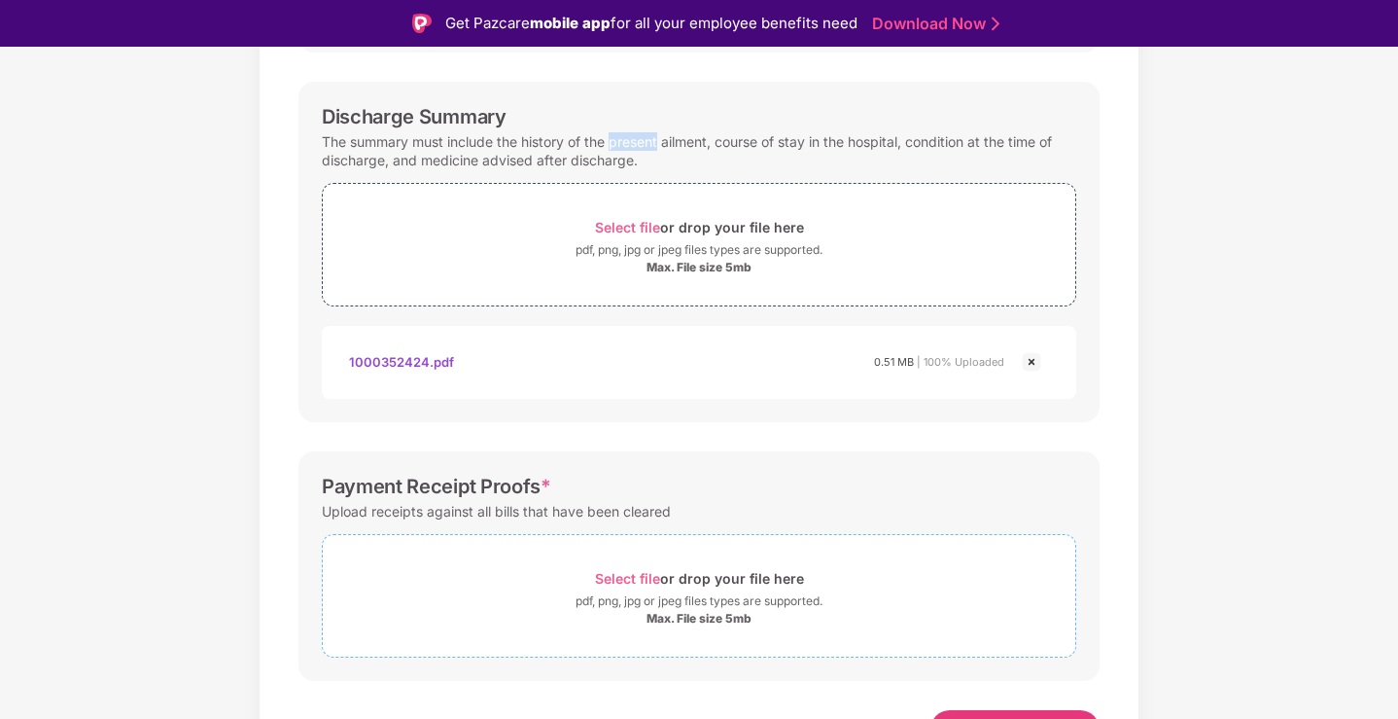
scroll to position [555, 0]
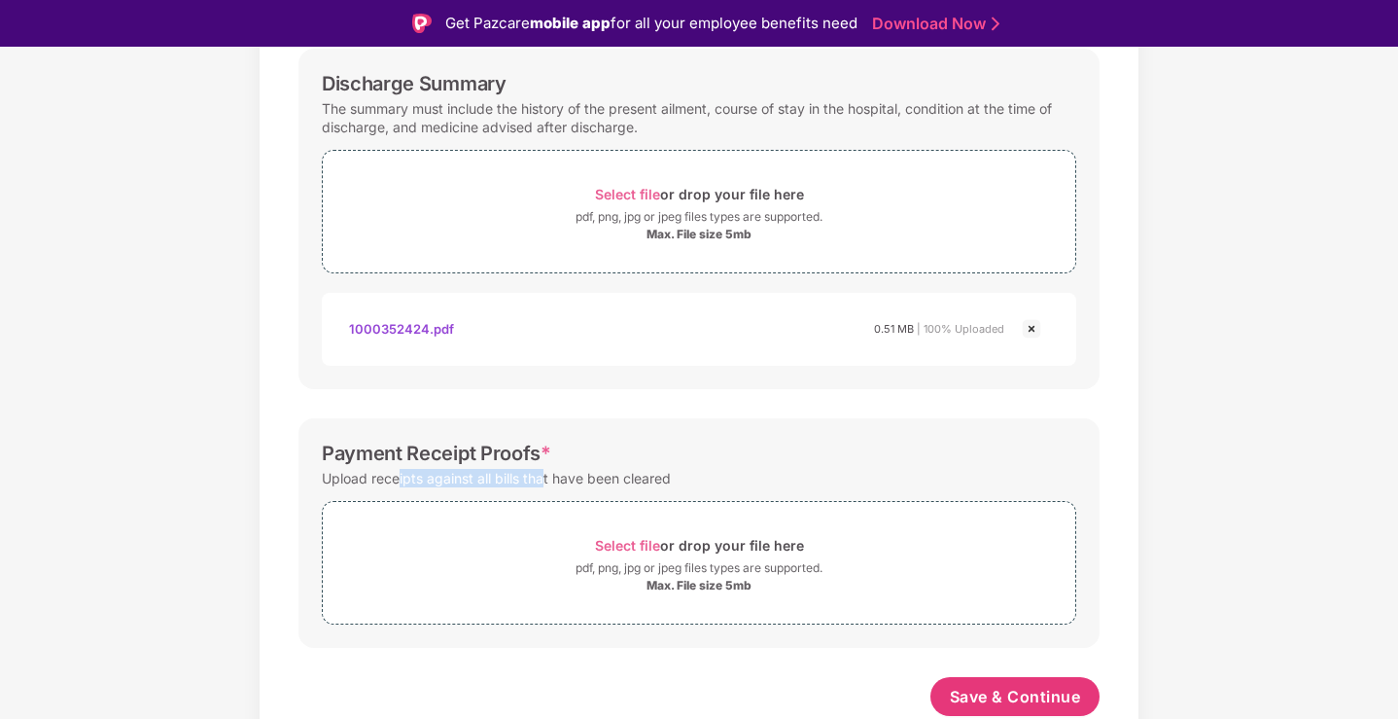
drag, startPoint x: 399, startPoint y: 476, endPoint x: 542, endPoint y: 476, distance: 142.9
click at [542, 476] on div "Upload receipts against all bills that have been cleared" at bounding box center [496, 478] width 349 height 26
click at [629, 487] on div "Upload receipts against all bills that have been cleared" at bounding box center [496, 478] width 349 height 26
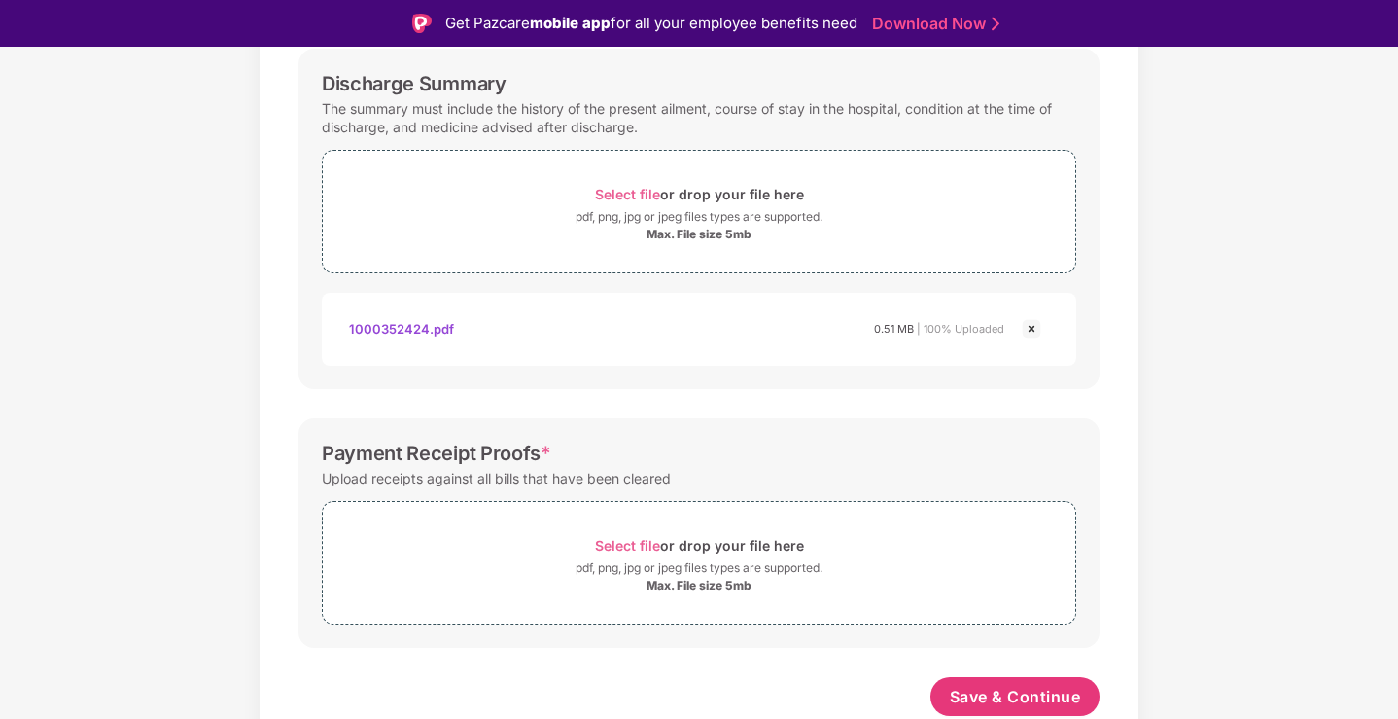
click at [661, 482] on div "Upload receipts against all bills that have been cleared" at bounding box center [496, 478] width 349 height 26
click at [630, 482] on div "Upload receipts against all bills that have been cleared" at bounding box center [496, 478] width 349 height 26
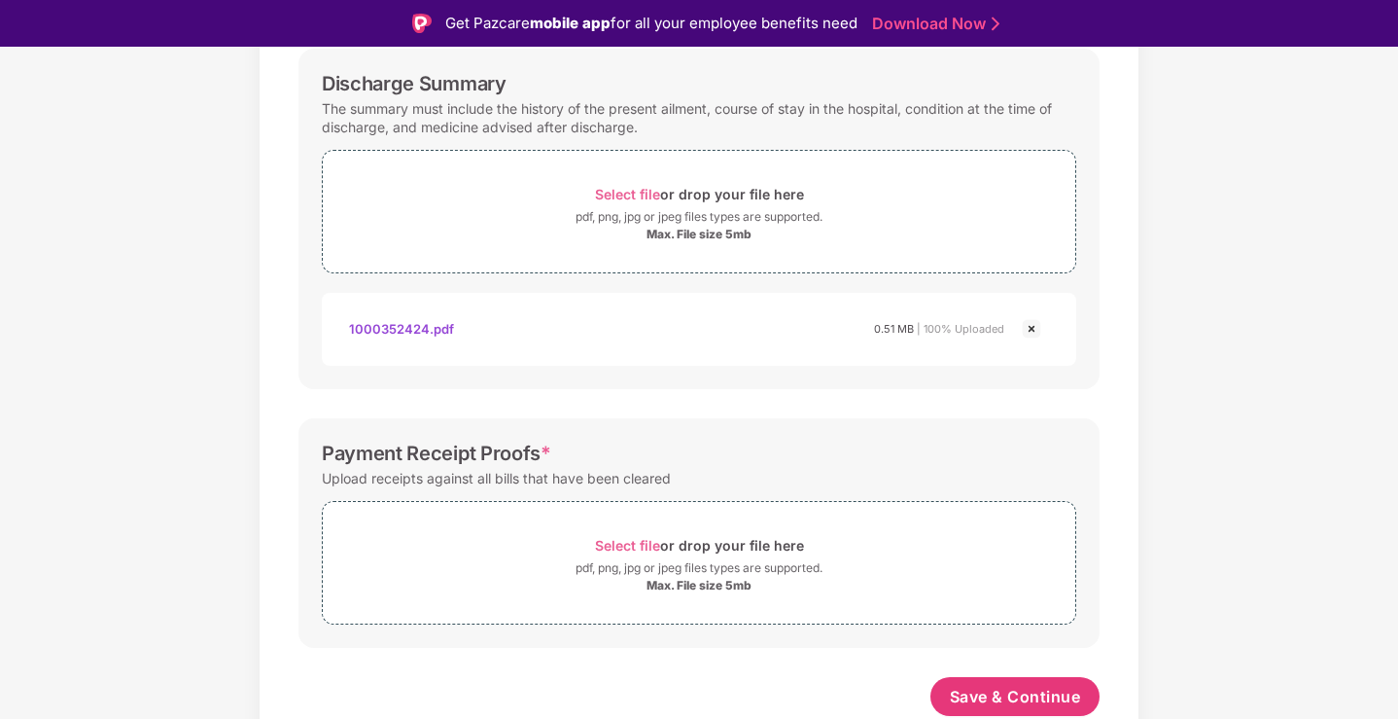
click at [630, 482] on div "Upload receipts against all bills that have been cleared" at bounding box center [496, 478] width 349 height 26
click at [561, 438] on div "Payment Receipt Proofs * Upload receipts against all bills that have been clear…" at bounding box center [698, 532] width 801 height 229
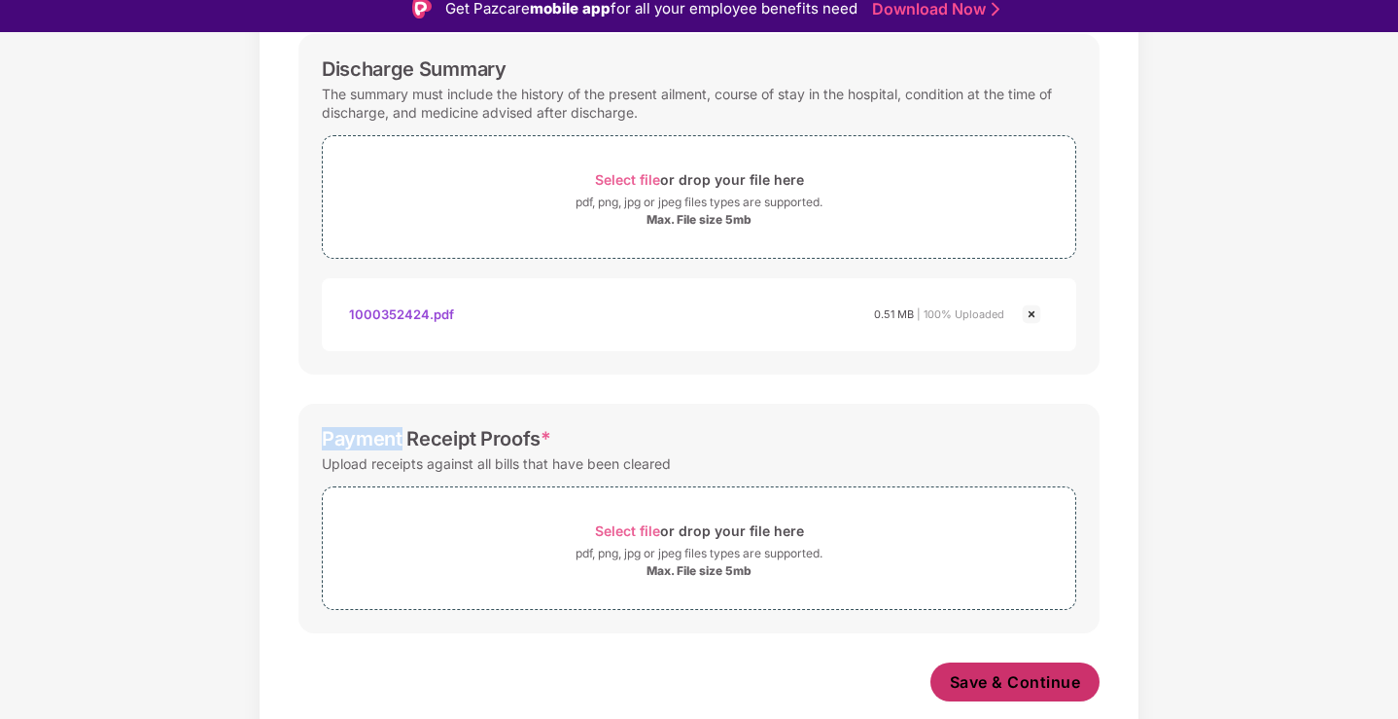
click at [1027, 677] on span "Save & Continue" at bounding box center [1015, 681] width 131 height 21
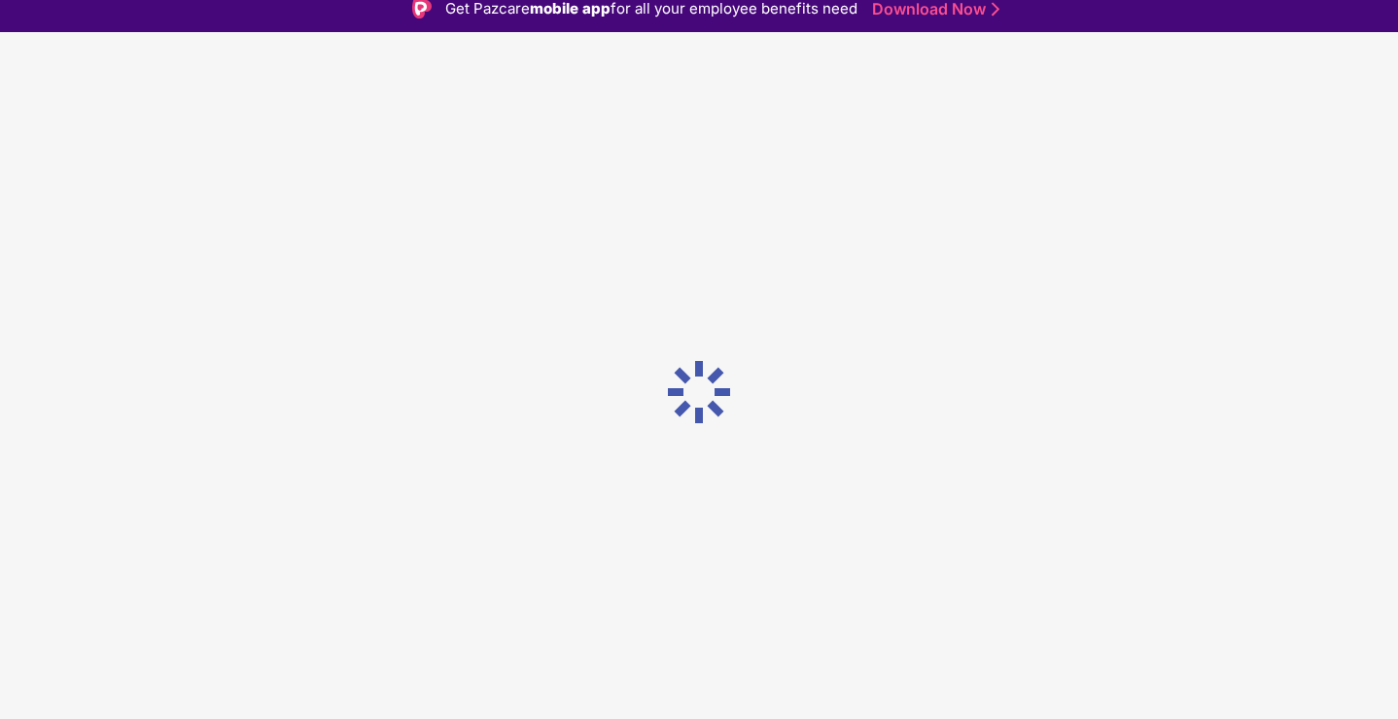
scroll to position [0, 0]
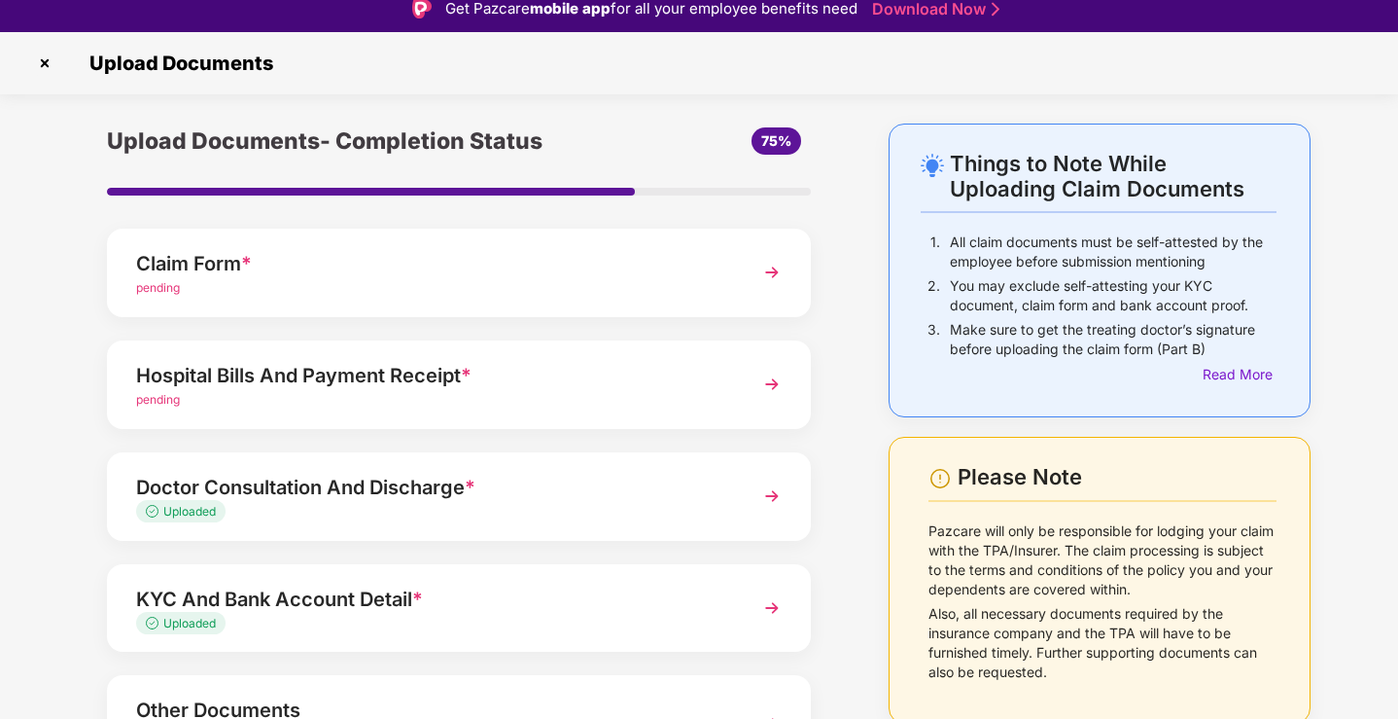
click at [638, 280] on div "pending" at bounding box center [431, 288] width 591 height 18
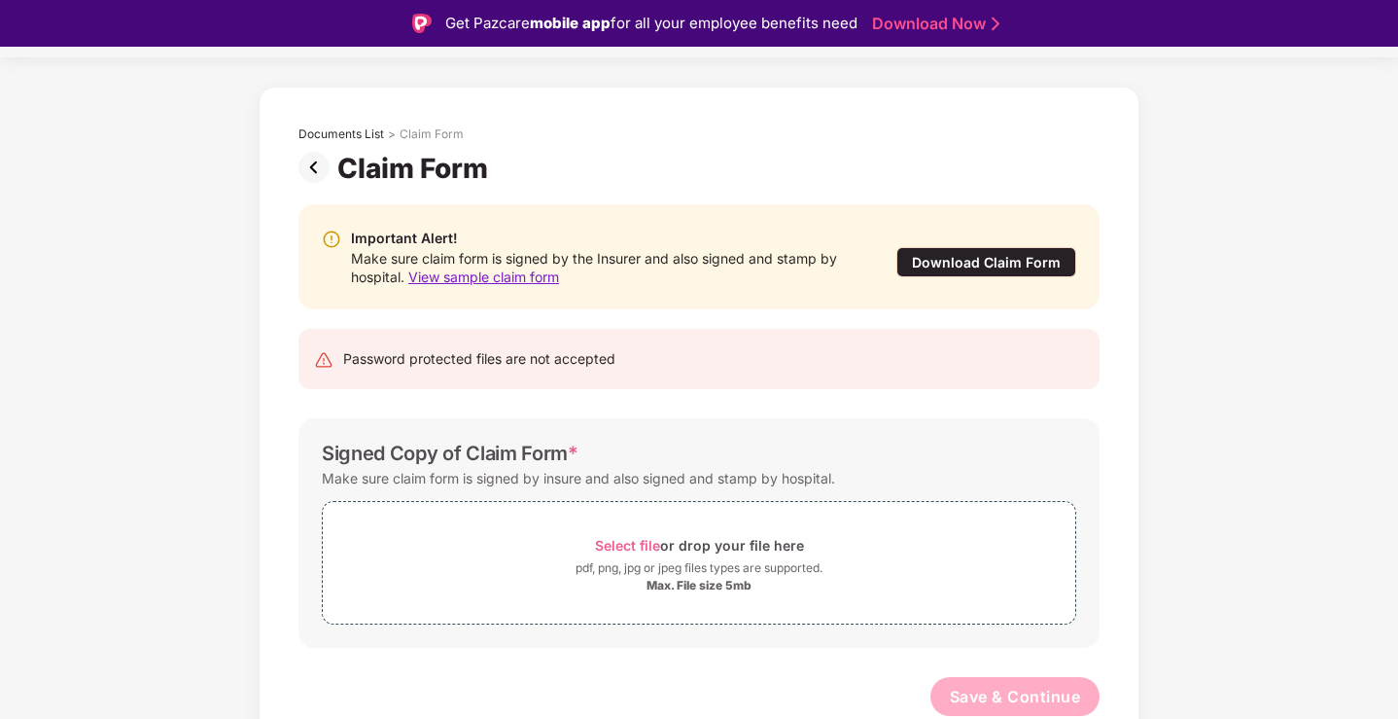
scroll to position [51, 0]
click at [778, 497] on div "Select file or drop your file here pdf, png, jpg or jpeg files types are suppor…" at bounding box center [699, 558] width 754 height 133
click at [439, 483] on div "Make sure claim form is signed by insure and also signed and stamp by hospital." at bounding box center [578, 479] width 513 height 26
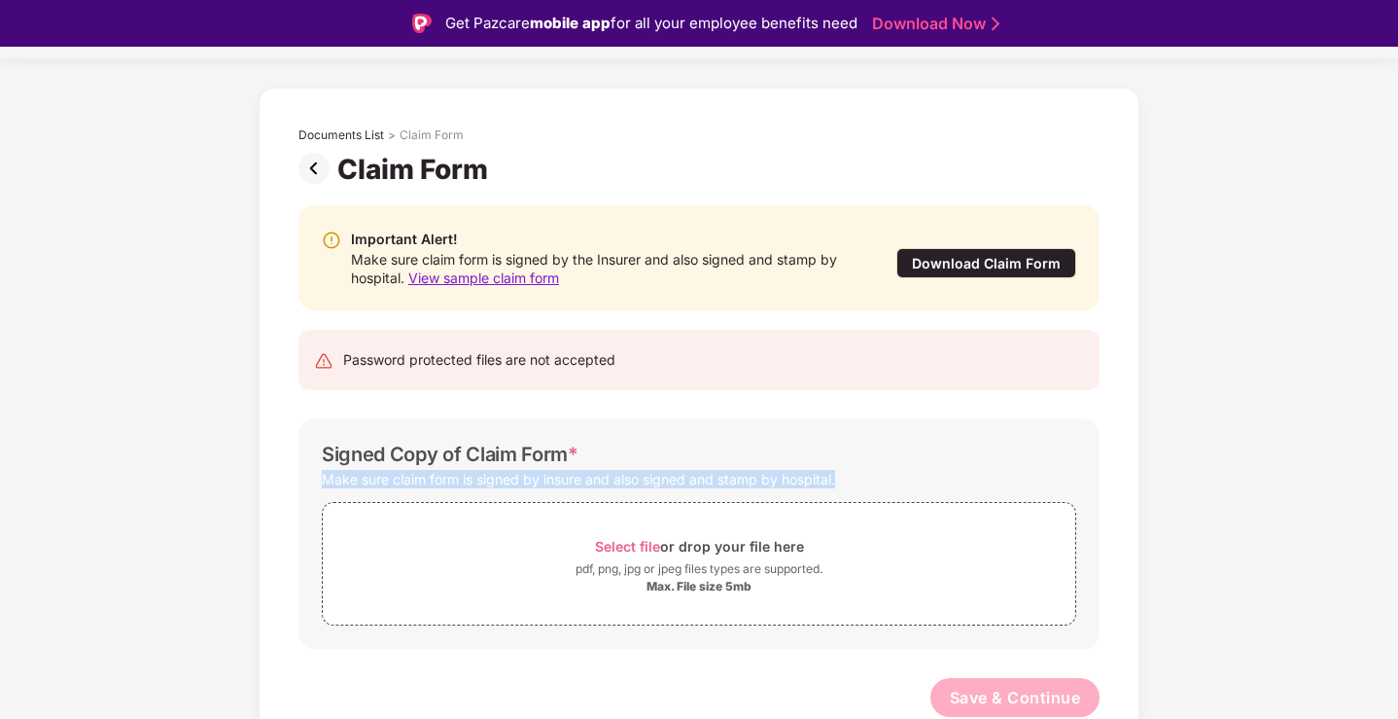
click at [445, 488] on div "Make sure claim form is signed by insure and also signed and stamp by hospital." at bounding box center [578, 479] width 513 height 26
click at [579, 474] on div "Make sure claim form is signed by insure and also signed and stamp by hospital." at bounding box center [578, 479] width 513 height 26
click at [634, 474] on div "Make sure claim form is signed by insure and also signed and stamp by hospital." at bounding box center [578, 479] width 513 height 26
click at [705, 479] on div "Make sure claim form is signed by insure and also signed and stamp by hospital." at bounding box center [578, 479] width 513 height 26
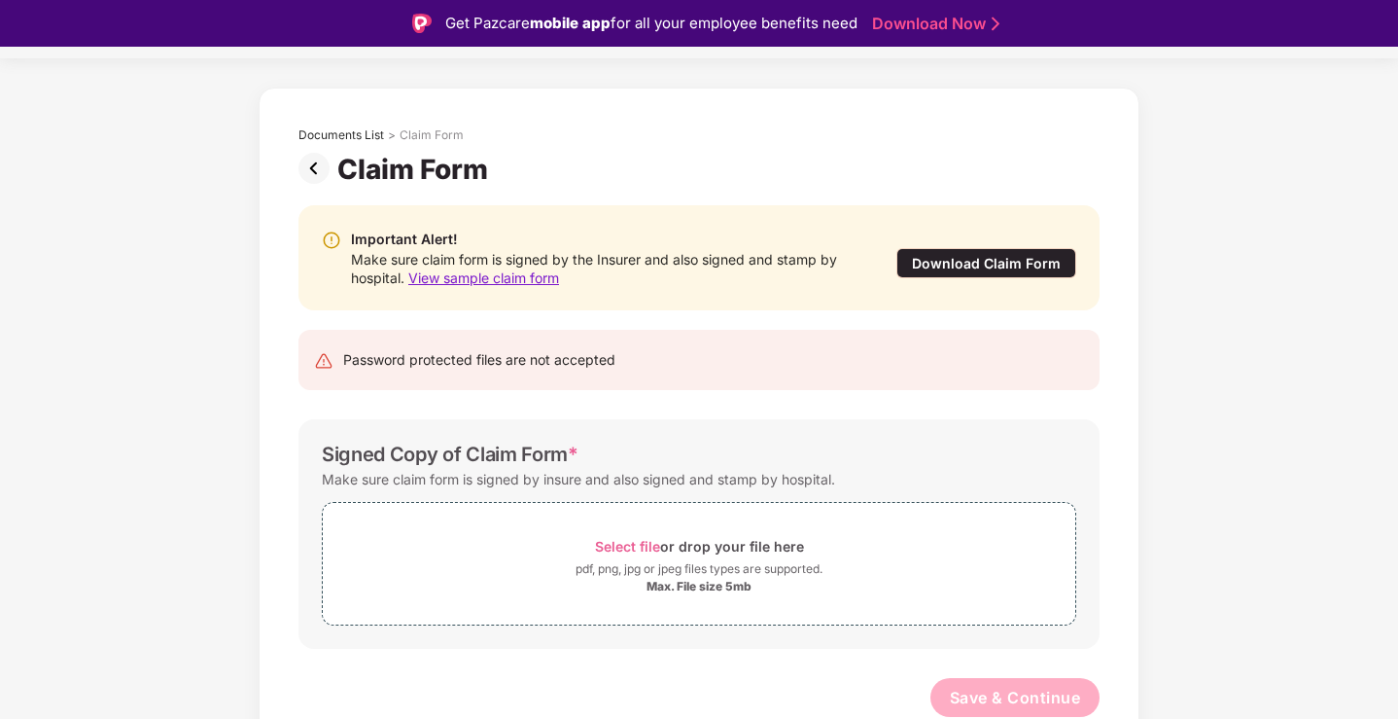
click at [451, 287] on div "Important Alert! Make sure claim form is signed by the Insurer and also signed …" at bounding box center [698, 257] width 801 height 105
click at [455, 280] on span "View sample claim form" at bounding box center [483, 277] width 151 height 17
click at [317, 172] on img at bounding box center [317, 168] width 39 height 31
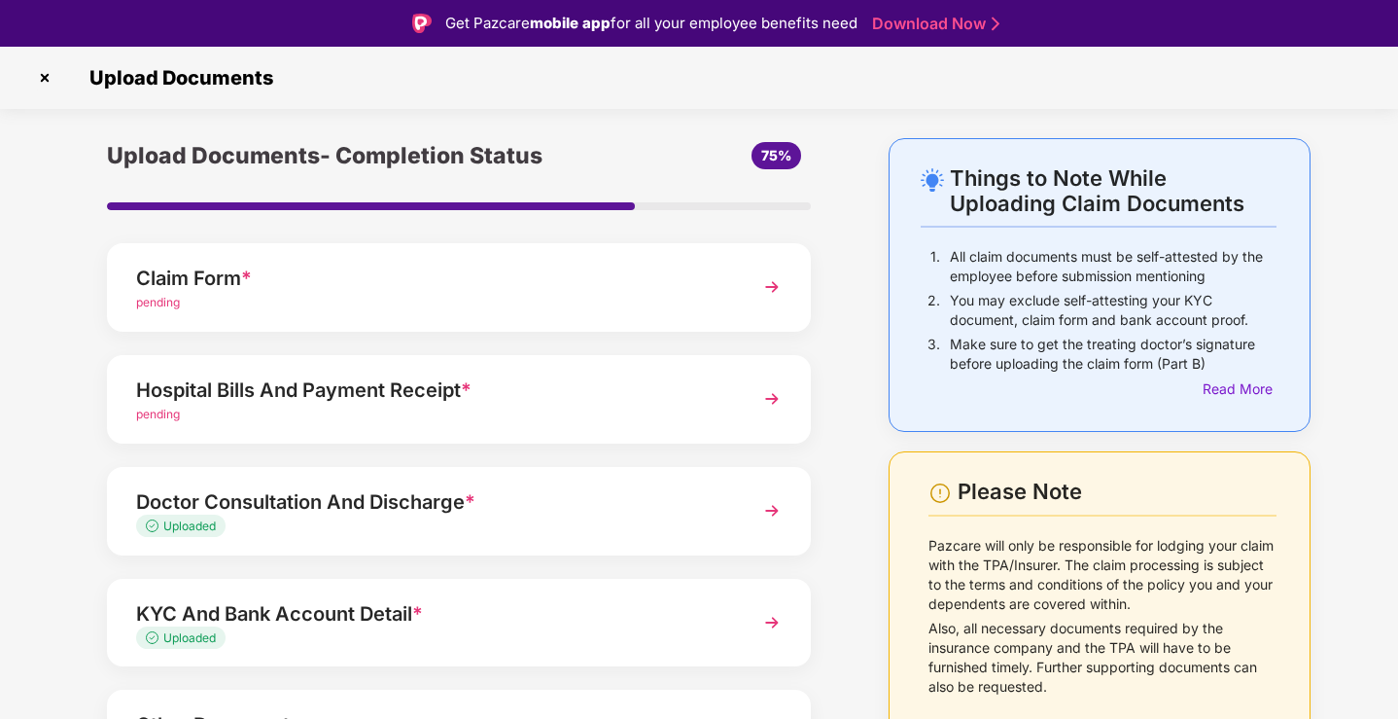
scroll to position [141, 0]
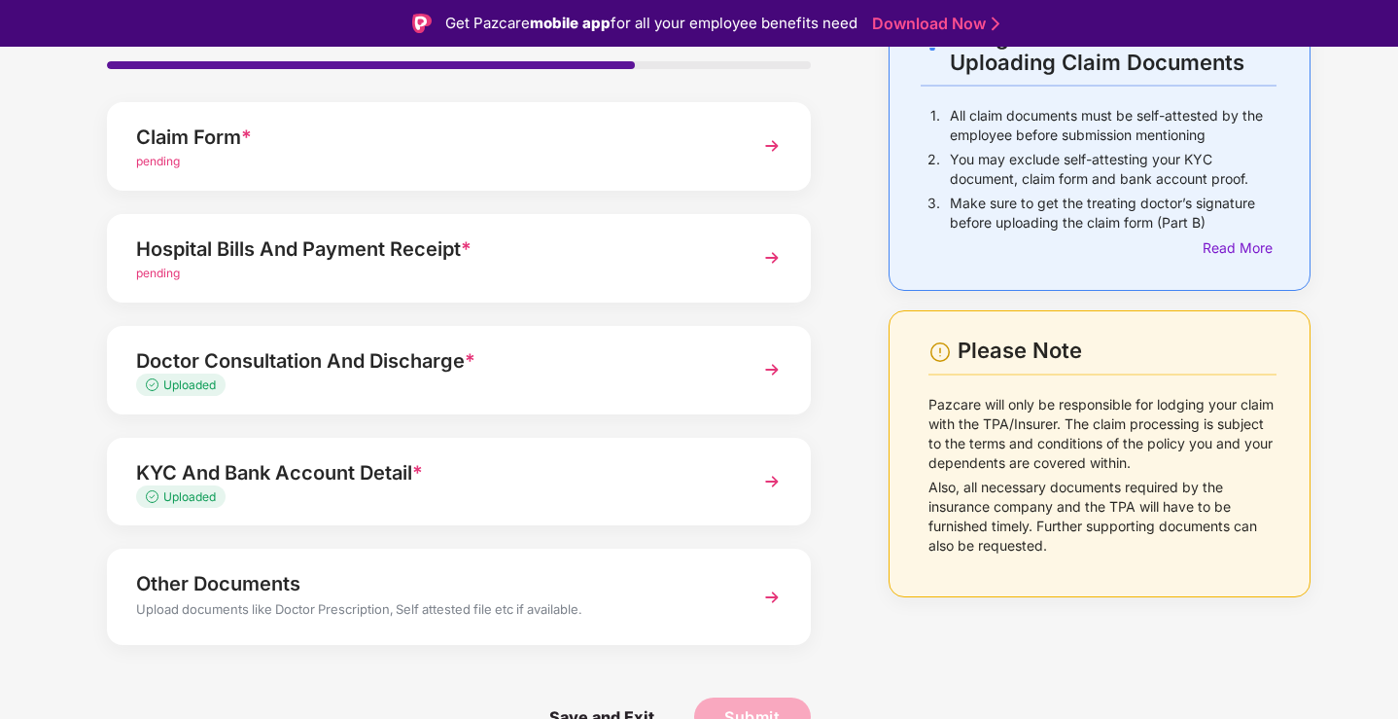
click at [1086, 129] on p "All claim documents must be self-attested by the employee before submission men…" at bounding box center [1113, 125] width 327 height 39
click at [1090, 161] on p "You may exclude self-attesting your KYC document, claim form and bank account p…" at bounding box center [1113, 169] width 327 height 39
click at [1088, 204] on p "Make sure to get the treating doctor’s signature before uploading the claim for…" at bounding box center [1113, 212] width 327 height 39
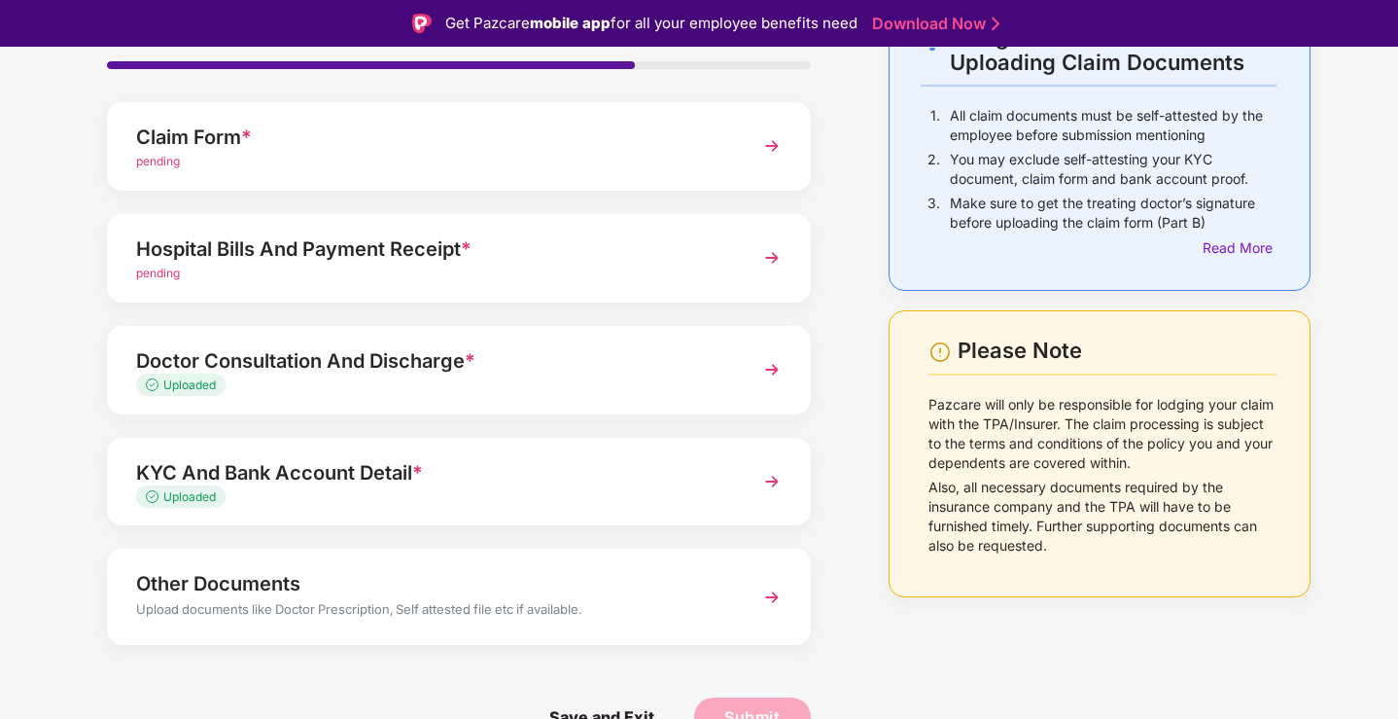
click at [1088, 204] on p "Make sure to get the treating doctor’s signature before uploading the claim for…" at bounding box center [1113, 212] width 327 height 39
click at [1090, 232] on div "Make sure to get the treating doctor’s signature before uploading the claim for…" at bounding box center [1113, 215] width 327 height 44
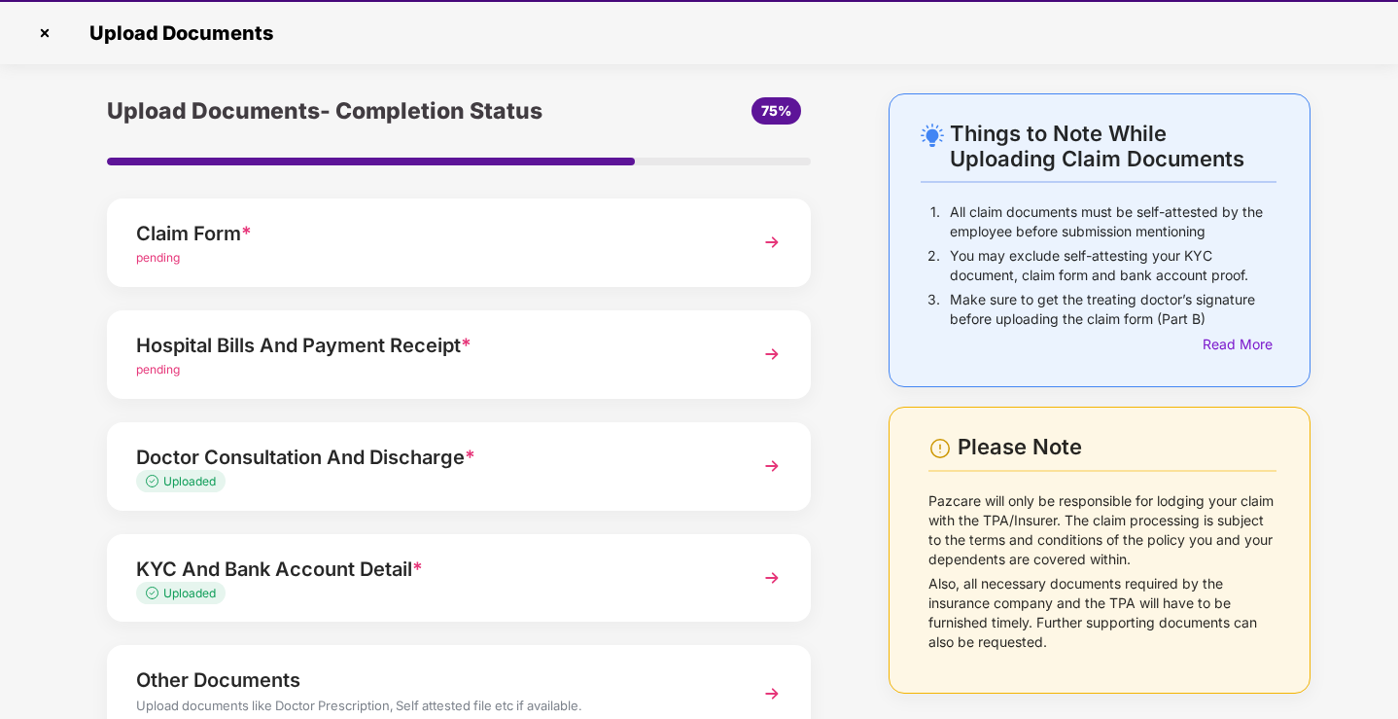
scroll to position [0, 0]
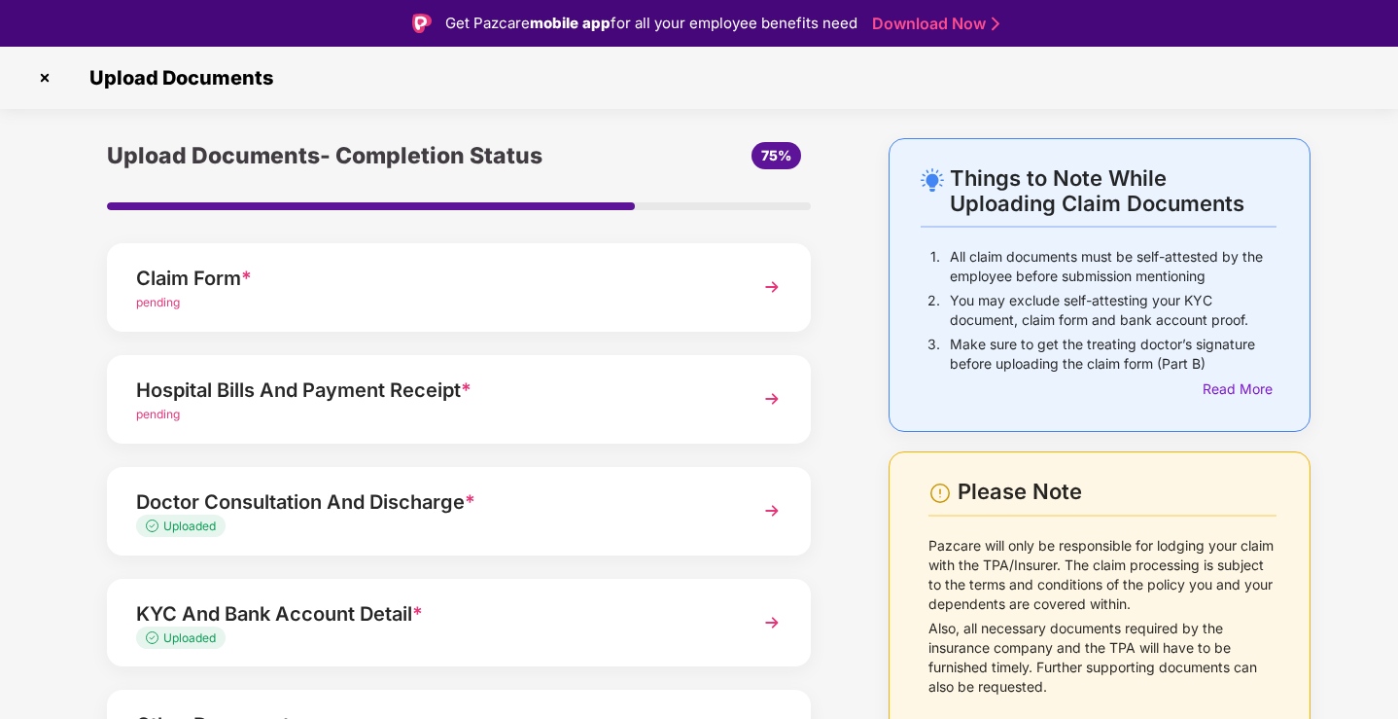
click at [489, 403] on div "Hospital Bills And Payment Receipt *" at bounding box center [431, 389] width 591 height 31
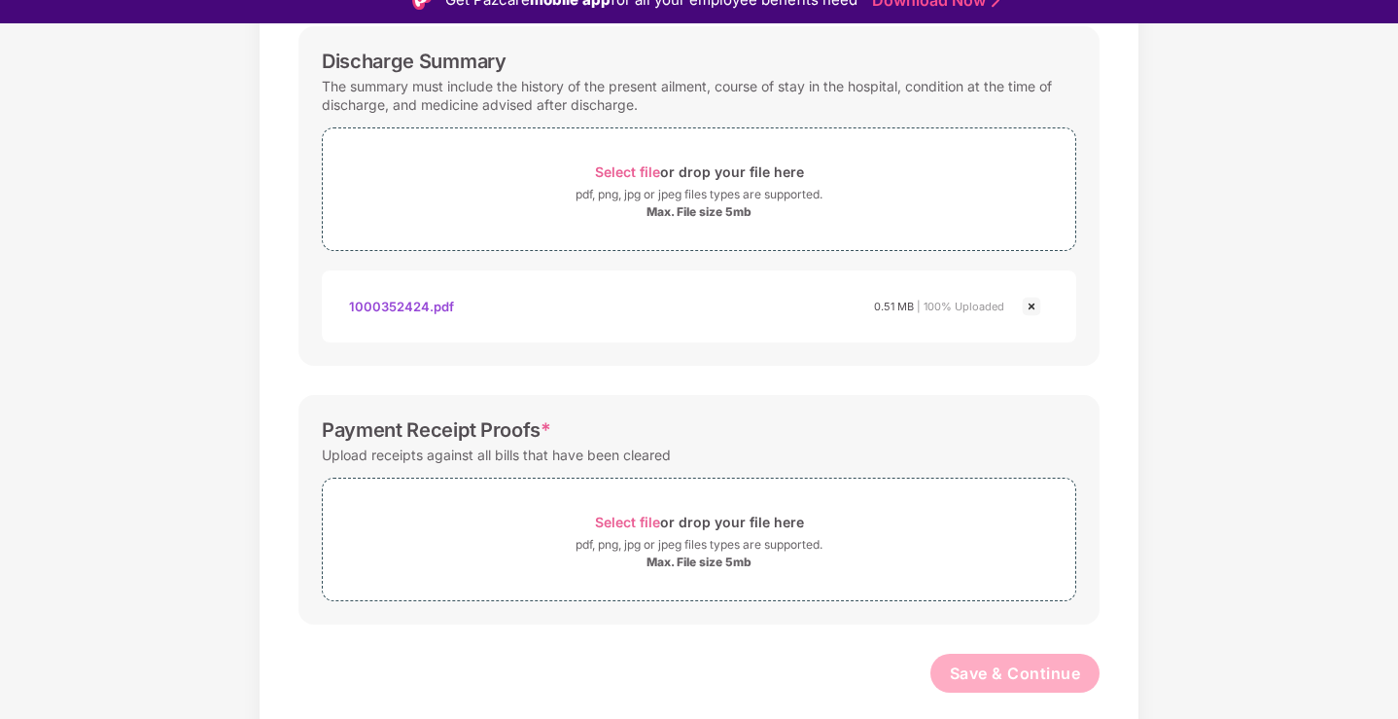
scroll to position [24, 0]
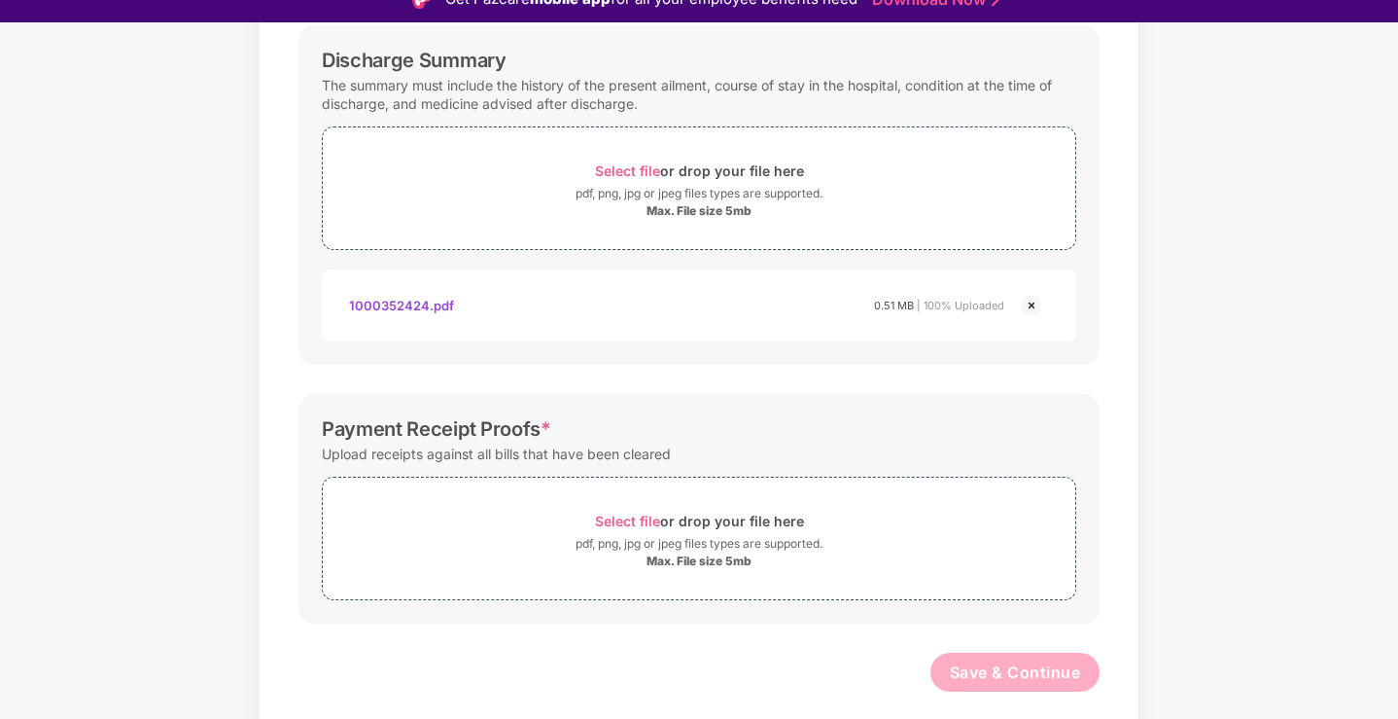
click at [480, 462] on div "Upload receipts against all bills that have been cleared" at bounding box center [496, 453] width 349 height 26
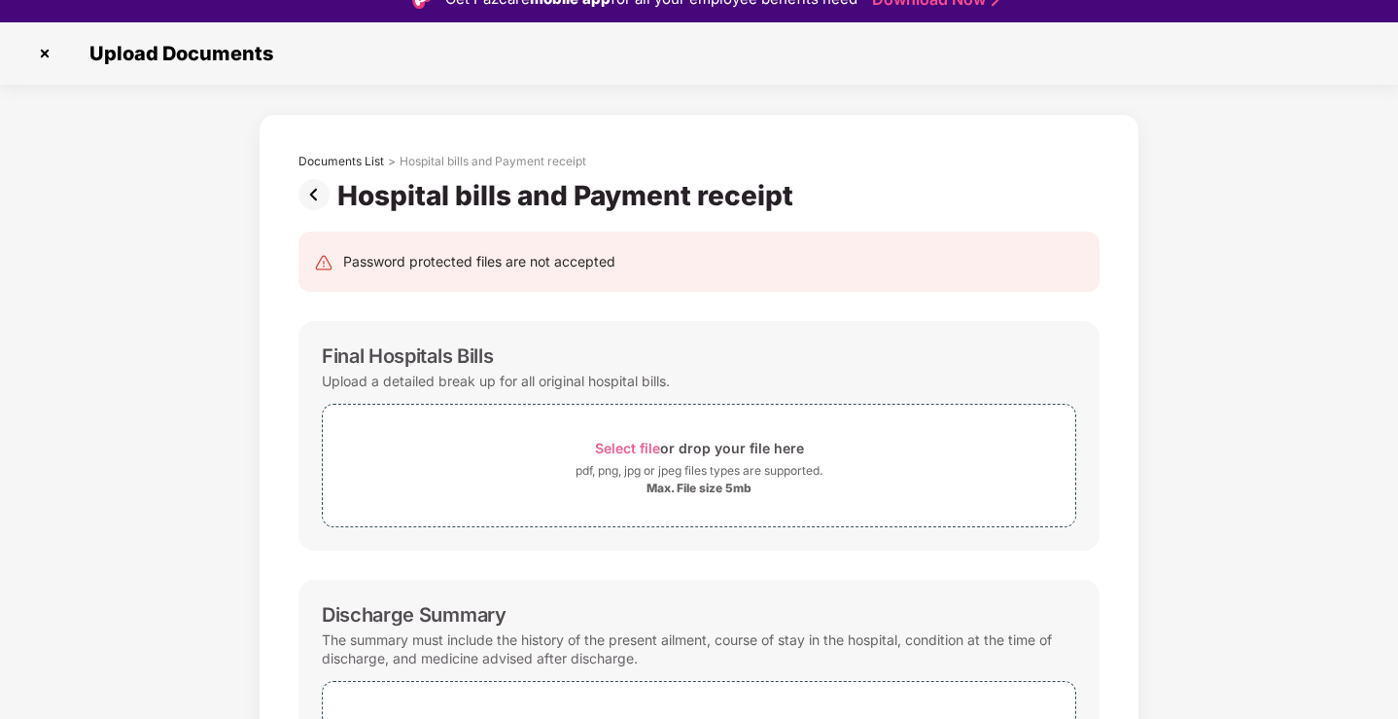
click at [311, 200] on img at bounding box center [317, 194] width 39 height 31
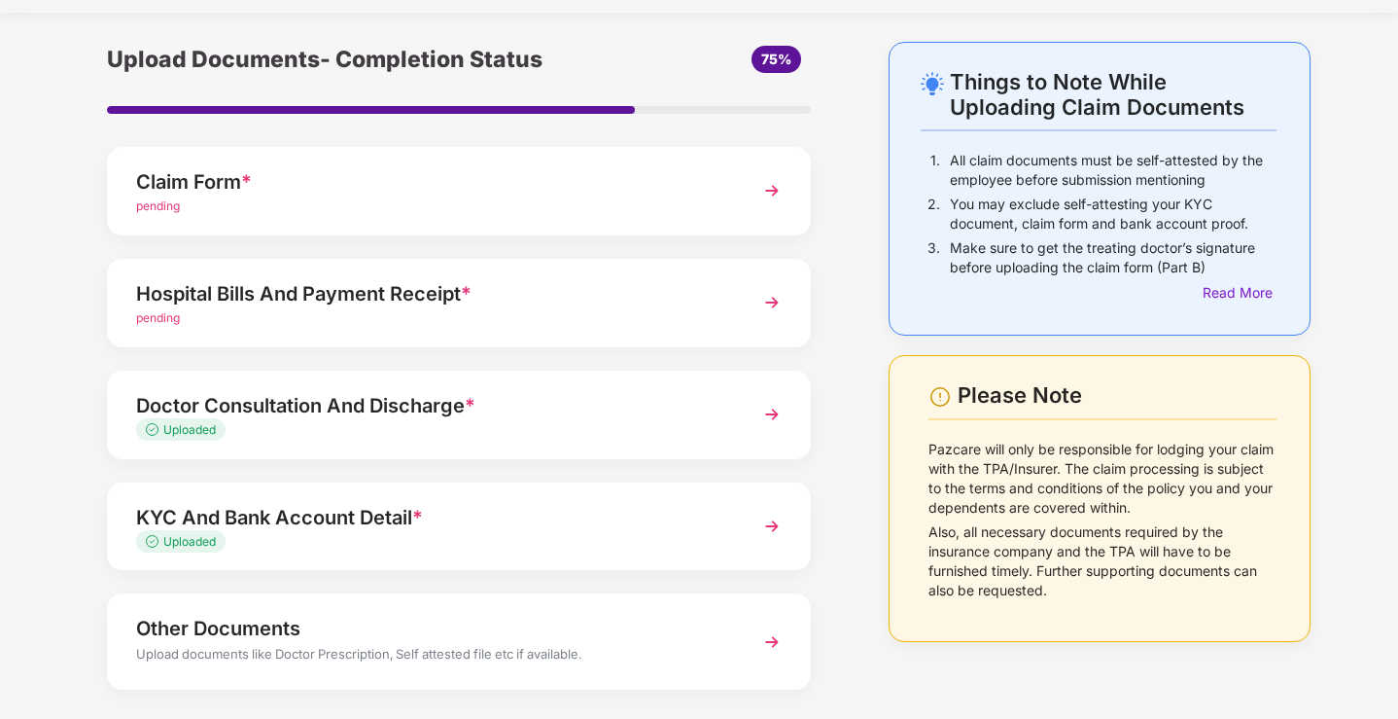
scroll to position [141, 0]
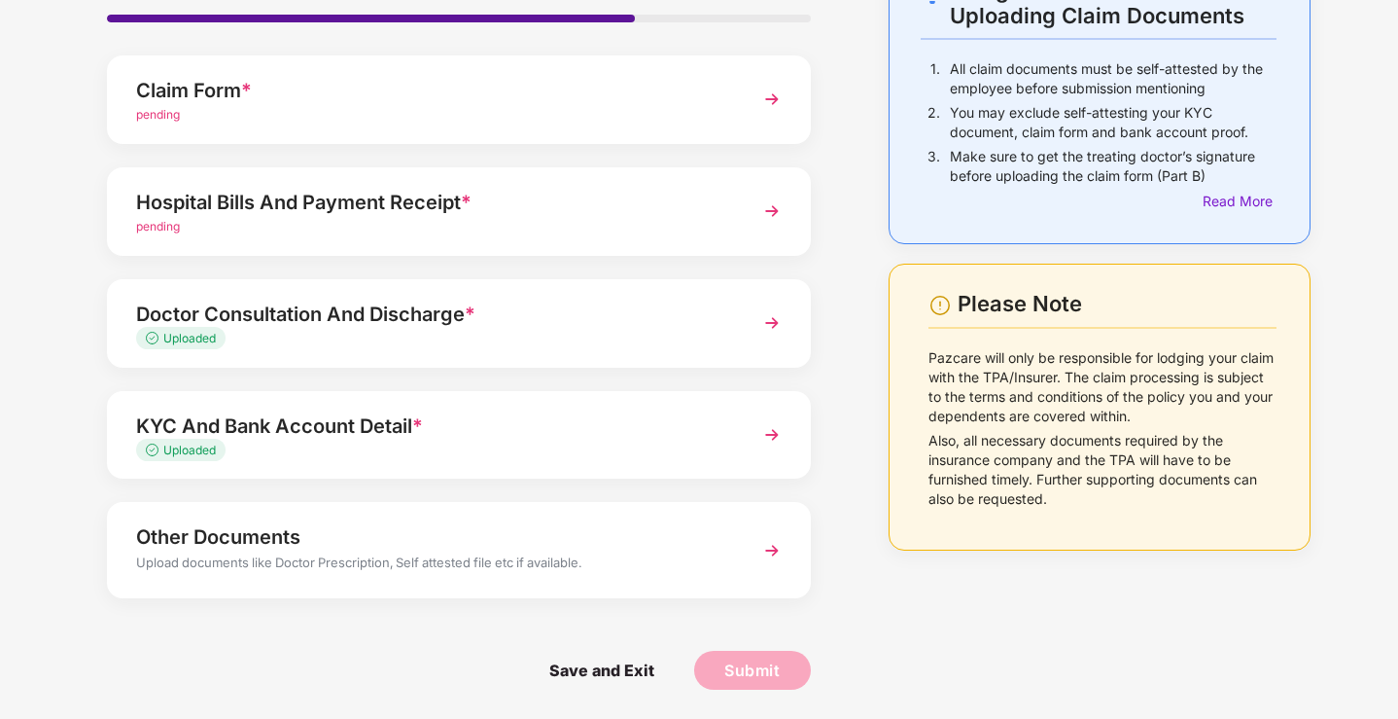
click at [1091, 468] on p "Also, all necessary documents required by the insurance company and the TPA wil…" at bounding box center [1103, 470] width 348 height 78
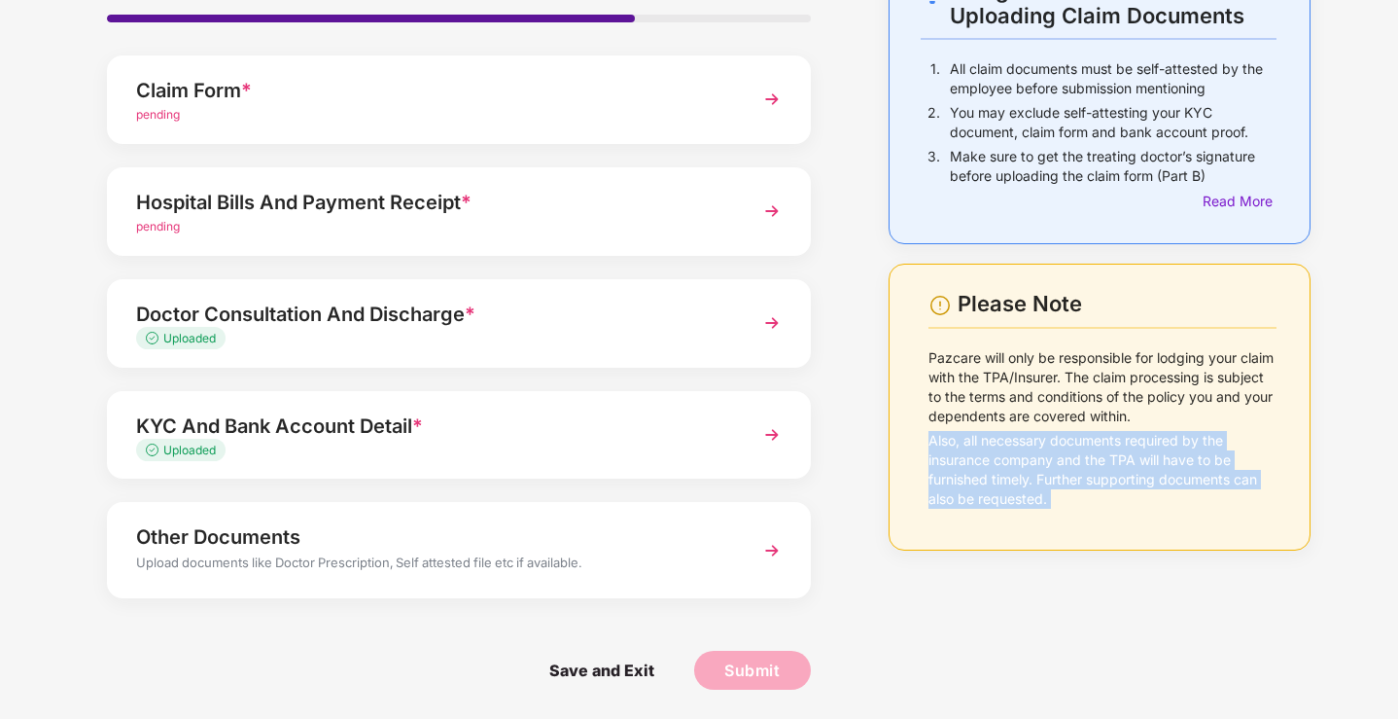
scroll to position [0, 0]
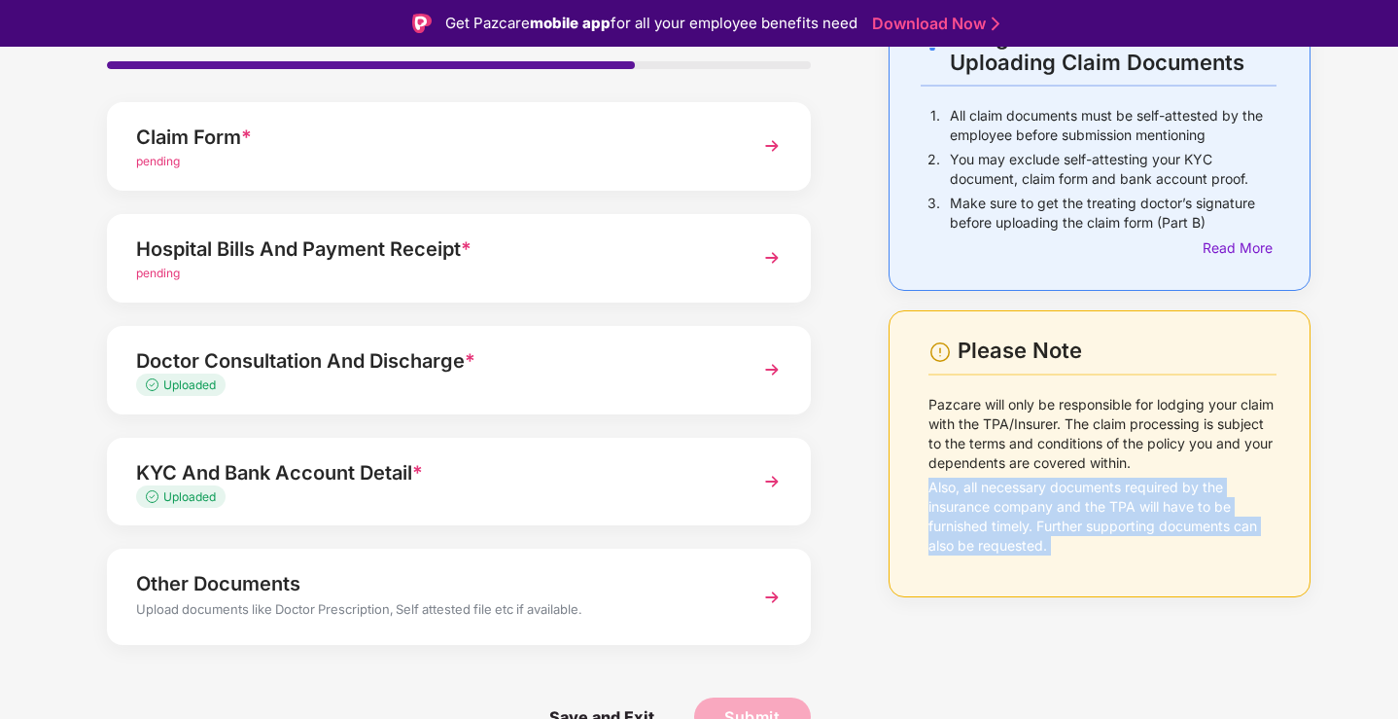
click at [670, 206] on div "Upload Documents- Completion Status 75% Claim Form * pending Hospital Bills And…" at bounding box center [459, 381] width 743 height 768
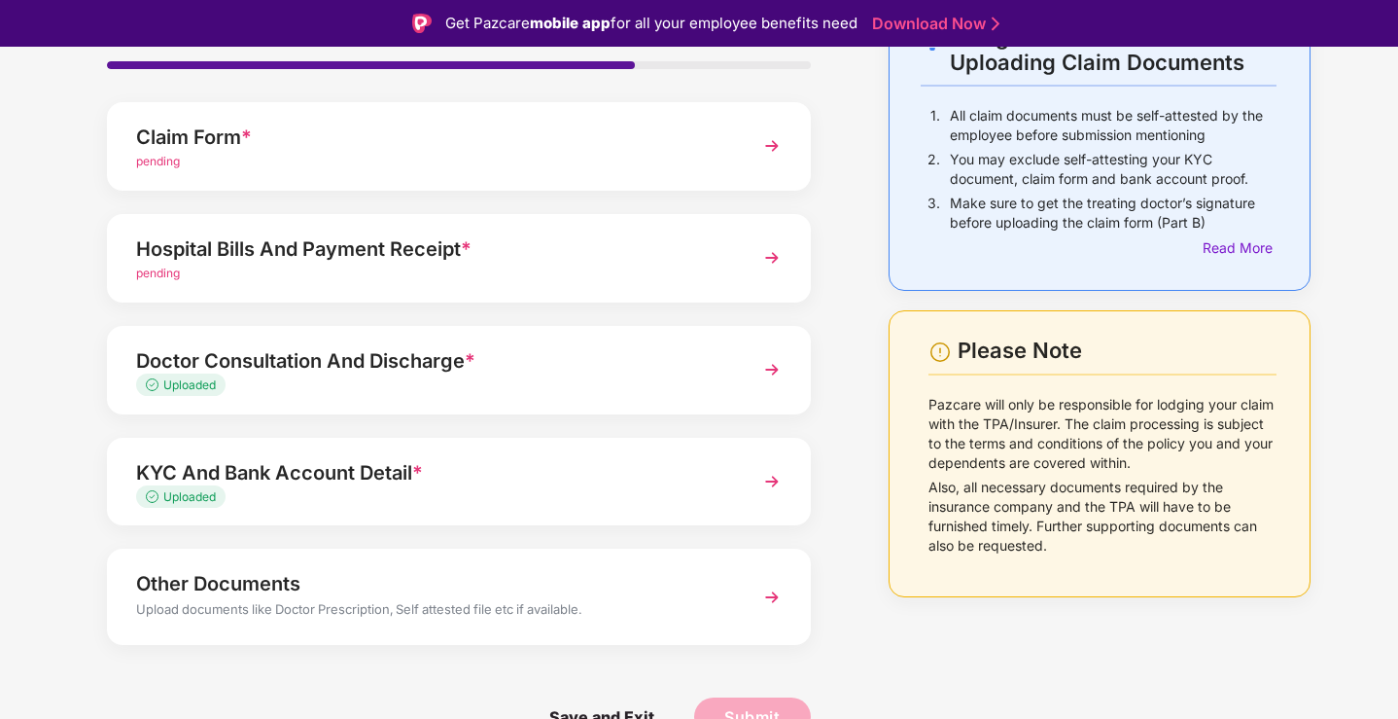
click at [670, 206] on div "Upload Documents- Completion Status 75% Claim Form * pending Hospital Bills And…" at bounding box center [459, 381] width 743 height 768
click at [845, 233] on div "Upload Documents- Completion Status 75% Claim Form * pending Hospital Bills And…" at bounding box center [458, 381] width 801 height 768
click at [525, 201] on div "Upload Documents- Completion Status 75% Claim Form * pending Hospital Bills And…" at bounding box center [459, 381] width 743 height 768
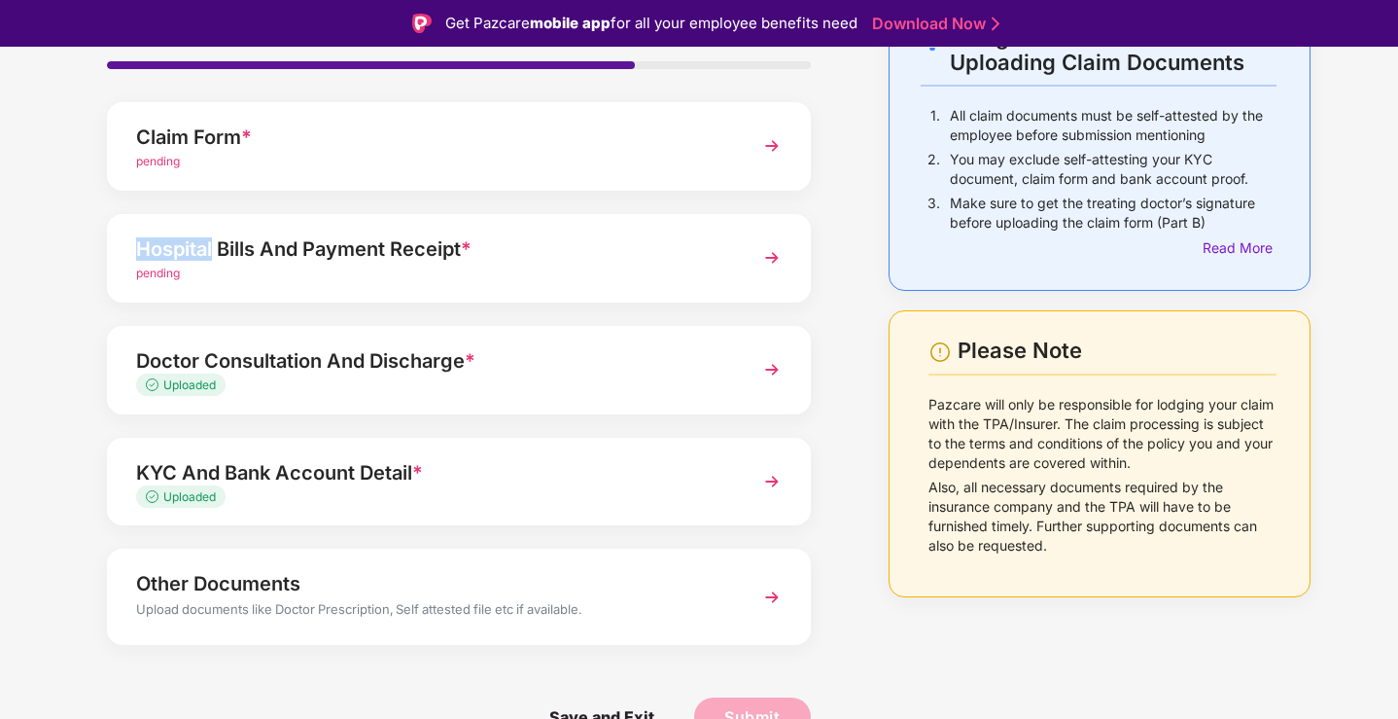
click at [525, 201] on div "Upload Documents- Completion Status 75% Claim Form * pending Hospital Bills And…" at bounding box center [459, 381] width 743 height 768
click at [1035, 468] on p "Pazcare will only be responsible for lodging your claim with the TPA/Insurer. T…" at bounding box center [1103, 434] width 348 height 78
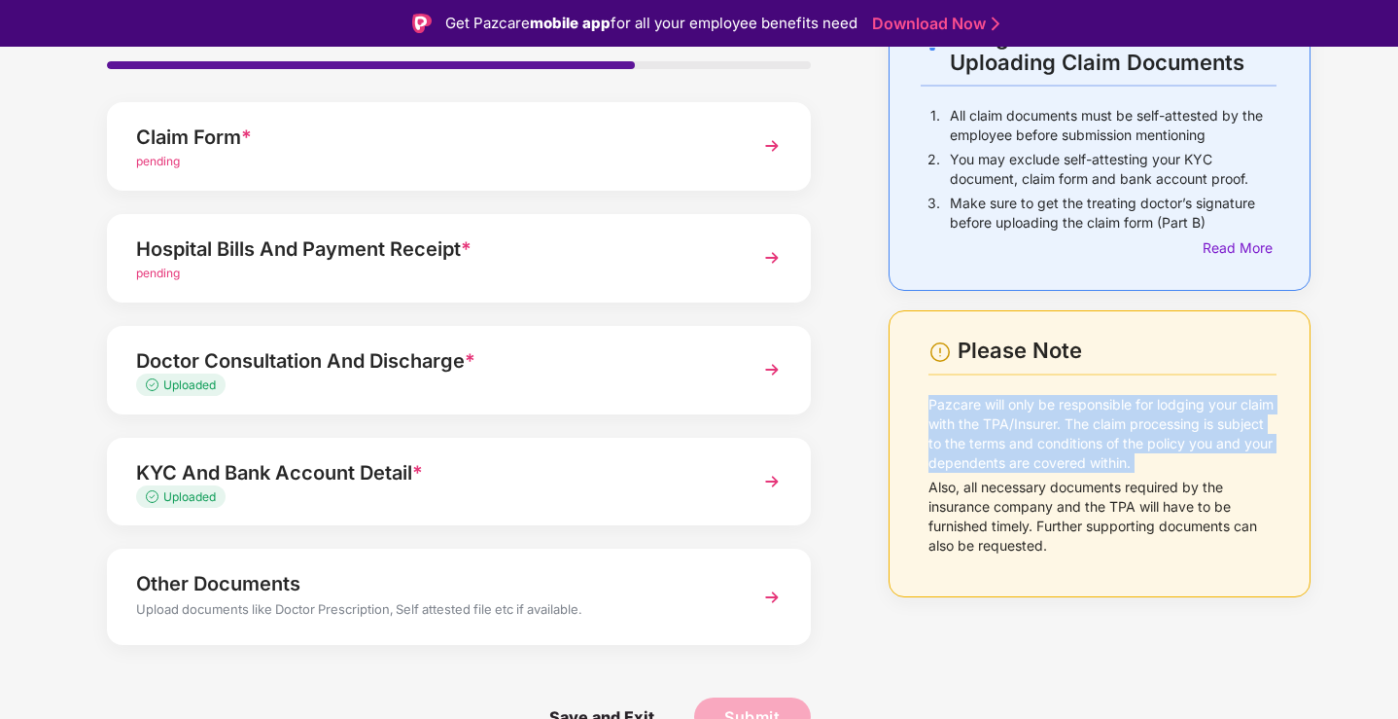
click at [1053, 515] on p "Also, all necessary documents required by the insurance company and the TPA wil…" at bounding box center [1103, 516] width 348 height 78
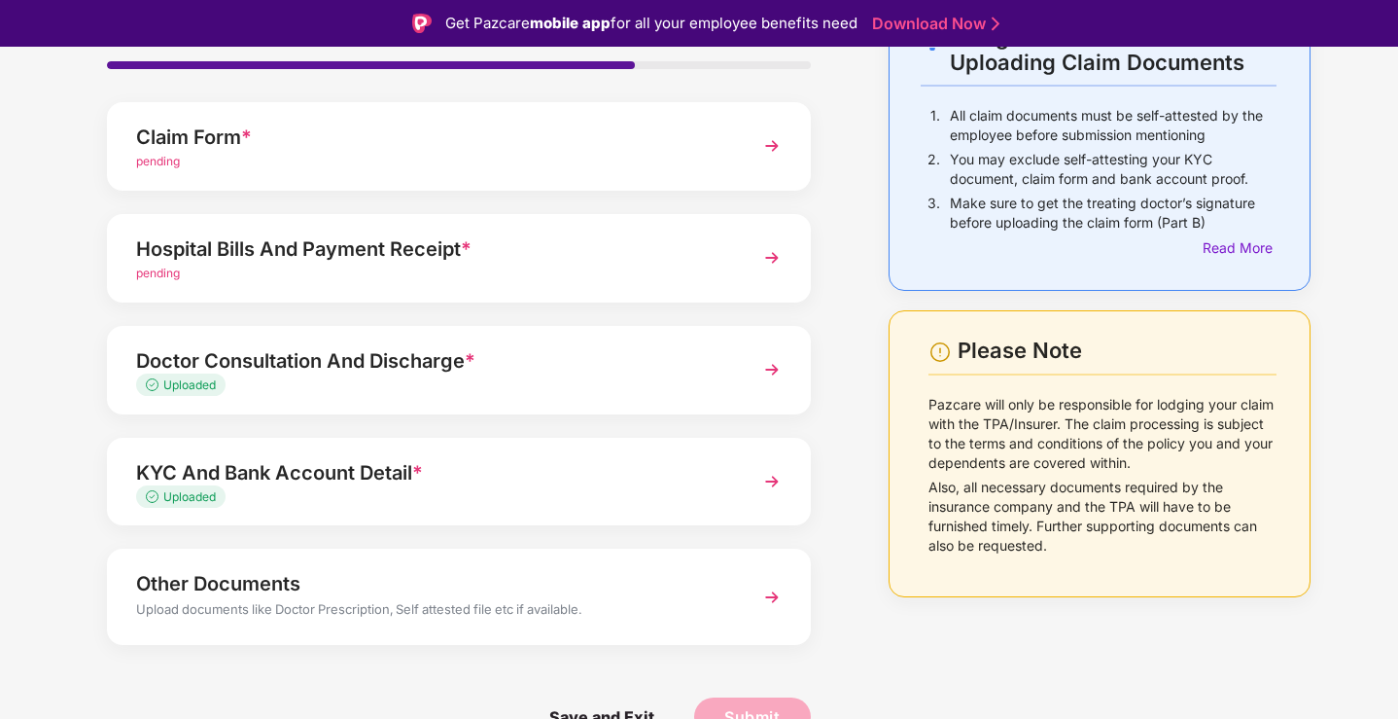
click at [1053, 515] on p "Also, all necessary documents required by the insurance company and the TPA wil…" at bounding box center [1103, 516] width 348 height 78
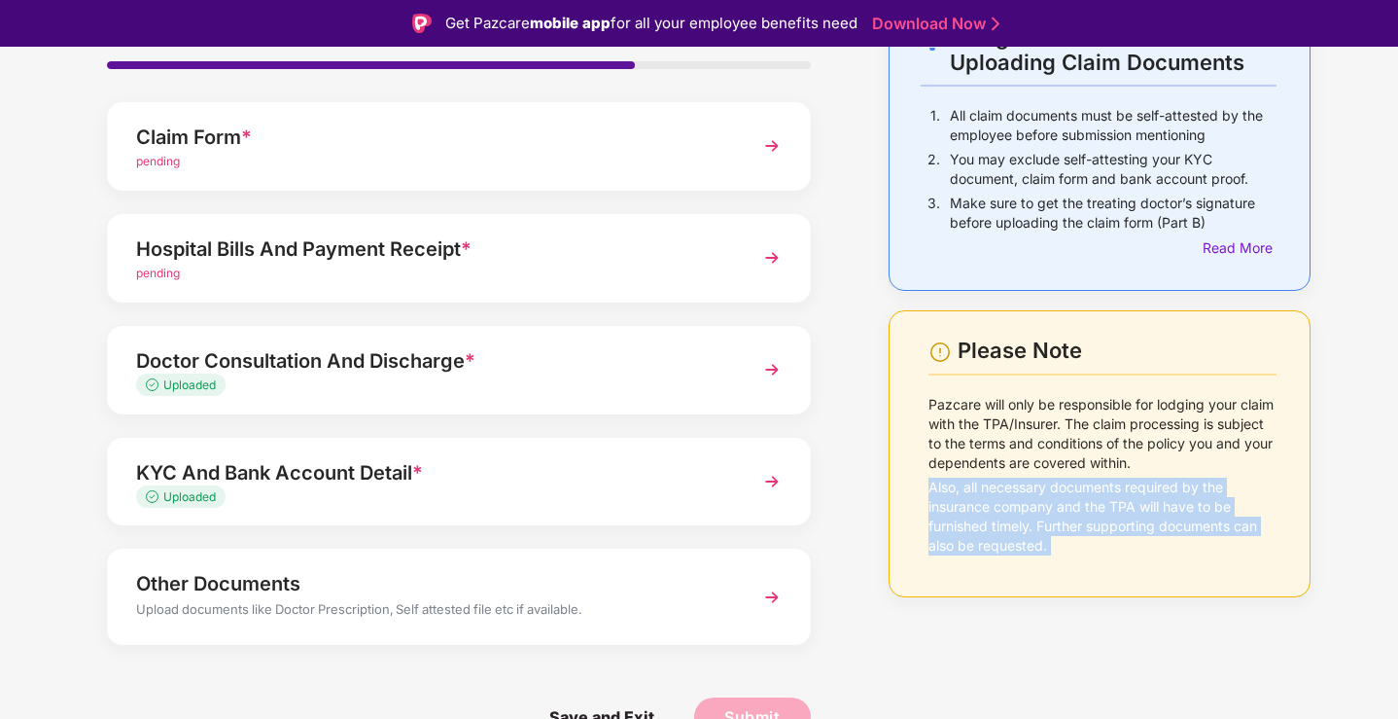
click at [848, 474] on div "Upload Documents- Completion Status 75% Claim Form * pending Hospital Bills And…" at bounding box center [458, 381] width 801 height 768
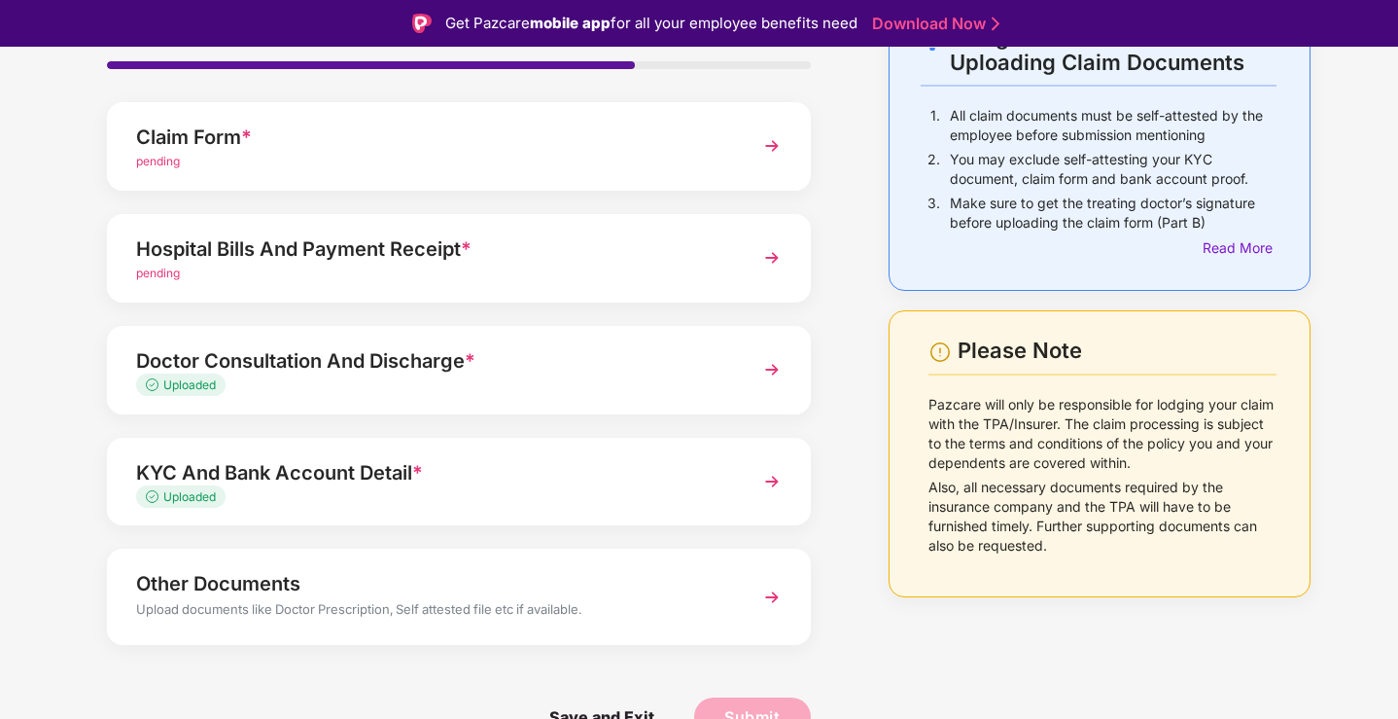
click at [848, 474] on div "Upload Documents- Completion Status 75% Claim Form * pending Hospital Bills And…" at bounding box center [458, 381] width 801 height 768
click at [383, 141] on div "Claim Form *" at bounding box center [431, 137] width 591 height 31
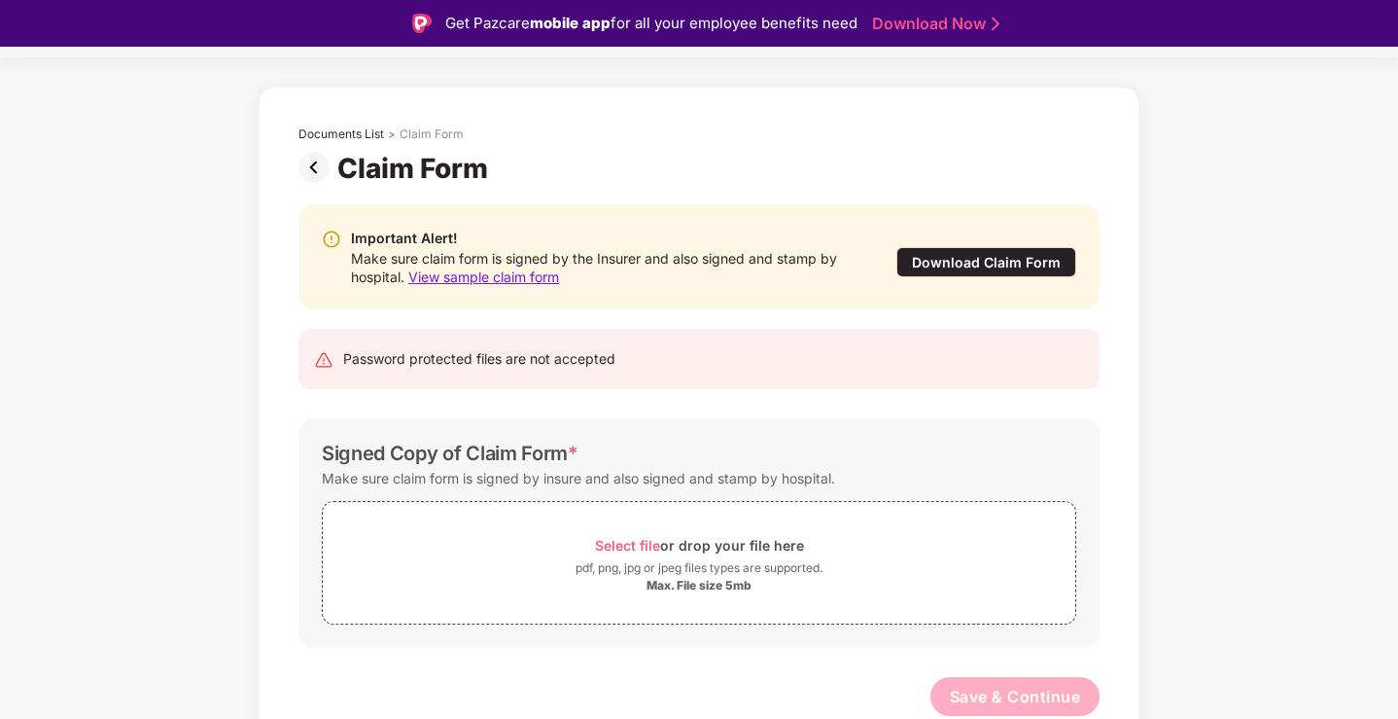
scroll to position [52, 0]
click at [322, 173] on img at bounding box center [317, 167] width 39 height 31
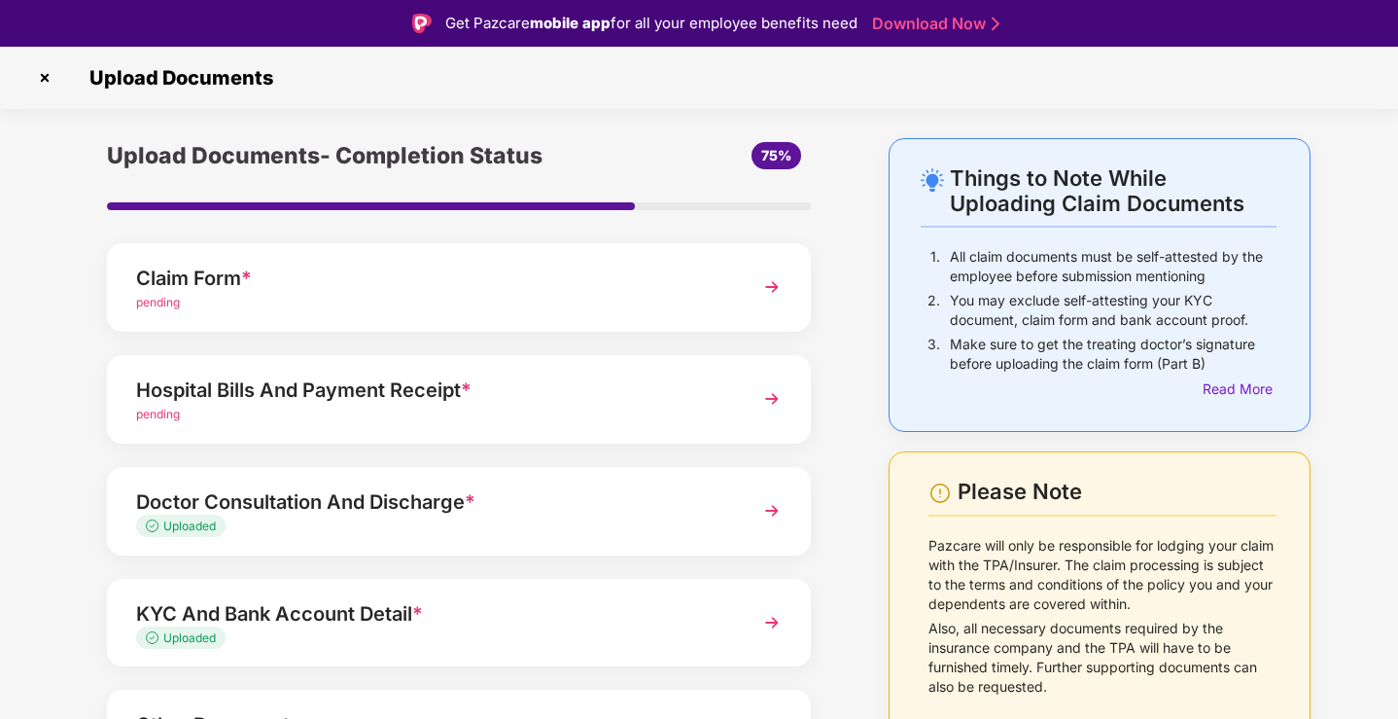
click at [458, 411] on div "pending" at bounding box center [431, 414] width 591 height 18
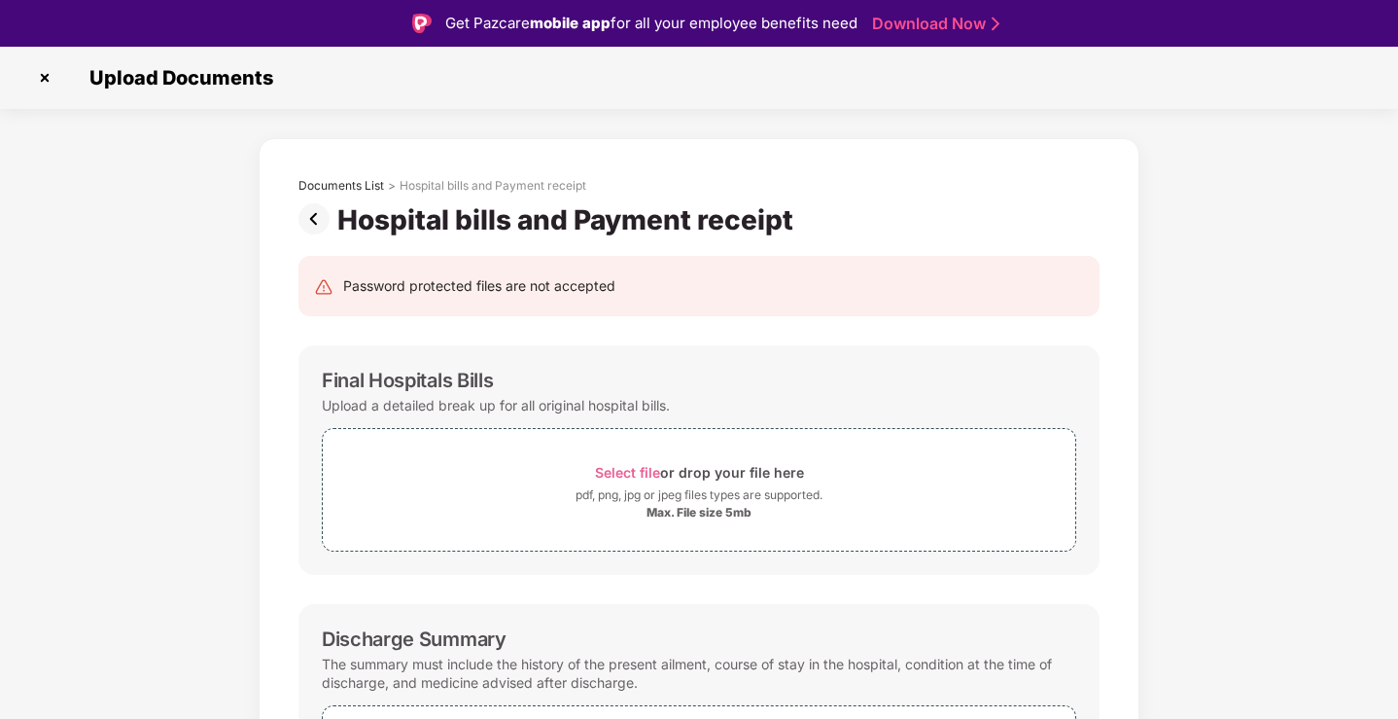
click at [313, 223] on img at bounding box center [317, 218] width 39 height 31
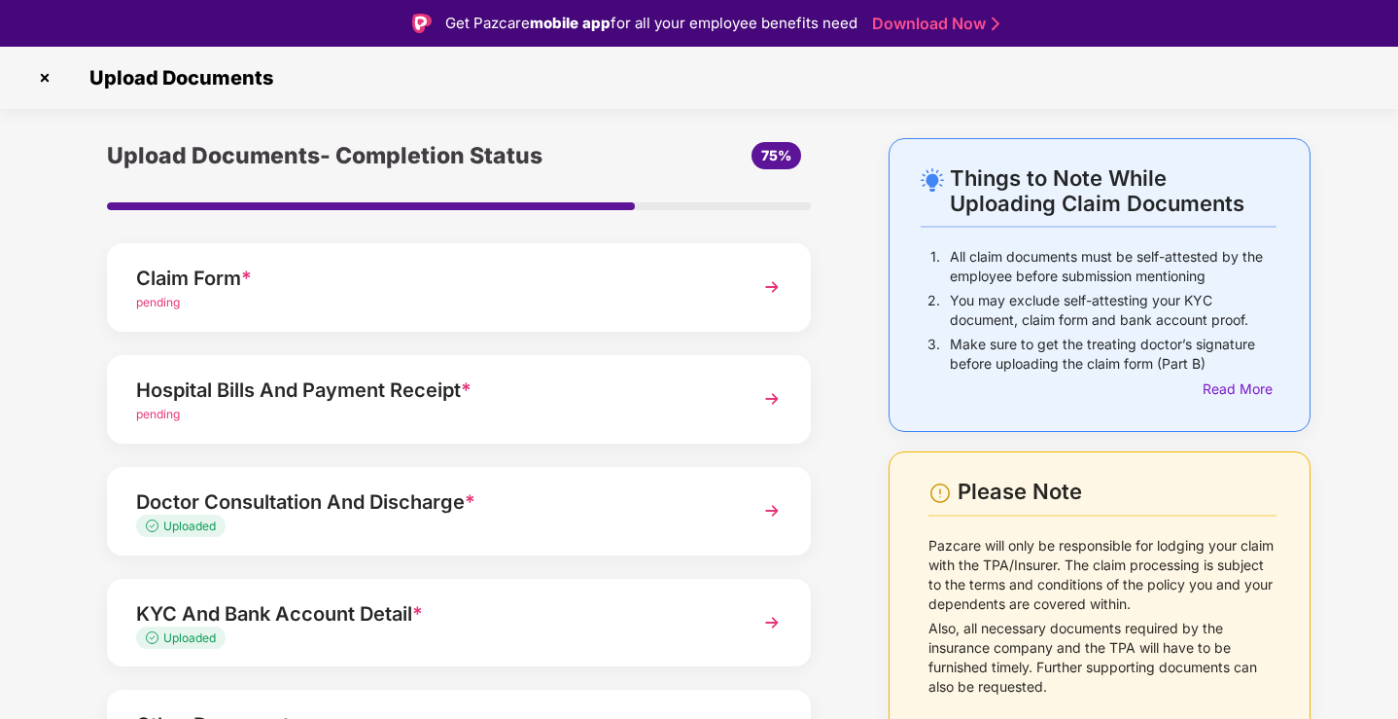
scroll to position [64, 0]
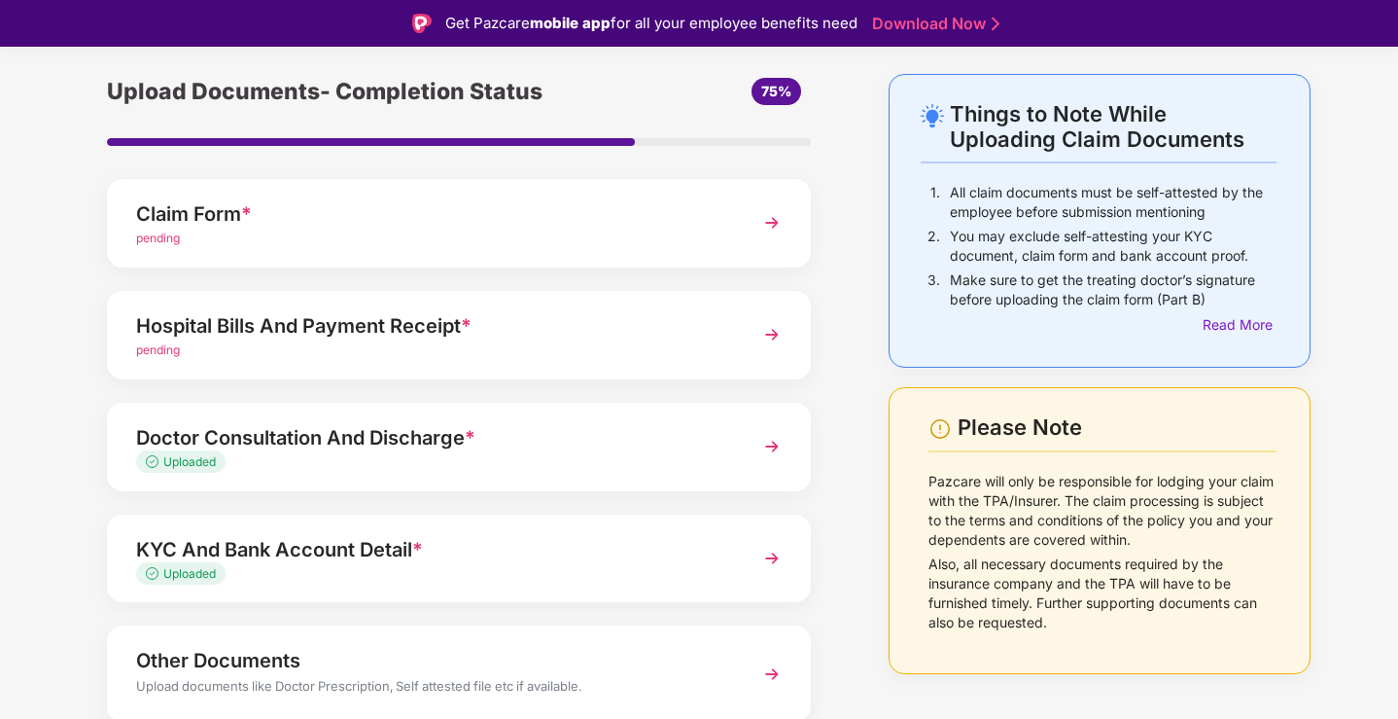
click at [473, 449] on div "Doctor Consultation And Discharge *" at bounding box center [431, 437] width 591 height 31
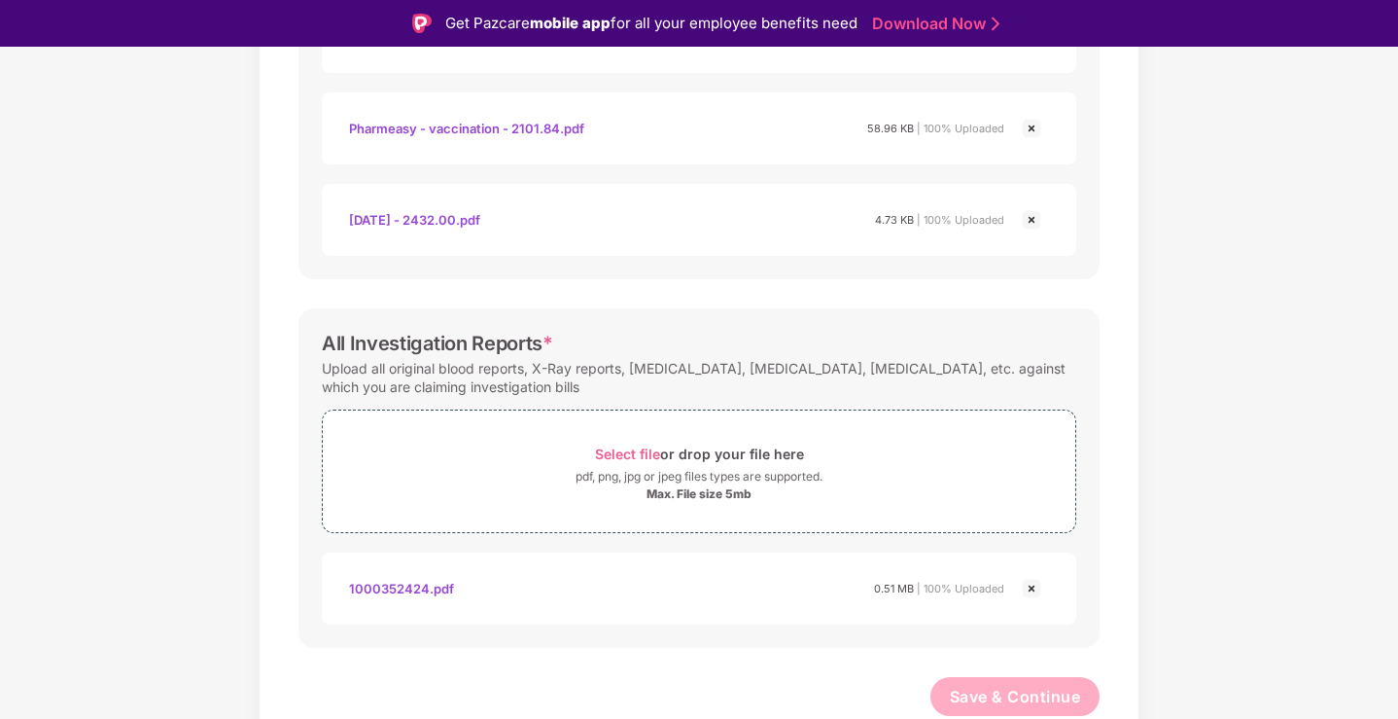
scroll to position [0, 0]
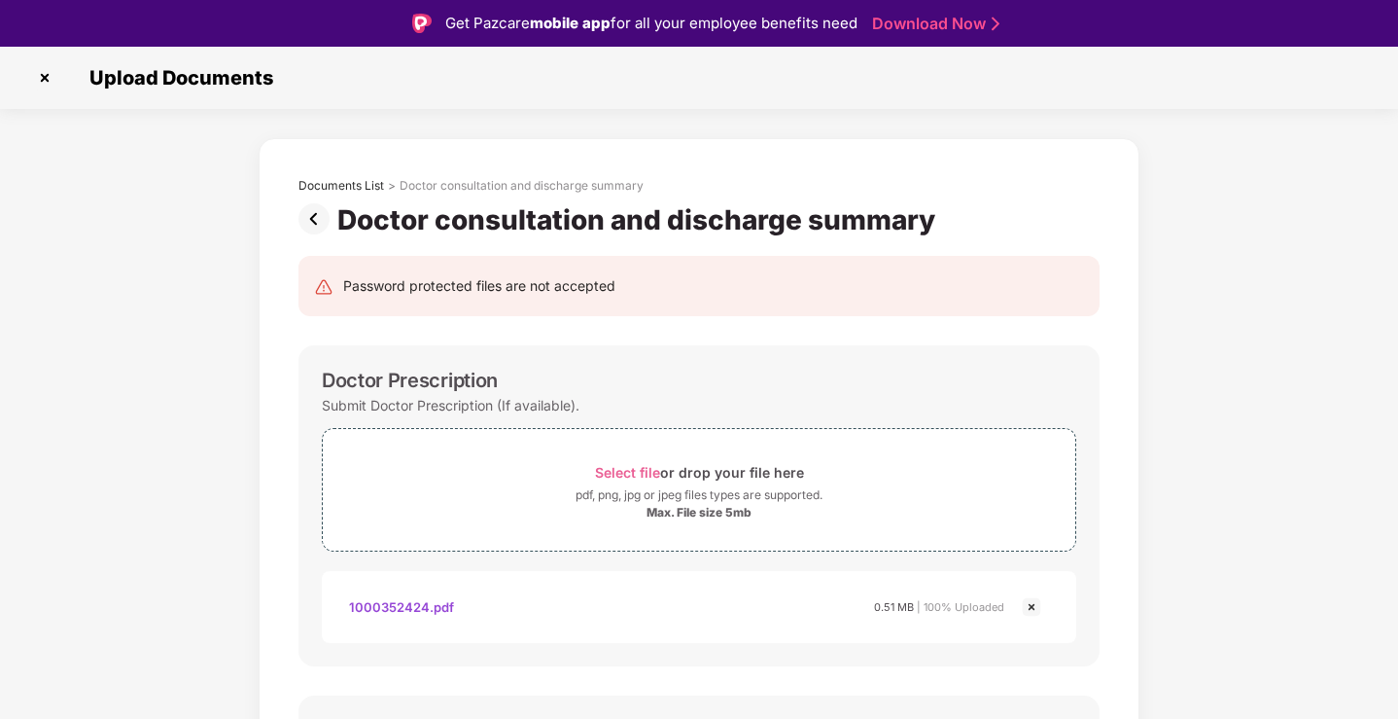
click at [306, 229] on img at bounding box center [317, 218] width 39 height 31
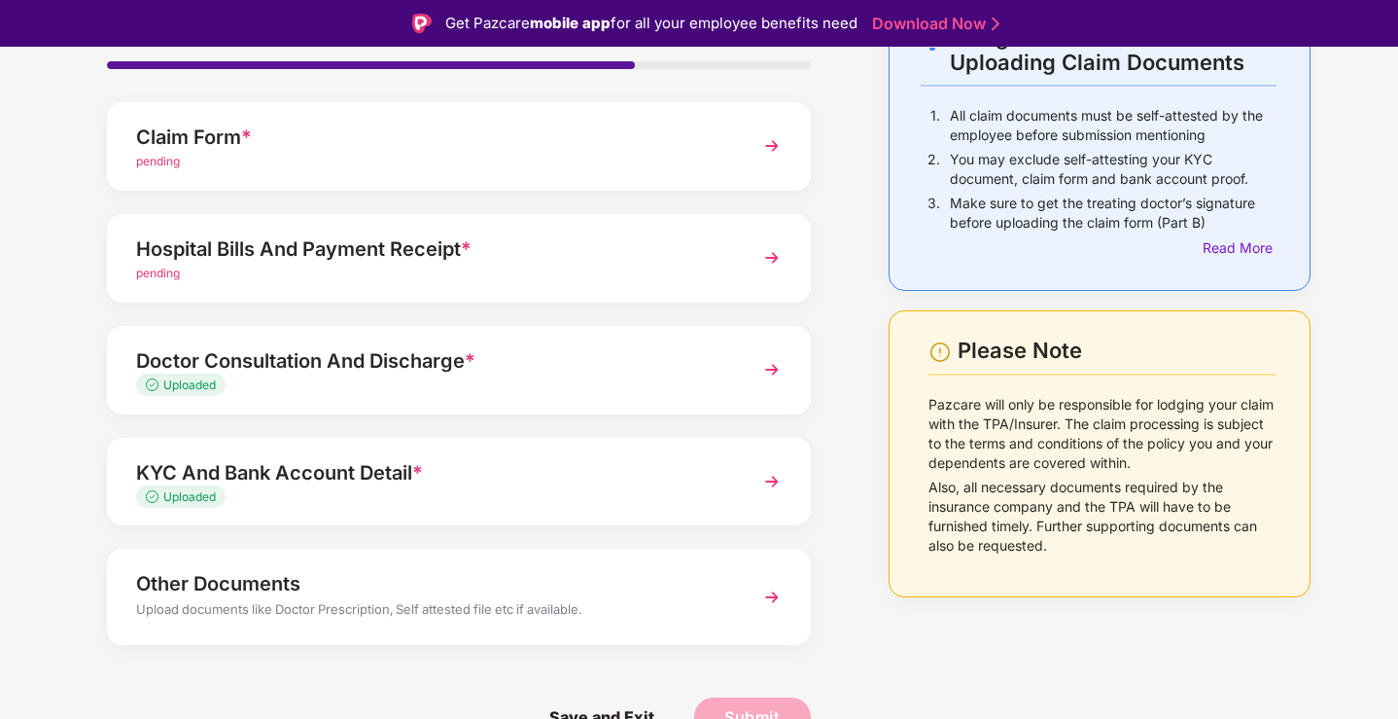
scroll to position [140, 0]
click at [686, 458] on div "KYC And Bank Account Detail *" at bounding box center [431, 473] width 591 height 31
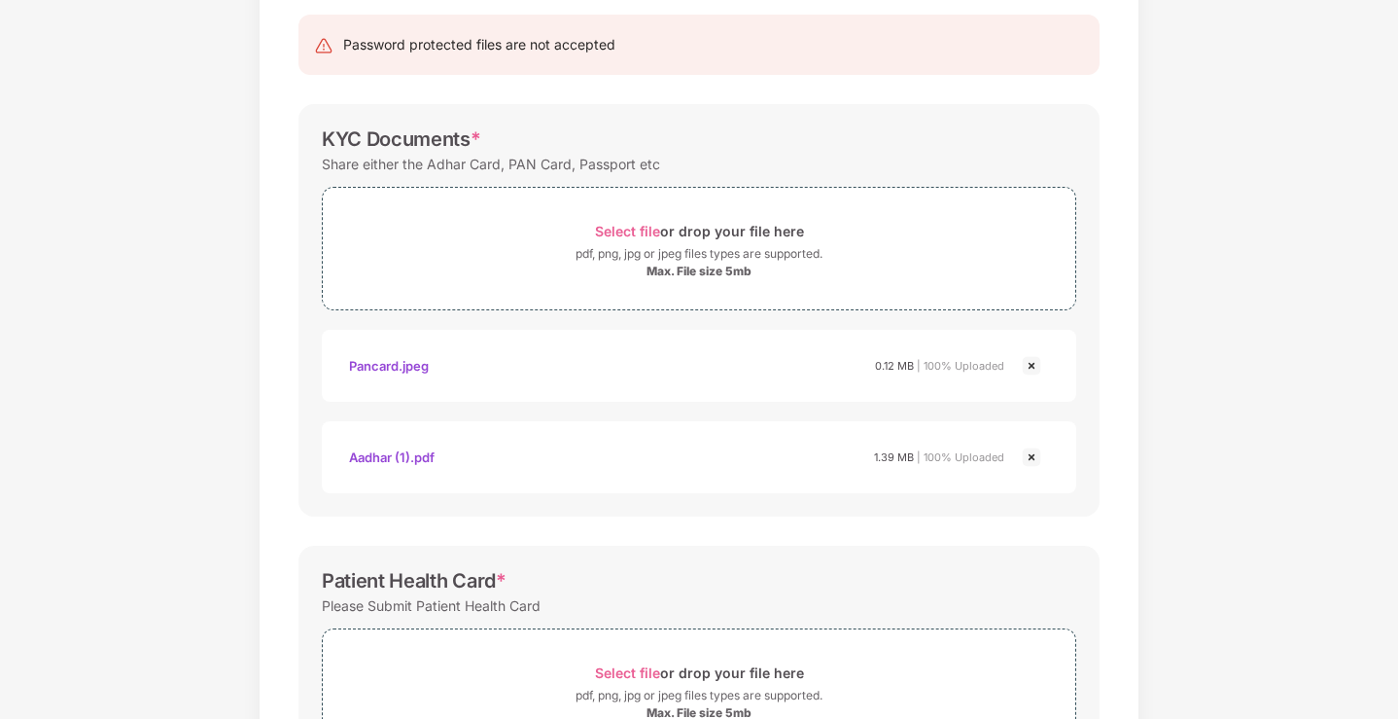
scroll to position [0, 0]
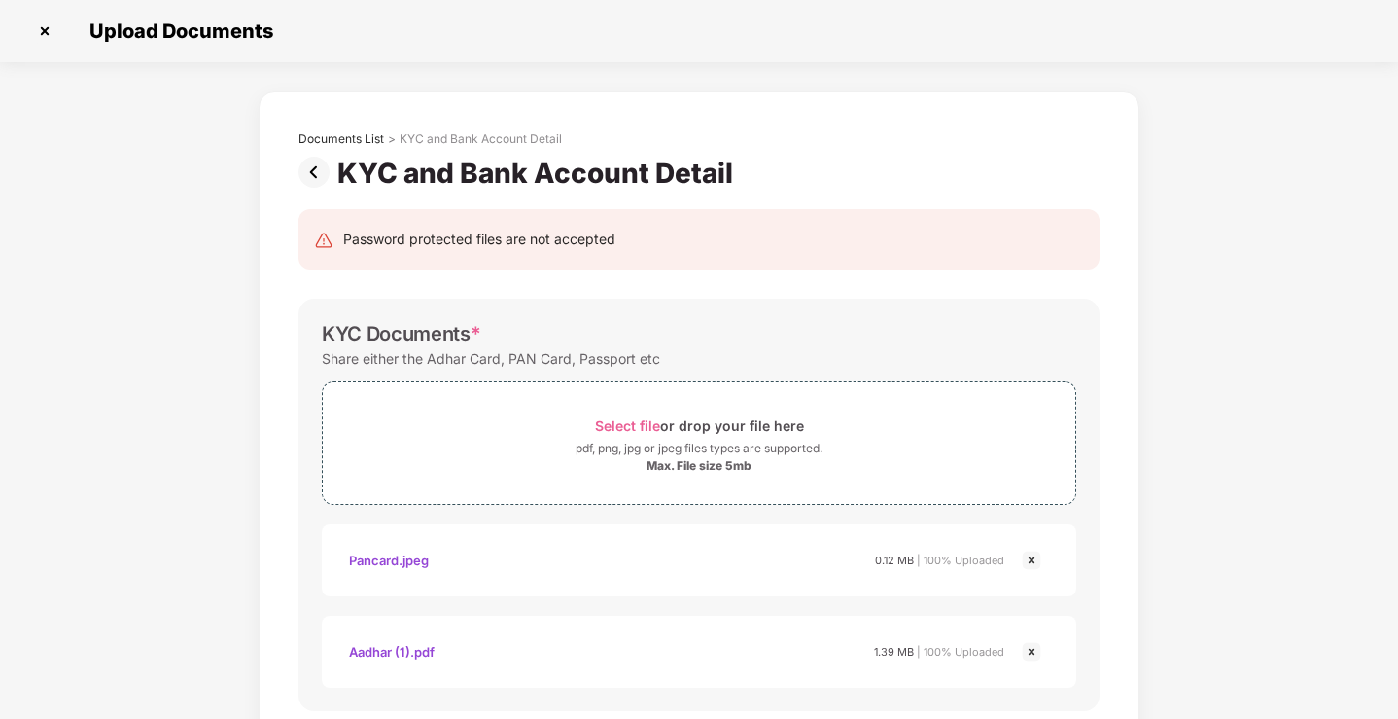
click at [307, 172] on img at bounding box center [317, 172] width 39 height 31
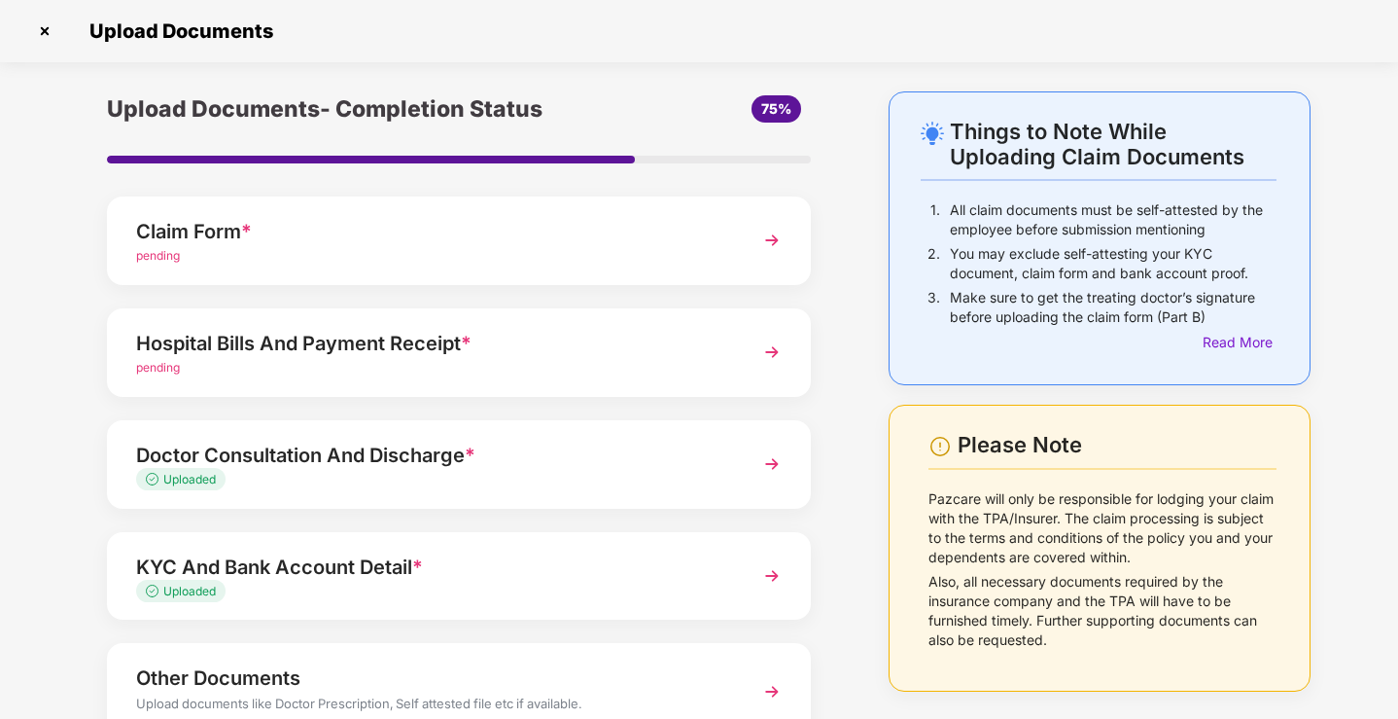
scroll to position [141, 0]
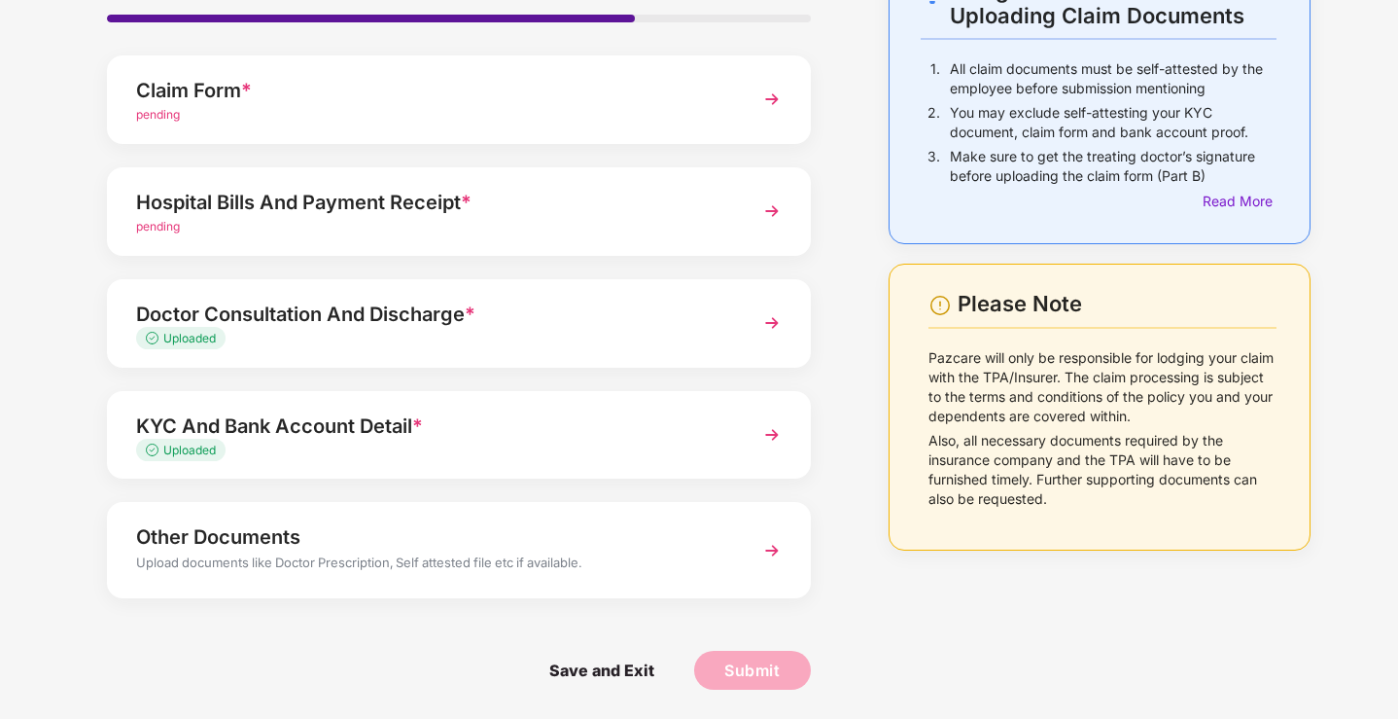
click at [523, 441] on div "Uploaded" at bounding box center [431, 450] width 591 height 18
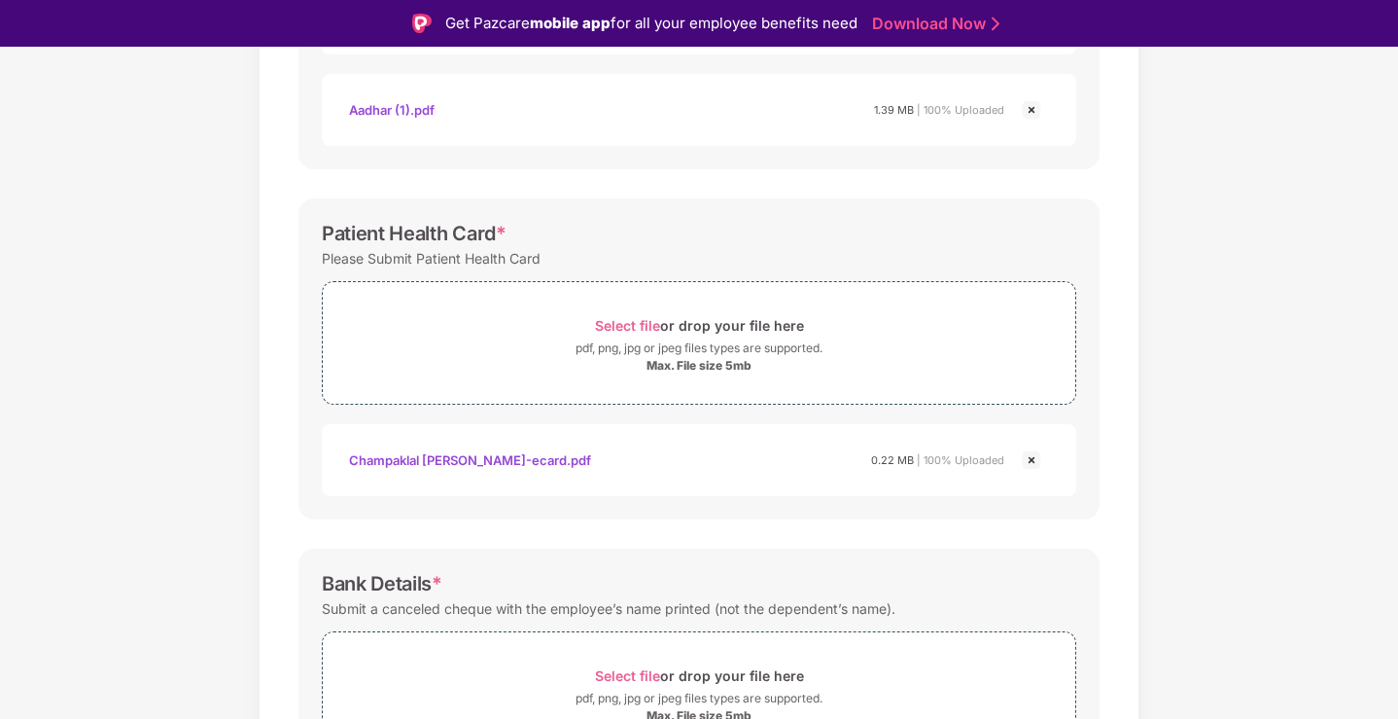
scroll to position [0, 0]
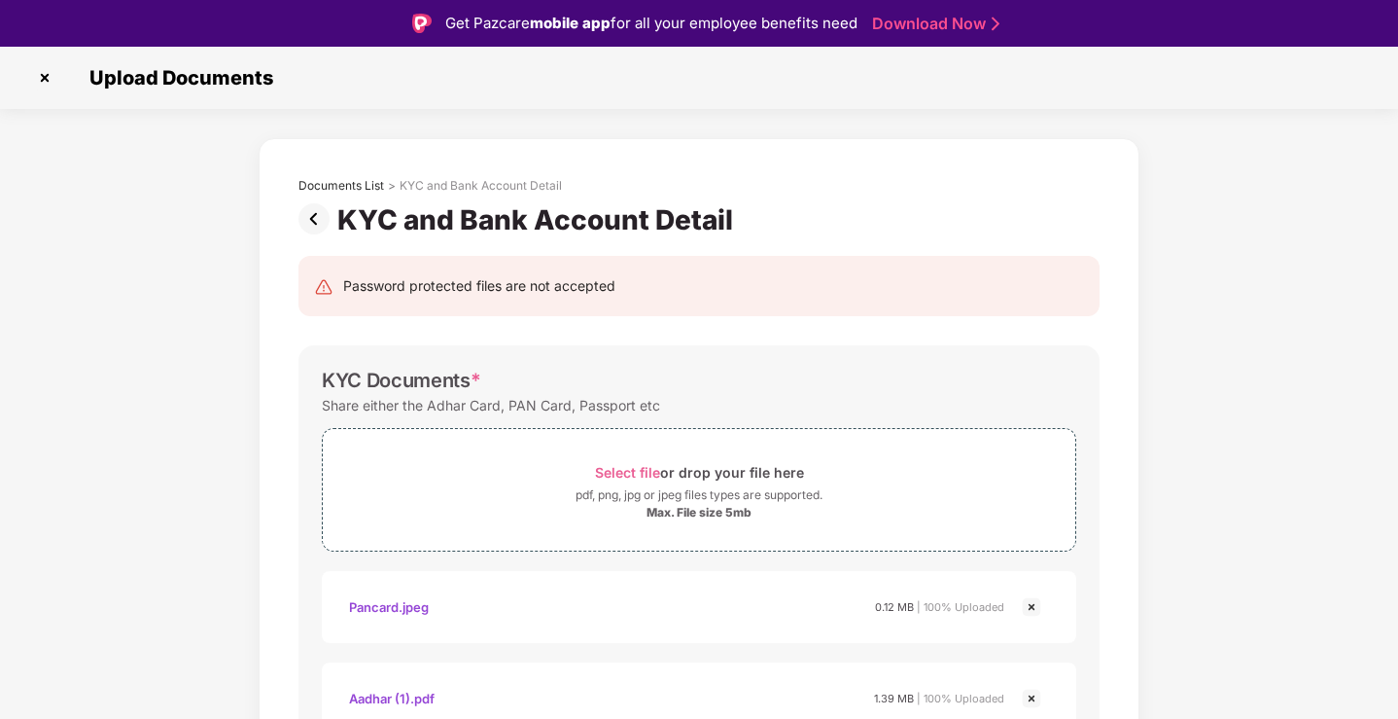
click at [315, 221] on img at bounding box center [317, 218] width 39 height 31
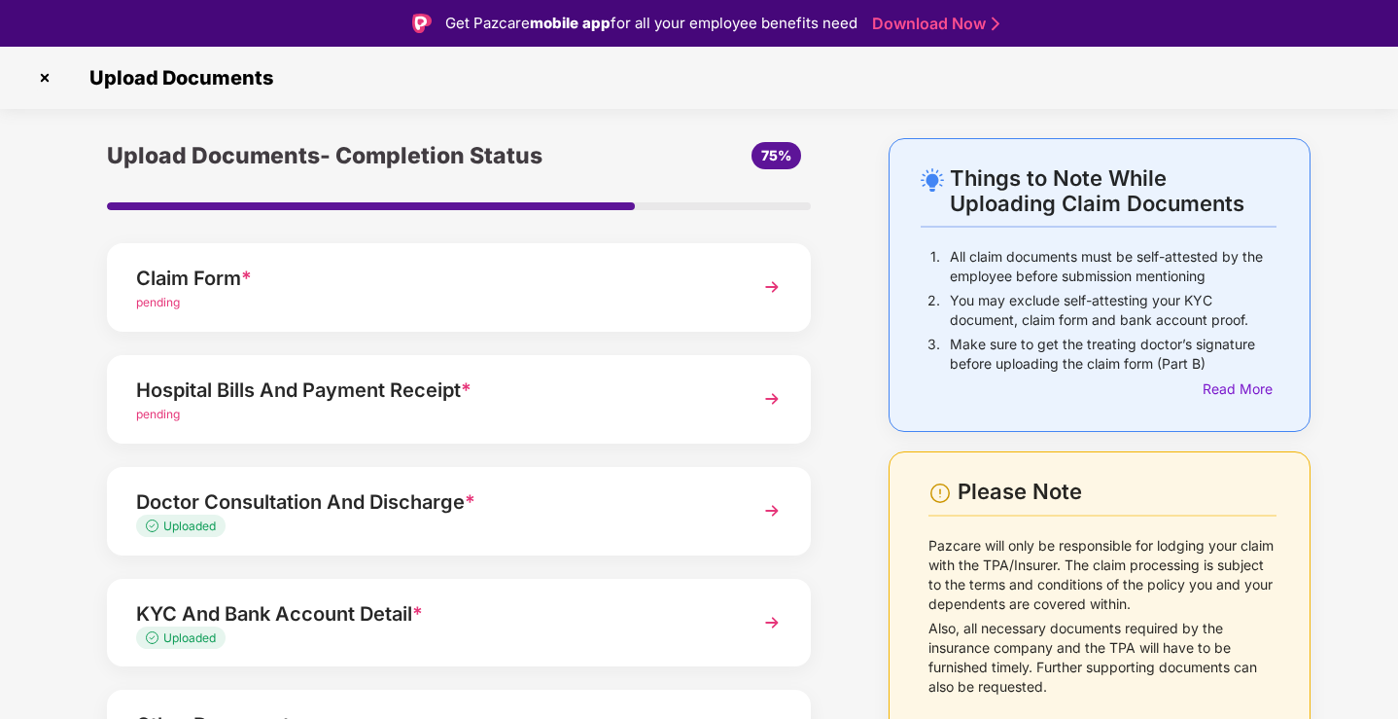
click at [512, 397] on div "Hospital Bills And Payment Receipt *" at bounding box center [431, 389] width 591 height 31
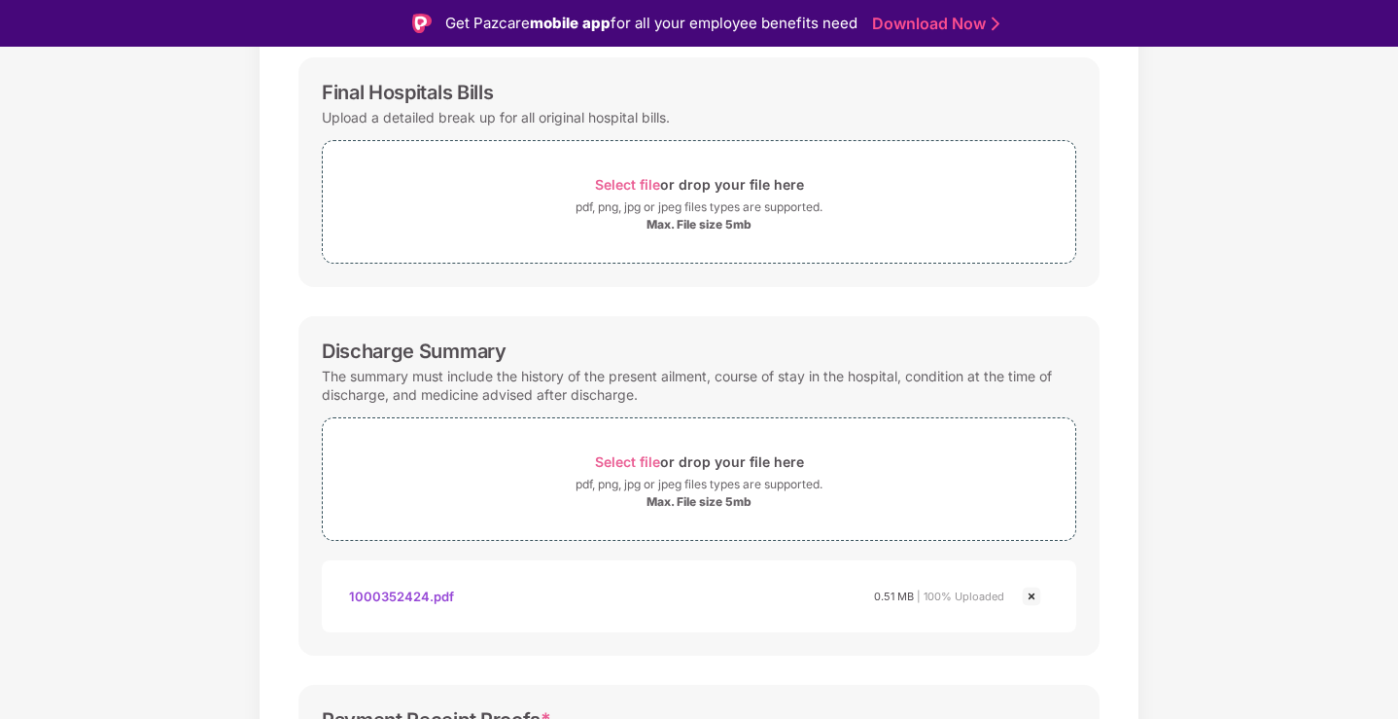
scroll to position [554, 0]
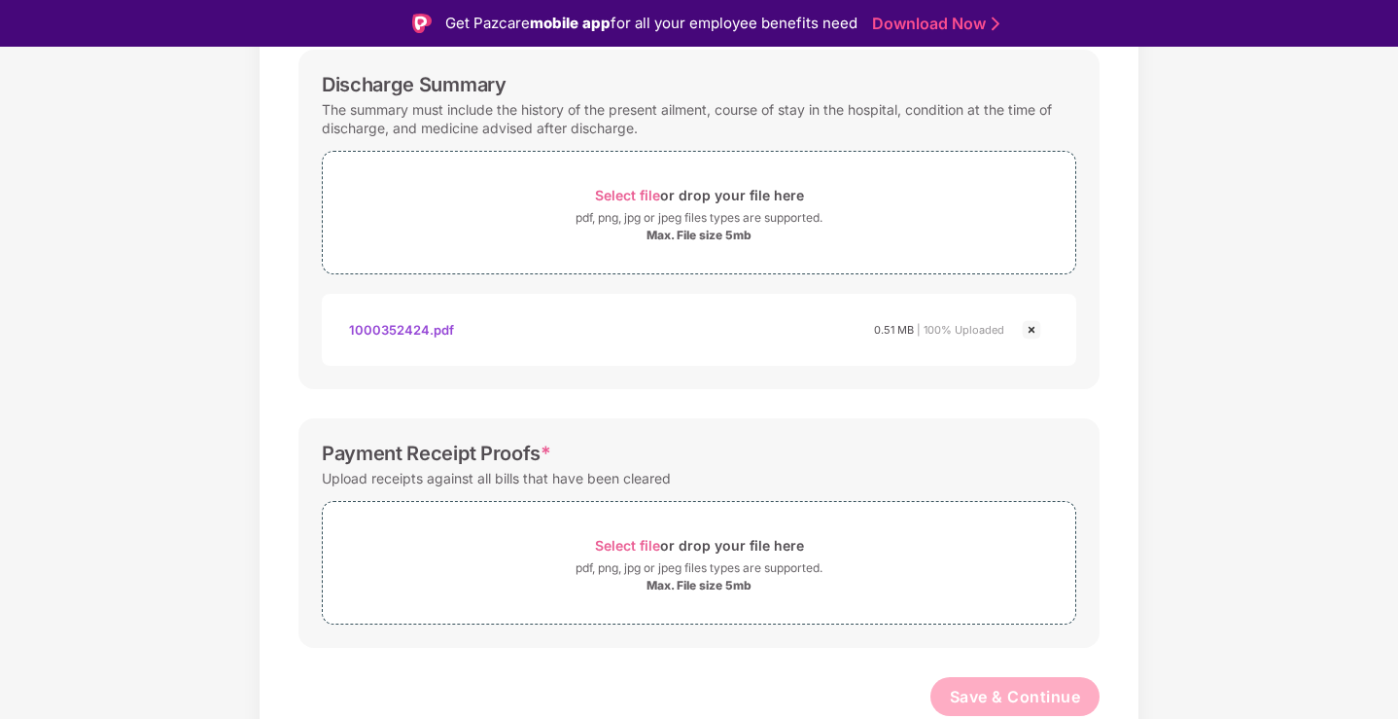
click at [470, 488] on div "Upload receipts against all bills that have been cleared" at bounding box center [496, 478] width 349 height 26
click at [506, 478] on div "Upload receipts against all bills that have been cleared" at bounding box center [496, 478] width 349 height 26
click at [606, 486] on div "Upload receipts against all bills that have been cleared" at bounding box center [496, 478] width 349 height 26
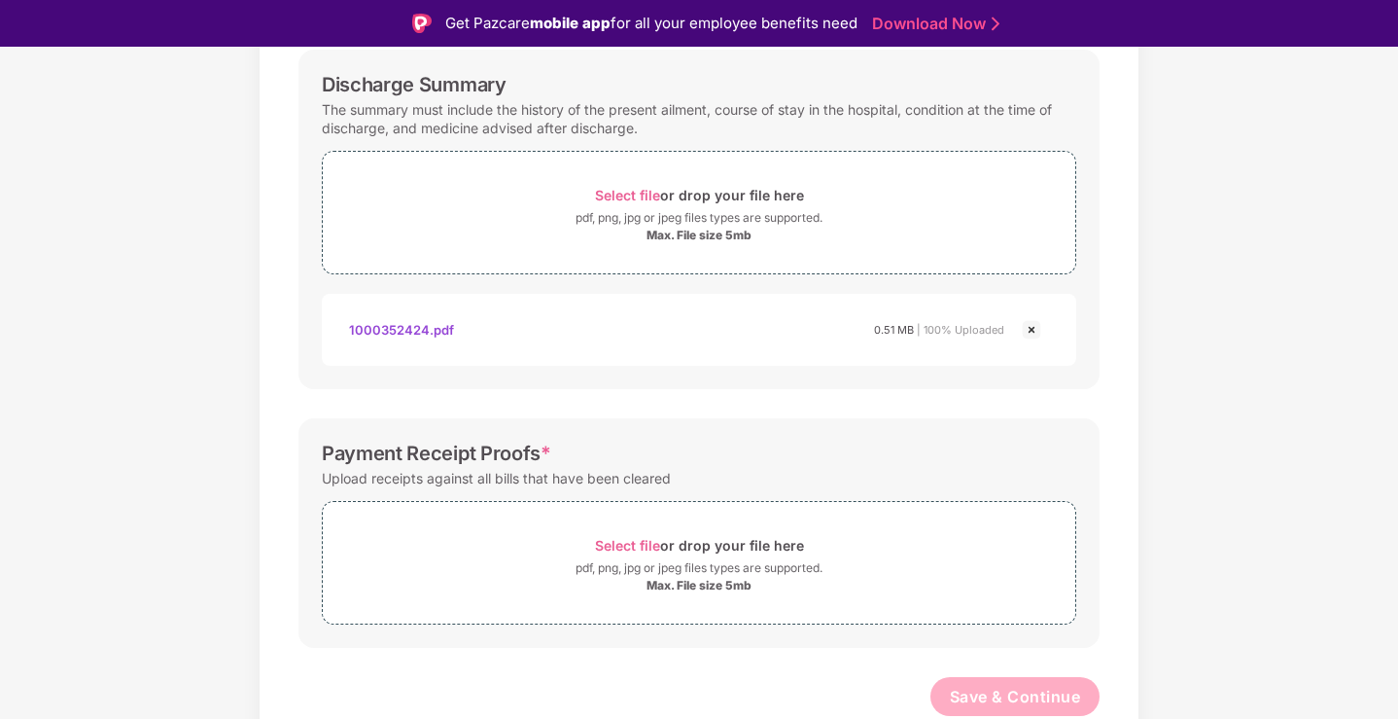
scroll to position [0, 0]
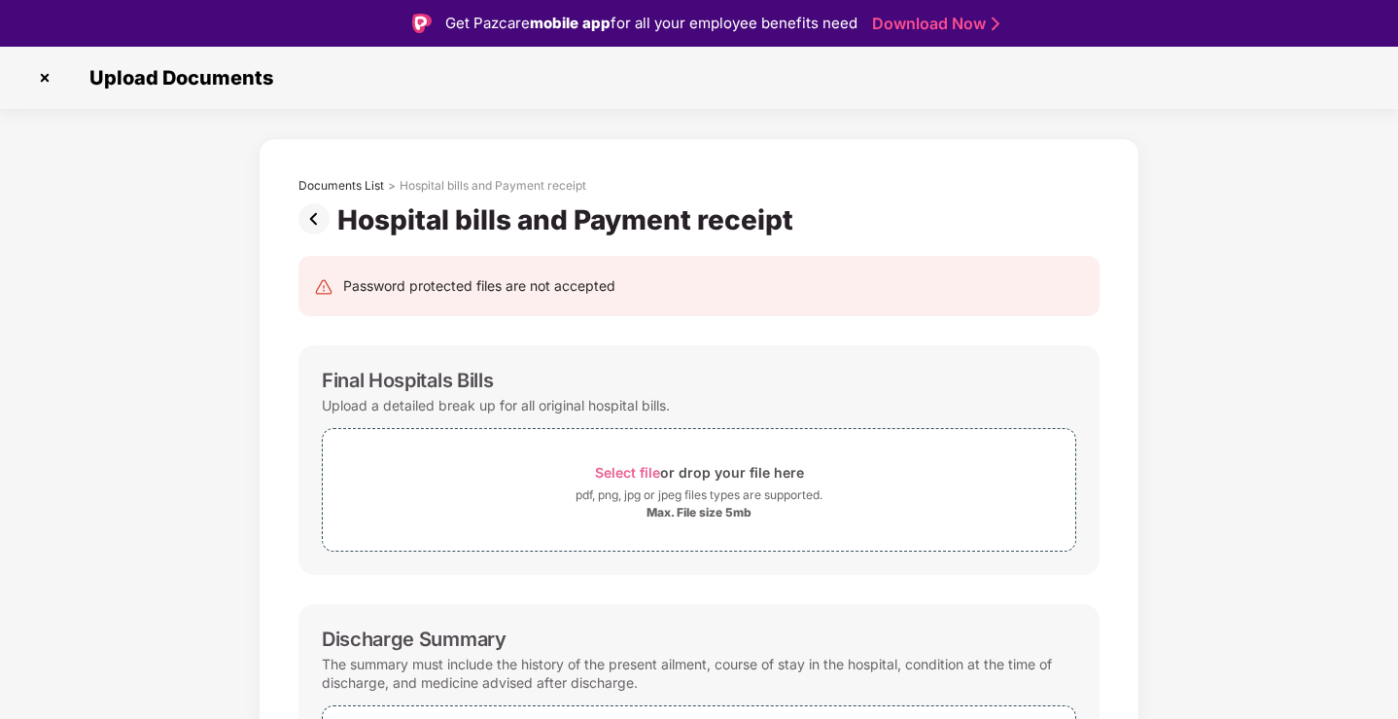
click at [302, 225] on img at bounding box center [317, 218] width 39 height 31
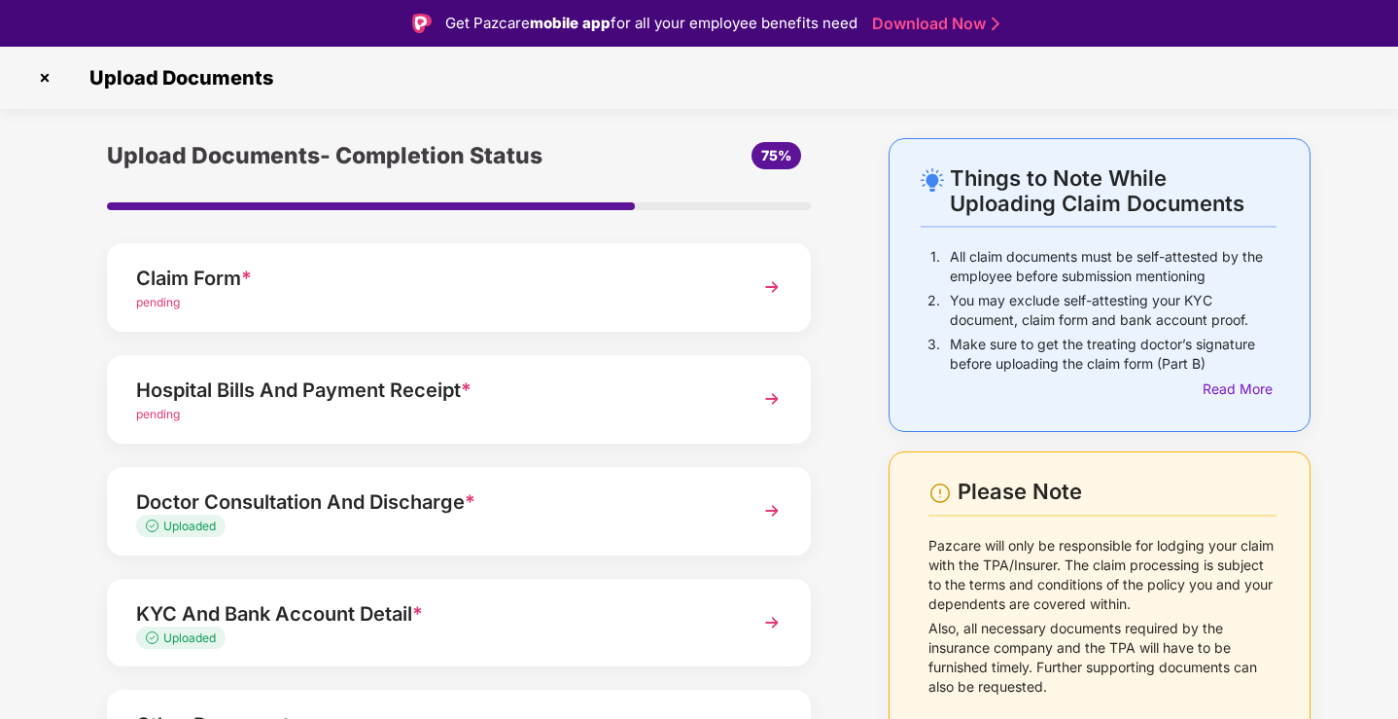
click at [548, 406] on div "pending" at bounding box center [431, 414] width 591 height 18
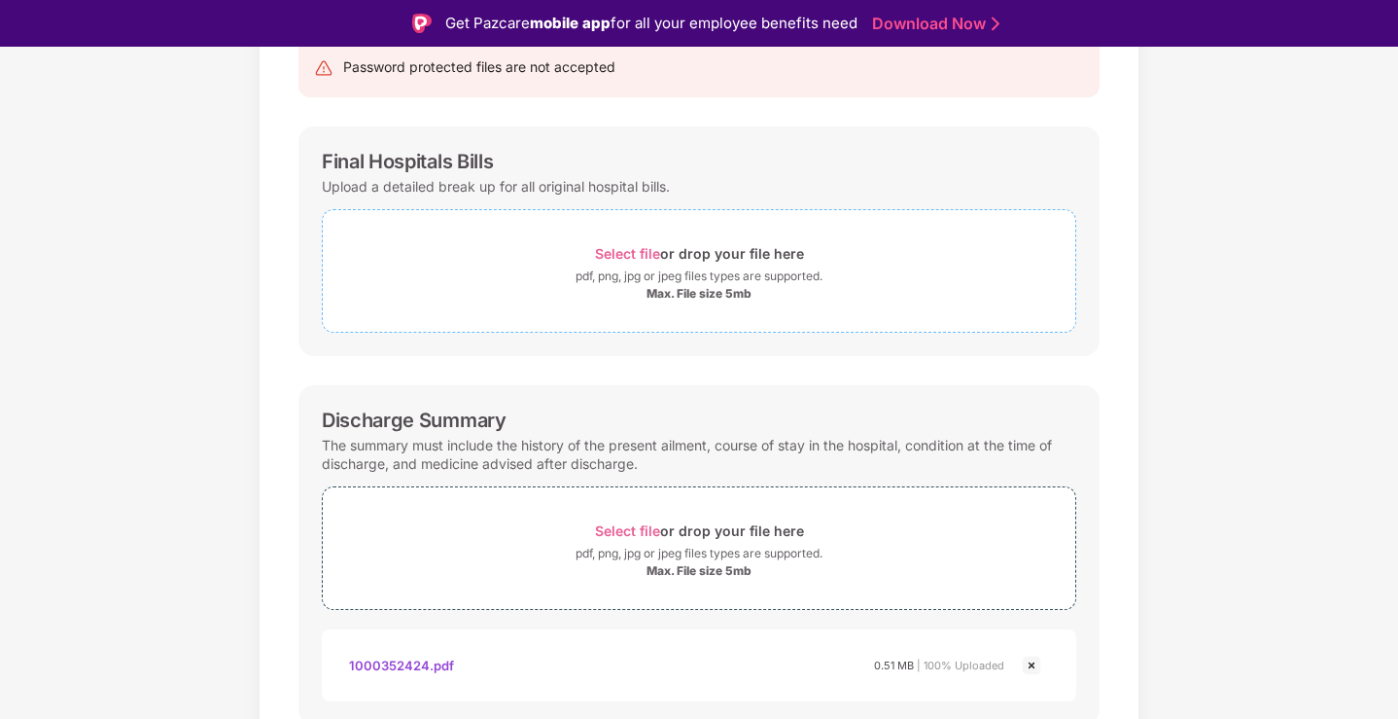
scroll to position [250, 0]
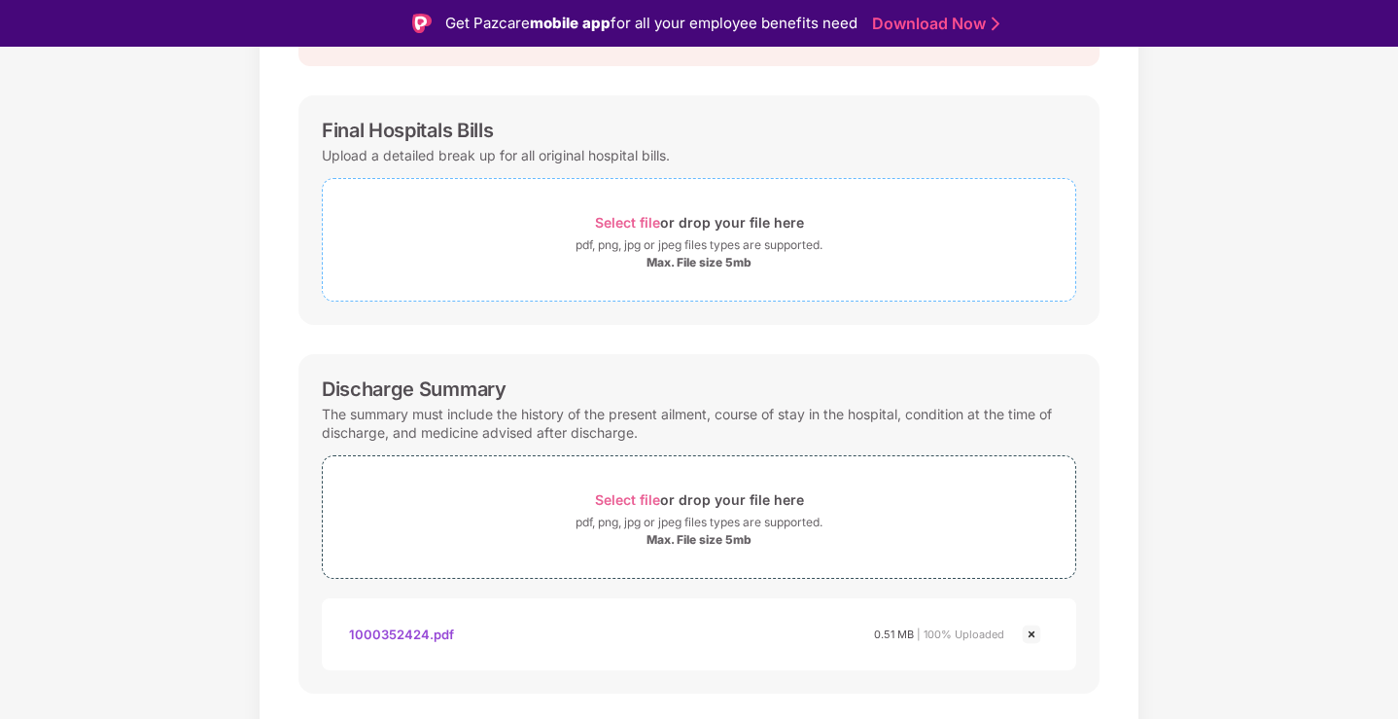
click at [638, 212] on div "Select file or drop your file here" at bounding box center [699, 222] width 209 height 26
click at [641, 231] on div "Select file or drop your file here" at bounding box center [699, 222] width 209 height 26
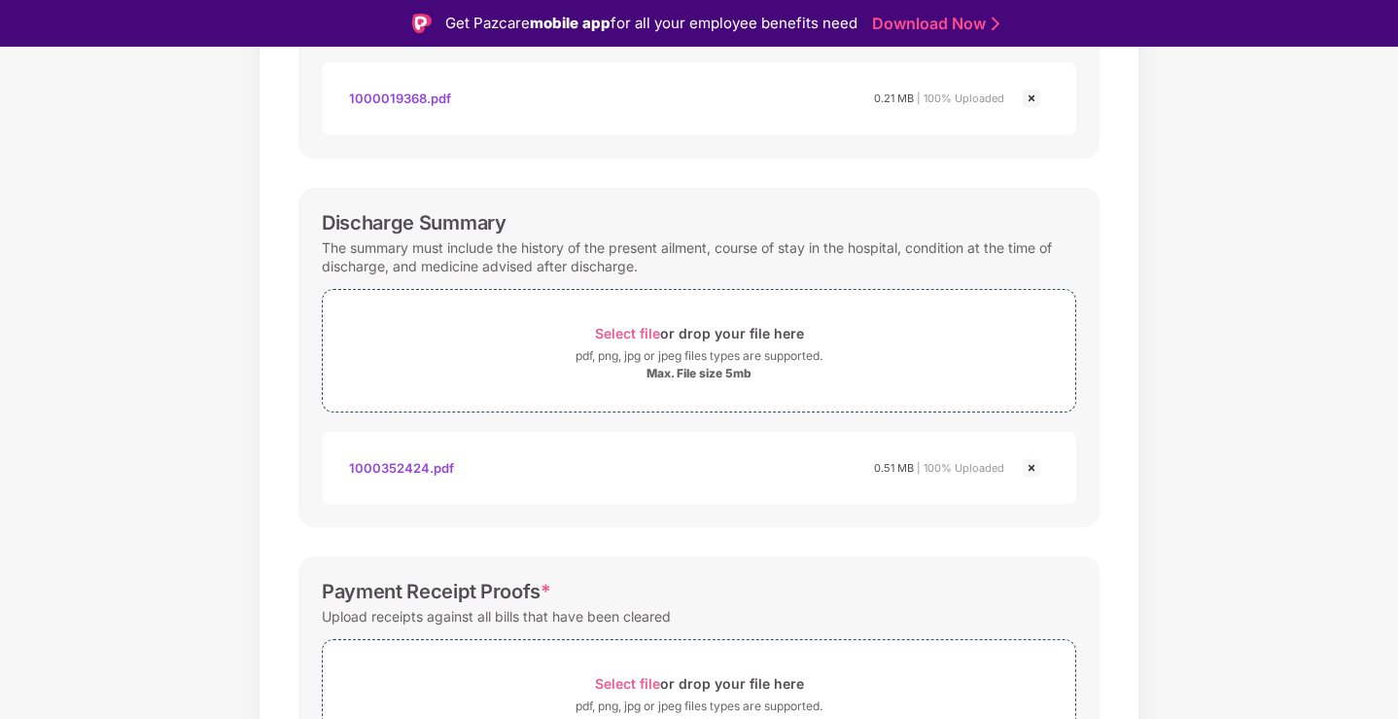
scroll to position [647, 0]
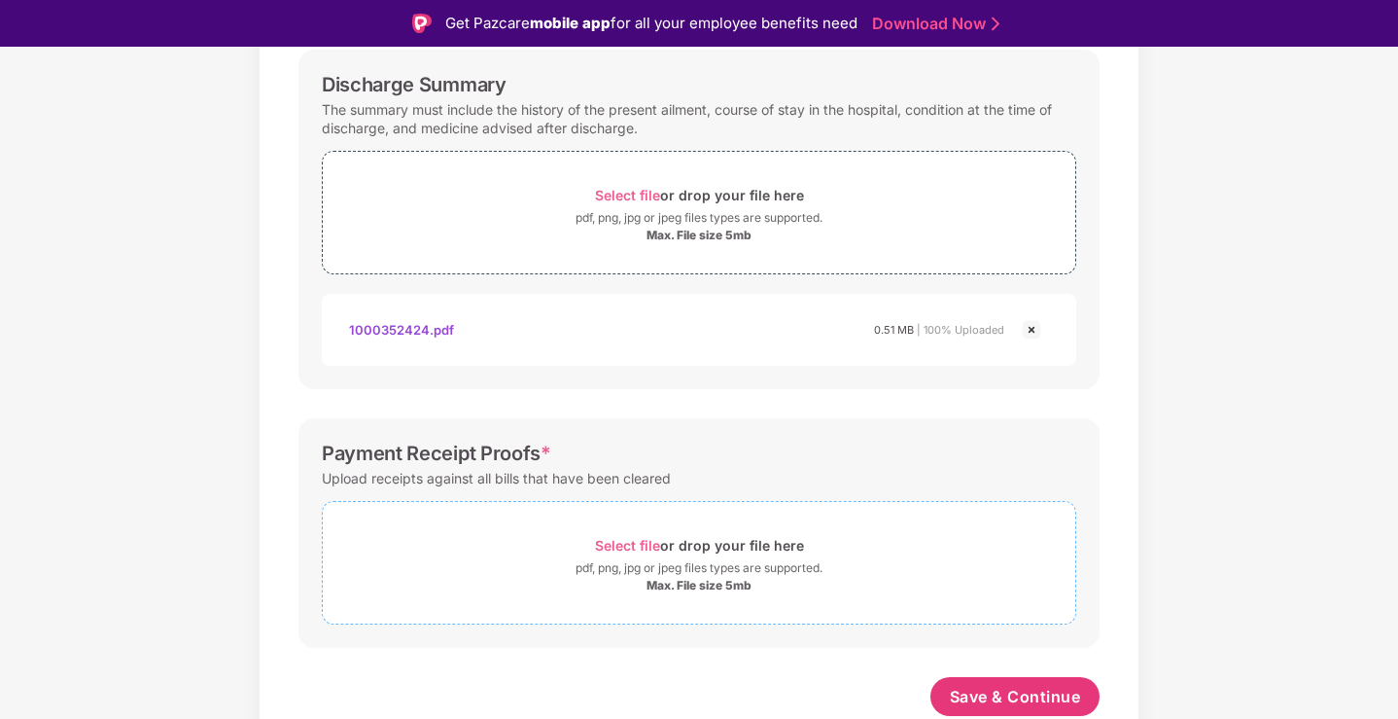
click at [652, 556] on div "Select file or drop your file here" at bounding box center [699, 545] width 209 height 26
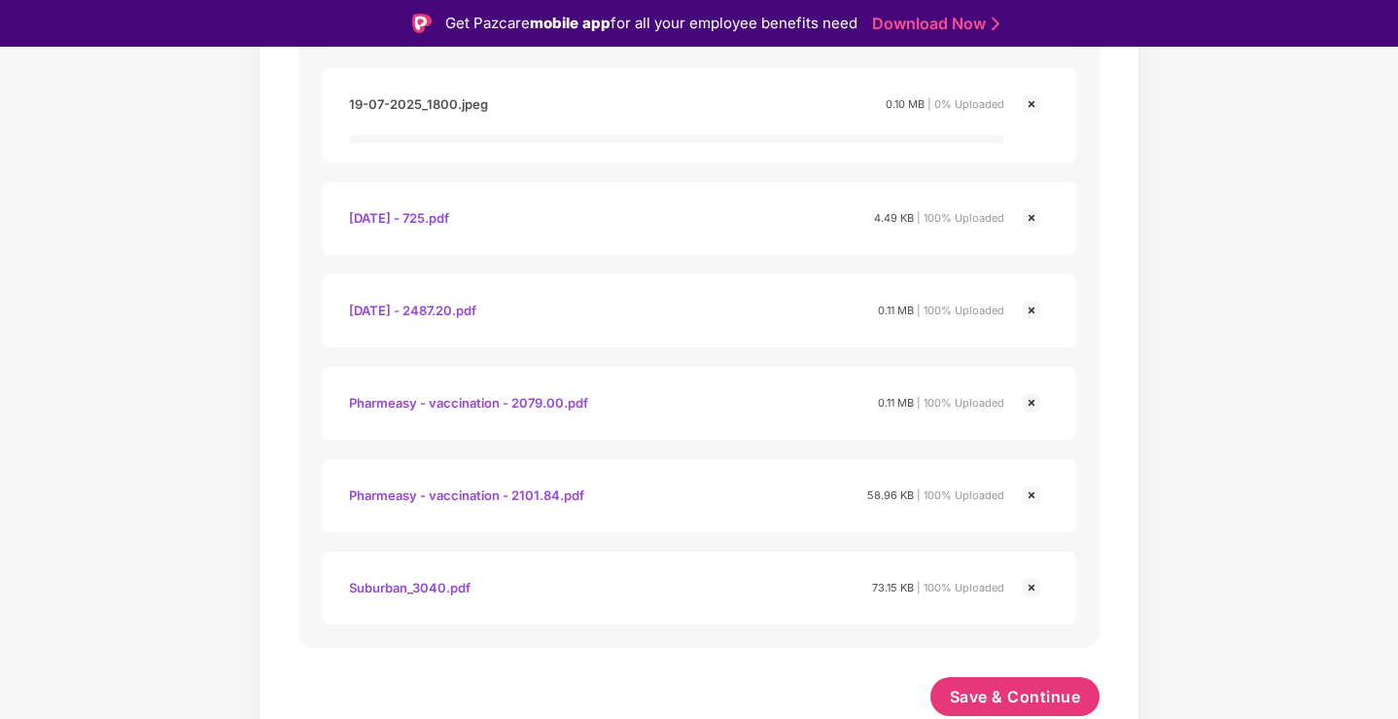
scroll to position [1890, 0]
click at [1061, 701] on span "Save & Continue" at bounding box center [1015, 695] width 131 height 21
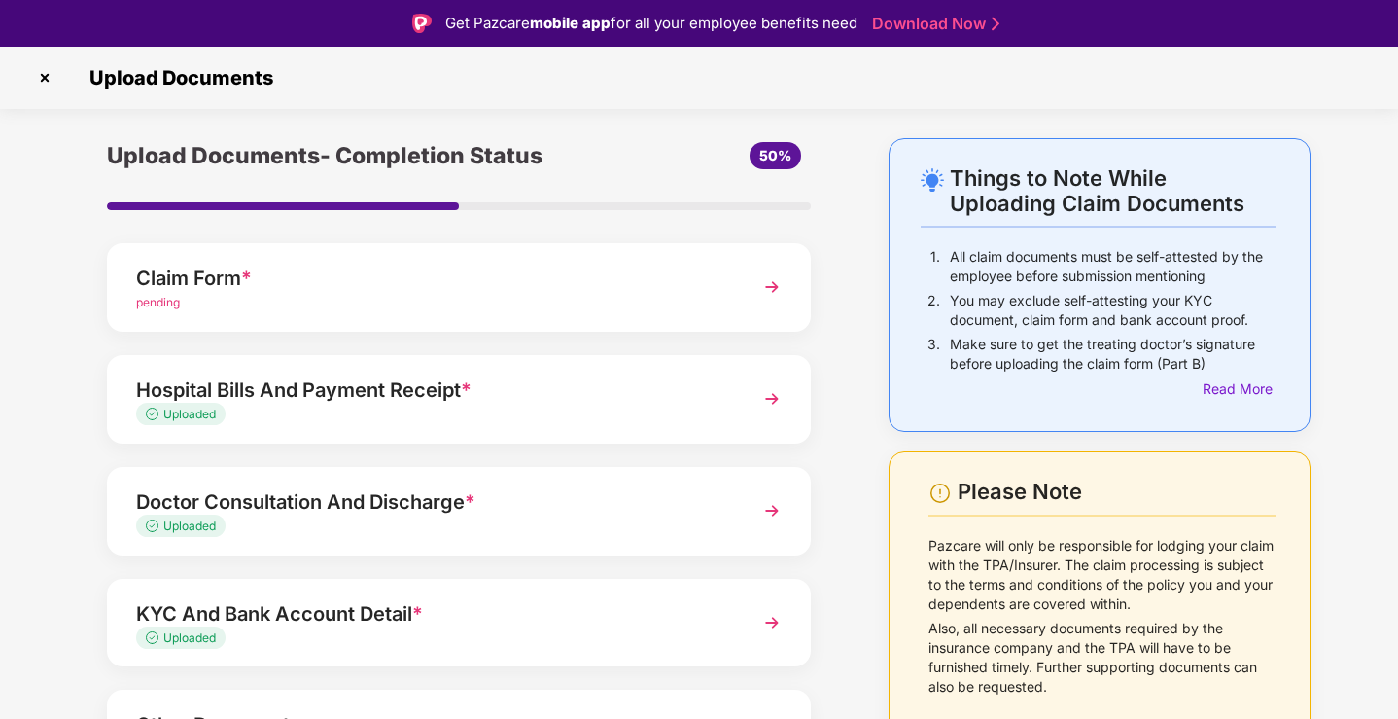
click at [650, 404] on div "Hospital Bills And Payment Receipt *" at bounding box center [431, 389] width 591 height 31
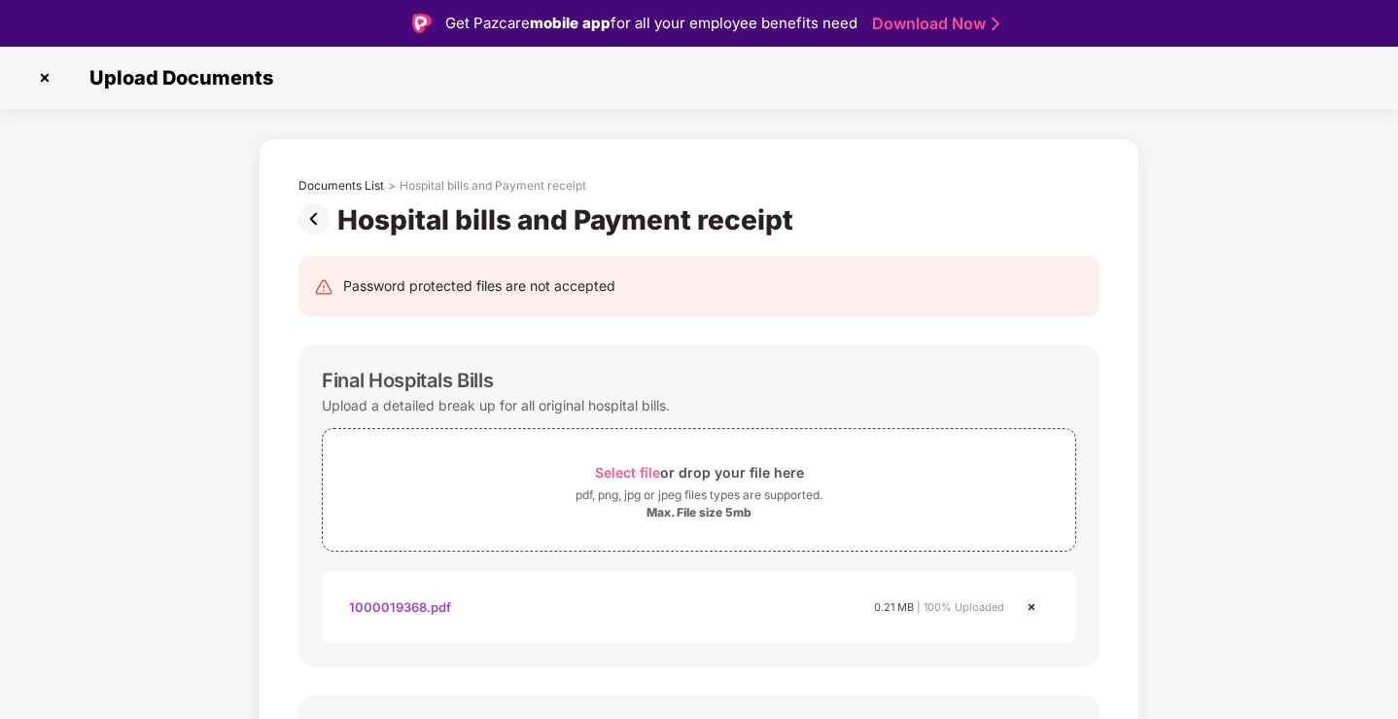
click at [323, 223] on img at bounding box center [317, 218] width 39 height 31
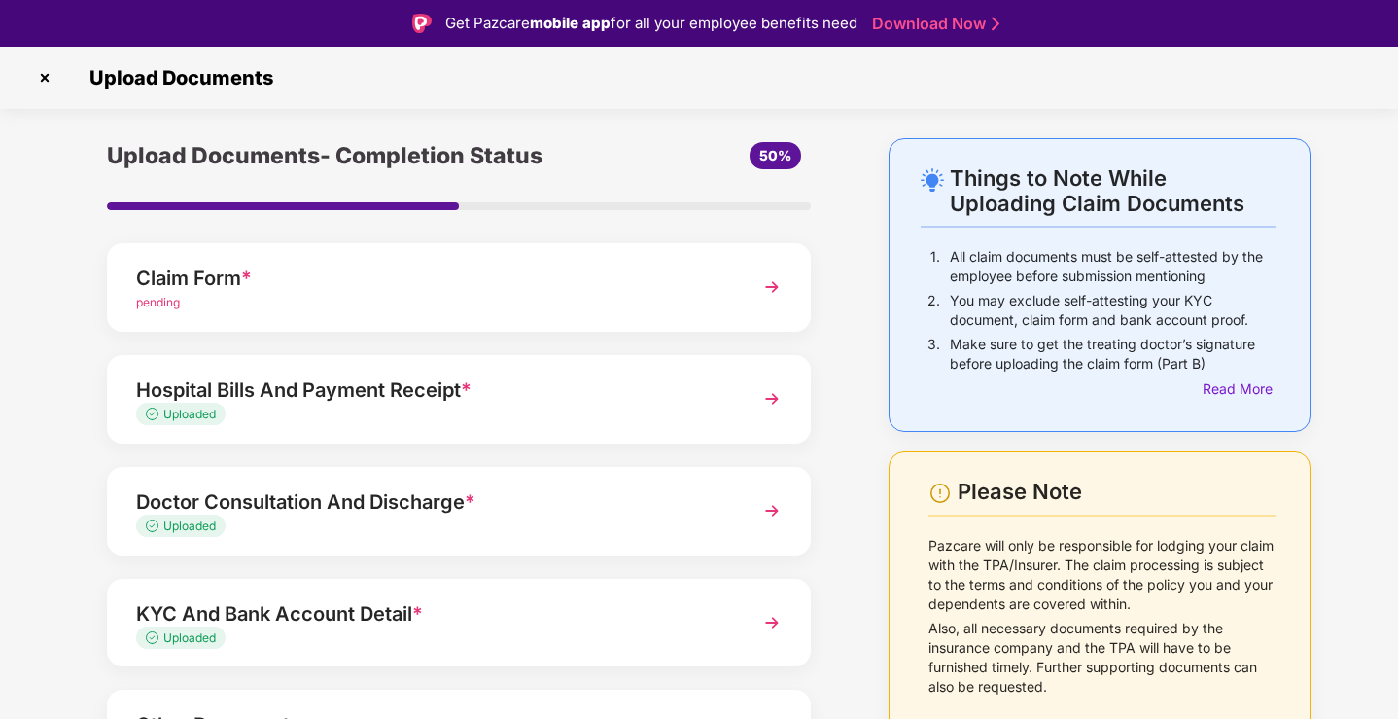
scroll to position [141, 0]
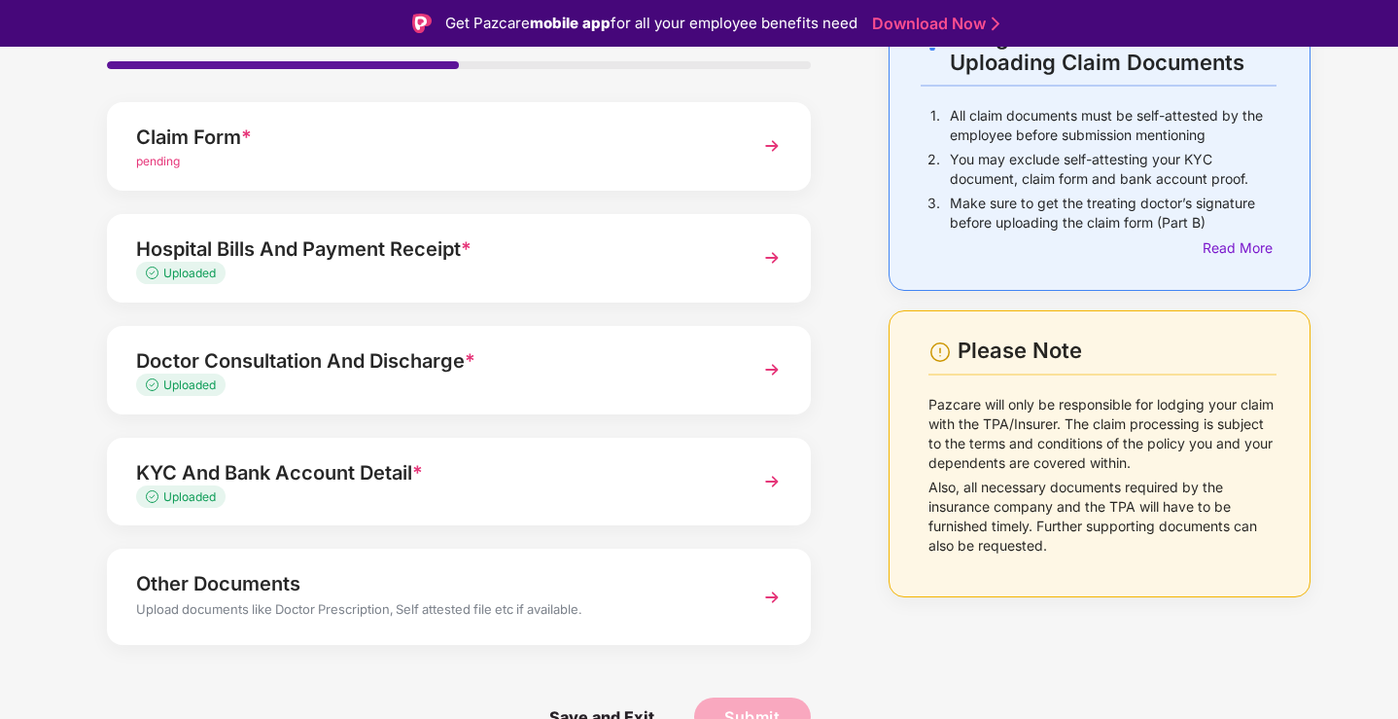
click at [641, 240] on div "Hospital Bills And Payment Receipt *" at bounding box center [431, 248] width 591 height 31
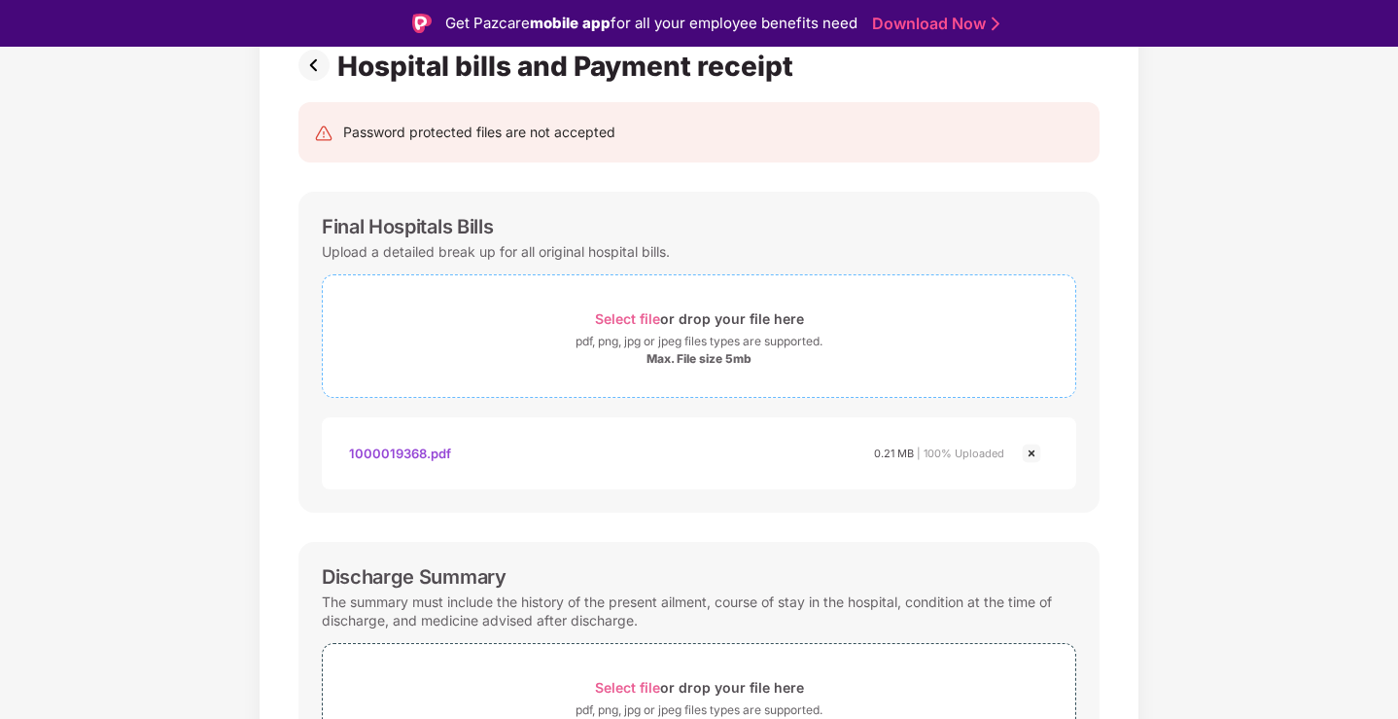
scroll to position [153, 0]
click at [668, 343] on div "pdf, png, jpg or jpeg files types are supported." at bounding box center [699, 342] width 247 height 19
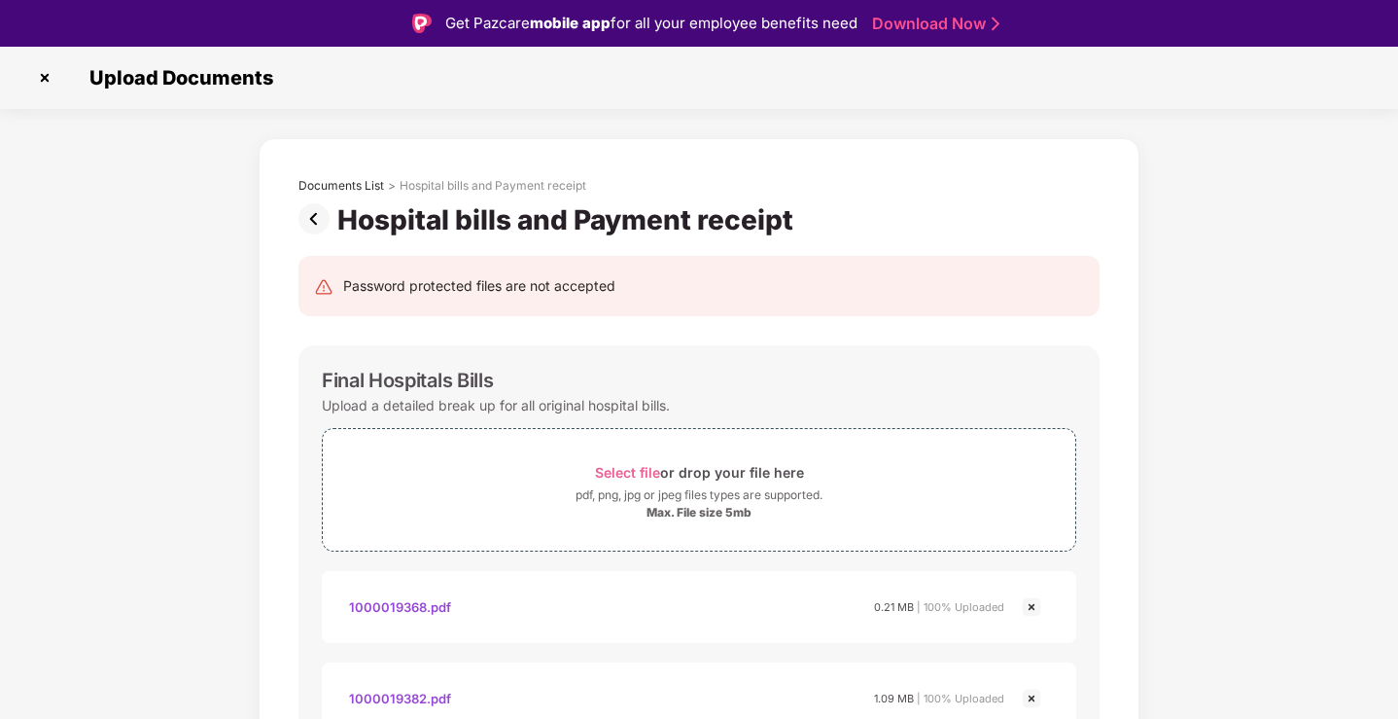
scroll to position [1926, 0]
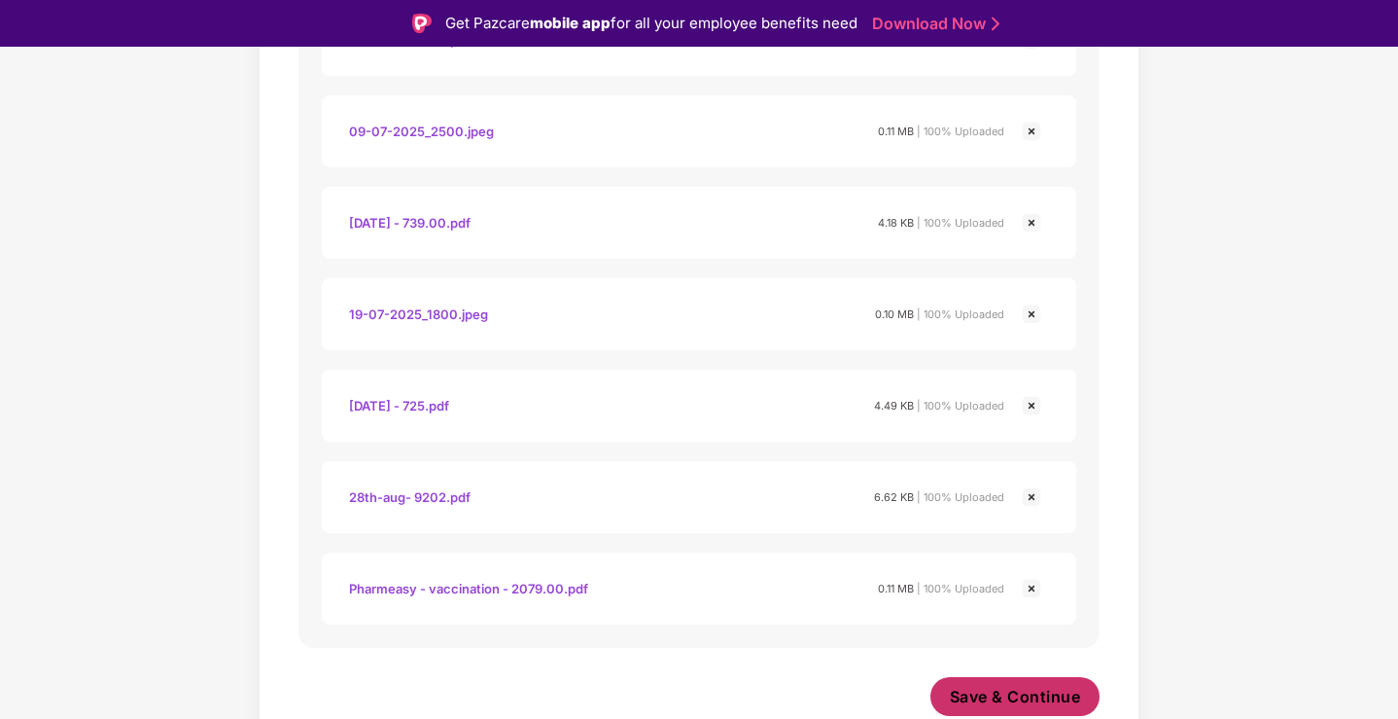
click at [993, 702] on span "Save & Continue" at bounding box center [1015, 695] width 131 height 21
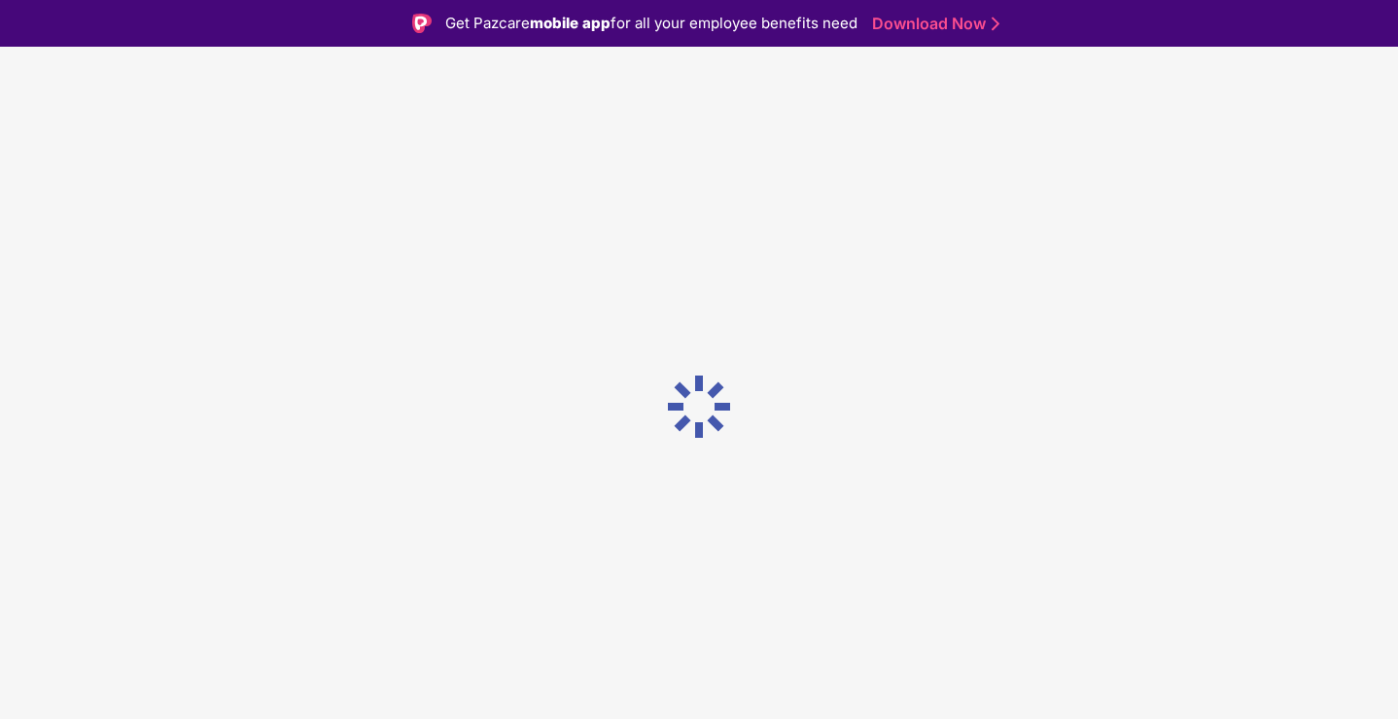
scroll to position [0, 0]
